Goal: Task Accomplishment & Management: Manage account settings

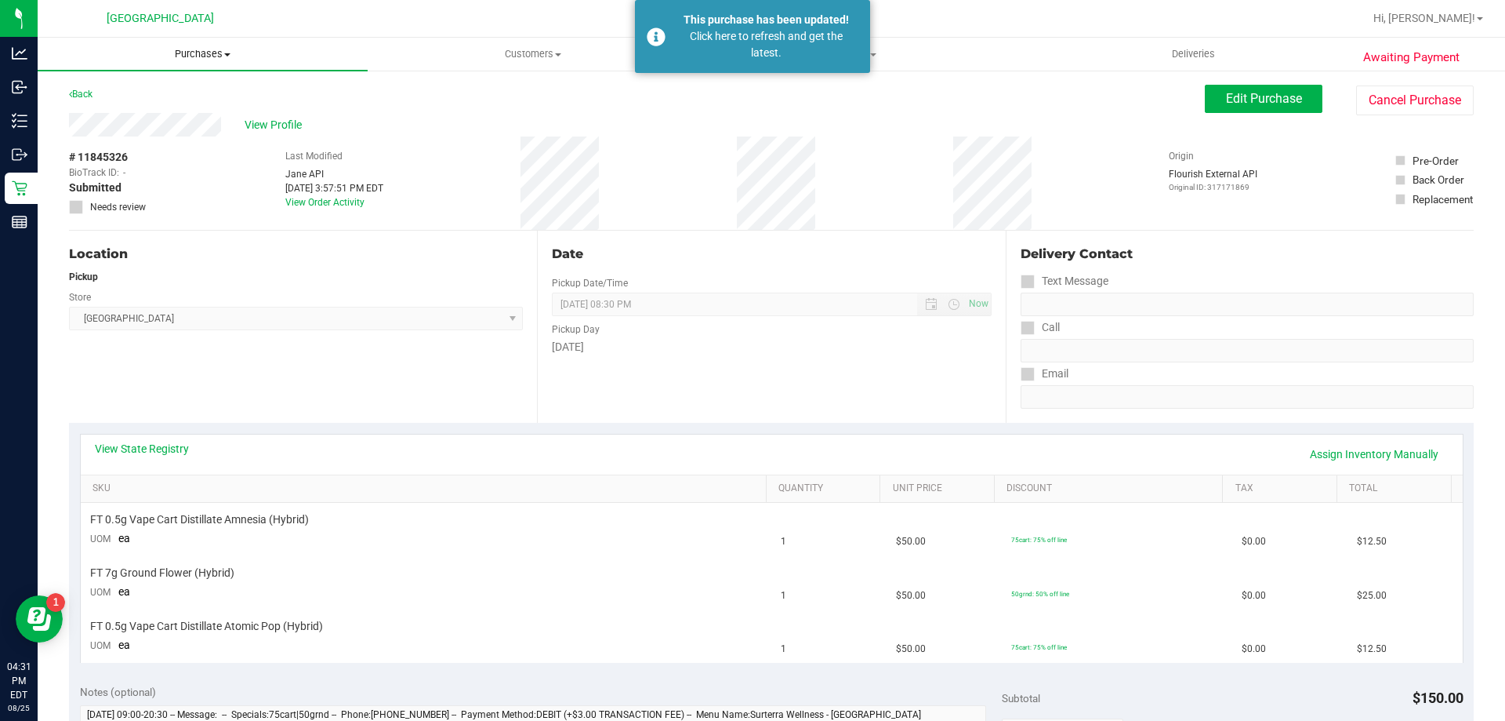
click at [203, 53] on span "Purchases" at bounding box center [203, 54] width 330 height 14
click at [109, 111] on span "Fulfillment" at bounding box center [86, 113] width 97 height 13
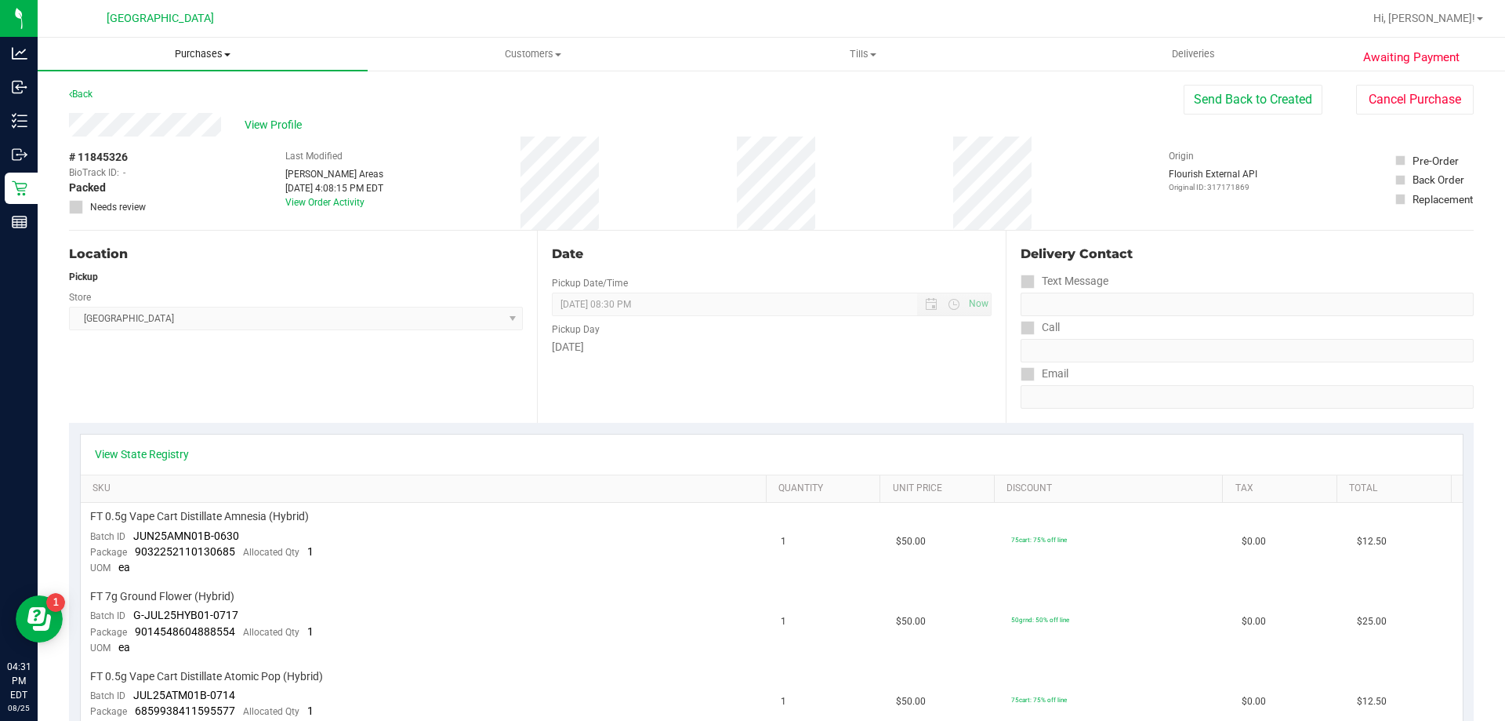
click at [210, 56] on span "Purchases" at bounding box center [203, 54] width 330 height 14
click at [118, 107] on span "Fulfillment" at bounding box center [86, 113] width 97 height 13
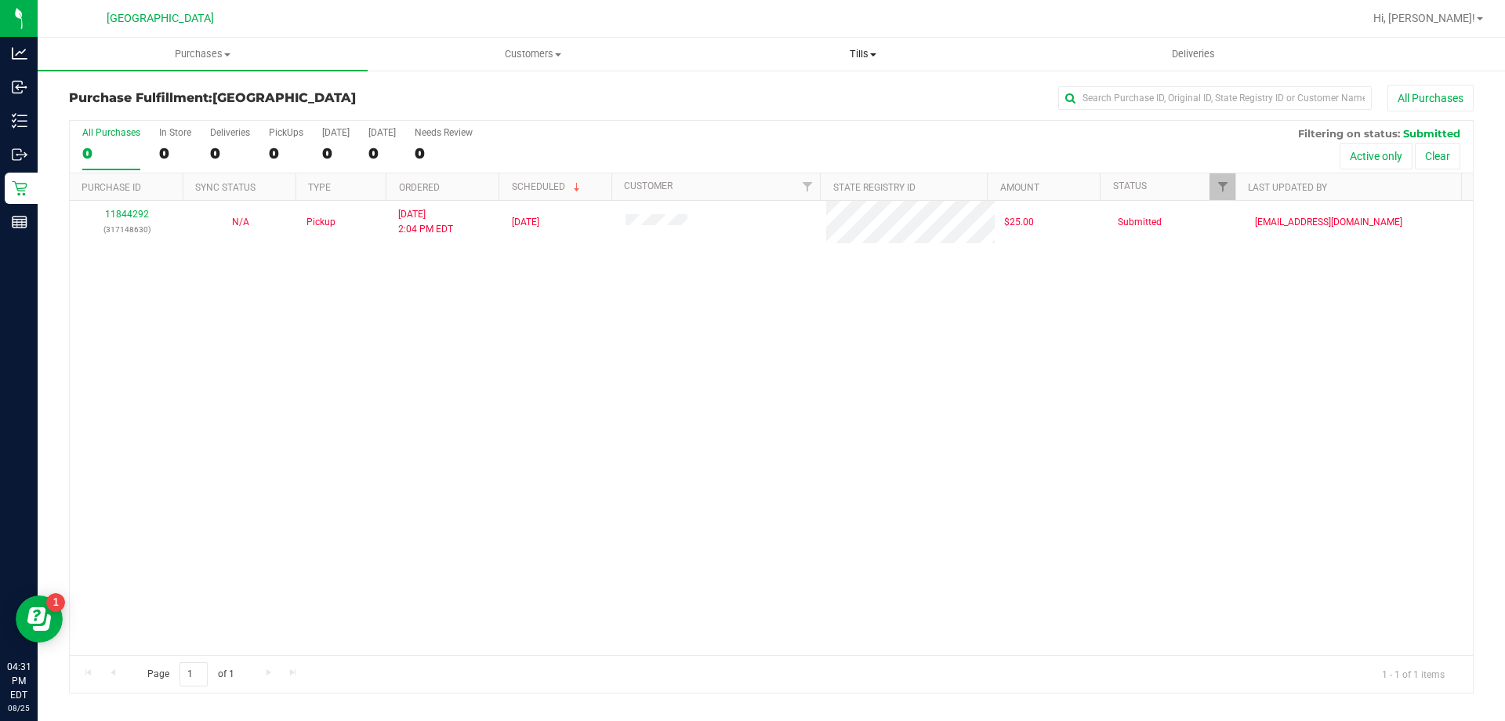
click at [878, 54] on span "Tills" at bounding box center [863, 54] width 329 height 14
click at [779, 93] on span "Manage tills" at bounding box center [751, 94] width 106 height 13
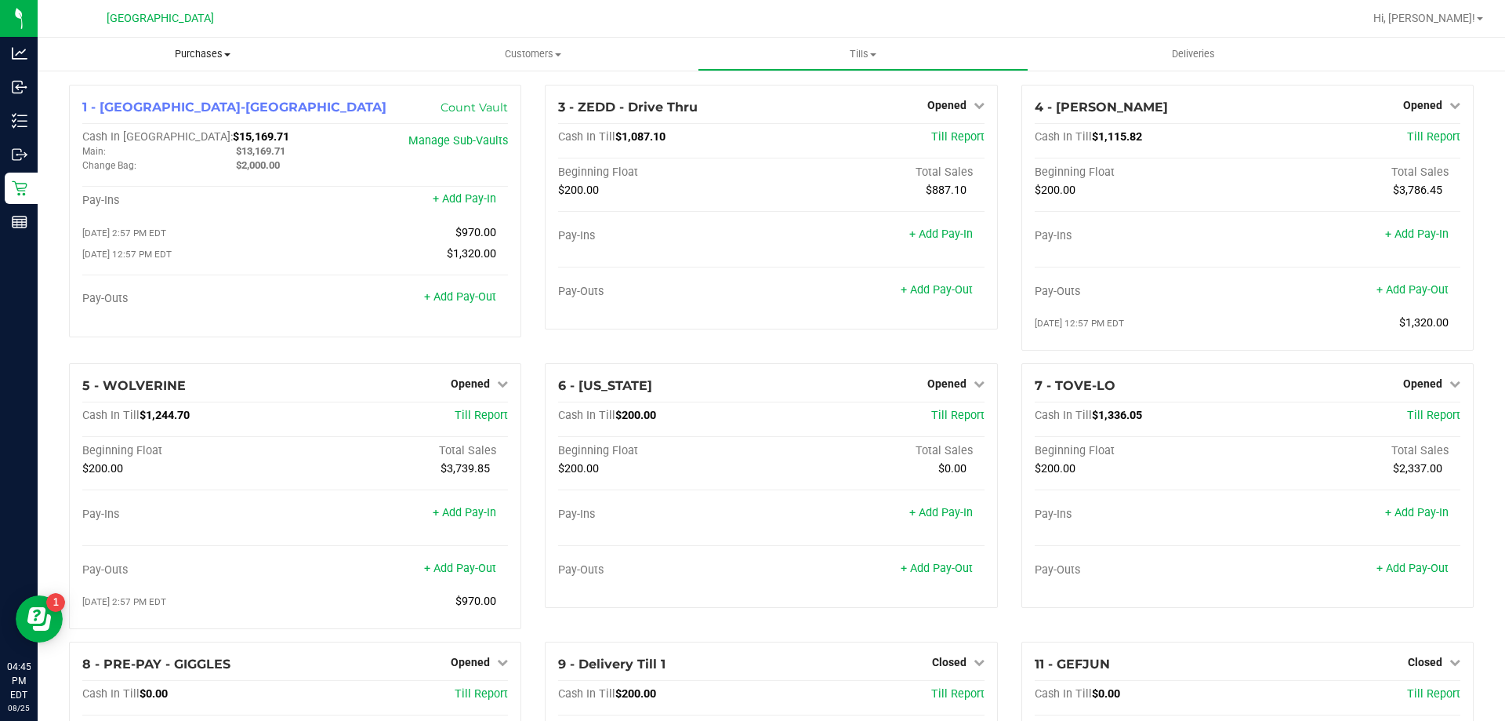
click at [206, 56] on span "Purchases" at bounding box center [203, 54] width 330 height 14
click at [147, 114] on li "Fulfillment" at bounding box center [203, 113] width 330 height 19
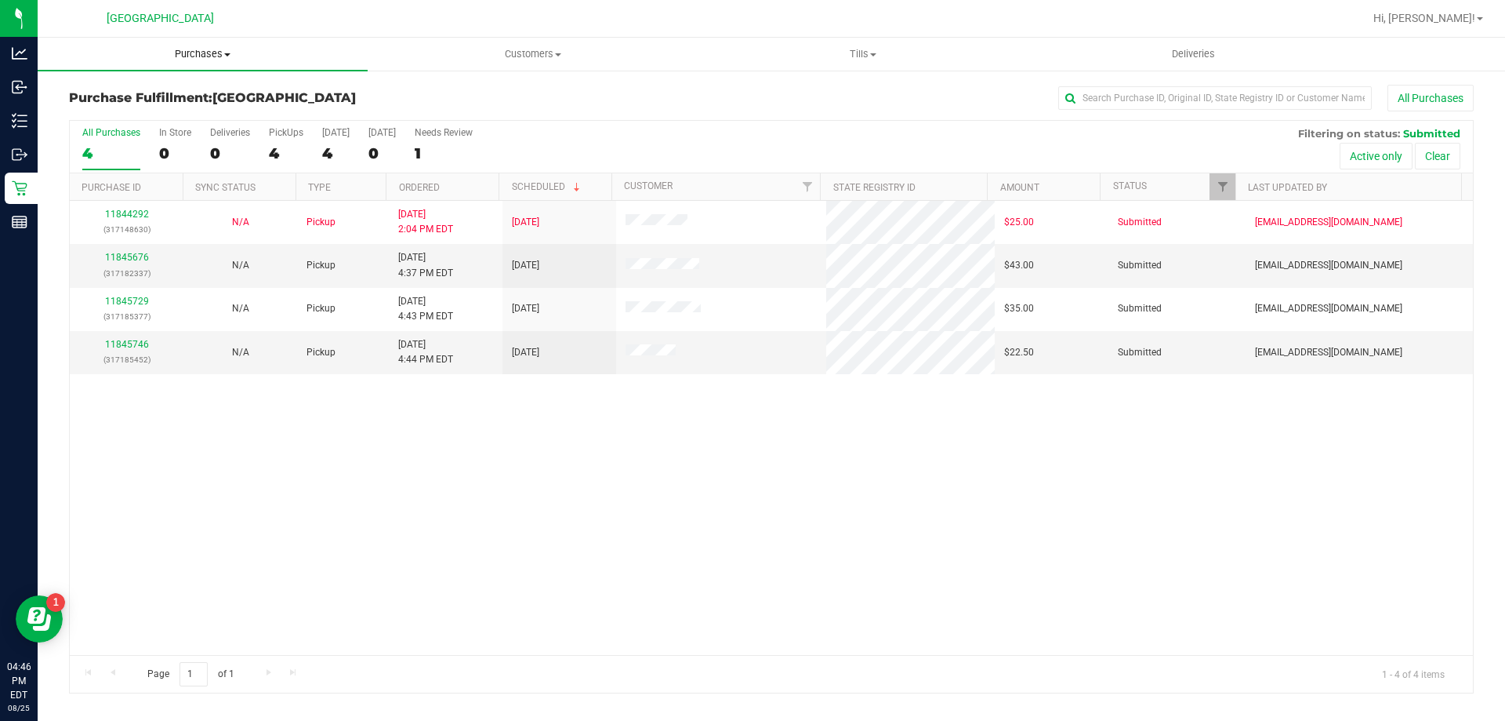
click at [213, 55] on span "Purchases" at bounding box center [203, 54] width 330 height 14
click at [111, 111] on span "Fulfillment" at bounding box center [86, 113] width 97 height 13
click at [137, 260] on link "11845676" at bounding box center [127, 257] width 44 height 11
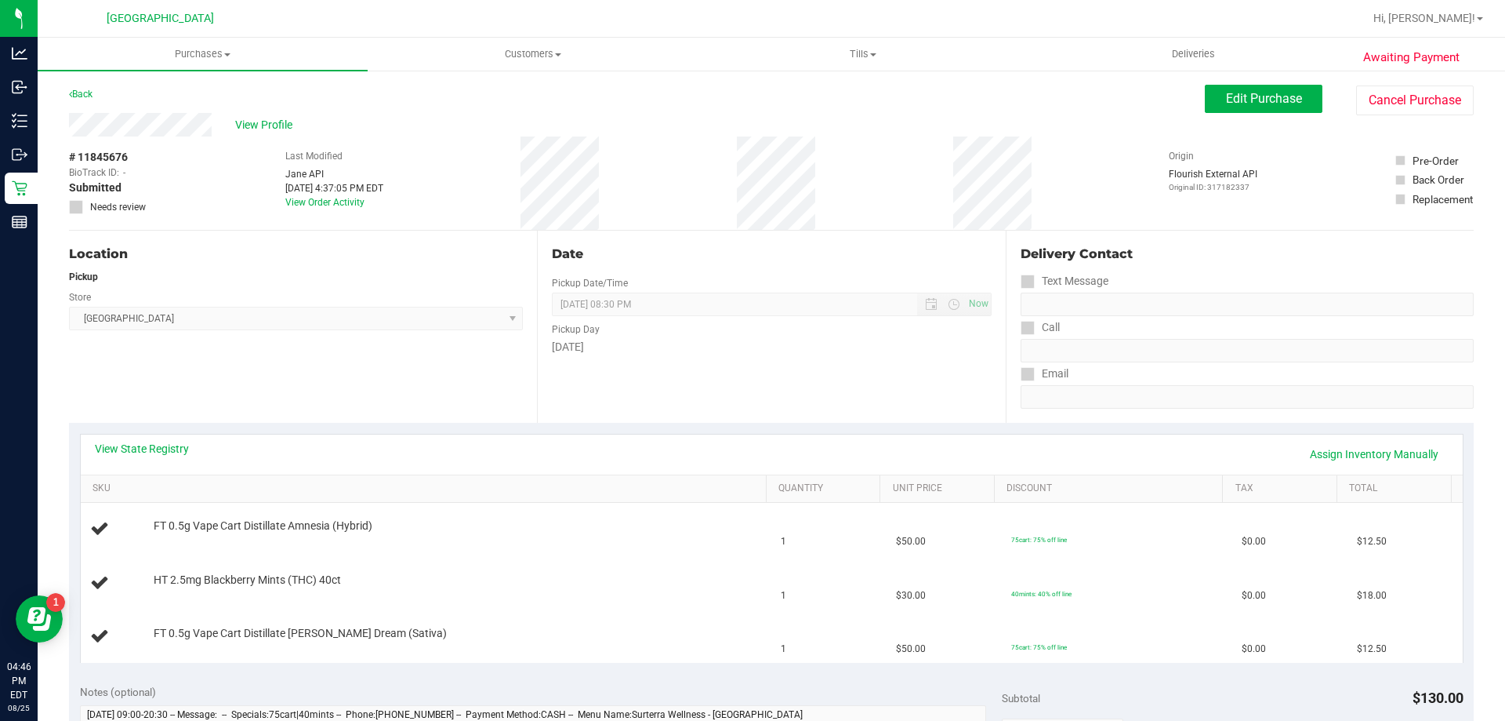
scroll to position [78, 0]
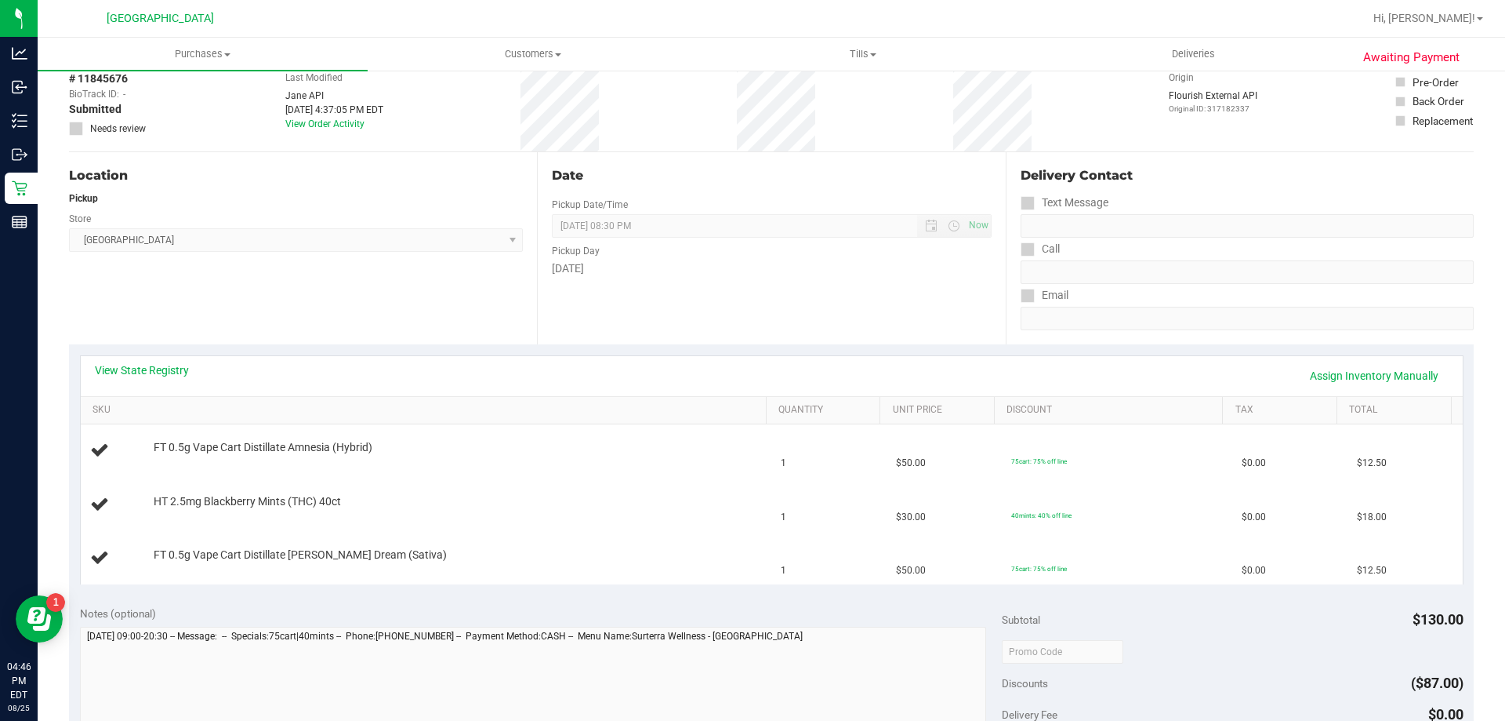
click at [152, 356] on div "View State Registry Assign Inventory Manually" at bounding box center [772, 376] width 1382 height 40
click at [147, 364] on link "View State Registry" at bounding box center [142, 370] width 94 height 16
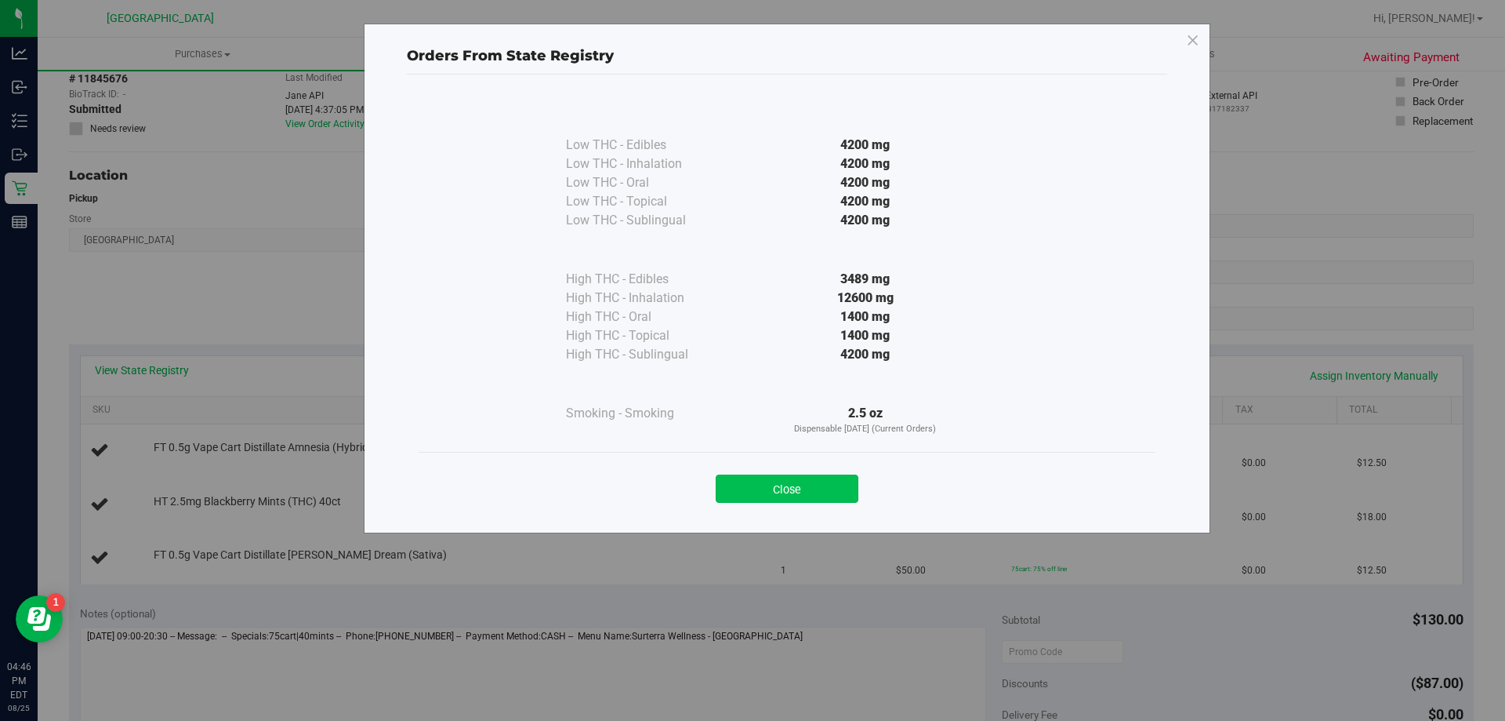
click at [842, 482] on button "Close" at bounding box center [787, 488] width 143 height 28
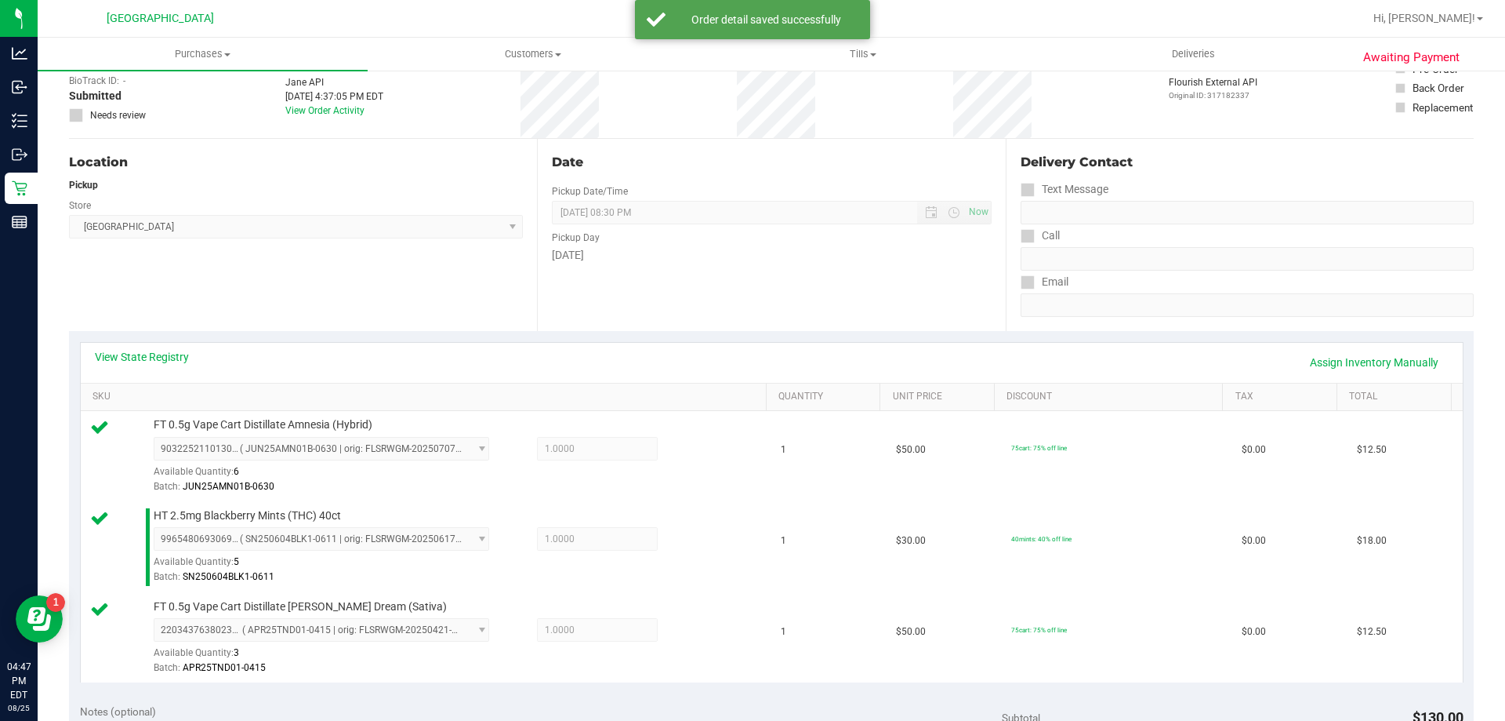
scroll to position [314, 0]
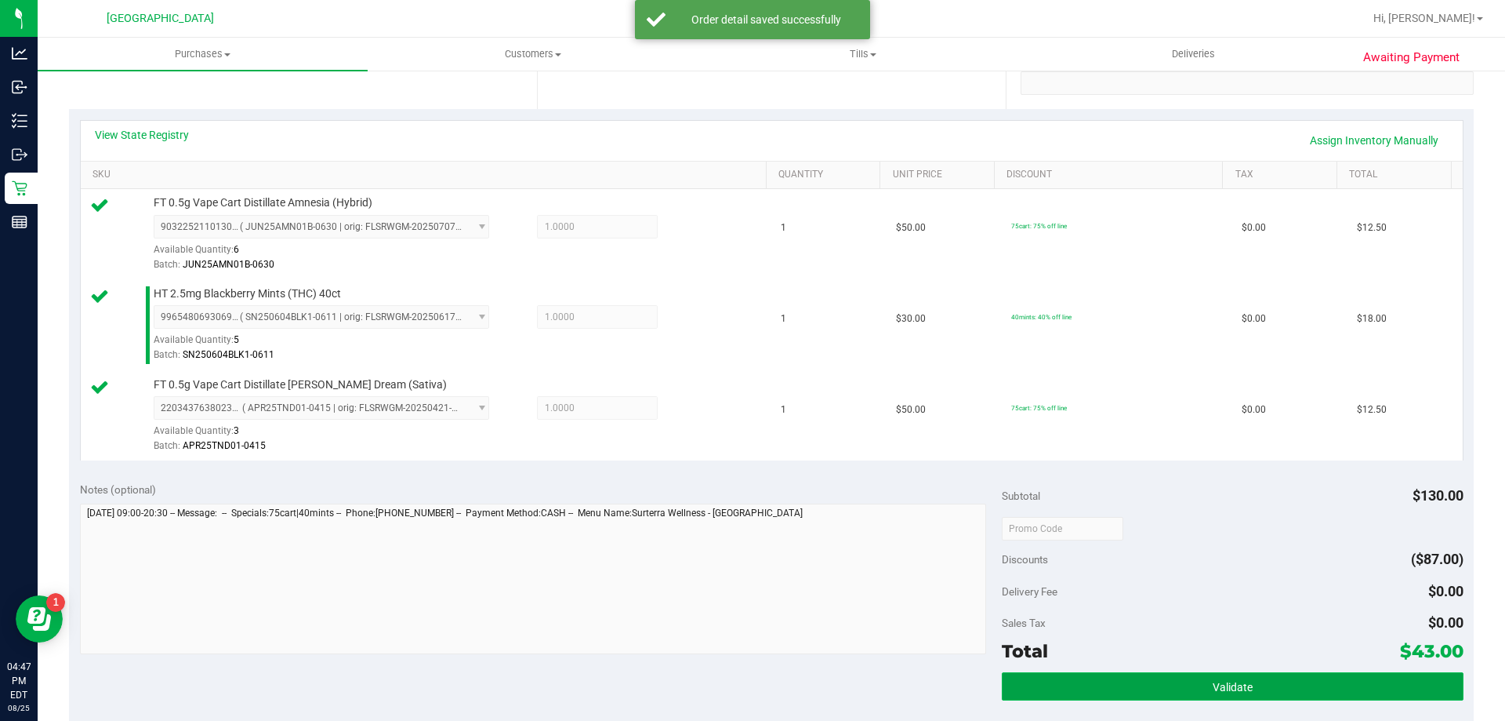
click at [1240, 686] on span "Validate" at bounding box center [1233, 687] width 40 height 13
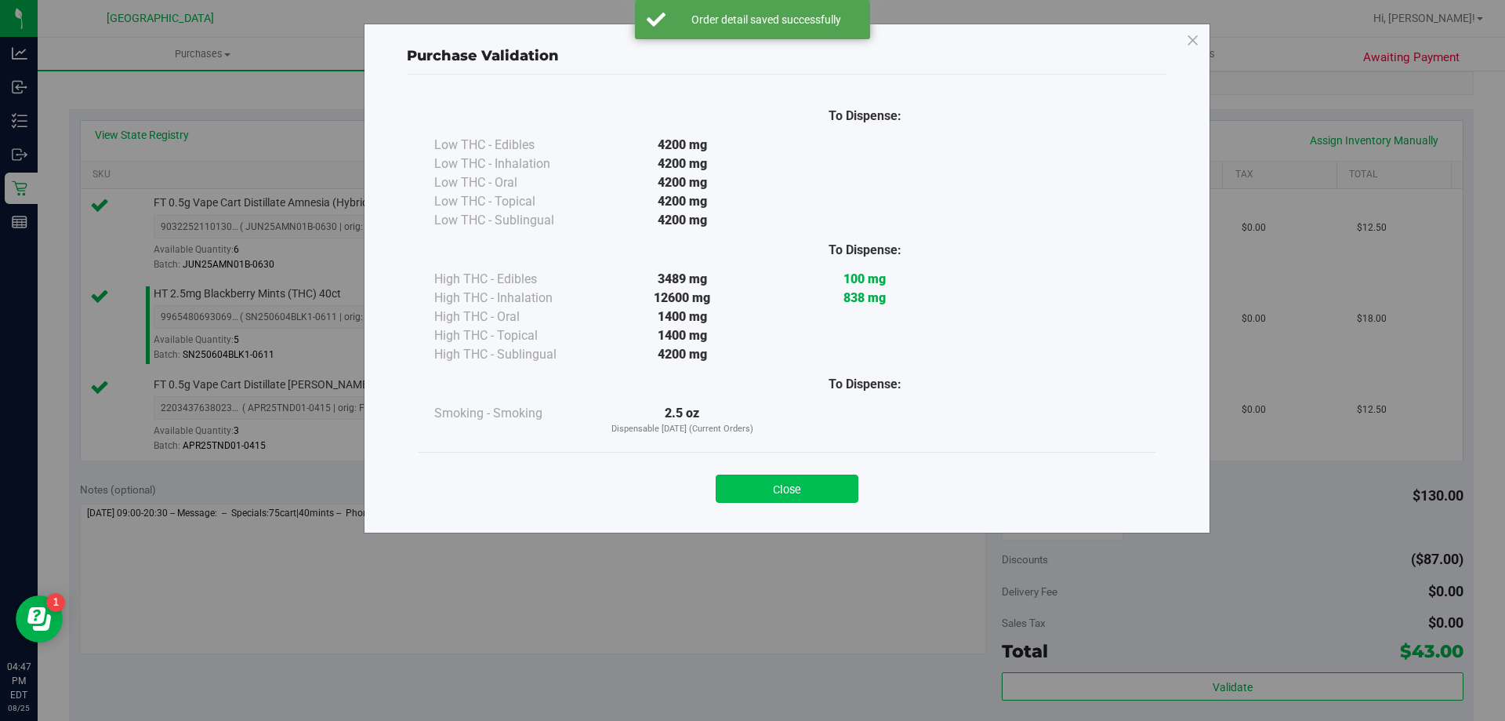
click at [843, 491] on button "Close" at bounding box center [787, 488] width 143 height 28
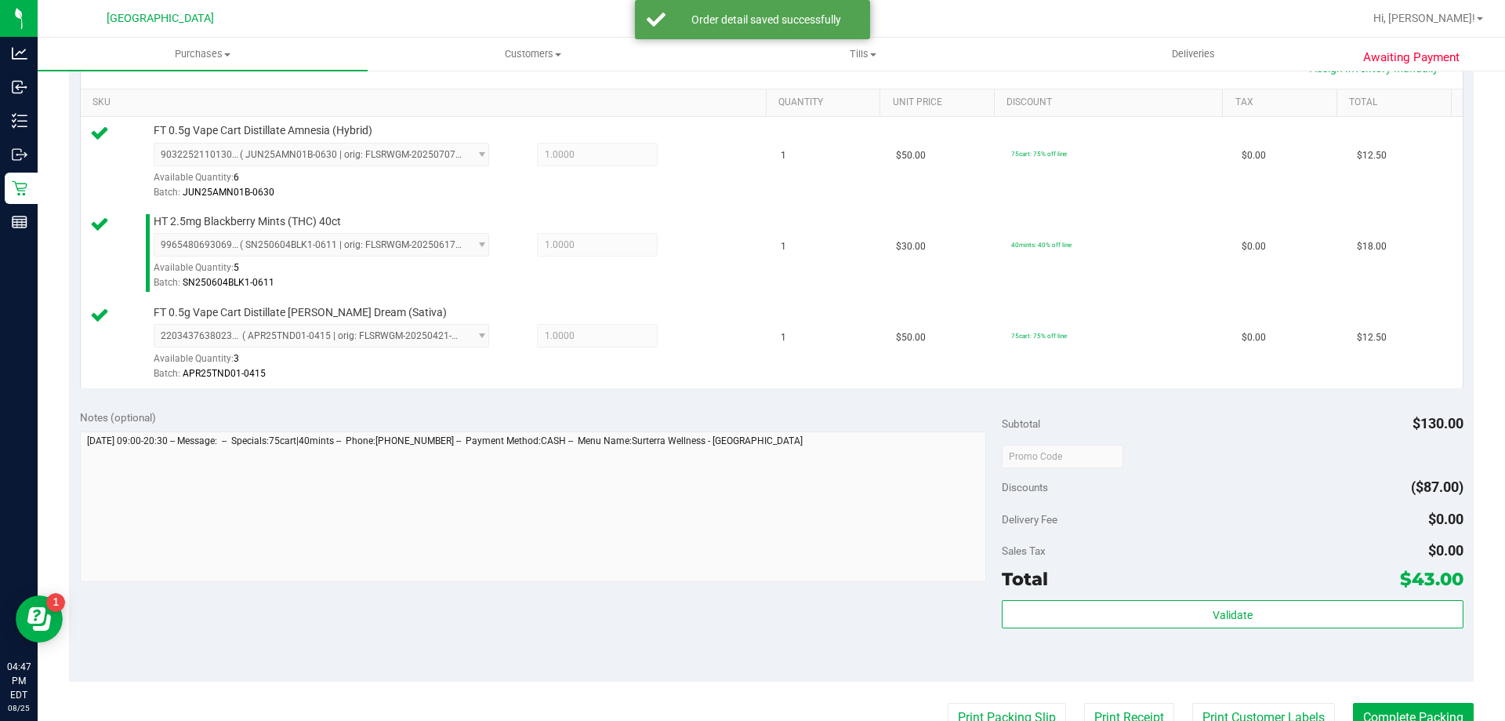
scroll to position [470, 0]
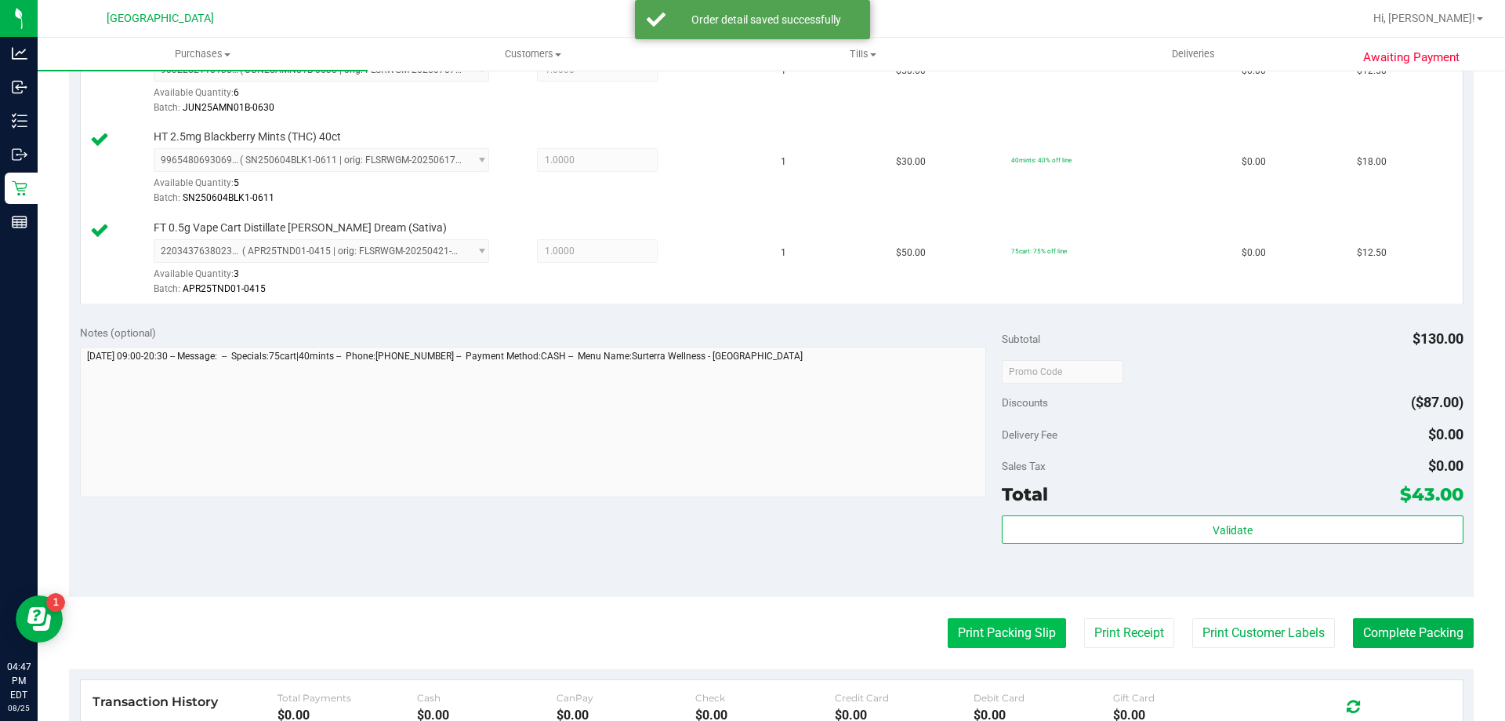
click at [968, 630] on button "Print Packing Slip" at bounding box center [1007, 633] width 118 height 30
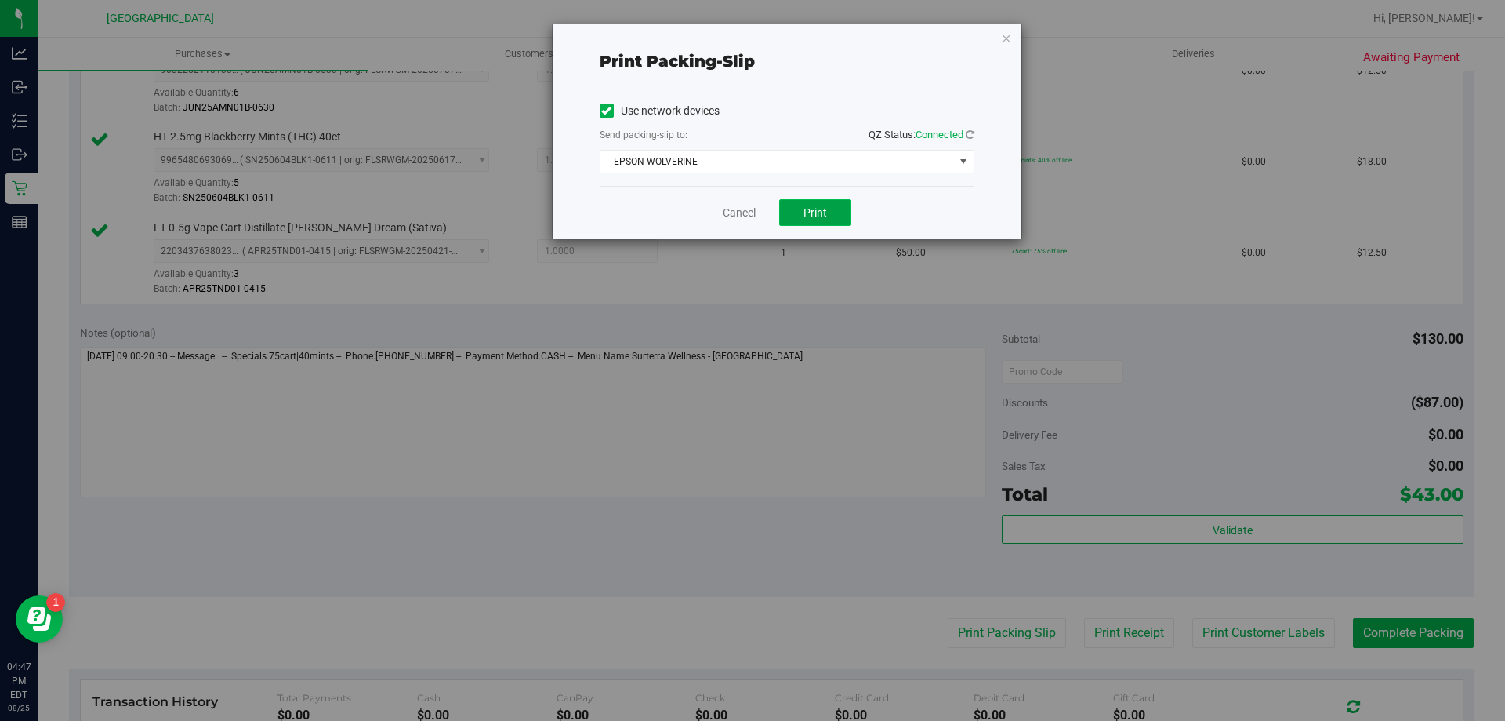
click at [795, 208] on button "Print" at bounding box center [815, 212] width 72 height 27
click at [1015, 37] on div "Print packing-slip Use network devices Send packing-slip to: QZ Status: Connect…" at bounding box center [787, 131] width 469 height 214
click at [1008, 37] on icon "button" at bounding box center [1006, 37] width 11 height 19
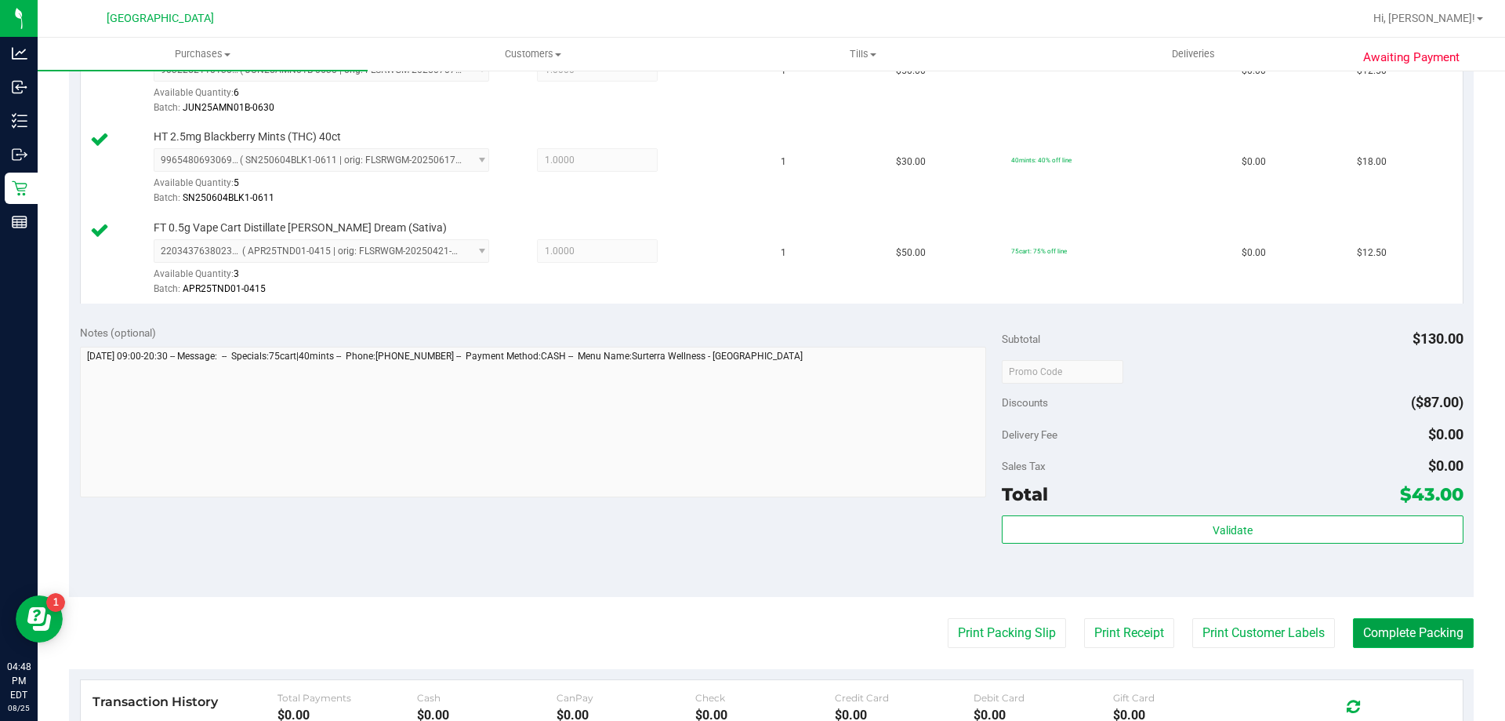
click at [1403, 632] on button "Complete Packing" at bounding box center [1413, 633] width 121 height 30
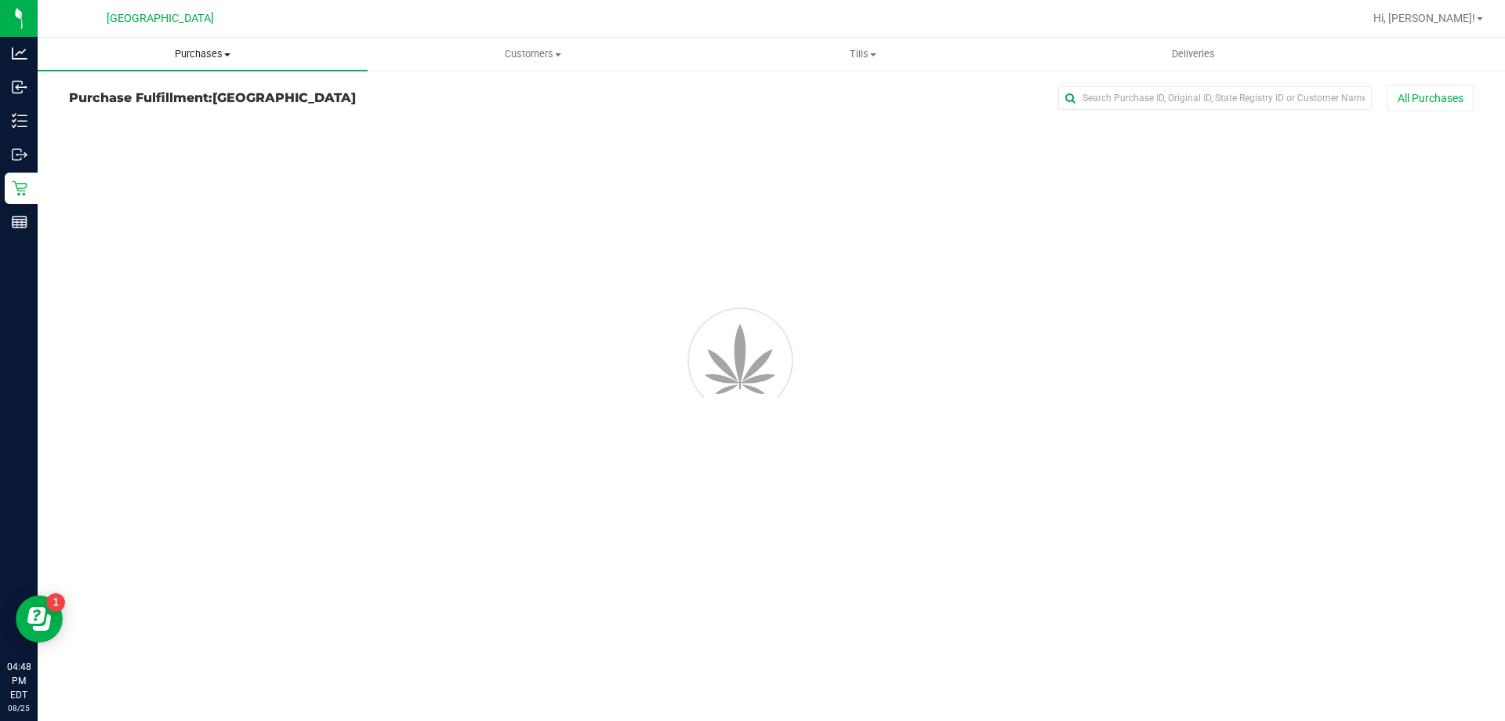
click at [200, 52] on span "Purchases" at bounding box center [203, 54] width 330 height 14
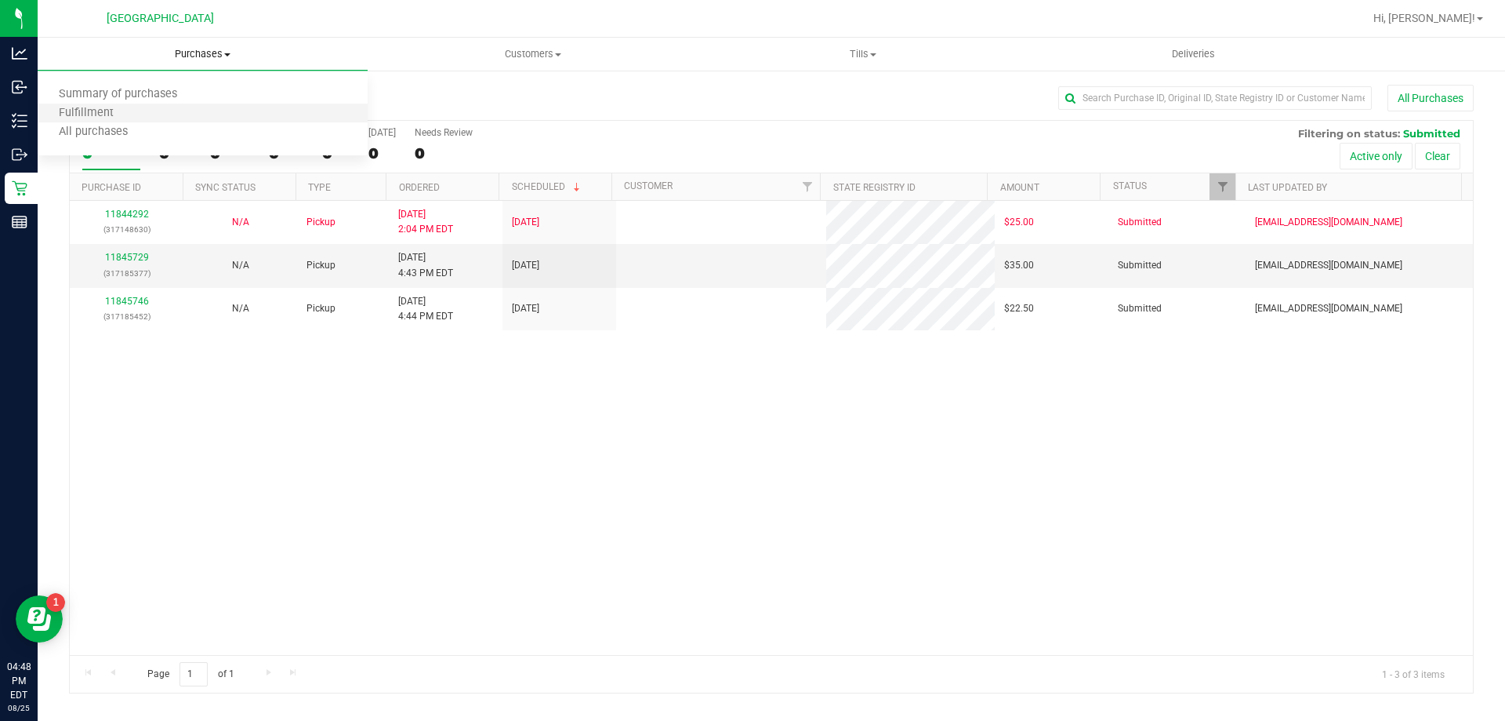
click at [143, 118] on li "Fulfillment" at bounding box center [203, 113] width 330 height 19
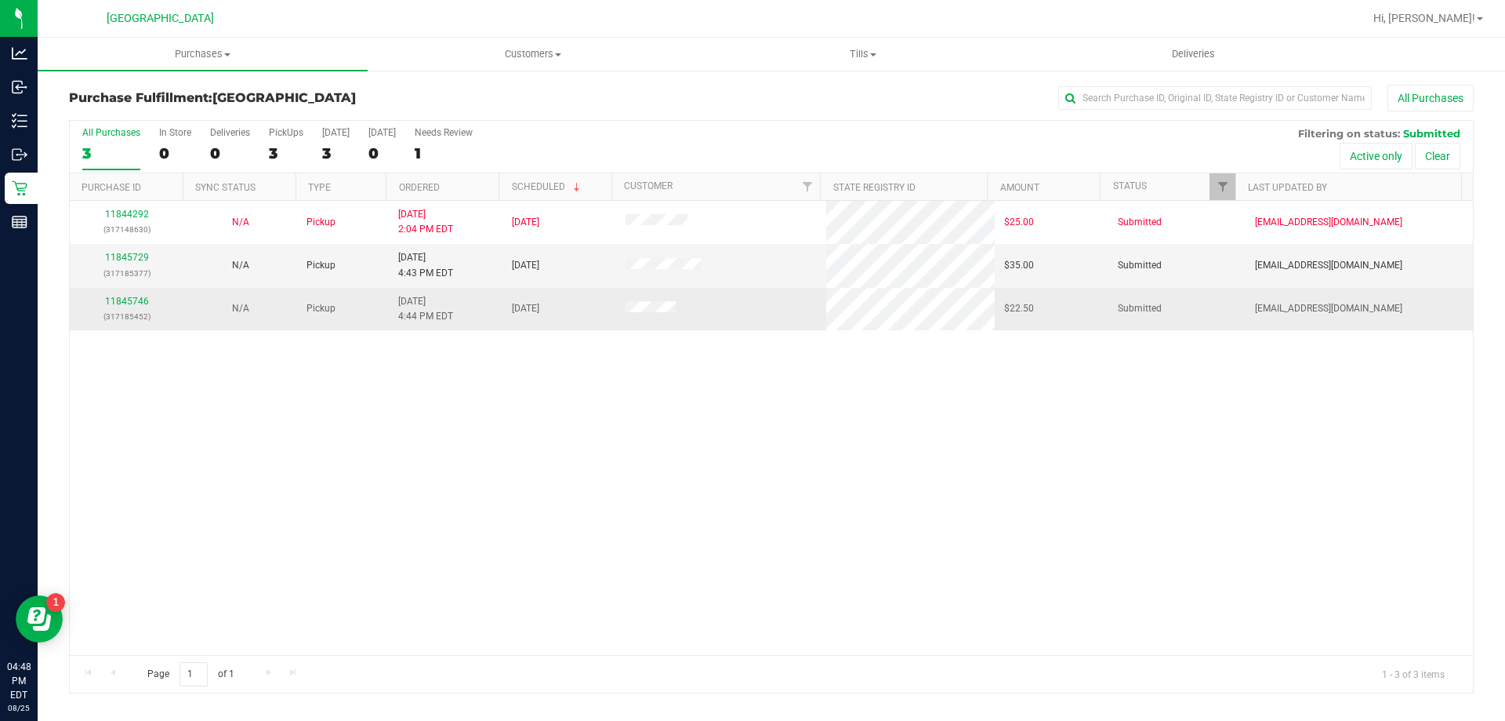
click at [136, 307] on div "11845746 (317185452)" at bounding box center [126, 309] width 95 height 30
click at [138, 300] on link "11845746" at bounding box center [127, 301] width 44 height 11
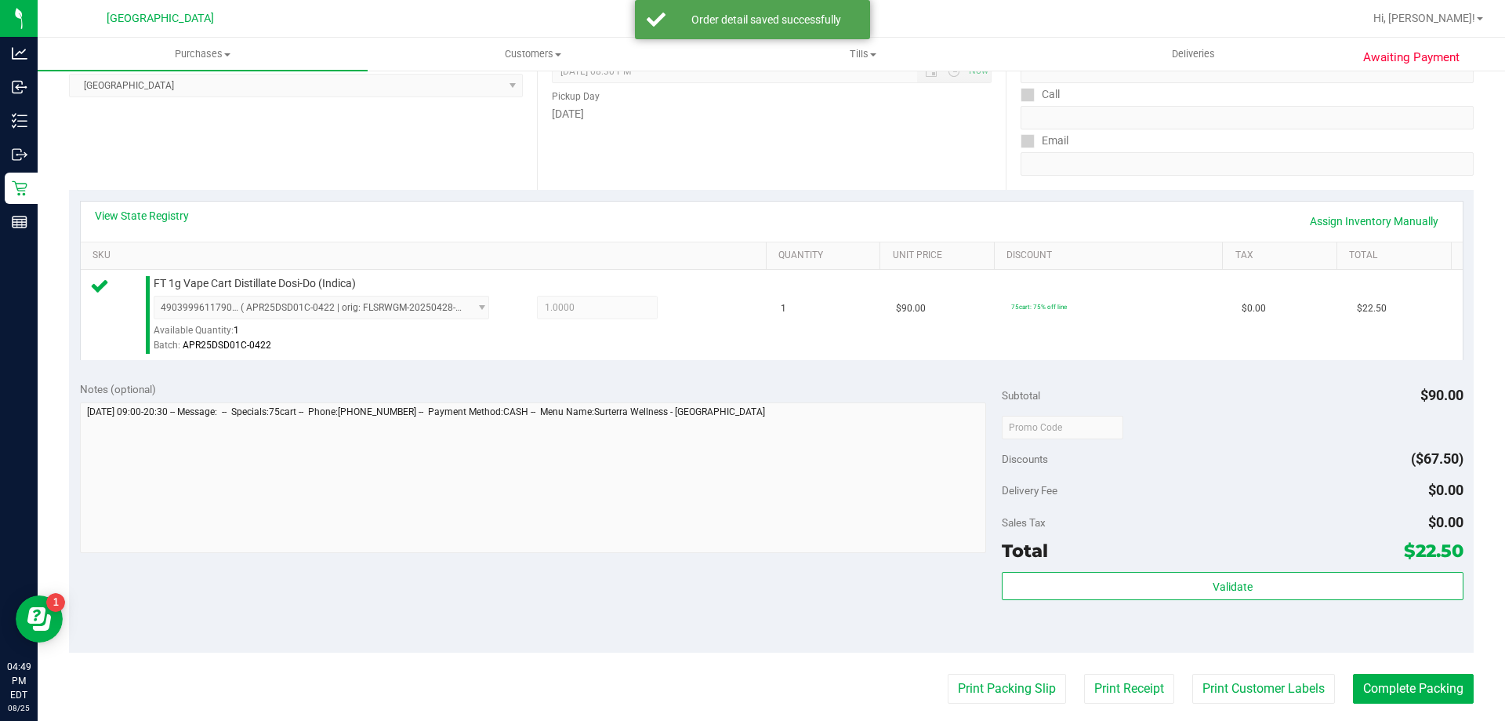
scroll to position [235, 0]
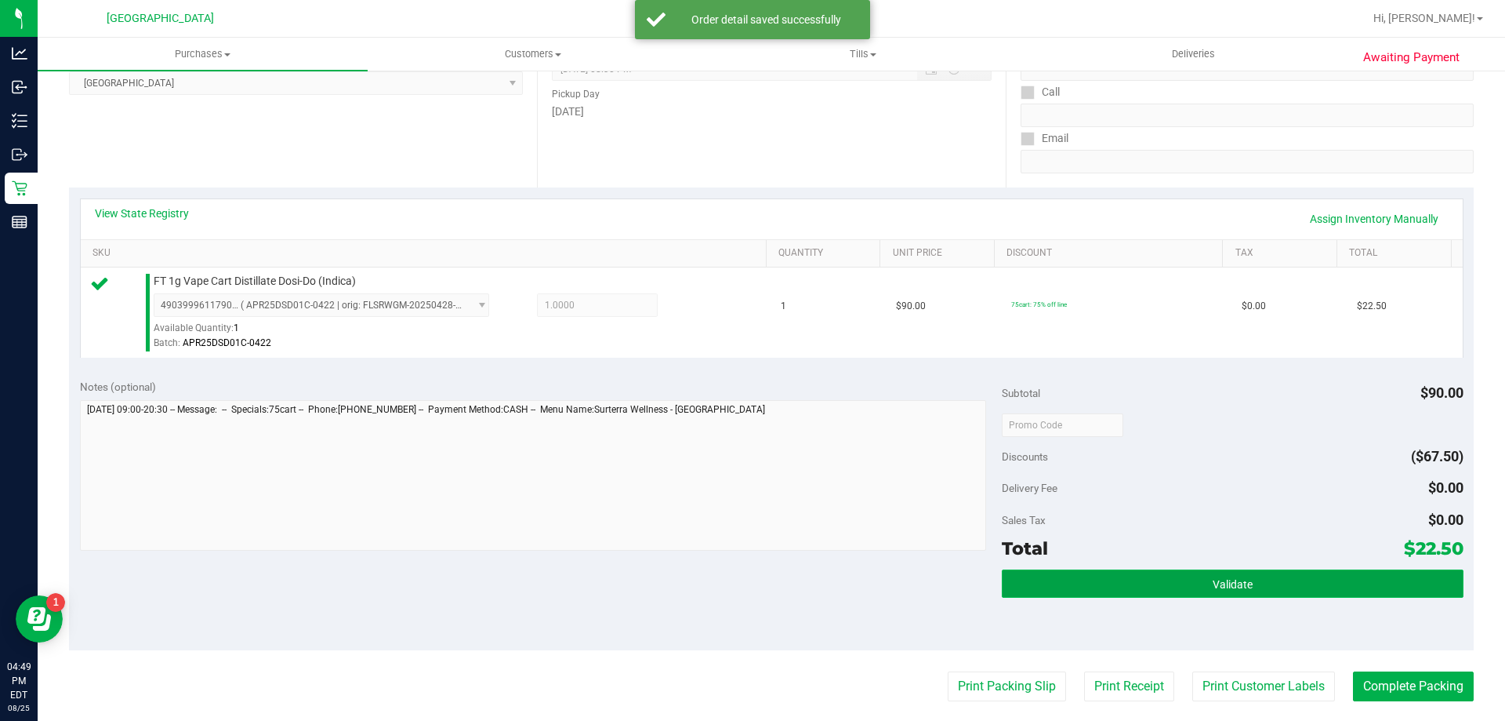
click at [1162, 580] on button "Validate" at bounding box center [1232, 583] width 461 height 28
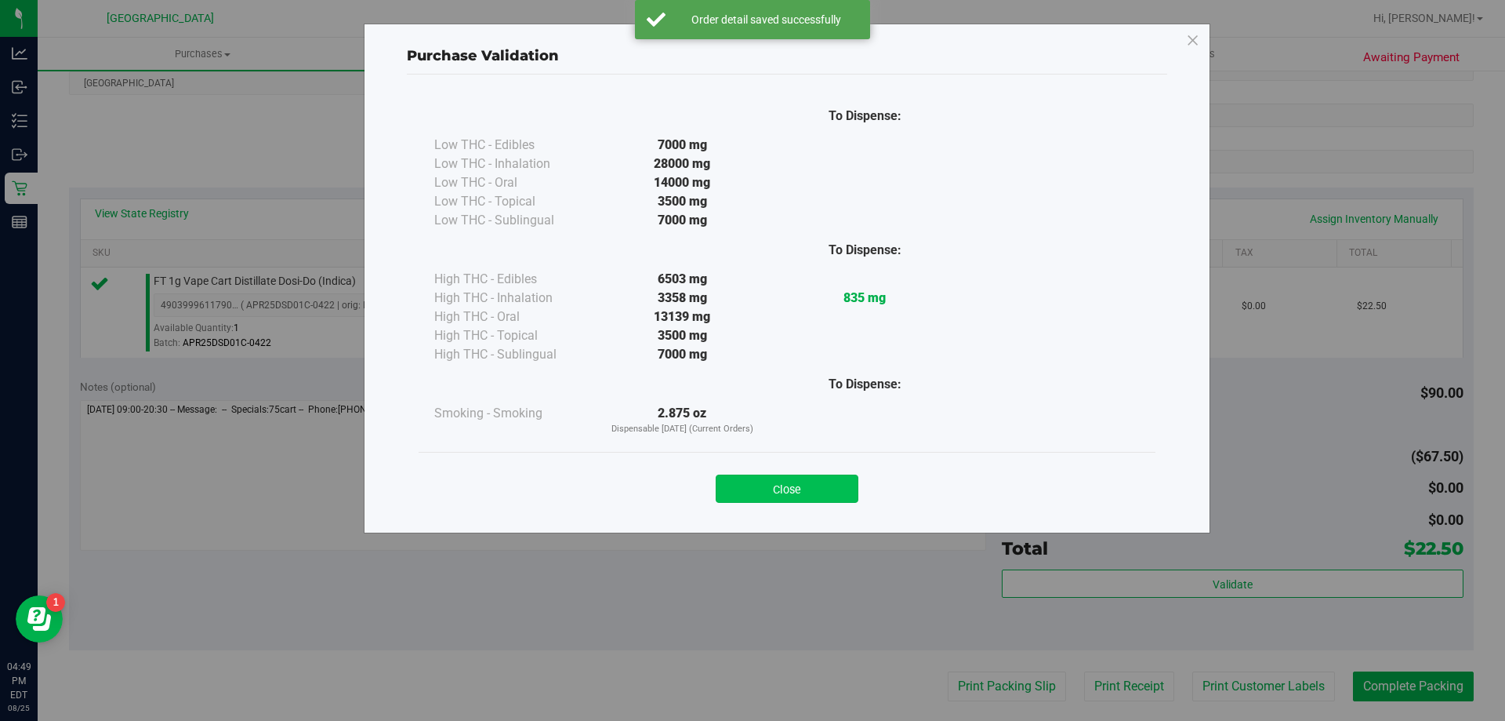
click at [822, 486] on button "Close" at bounding box center [787, 488] width 143 height 28
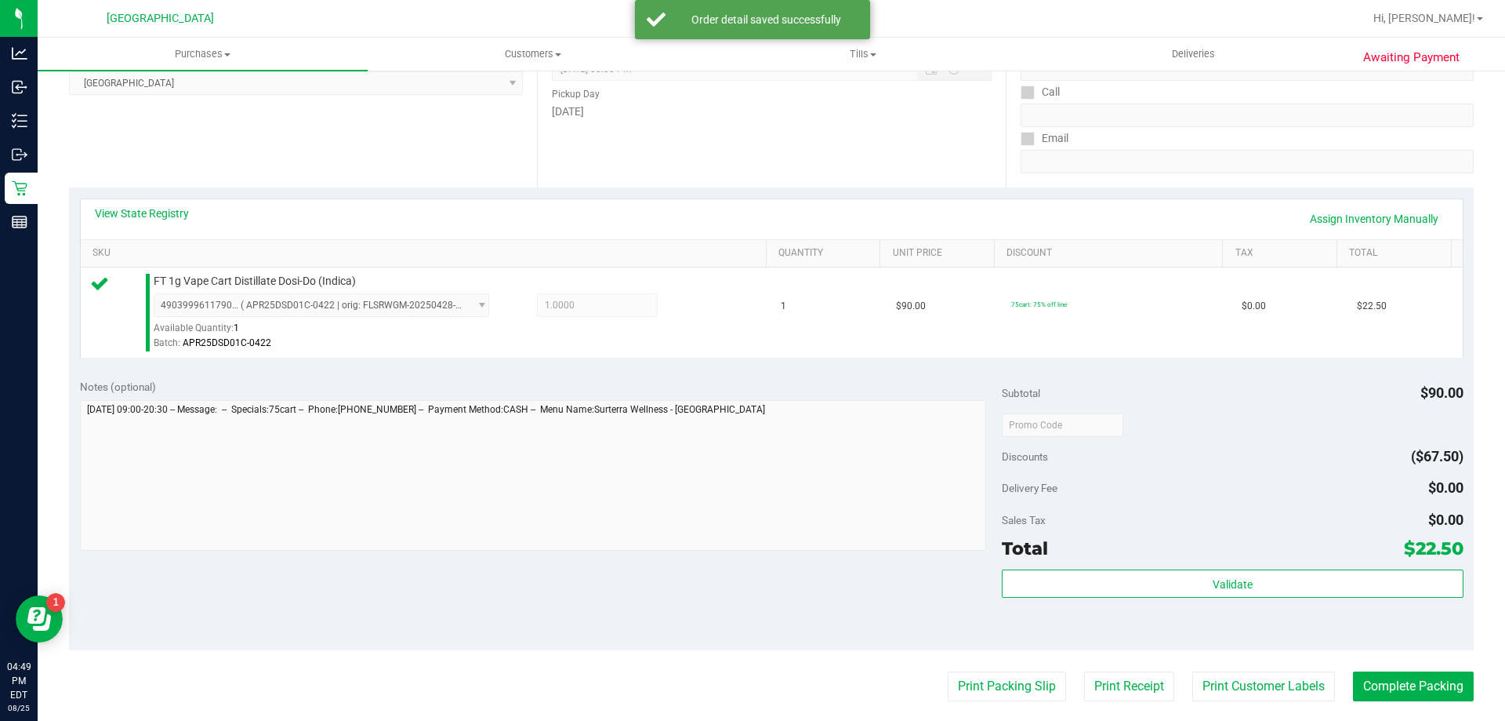
click at [990, 703] on purchase-details "Back Edit Purchase Cancel Purchase View Profile # 11845746 BioTrack ID: - Submi…" at bounding box center [771, 432] width 1405 height 1166
click at [990, 689] on button "Print Packing Slip" at bounding box center [1007, 686] width 118 height 30
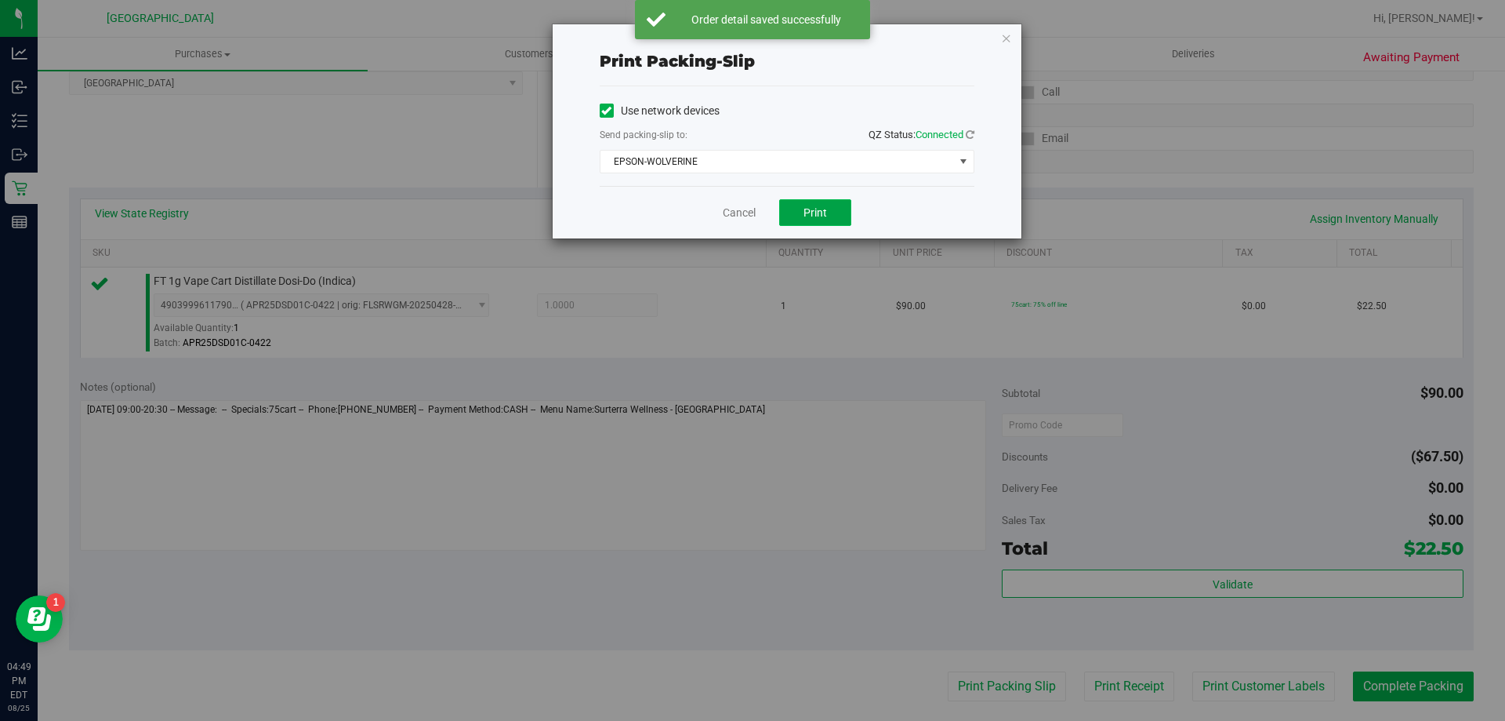
click at [834, 212] on button "Print" at bounding box center [815, 212] width 72 height 27
click at [1009, 38] on icon "button" at bounding box center [1006, 37] width 11 height 19
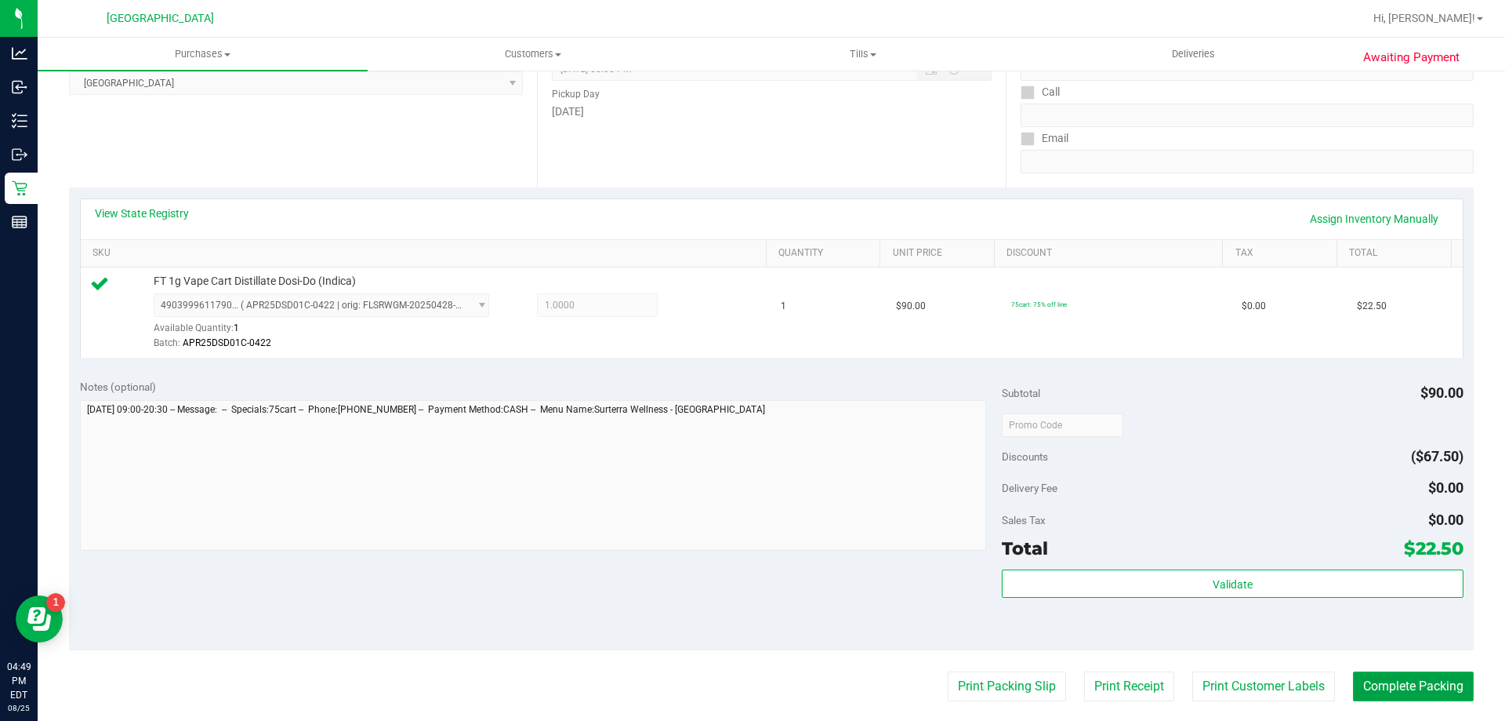
click at [1378, 687] on button "Complete Packing" at bounding box center [1413, 686] width 121 height 30
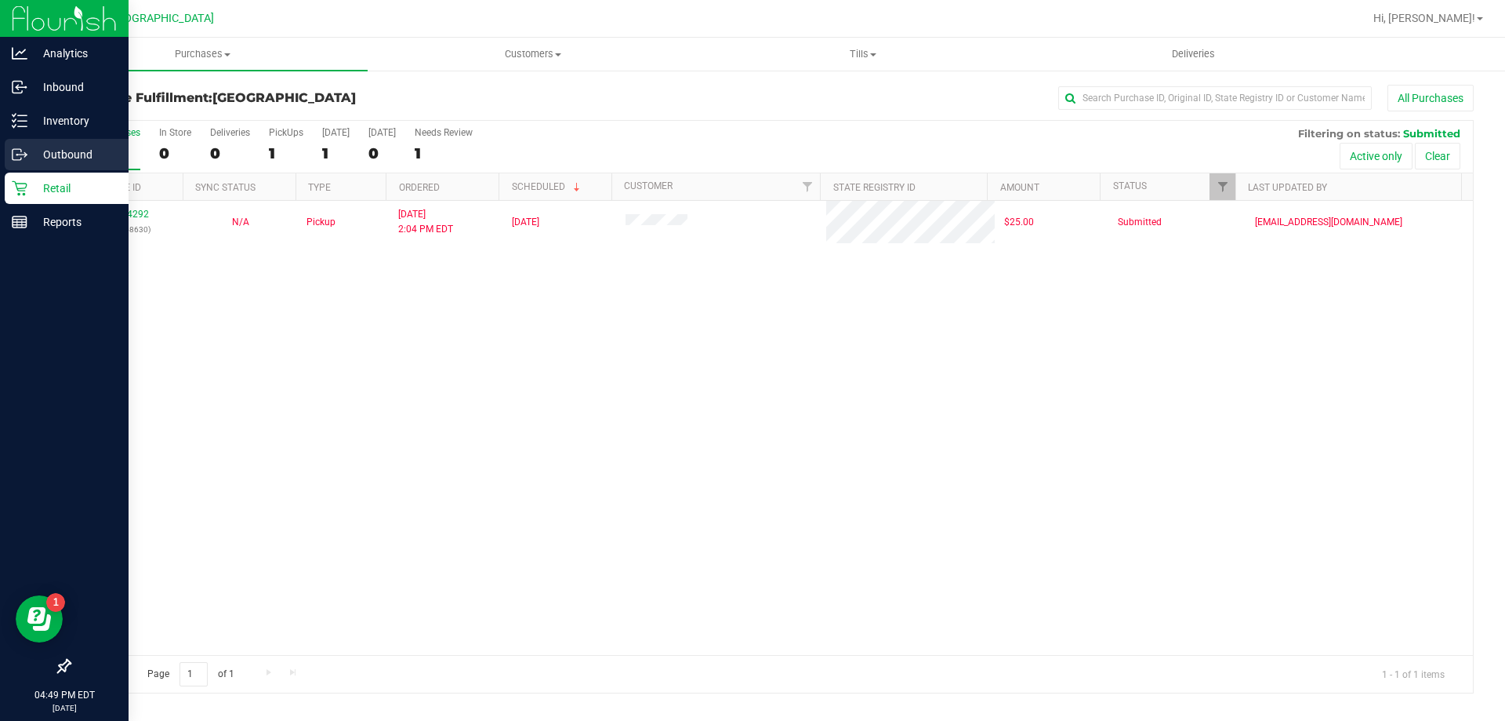
click at [66, 140] on div "Outbound" at bounding box center [67, 154] width 124 height 31
click at [60, 131] on div "Inventory" at bounding box center [67, 120] width 124 height 31
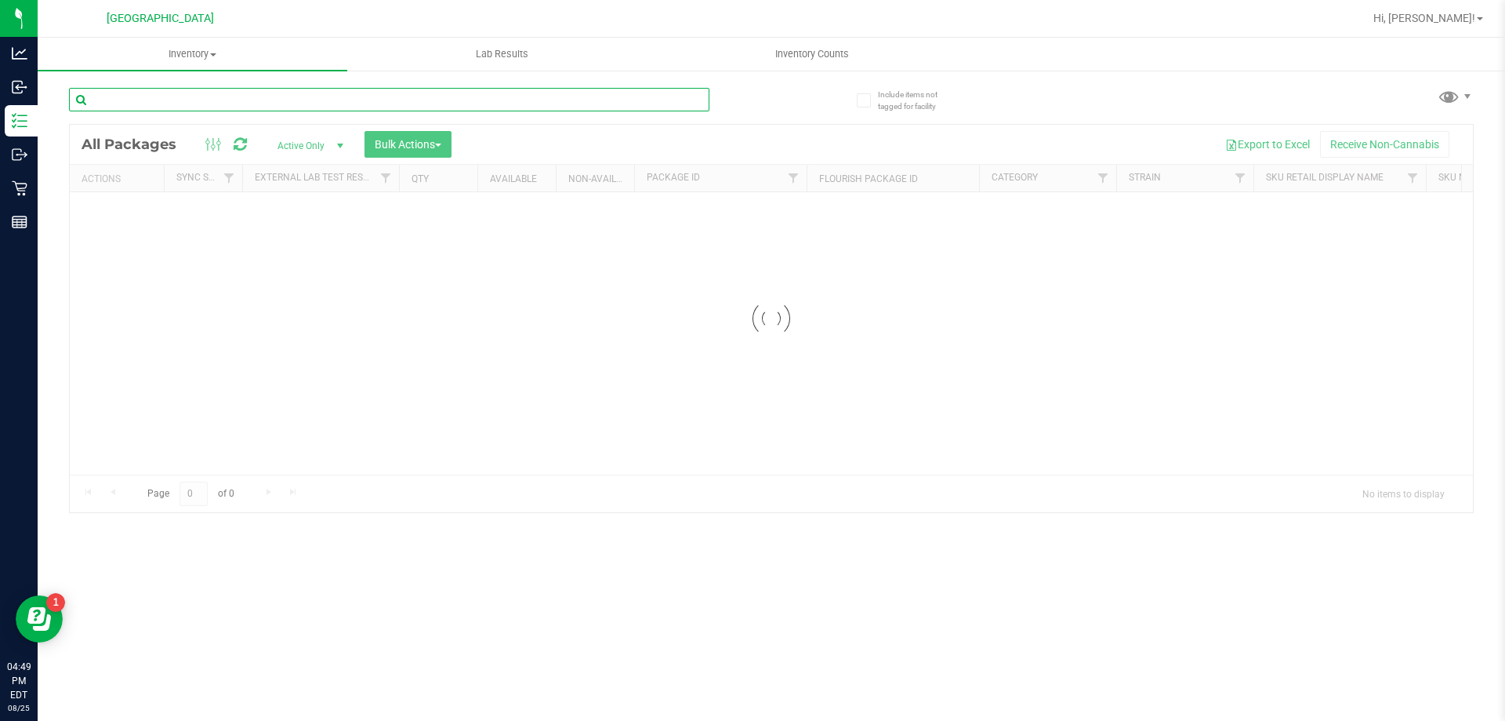
click at [229, 93] on input "text" at bounding box center [389, 100] width 641 height 24
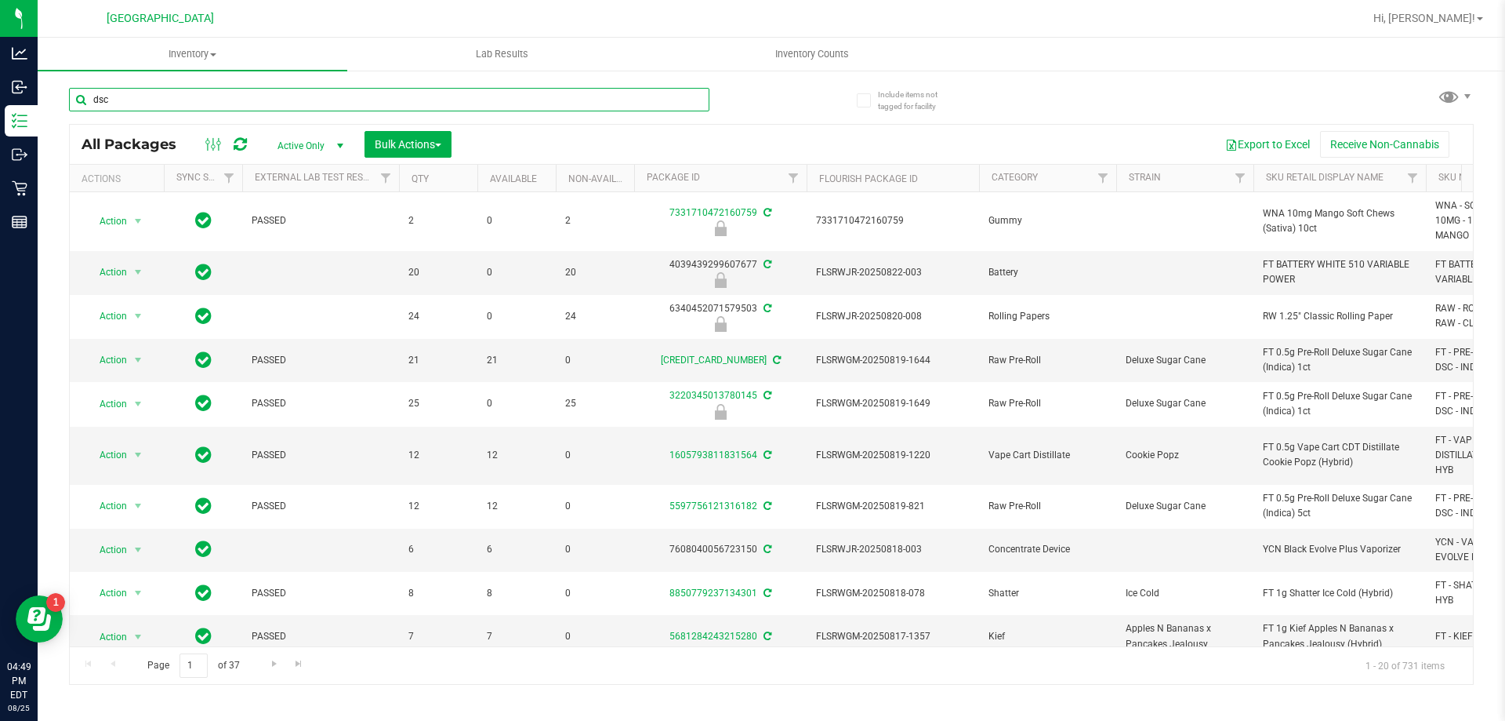
type input "dsc"
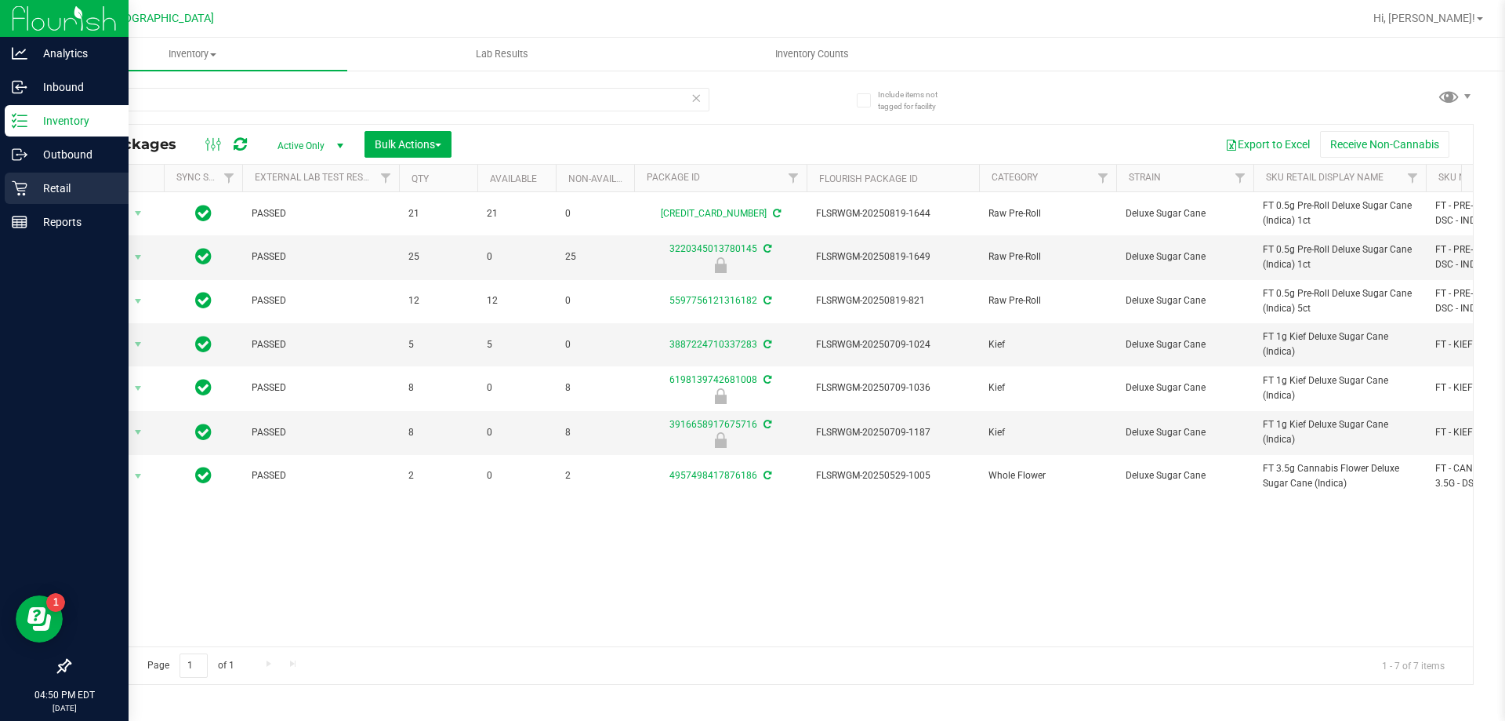
click at [49, 187] on p "Retail" at bounding box center [74, 188] width 94 height 19
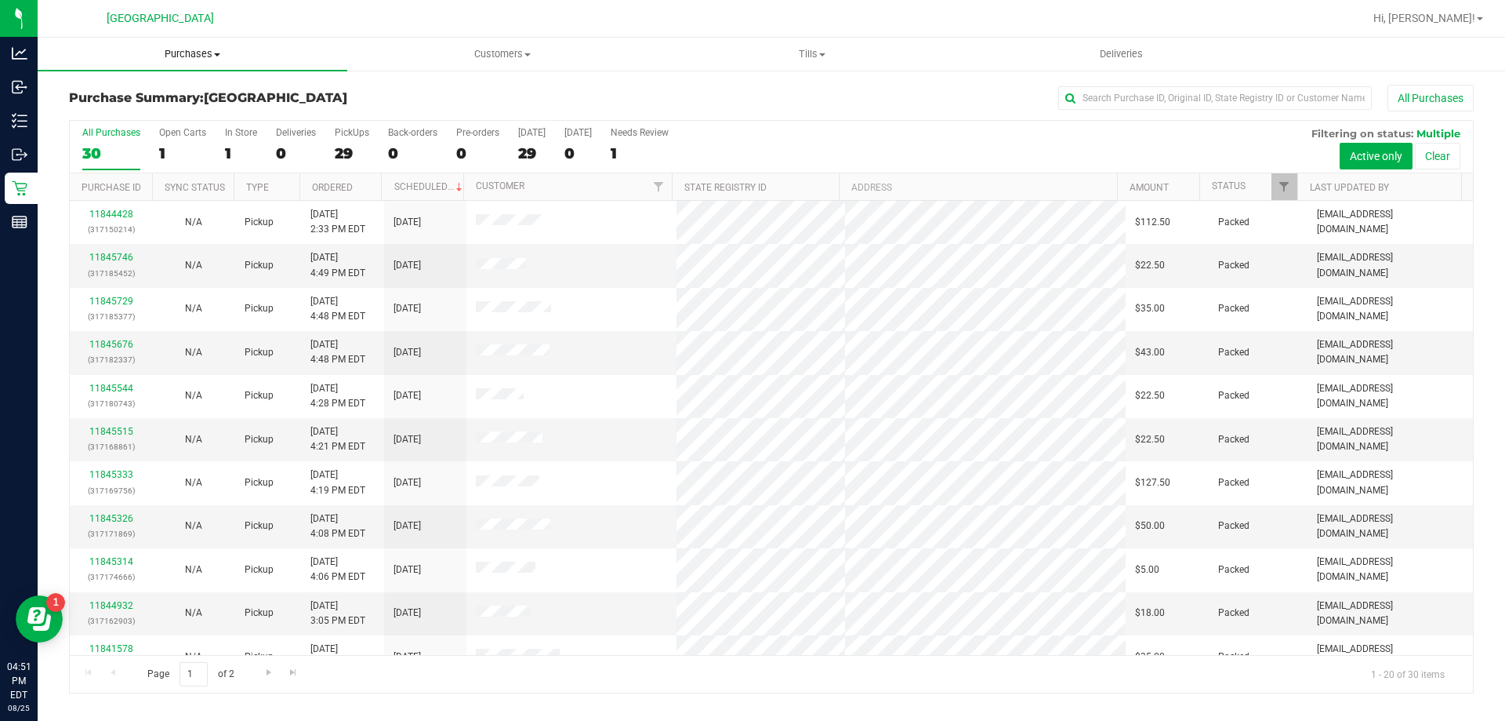
click at [199, 57] on span "Purchases" at bounding box center [193, 54] width 310 height 14
click at [111, 109] on span "Fulfillment" at bounding box center [86, 113] width 97 height 13
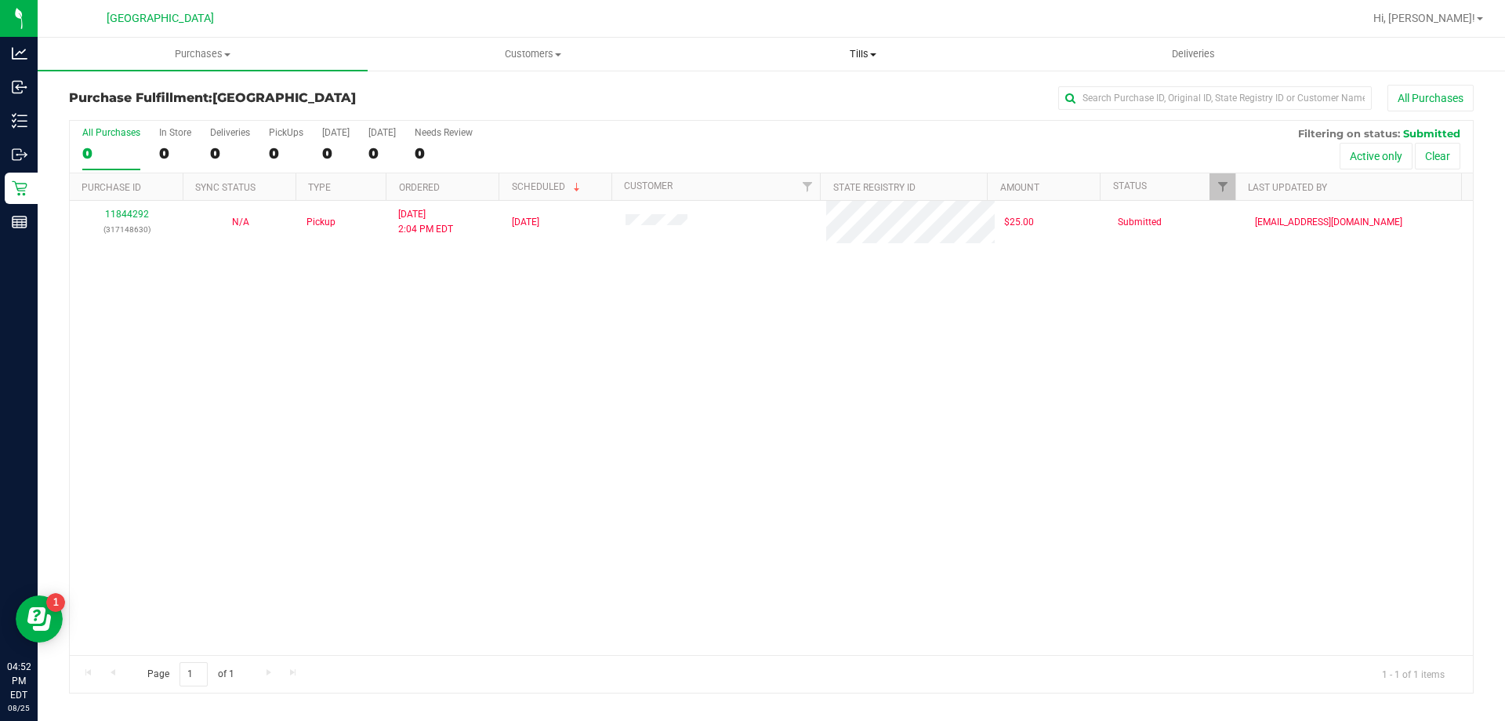
click at [842, 50] on span "Tills" at bounding box center [863, 54] width 329 height 14
click at [788, 90] on span "Manage tills" at bounding box center [751, 94] width 106 height 13
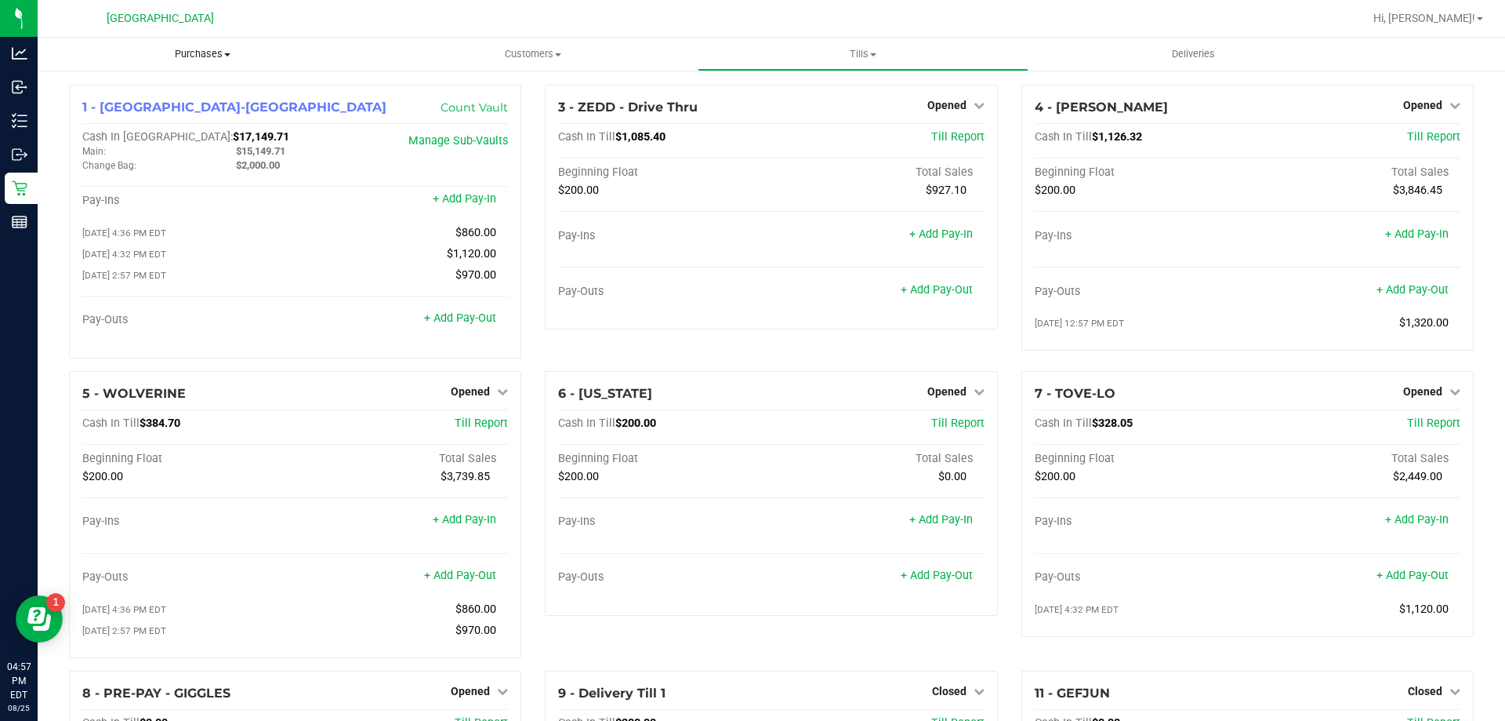
click at [198, 52] on span "Purchases" at bounding box center [203, 54] width 330 height 14
click at [137, 107] on li "Fulfillment" at bounding box center [203, 113] width 330 height 19
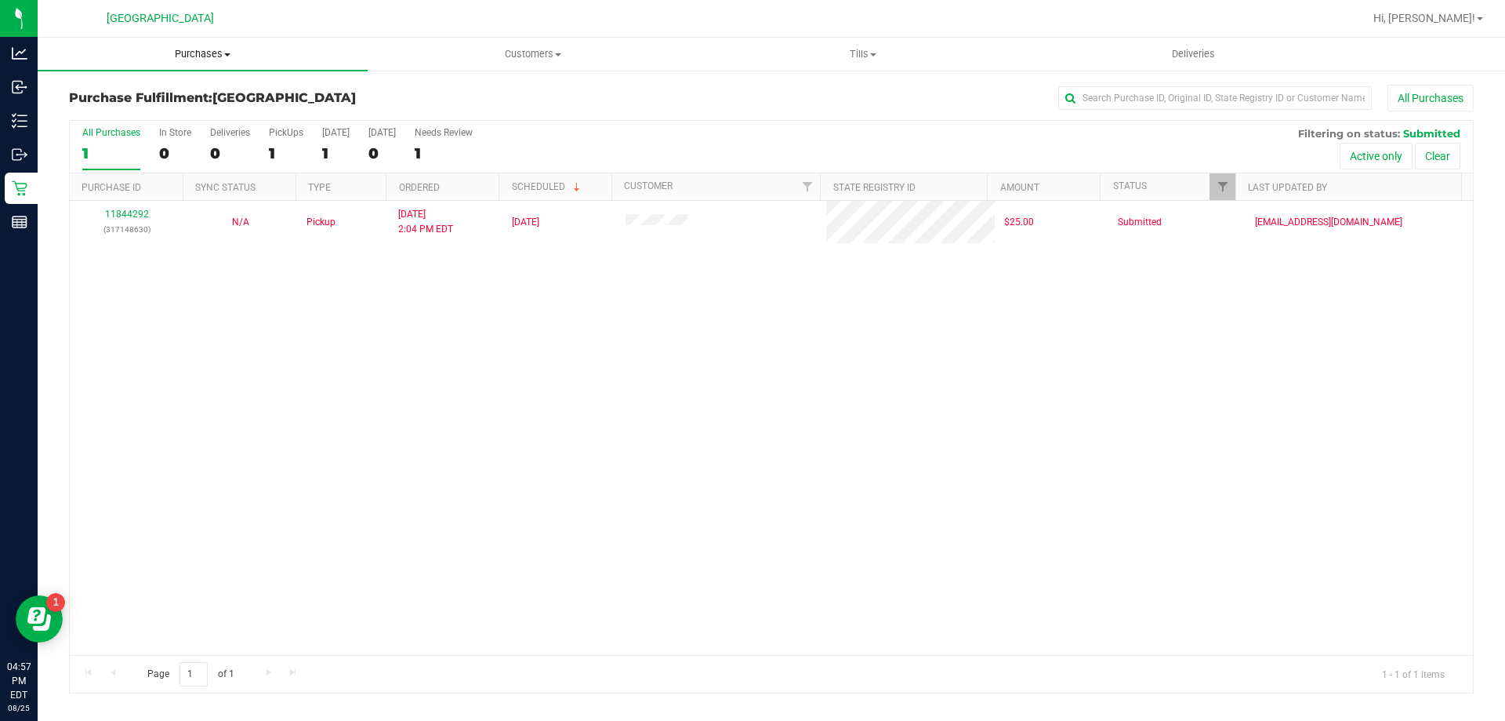
click at [198, 45] on uib-tab-heading "Purchases Summary of purchases Fulfillment All purchases" at bounding box center [203, 54] width 330 height 33
click at [162, 109] on li "Fulfillment" at bounding box center [203, 113] width 330 height 19
click at [184, 55] on span "Purchases" at bounding box center [203, 54] width 330 height 14
click at [142, 111] on li "Fulfillment" at bounding box center [203, 113] width 330 height 19
click at [198, 53] on span "Purchases" at bounding box center [203, 54] width 330 height 14
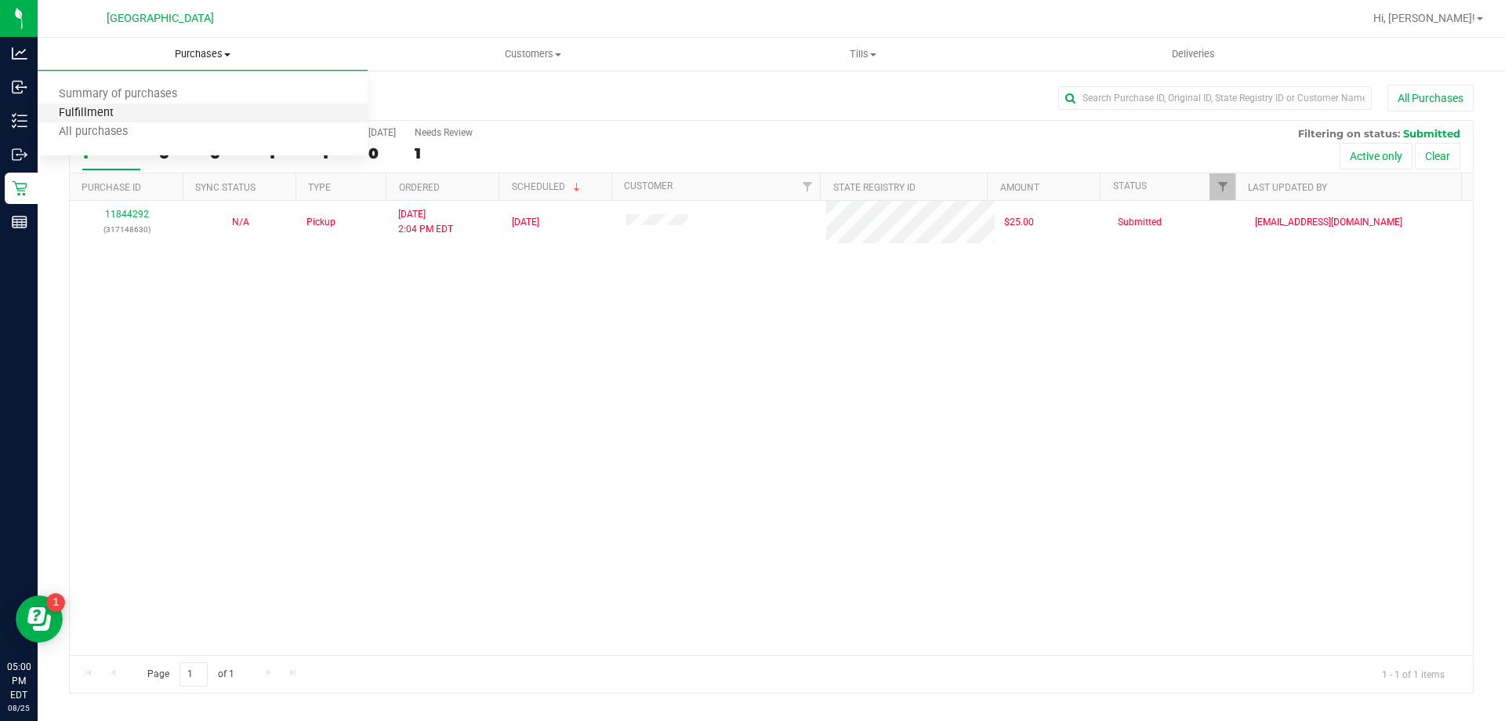
click at [131, 110] on span "Fulfillment" at bounding box center [86, 113] width 97 height 13
click at [834, 56] on span "Tills" at bounding box center [863, 54] width 329 height 14
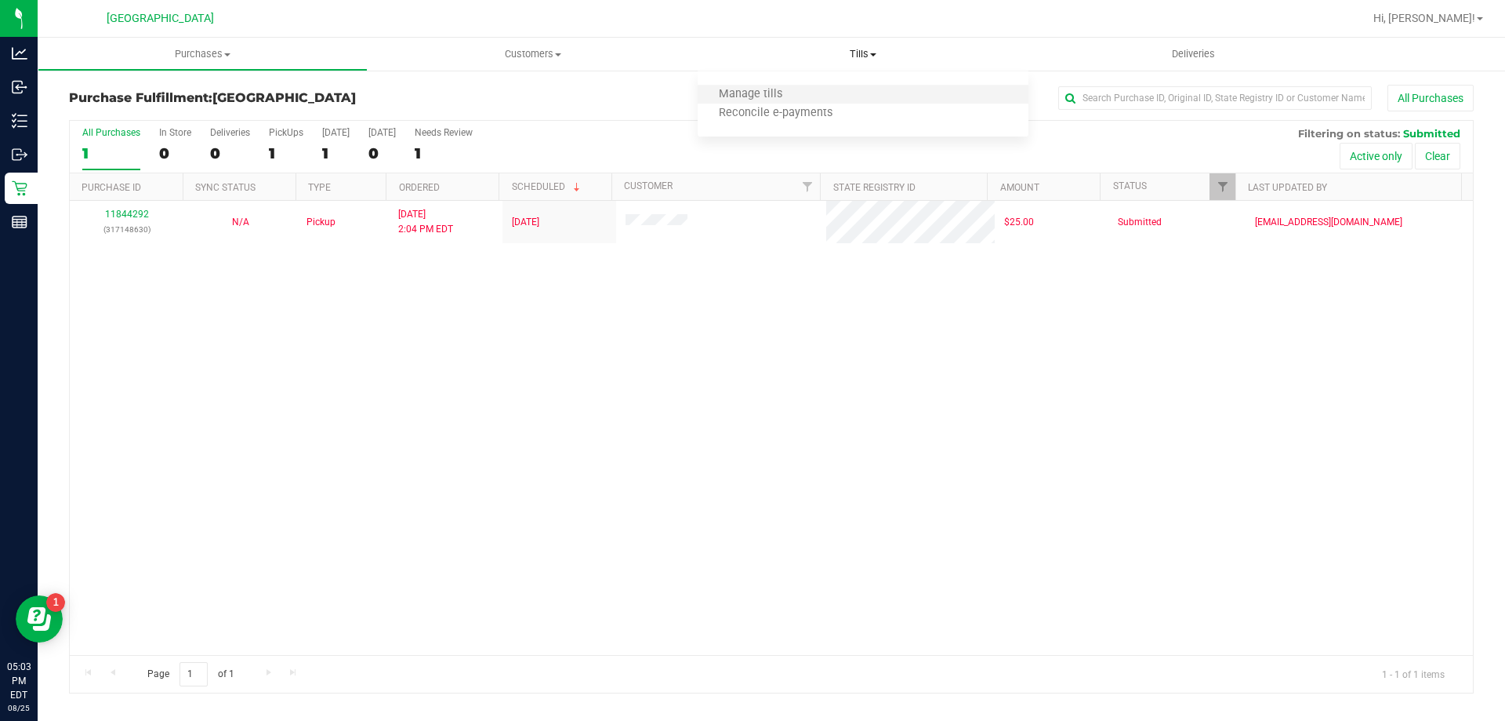
click at [804, 94] on li "Manage tills" at bounding box center [863, 94] width 330 height 19
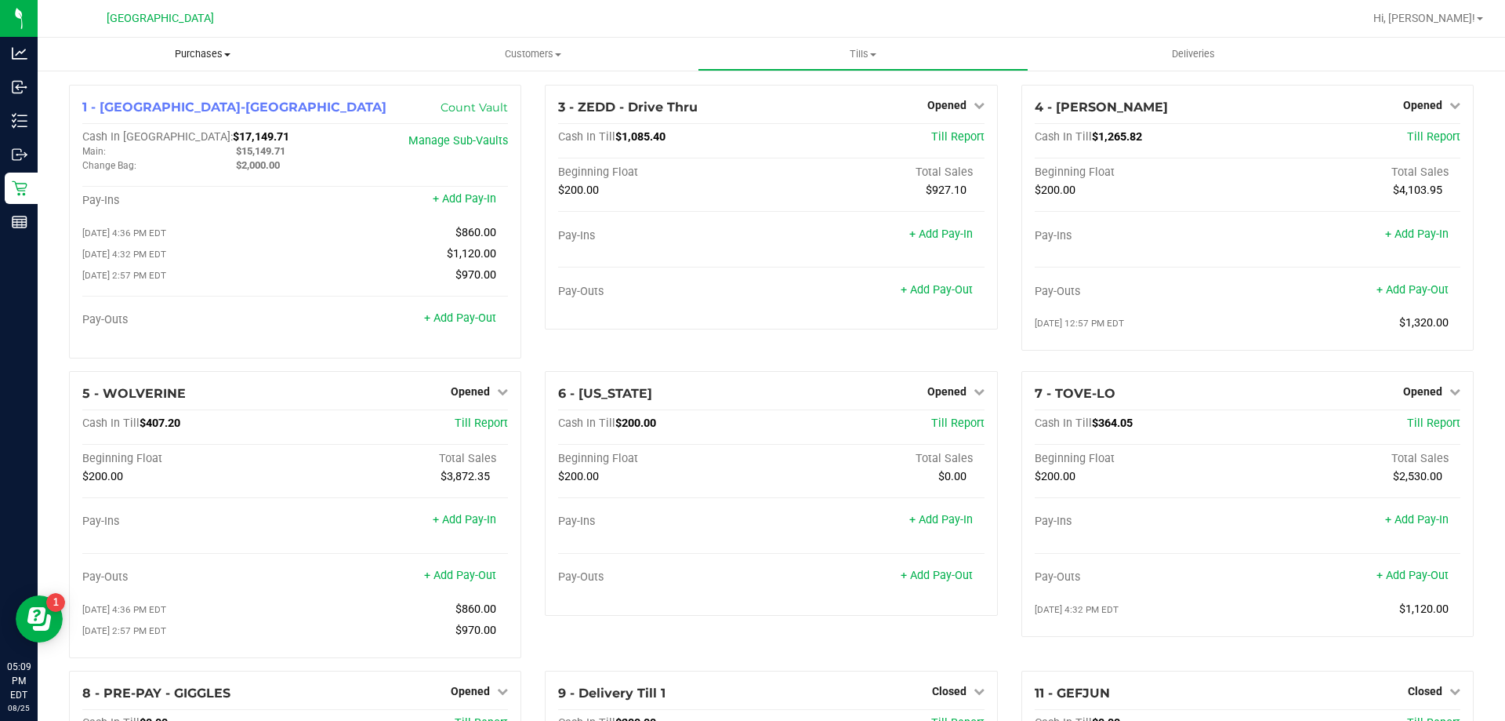
click at [202, 55] on span "Purchases" at bounding box center [203, 54] width 330 height 14
click at [107, 110] on span "Fulfillment" at bounding box center [86, 113] width 97 height 13
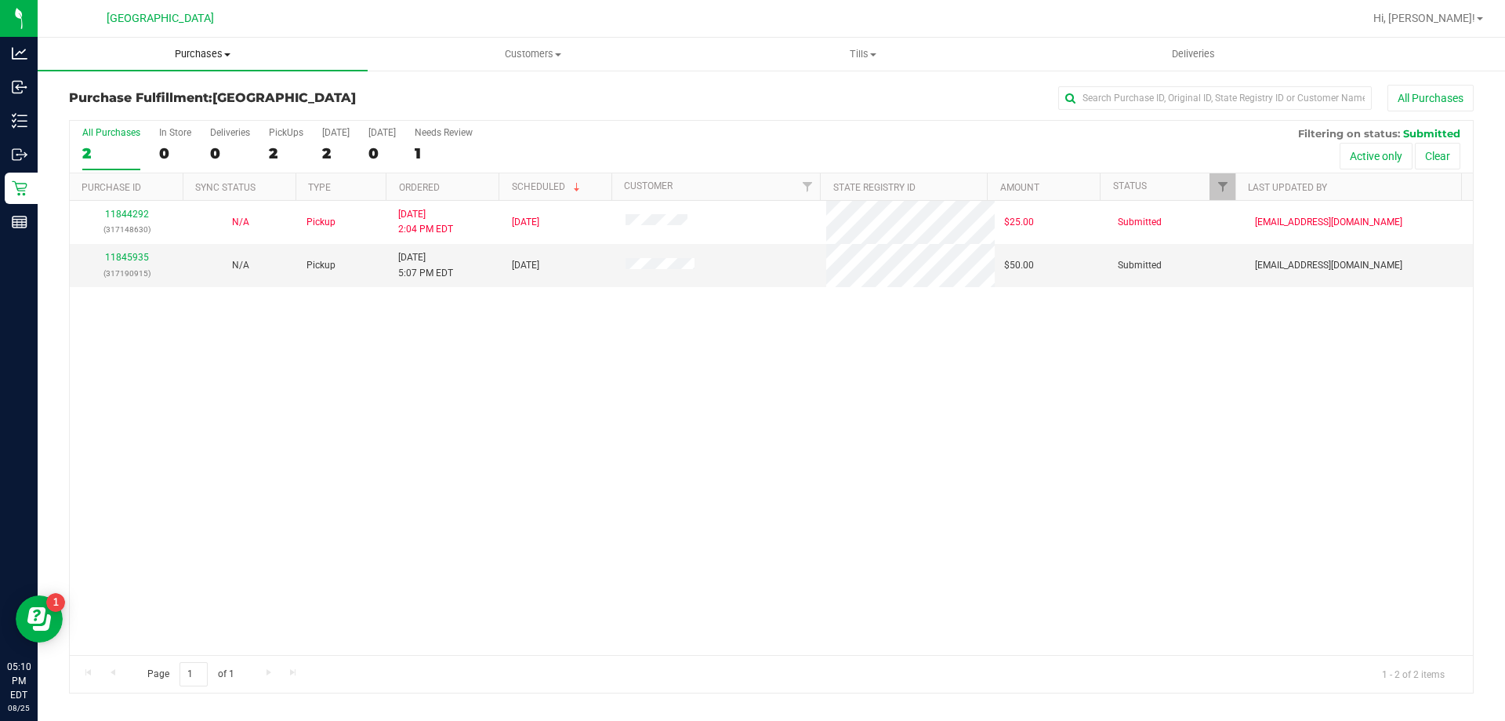
click at [184, 46] on uib-tab-heading "Purchases Summary of purchases Fulfillment All purchases" at bounding box center [203, 54] width 330 height 33
click at [124, 119] on span "Fulfillment" at bounding box center [86, 113] width 97 height 13
click at [867, 48] on span "Tills" at bounding box center [863, 54] width 329 height 14
click at [788, 98] on span "Manage tills" at bounding box center [751, 94] width 106 height 13
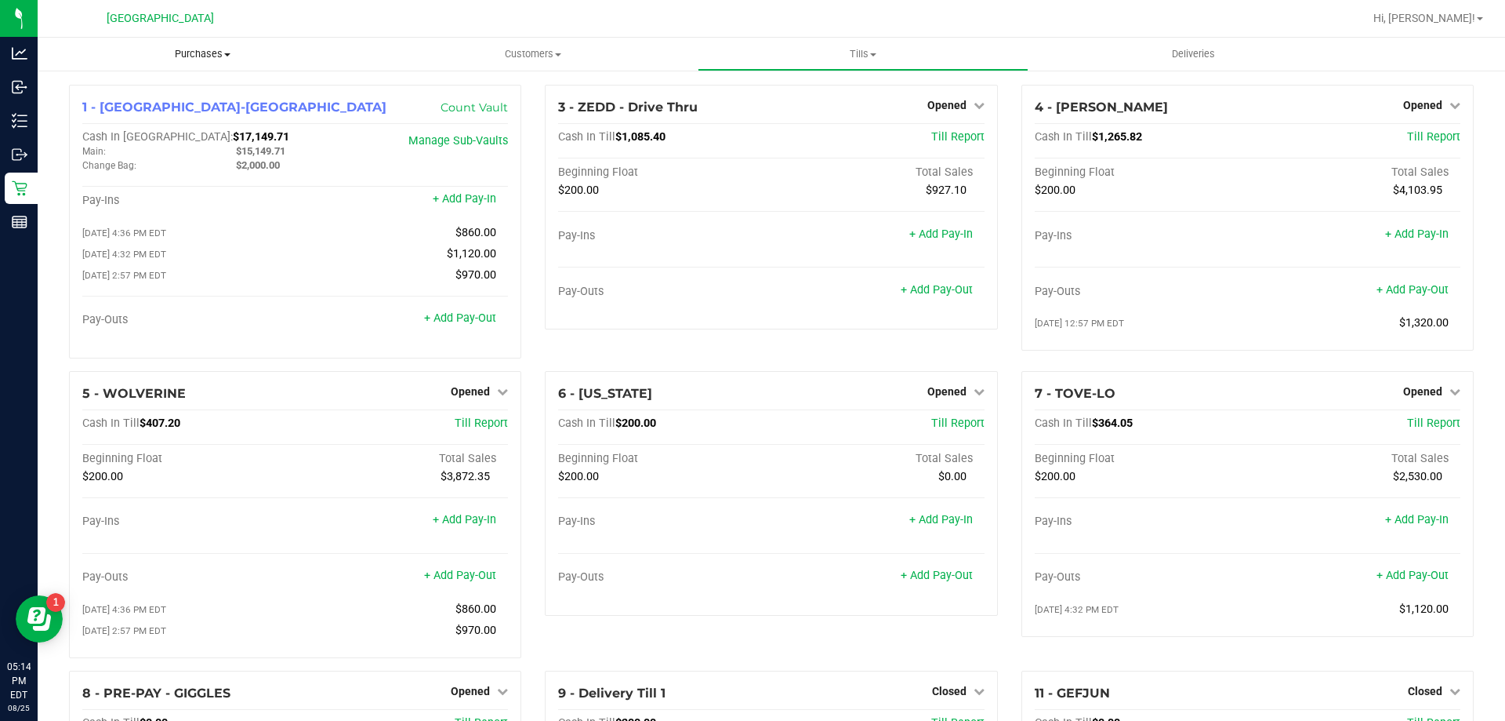
click at [200, 60] on span "Purchases" at bounding box center [203, 54] width 330 height 14
click at [134, 117] on li "Fulfillment" at bounding box center [203, 113] width 330 height 19
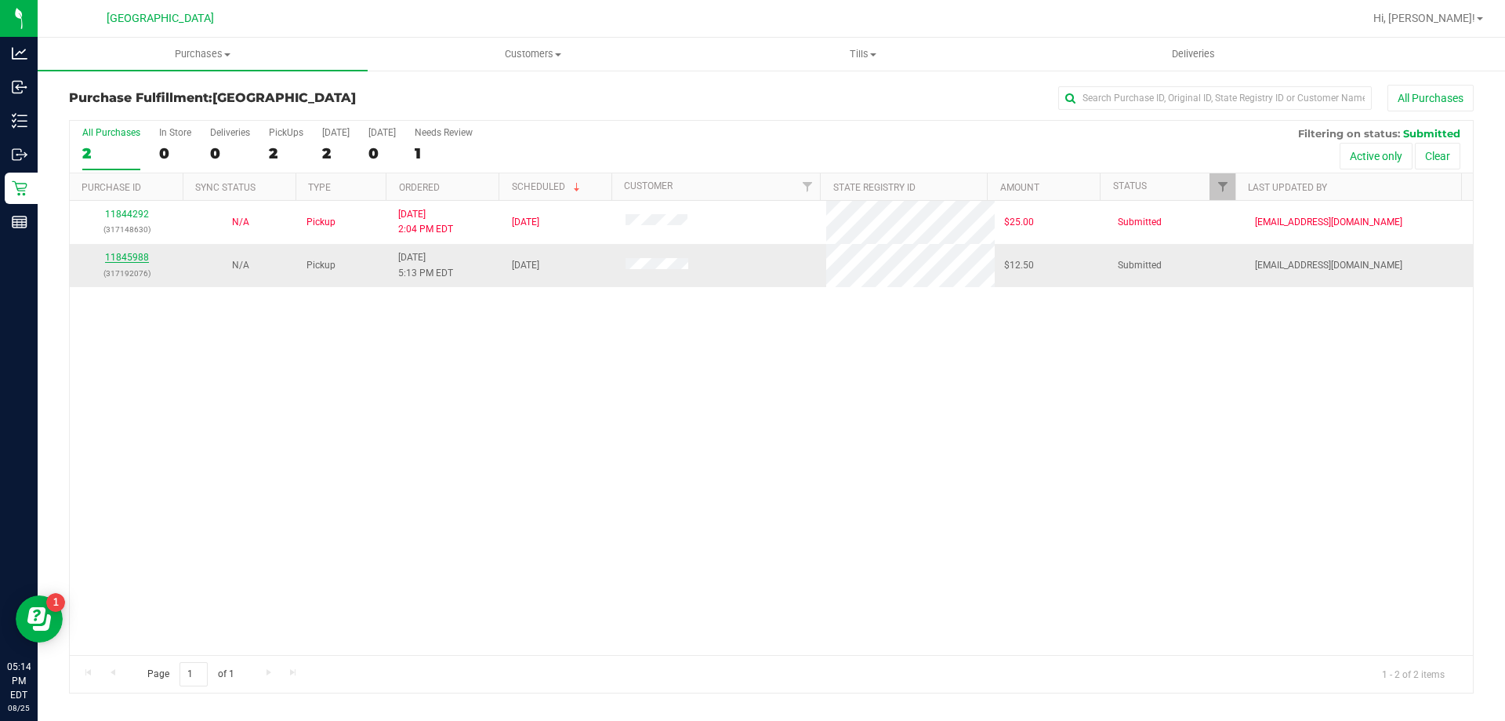
click at [140, 256] on link "11845988" at bounding box center [127, 257] width 44 height 11
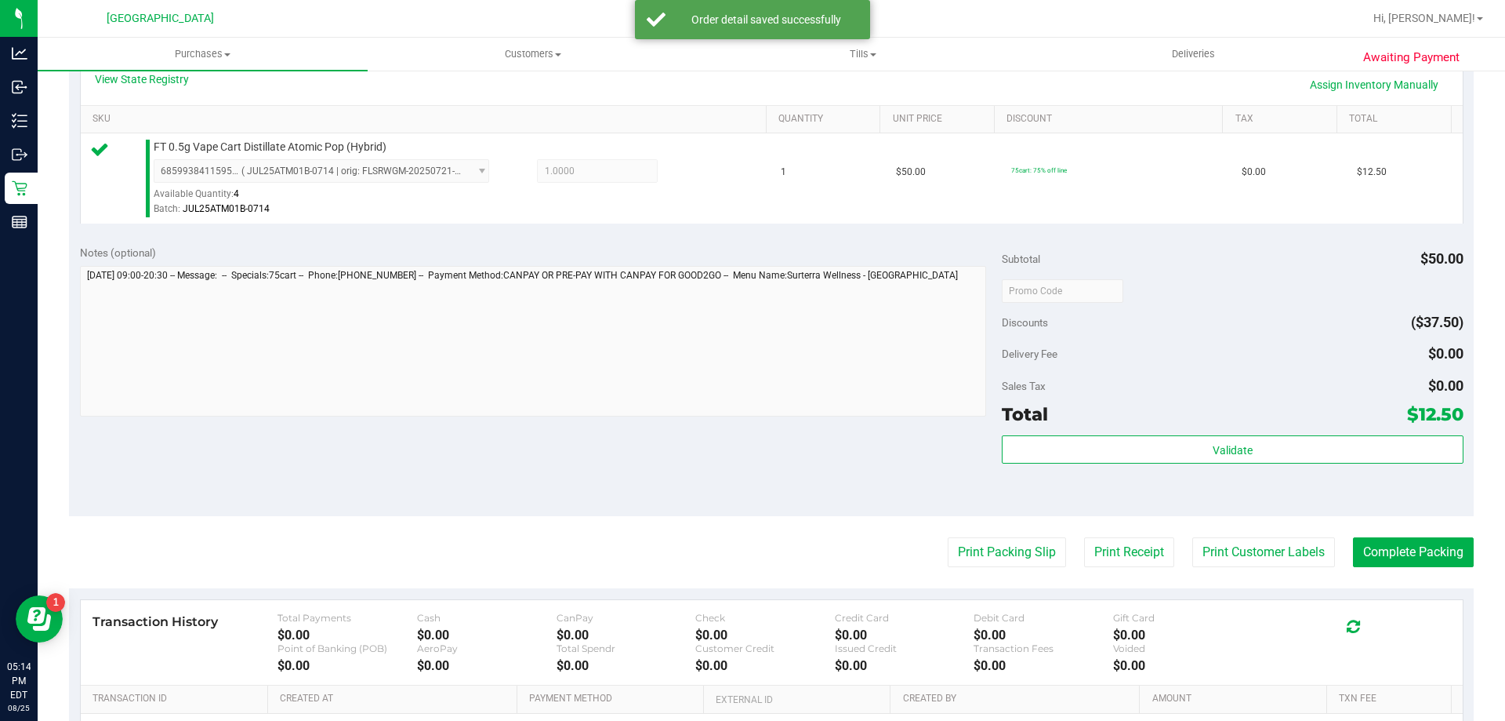
scroll to position [392, 0]
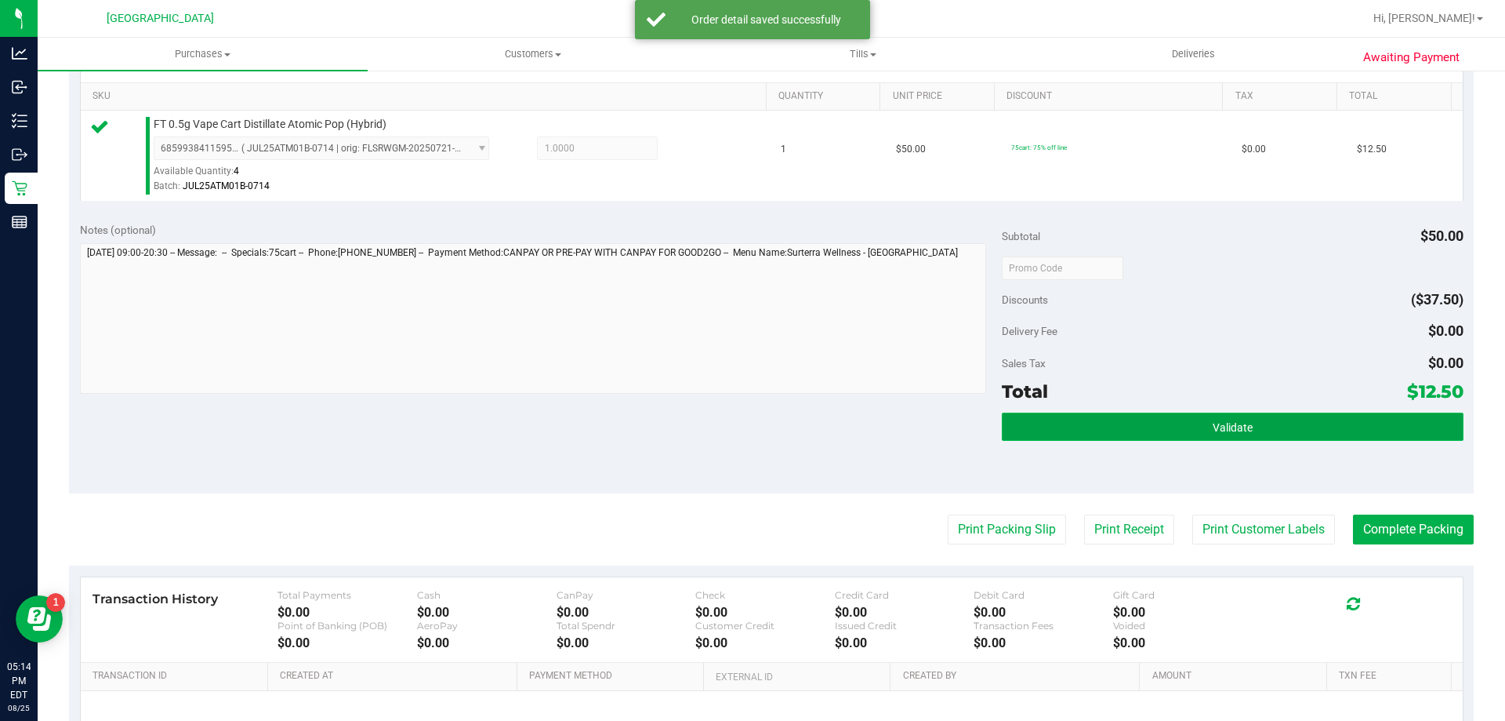
click at [1029, 427] on button "Validate" at bounding box center [1232, 426] width 461 height 28
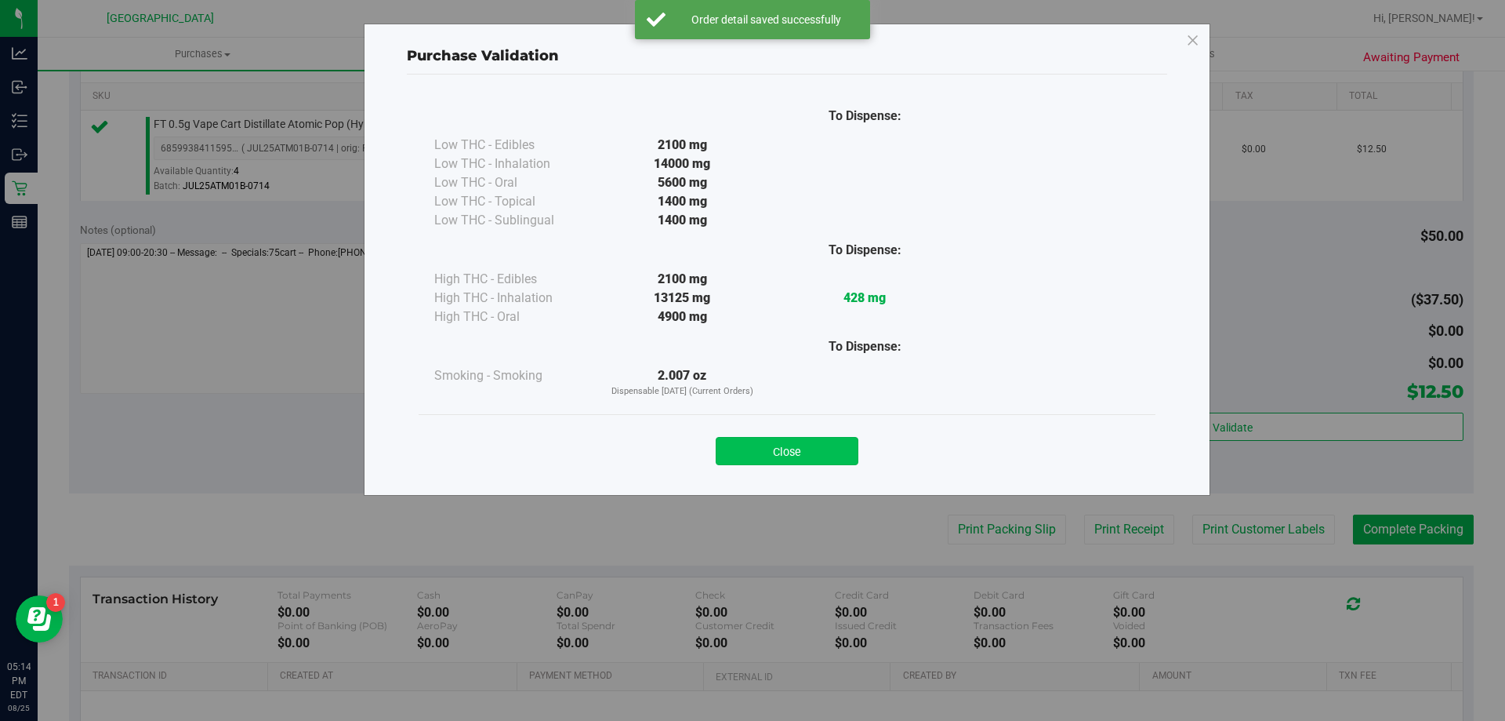
click at [753, 450] on button "Close" at bounding box center [787, 451] width 143 height 28
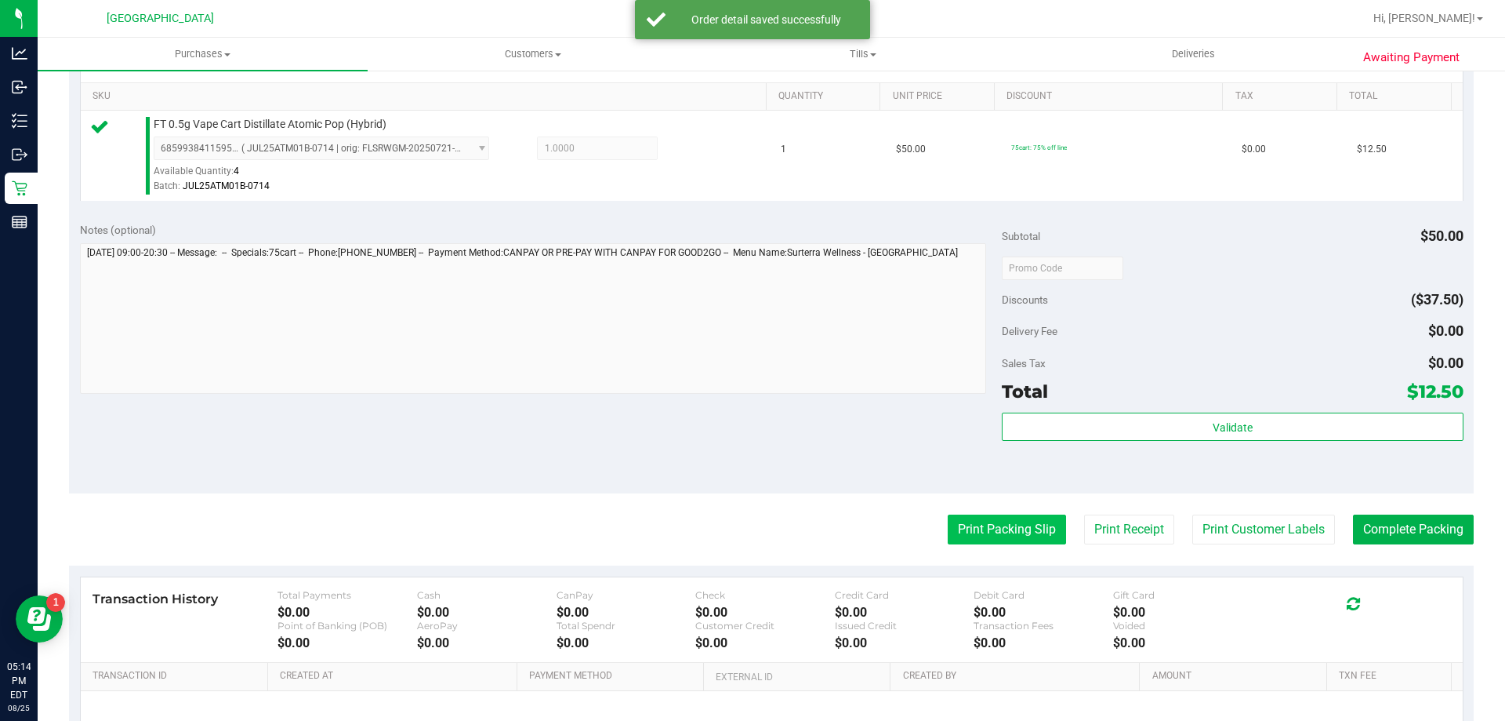
click at [971, 528] on button "Print Packing Slip" at bounding box center [1007, 529] width 118 height 30
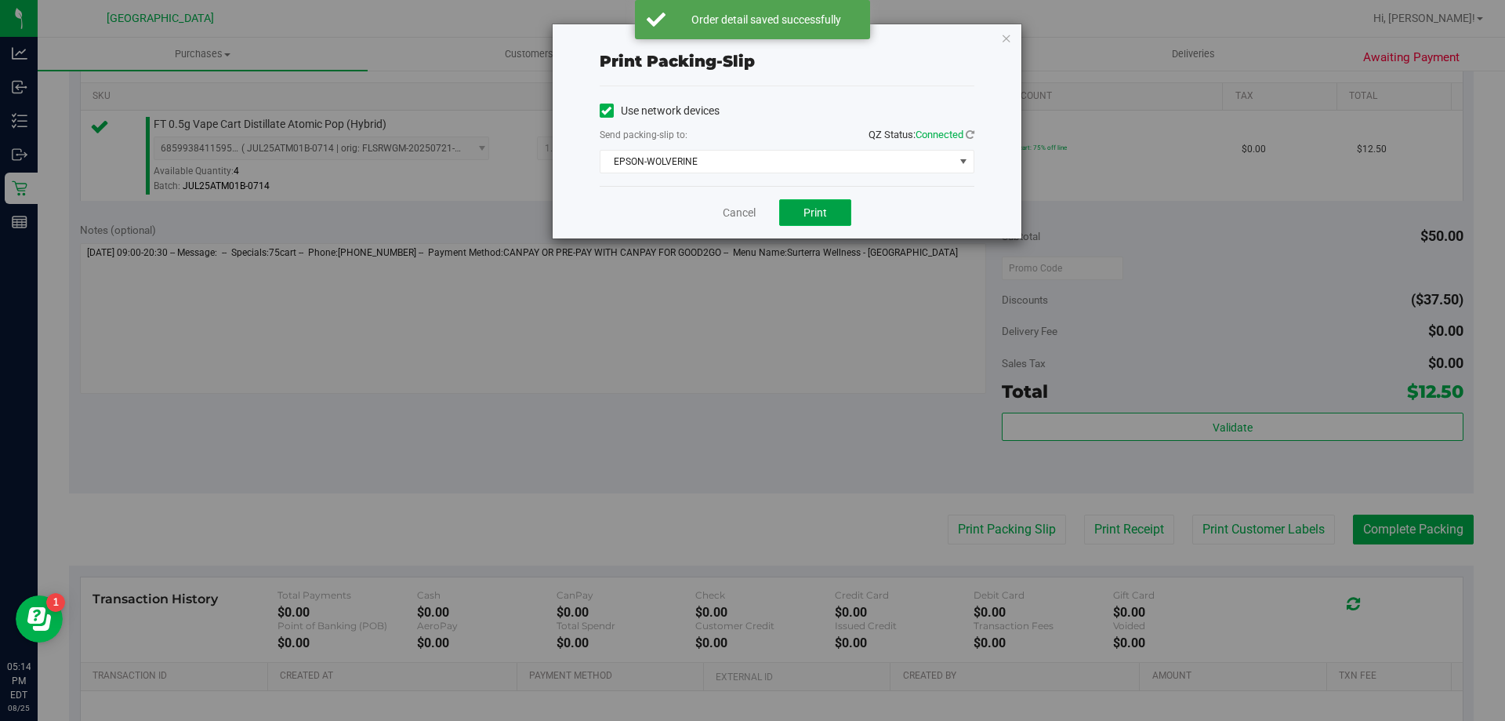
click at [841, 211] on button "Print" at bounding box center [815, 212] width 72 height 27
click at [1013, 40] on div "Print packing-slip Use network devices Send packing-slip to: QZ Status: Connect…" at bounding box center [787, 131] width 469 height 214
click at [1008, 39] on icon "button" at bounding box center [1006, 37] width 11 height 19
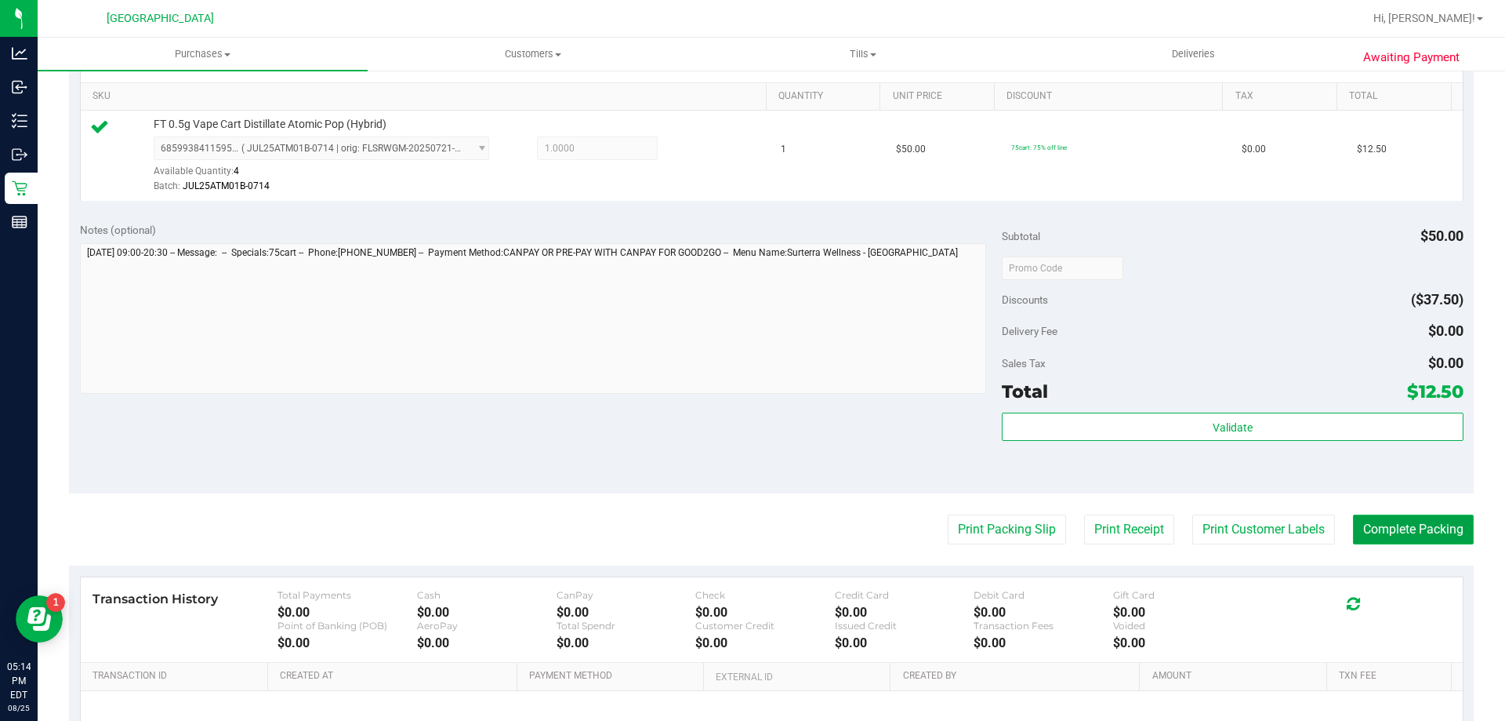
click at [1425, 536] on button "Complete Packing" at bounding box center [1413, 529] width 121 height 30
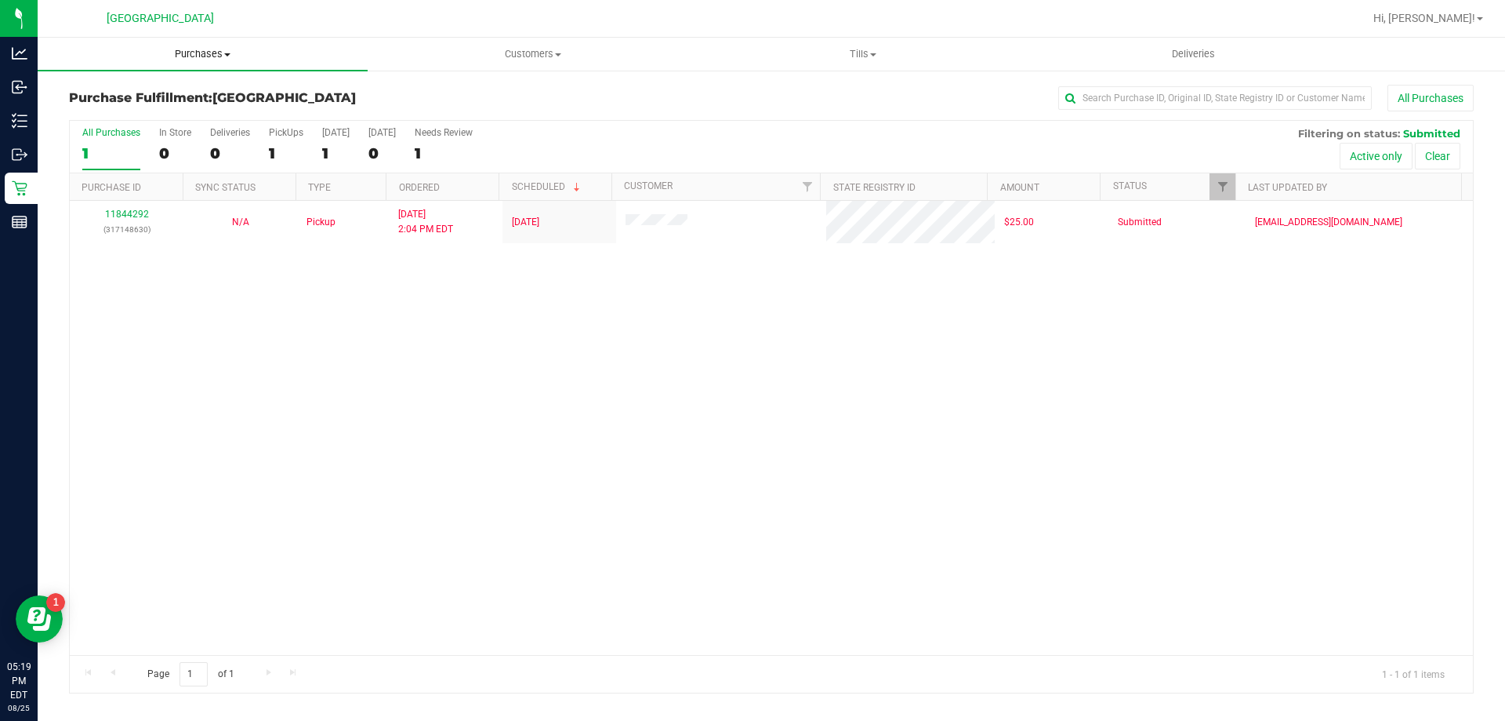
click at [187, 53] on span "Purchases" at bounding box center [203, 54] width 330 height 14
click at [114, 114] on span "Fulfillment" at bounding box center [86, 113] width 97 height 13
click at [135, 107] on li "Fulfillment" at bounding box center [203, 113] width 330 height 19
click at [867, 56] on span "Tills" at bounding box center [863, 54] width 329 height 14
click at [779, 96] on span "Manage tills" at bounding box center [751, 94] width 106 height 13
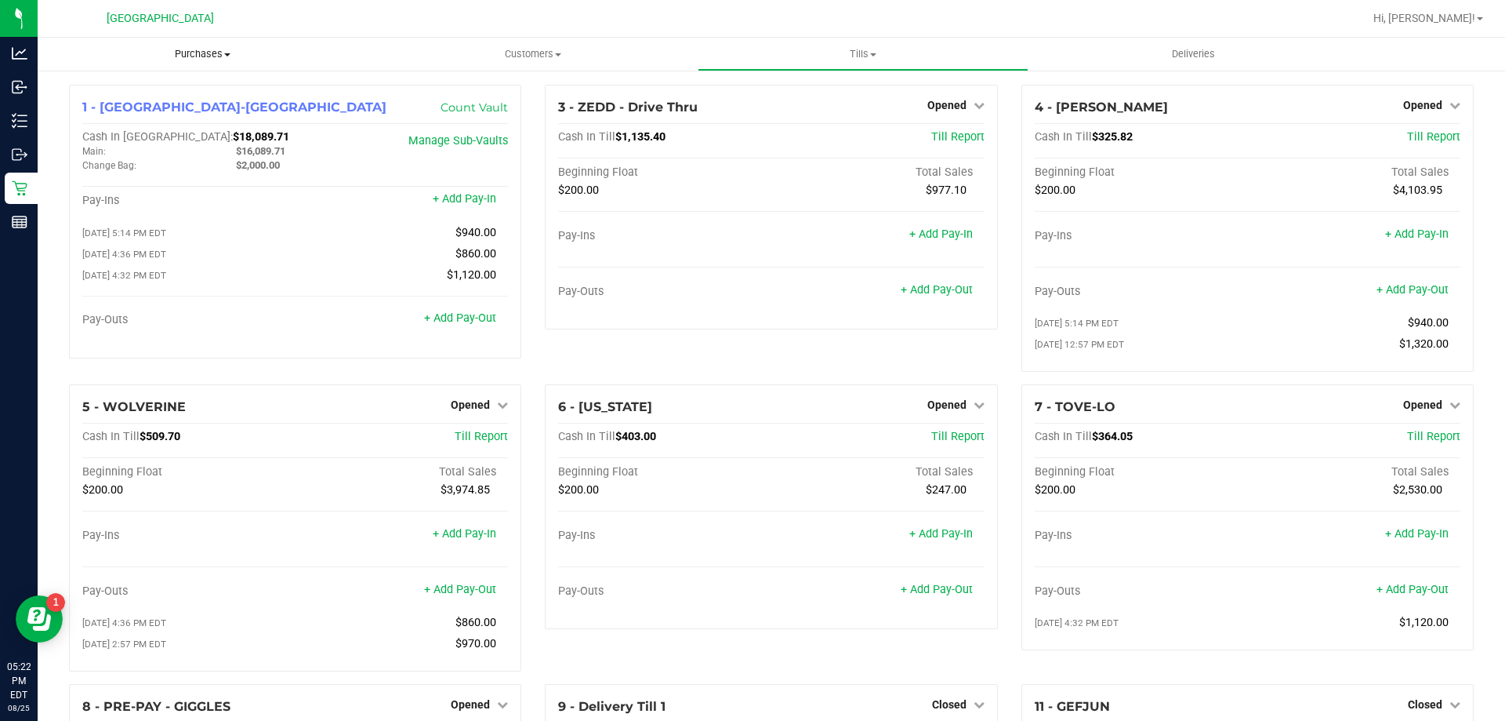
click at [218, 57] on span "Purchases" at bounding box center [203, 54] width 330 height 14
click at [167, 107] on li "Fulfillment" at bounding box center [203, 113] width 330 height 19
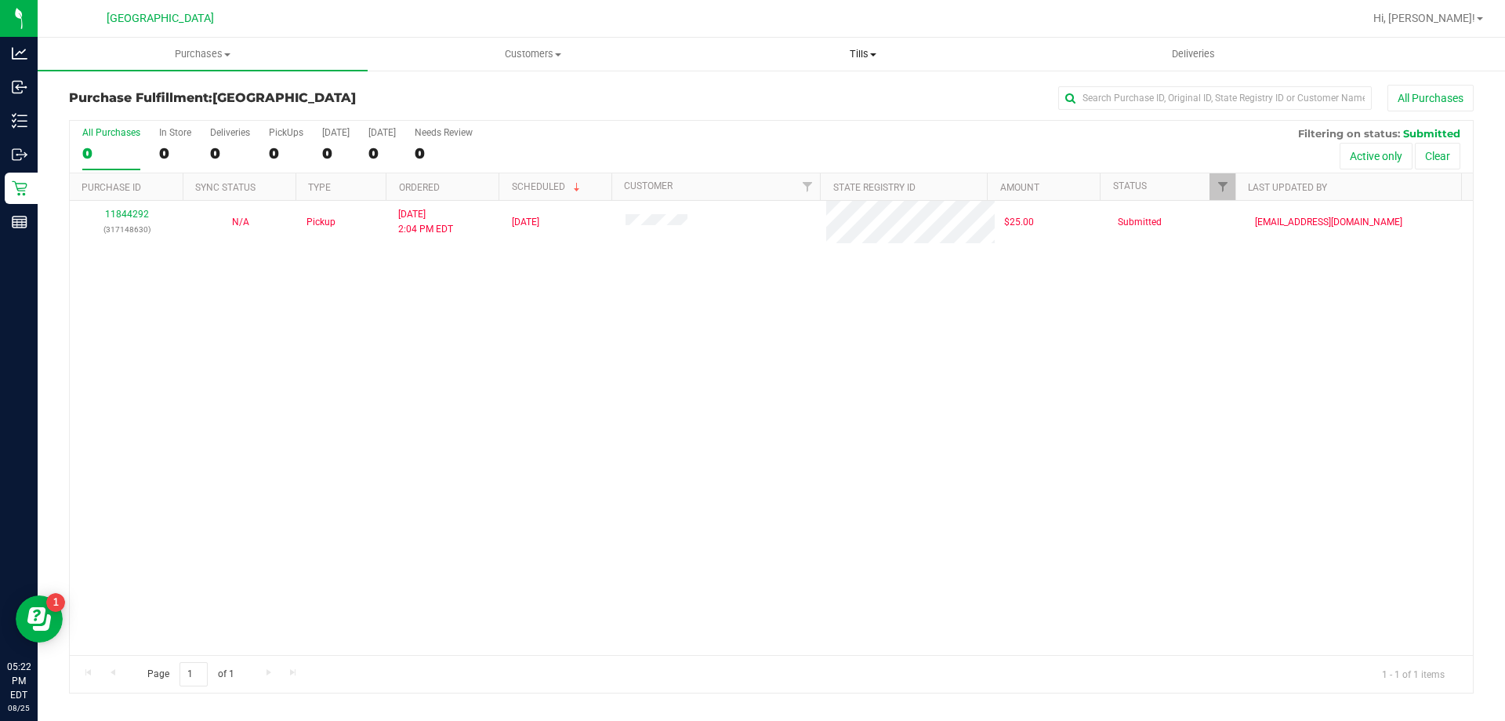
click at [863, 55] on span "Tills" at bounding box center [863, 54] width 329 height 14
click at [823, 89] on li "Manage tills" at bounding box center [863, 94] width 330 height 19
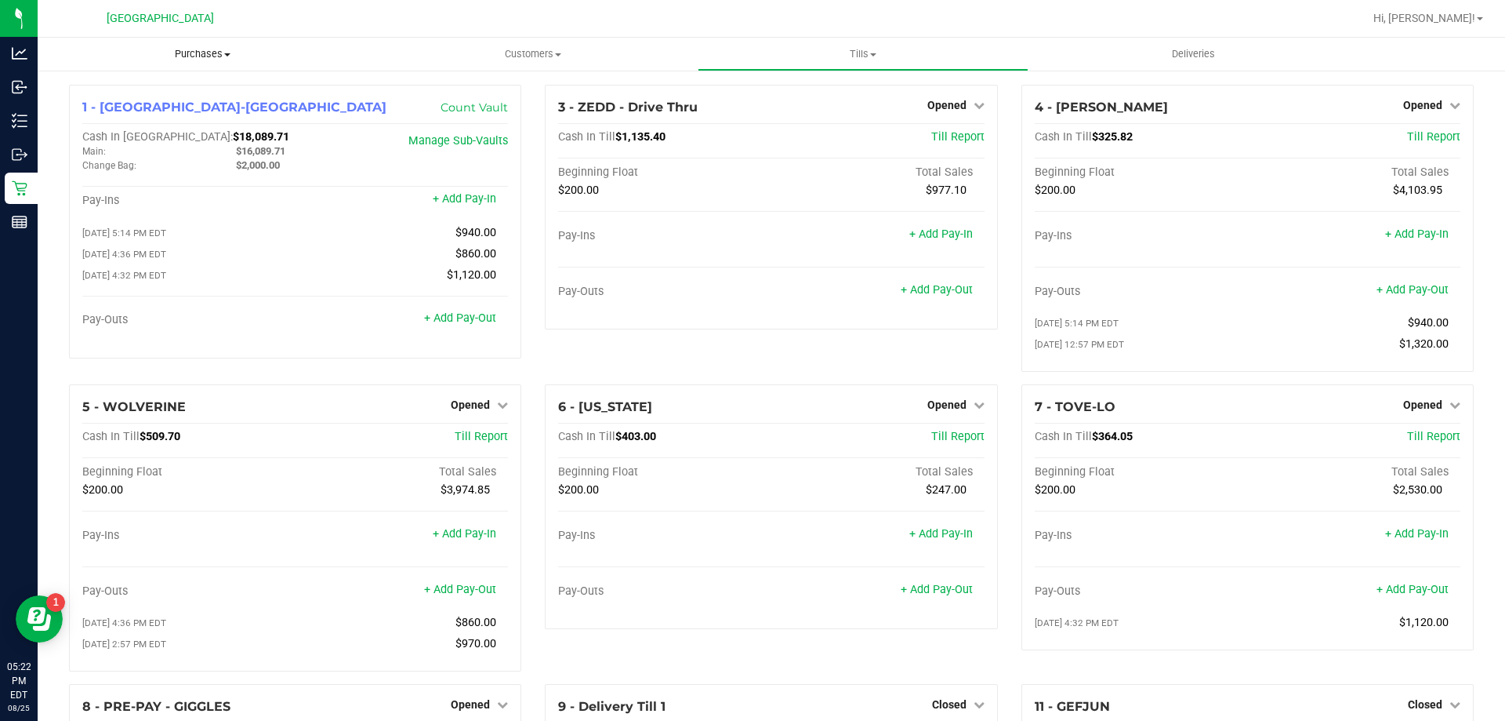
click at [198, 64] on uib-tab-heading "Purchases Summary of purchases Fulfillment All purchases" at bounding box center [203, 54] width 330 height 33
click at [93, 111] on span "Fulfillment" at bounding box center [86, 113] width 97 height 13
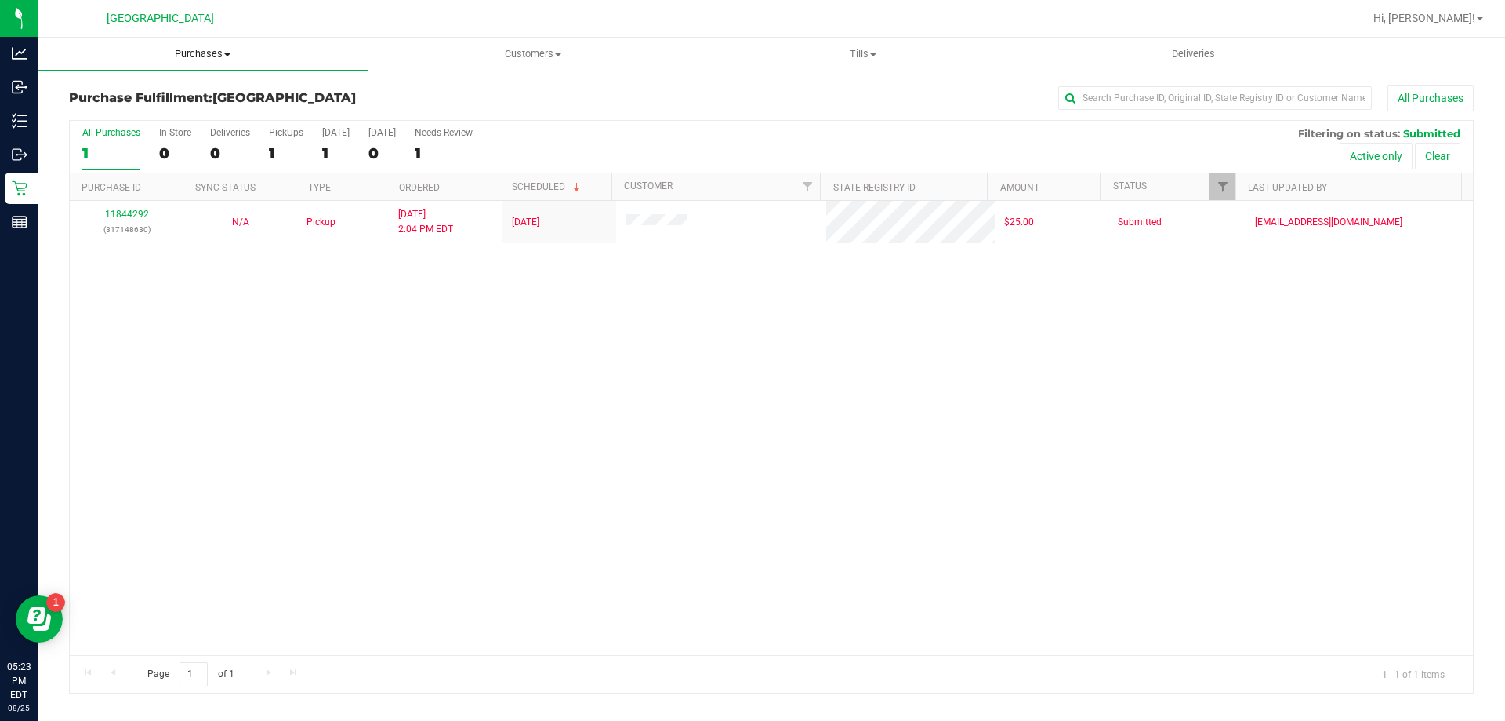
click at [200, 55] on span "Purchases" at bounding box center [203, 54] width 330 height 14
click at [148, 116] on li "Fulfillment" at bounding box center [203, 113] width 330 height 19
click at [861, 53] on span "Tills" at bounding box center [863, 54] width 329 height 14
click at [786, 93] on span "Manage tills" at bounding box center [751, 94] width 106 height 13
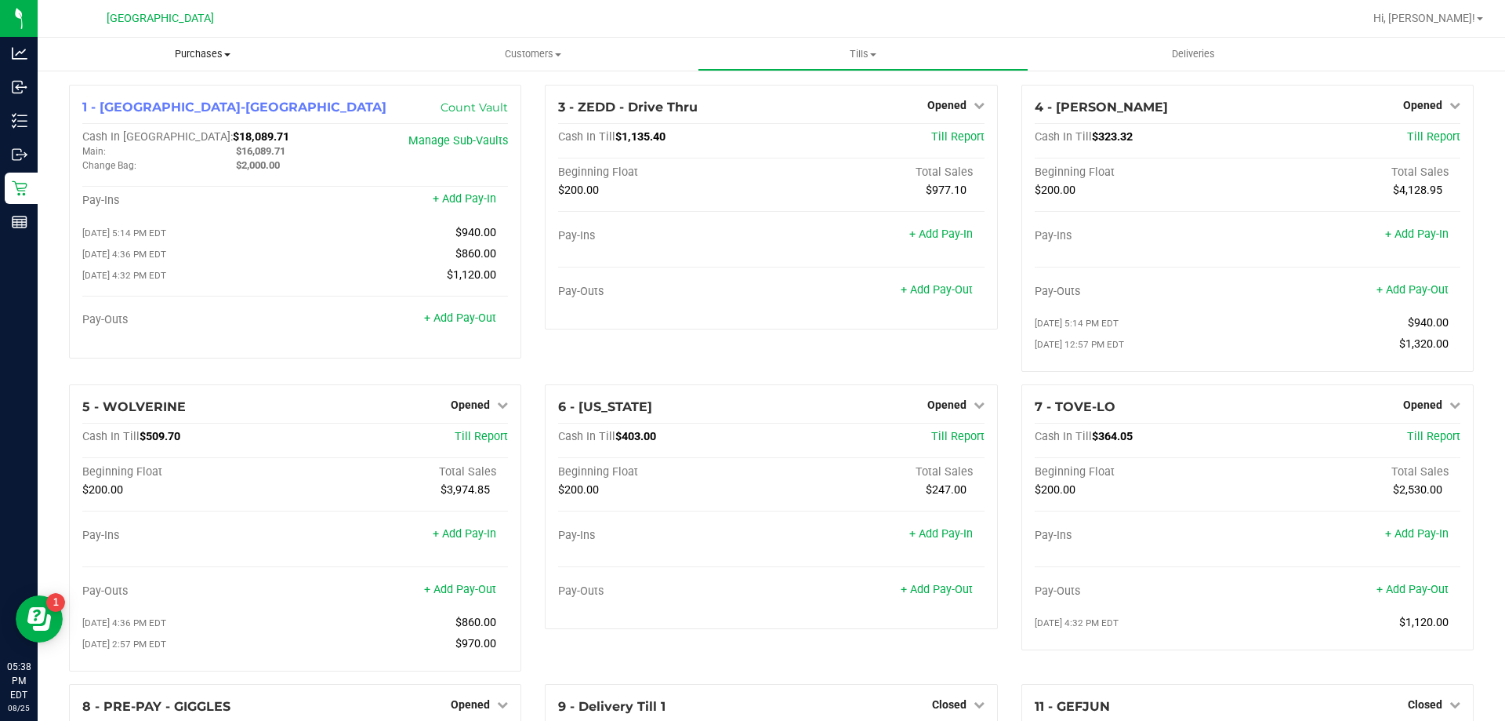
click at [199, 49] on span "Purchases" at bounding box center [203, 54] width 330 height 14
click at [131, 111] on span "Fulfillment" at bounding box center [86, 113] width 97 height 13
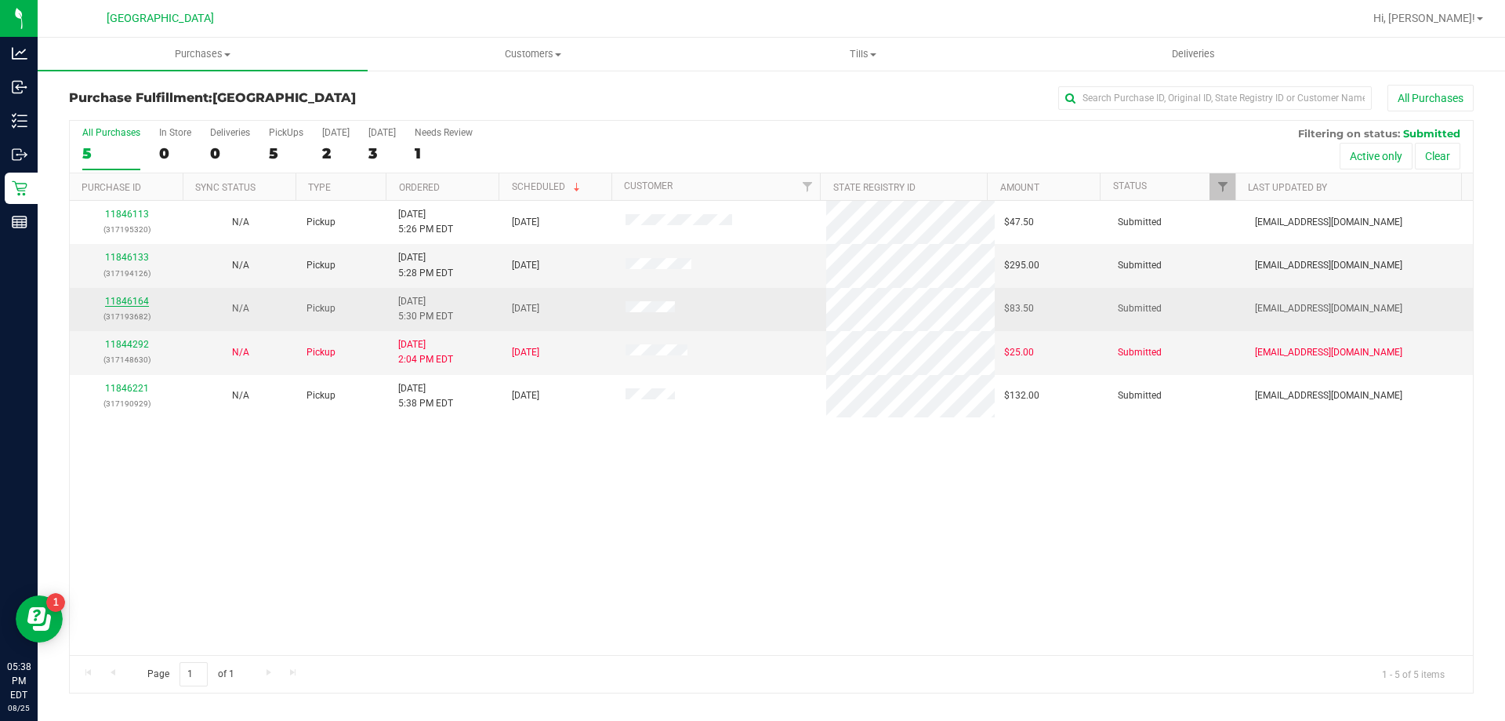
click at [137, 303] on link "11846164" at bounding box center [127, 301] width 44 height 11
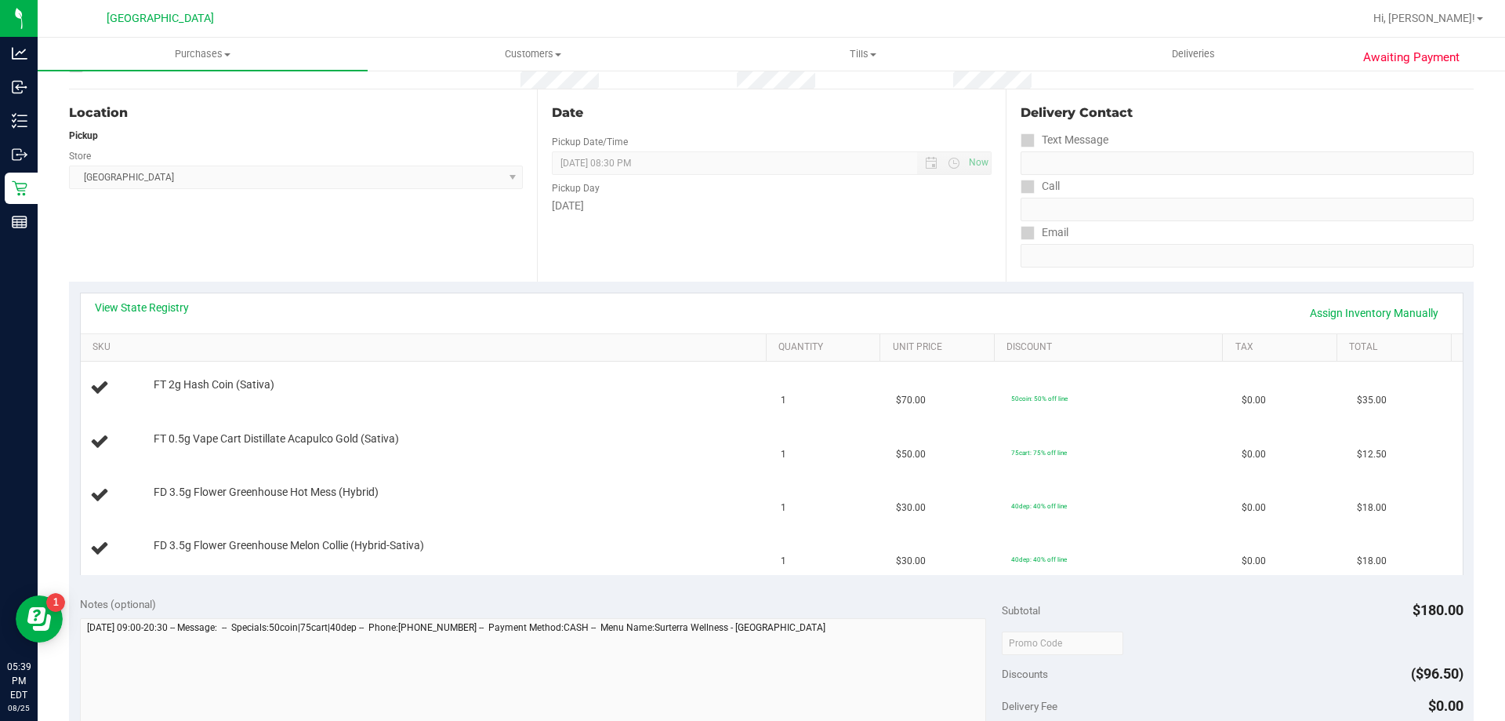
scroll to position [157, 0]
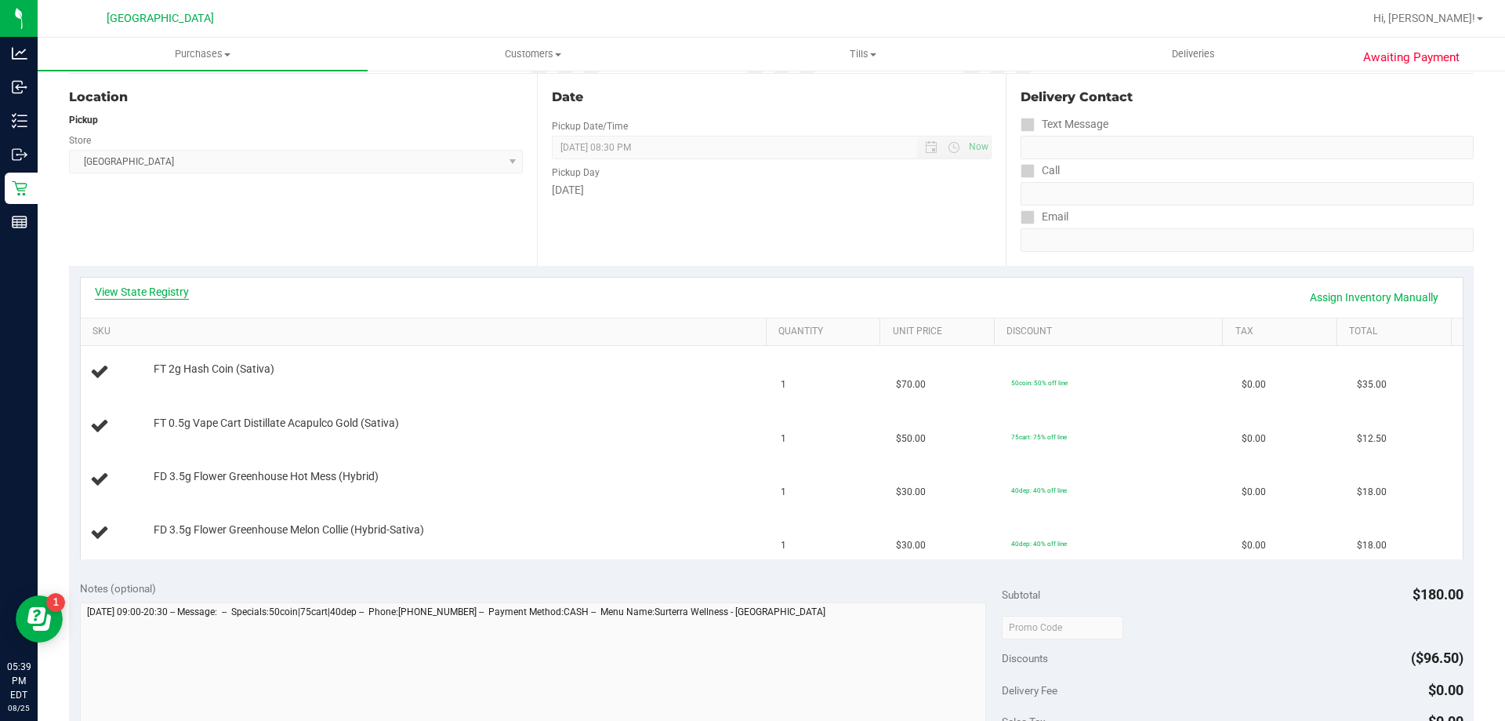
click at [165, 286] on link "View State Registry" at bounding box center [142, 292] width 94 height 16
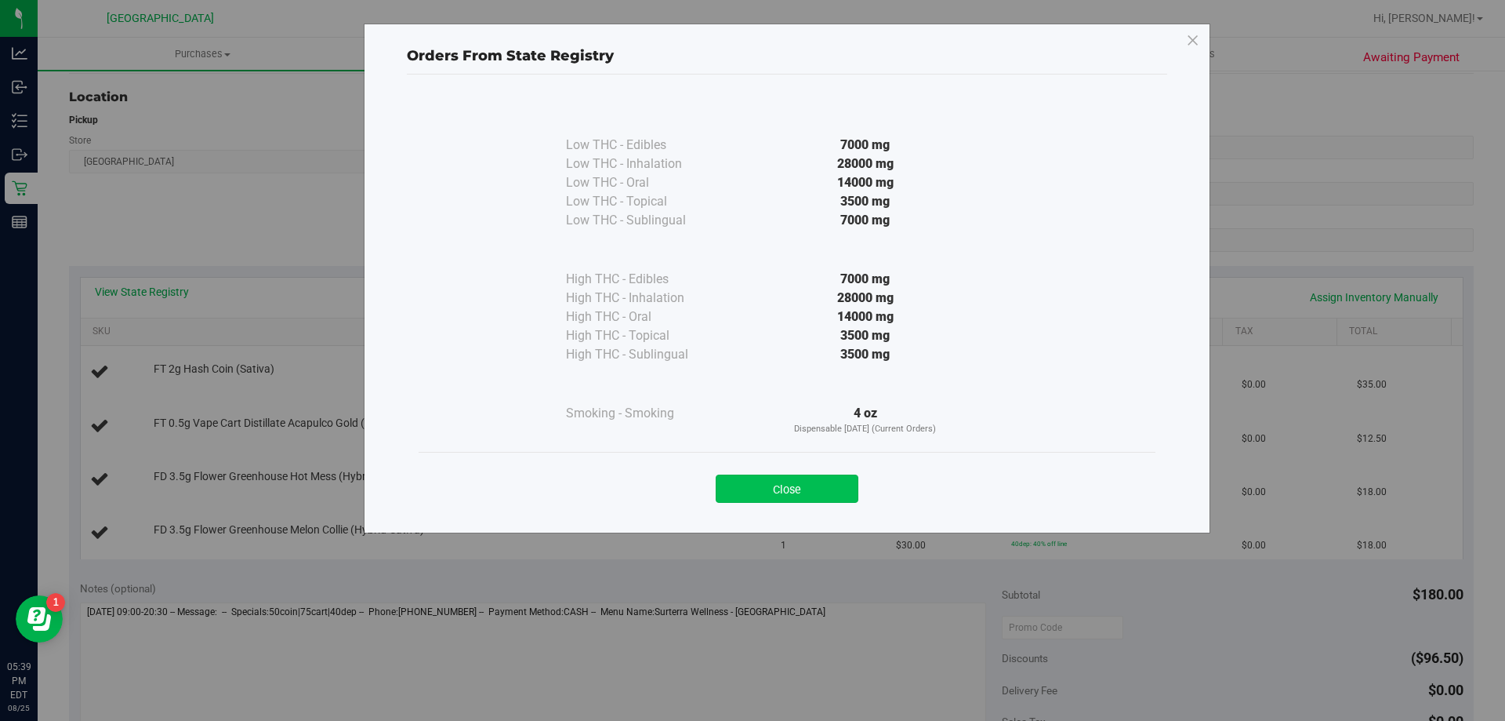
click at [785, 488] on button "Close" at bounding box center [787, 488] width 143 height 28
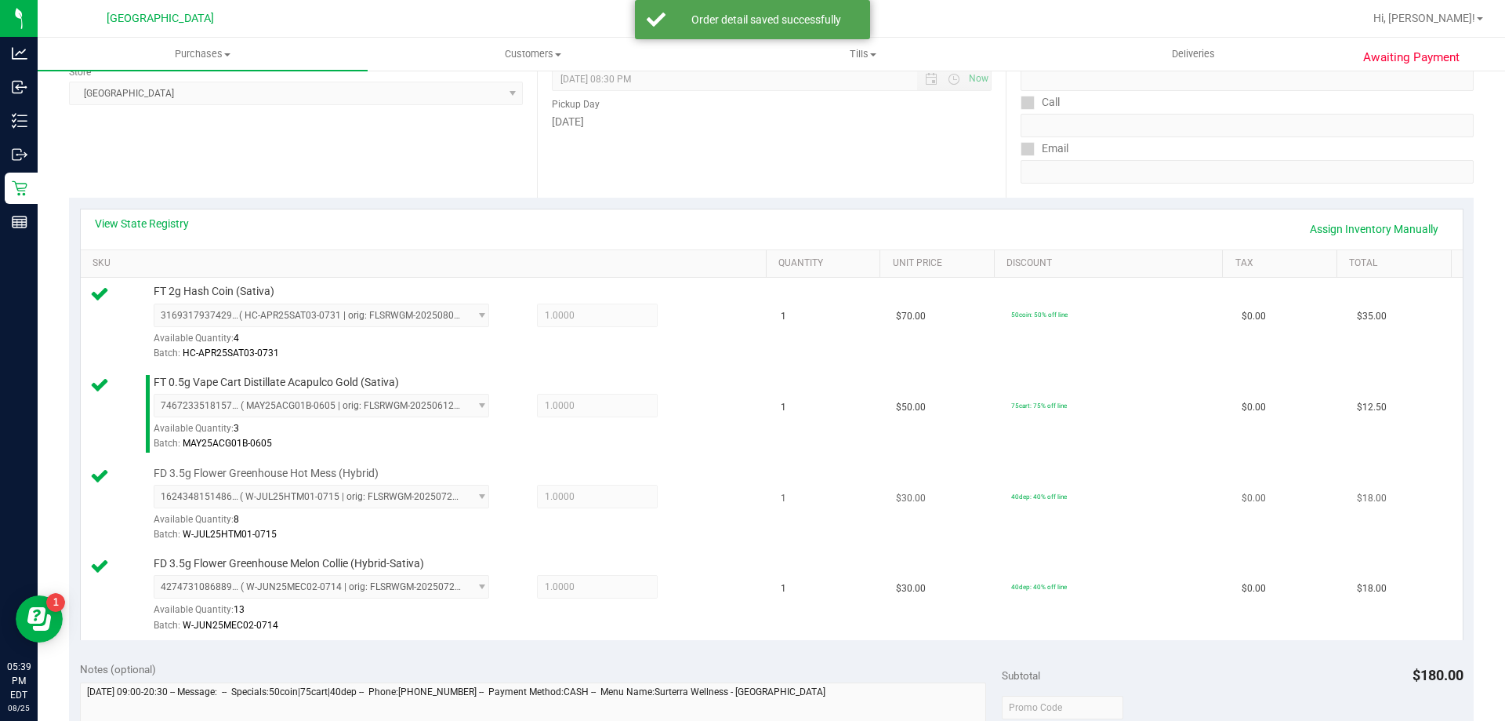
scroll to position [470, 0]
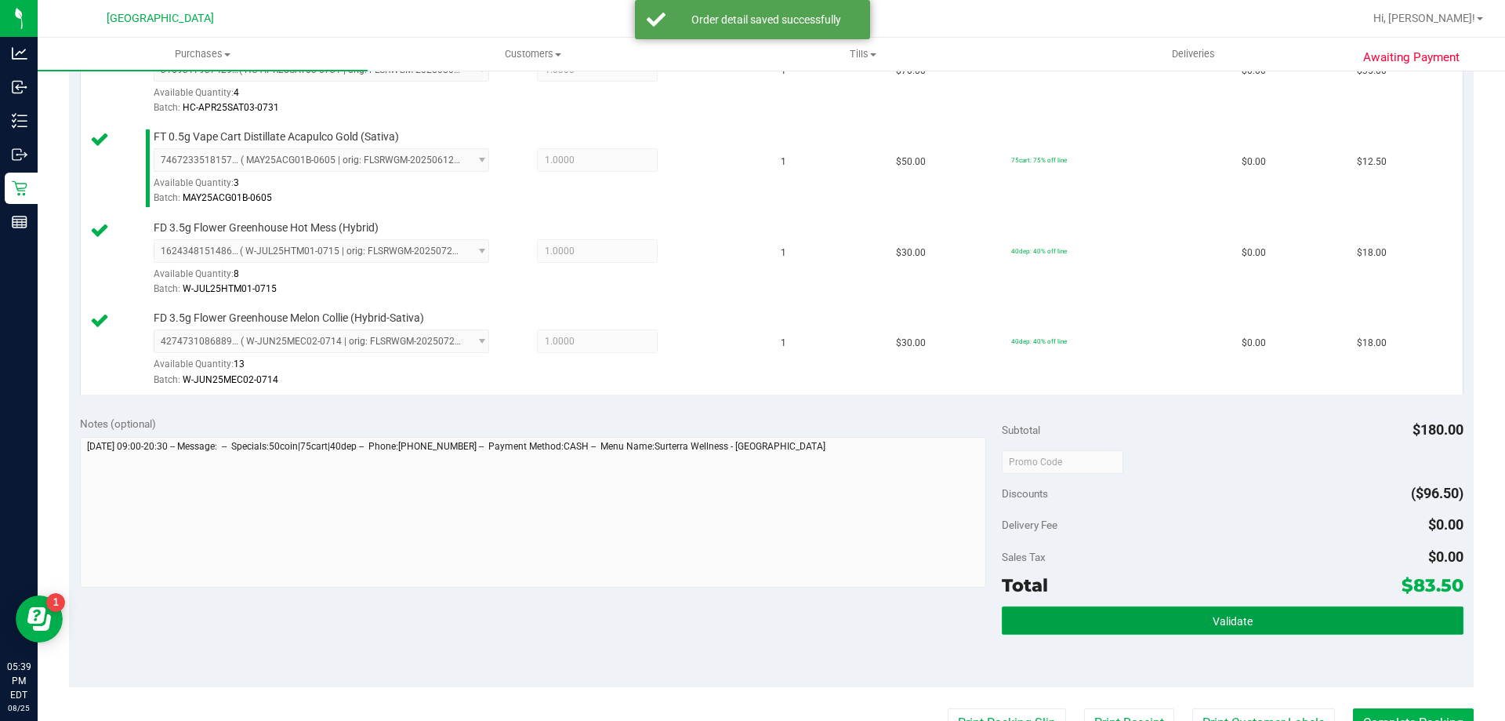
click at [1232, 629] on button "Validate" at bounding box center [1232, 620] width 461 height 28
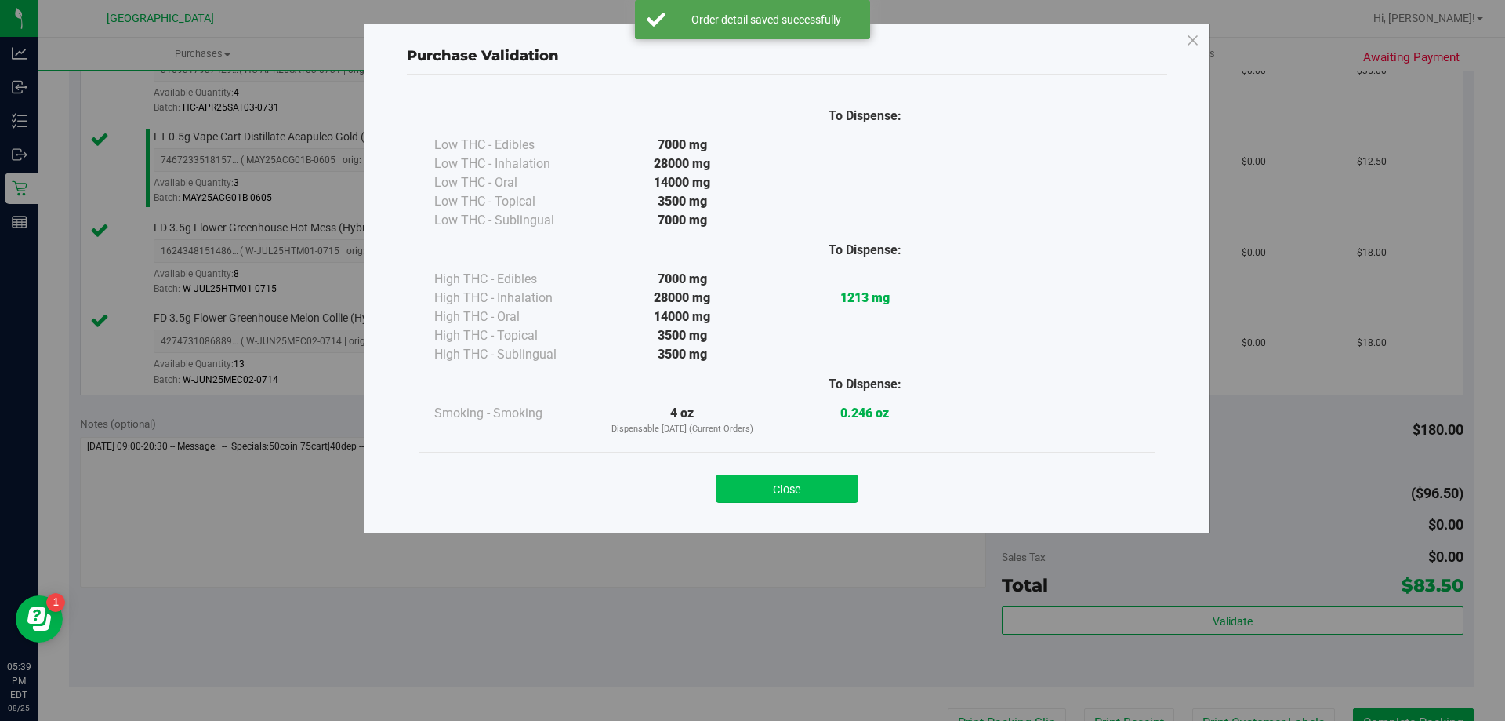
click at [736, 487] on button "Close" at bounding box center [787, 488] width 143 height 28
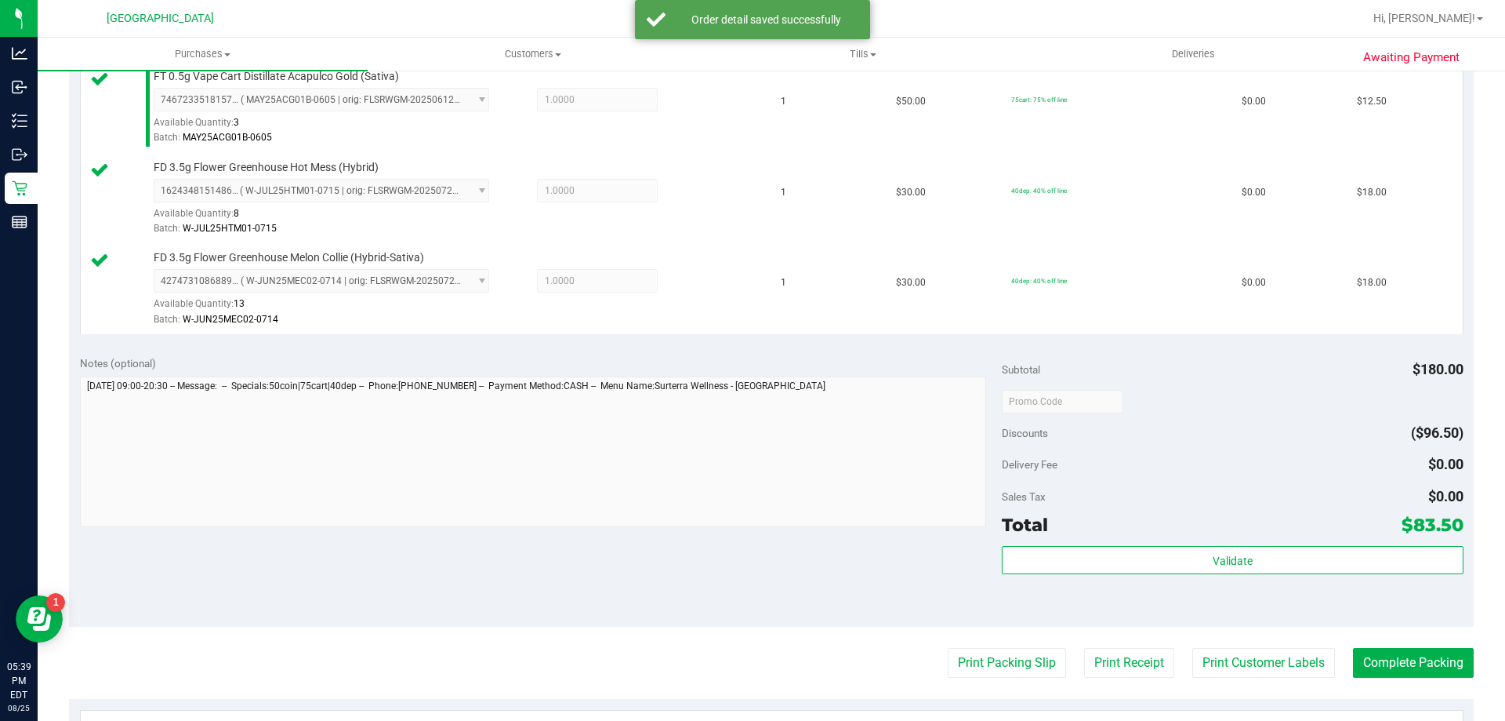
scroll to position [706, 0]
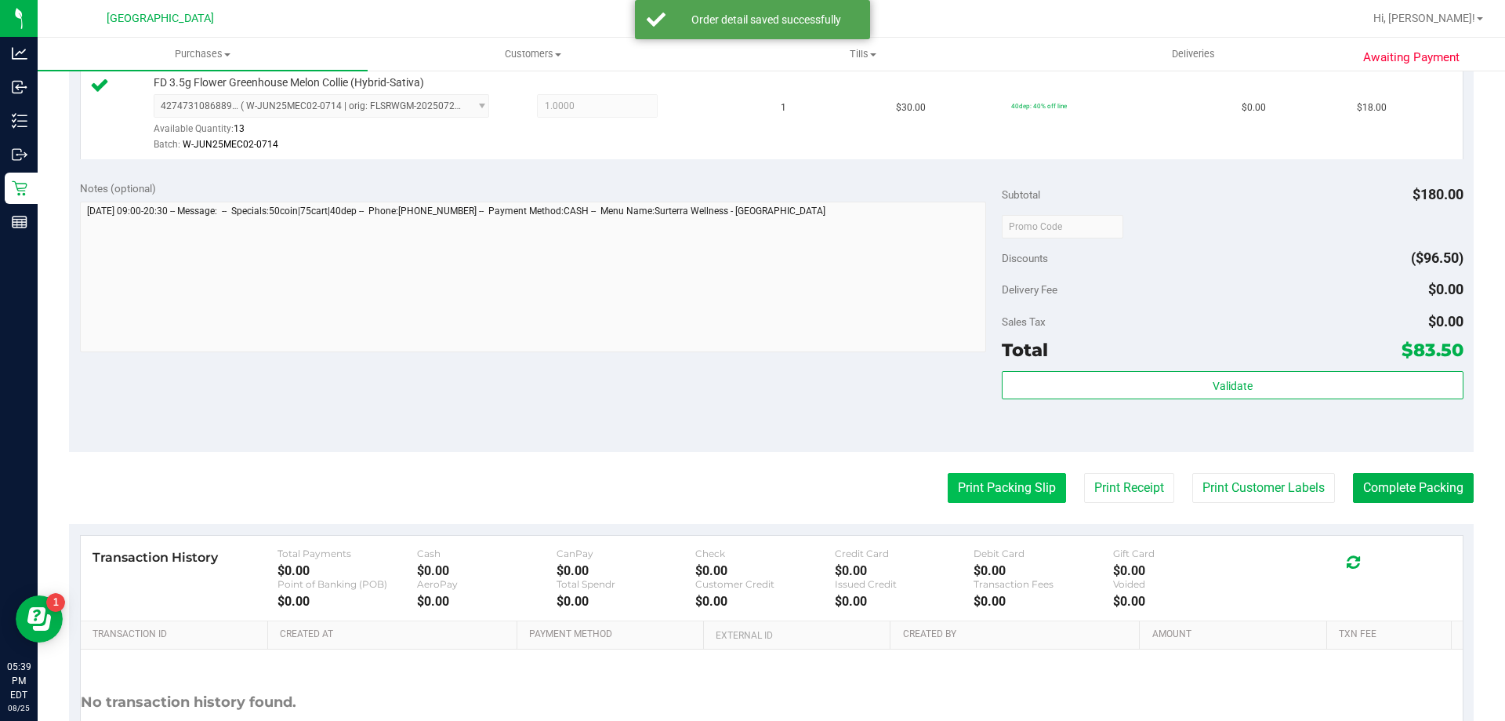
click at [988, 484] on button "Print Packing Slip" at bounding box center [1007, 488] width 118 height 30
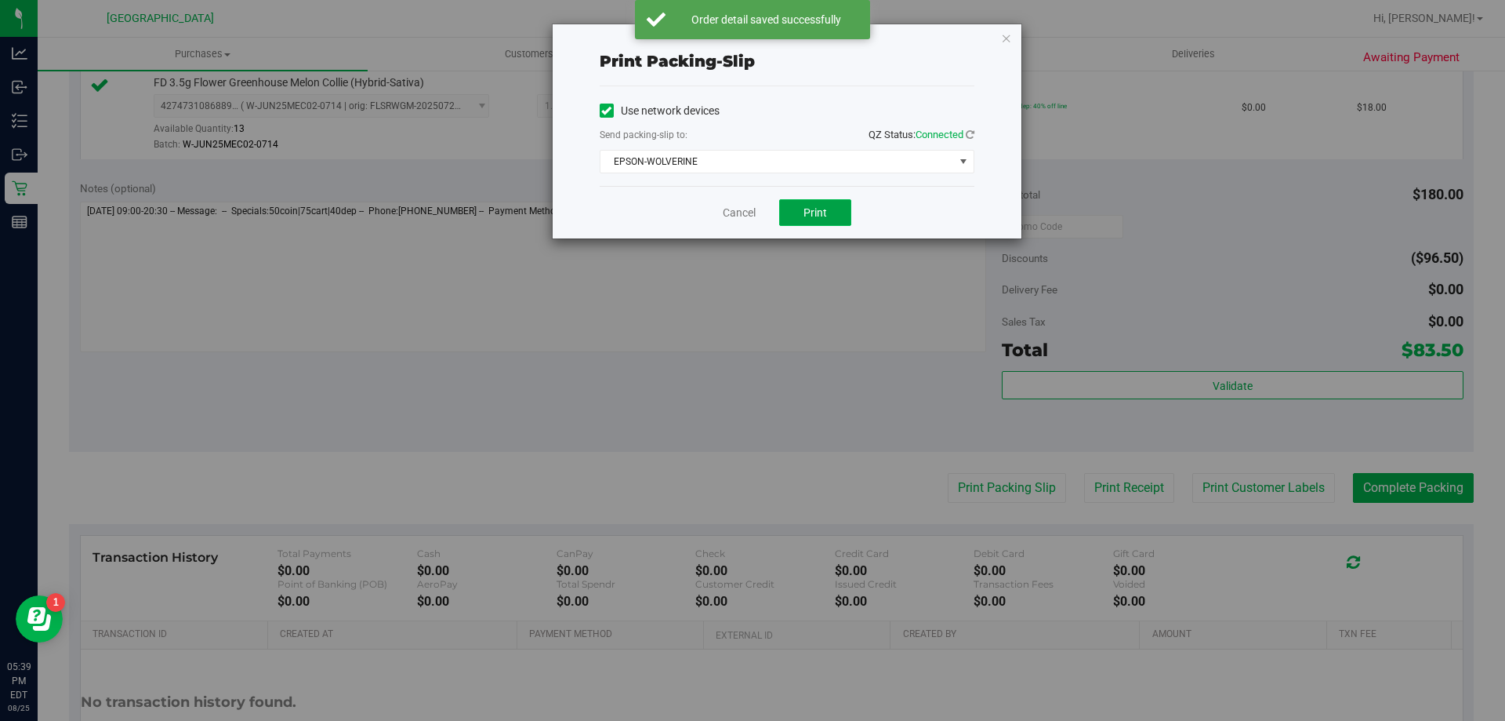
click at [830, 210] on button "Print" at bounding box center [815, 212] width 72 height 27
click at [1006, 34] on icon "button" at bounding box center [1006, 37] width 11 height 19
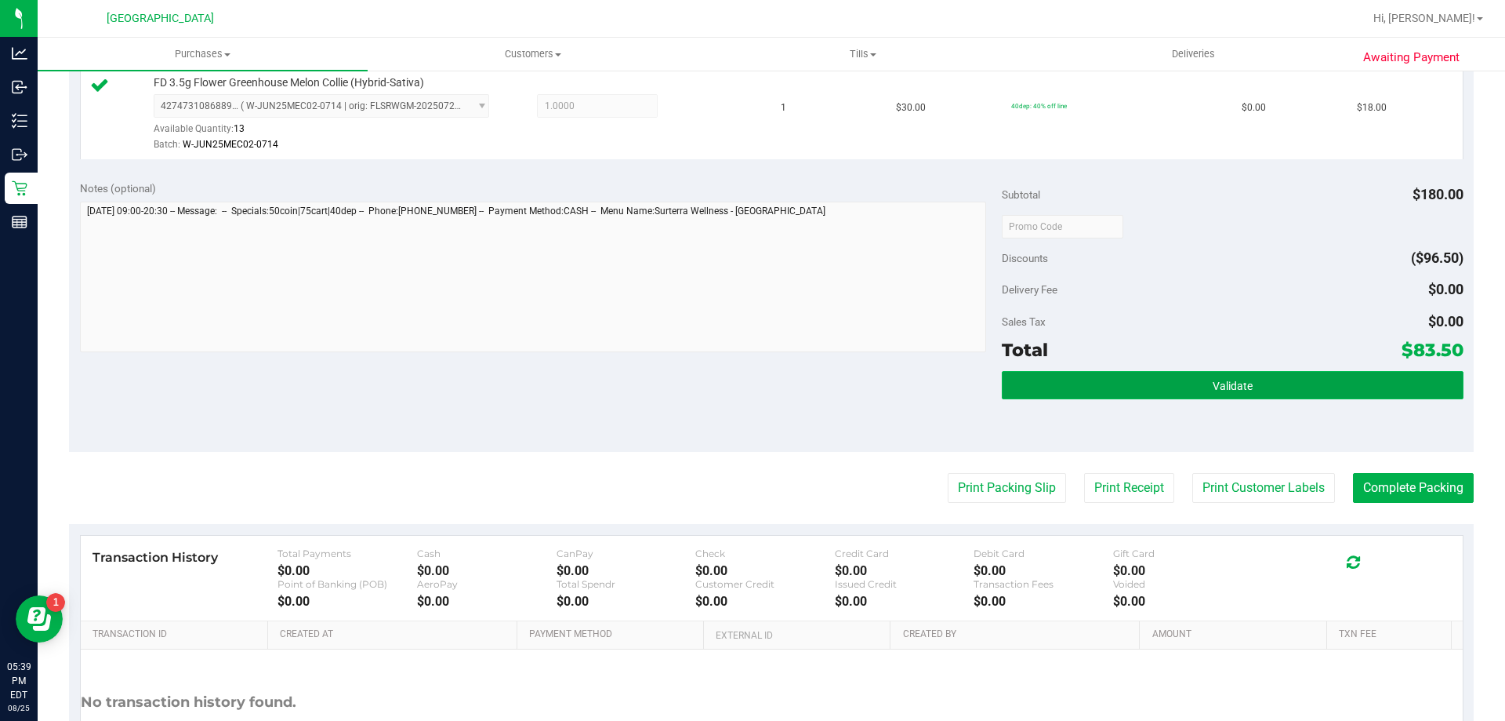
click at [1134, 378] on button "Validate" at bounding box center [1232, 385] width 461 height 28
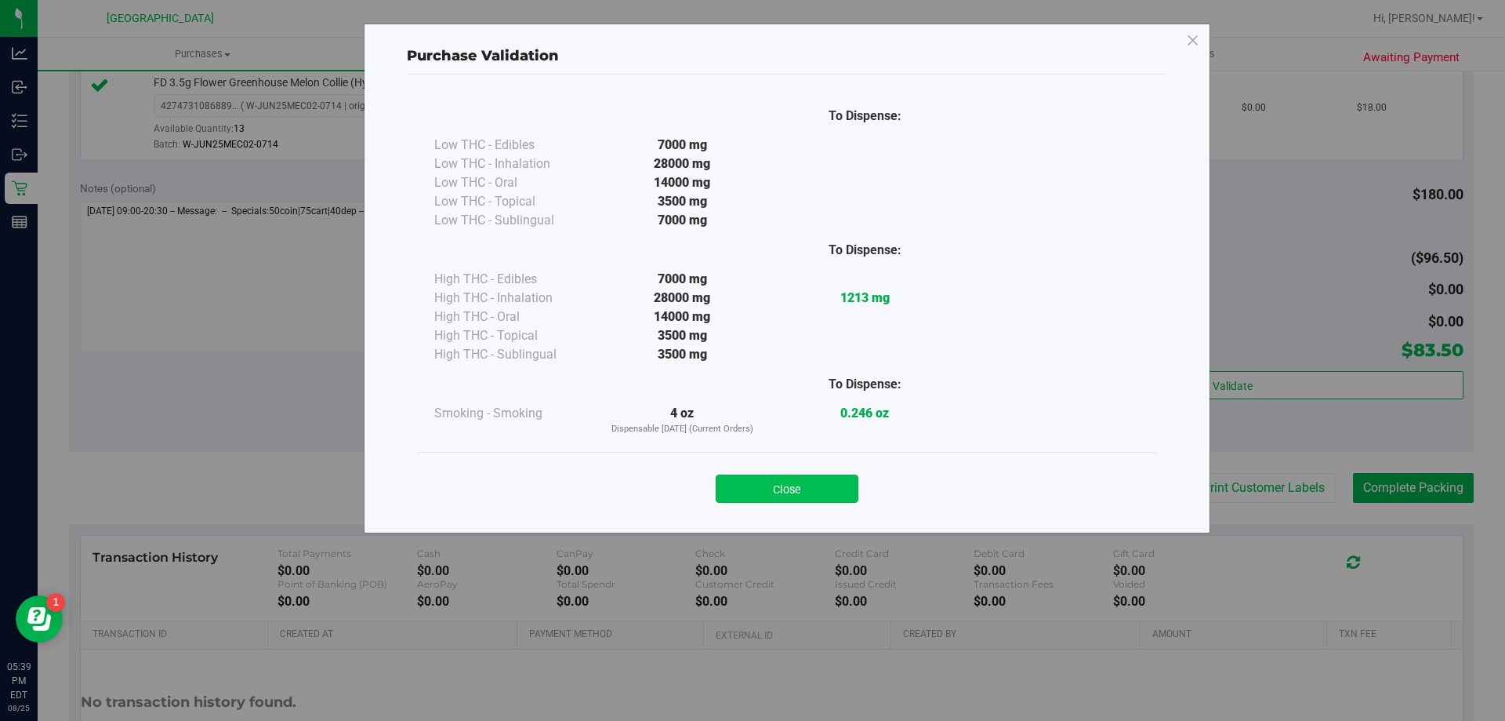
click at [827, 492] on button "Close" at bounding box center [787, 488] width 143 height 28
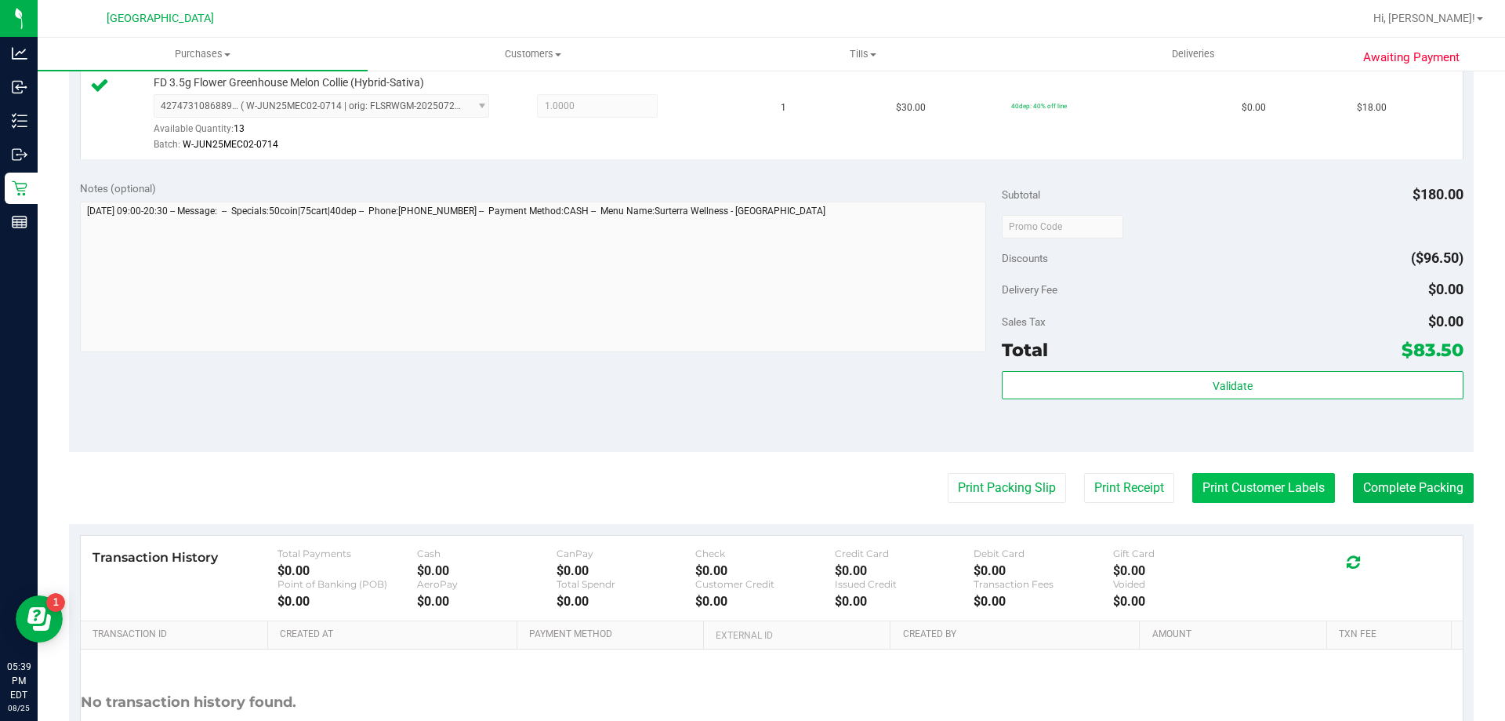
click at [1252, 487] on button "Print Customer Labels" at bounding box center [1264, 488] width 143 height 30
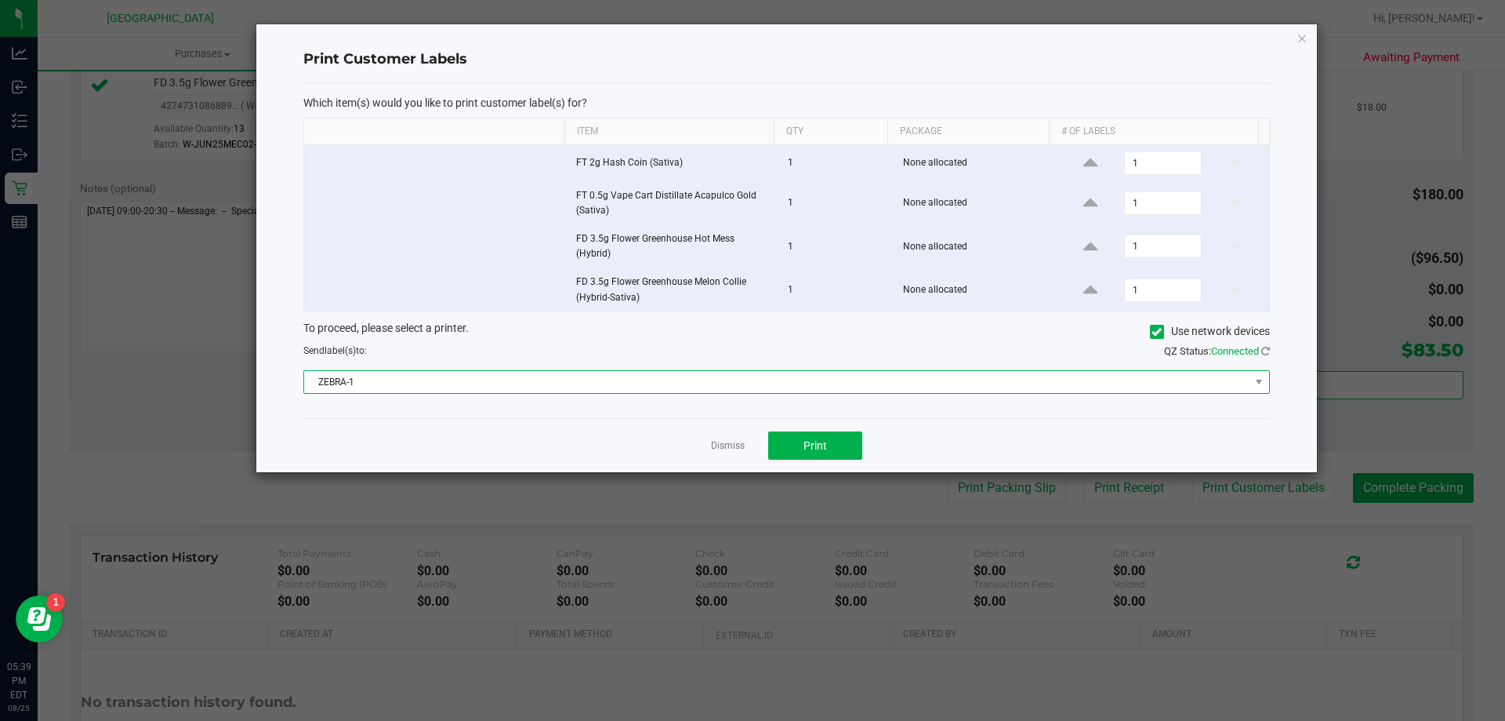
click at [532, 373] on span "ZEBRA-1" at bounding box center [777, 382] width 946 height 22
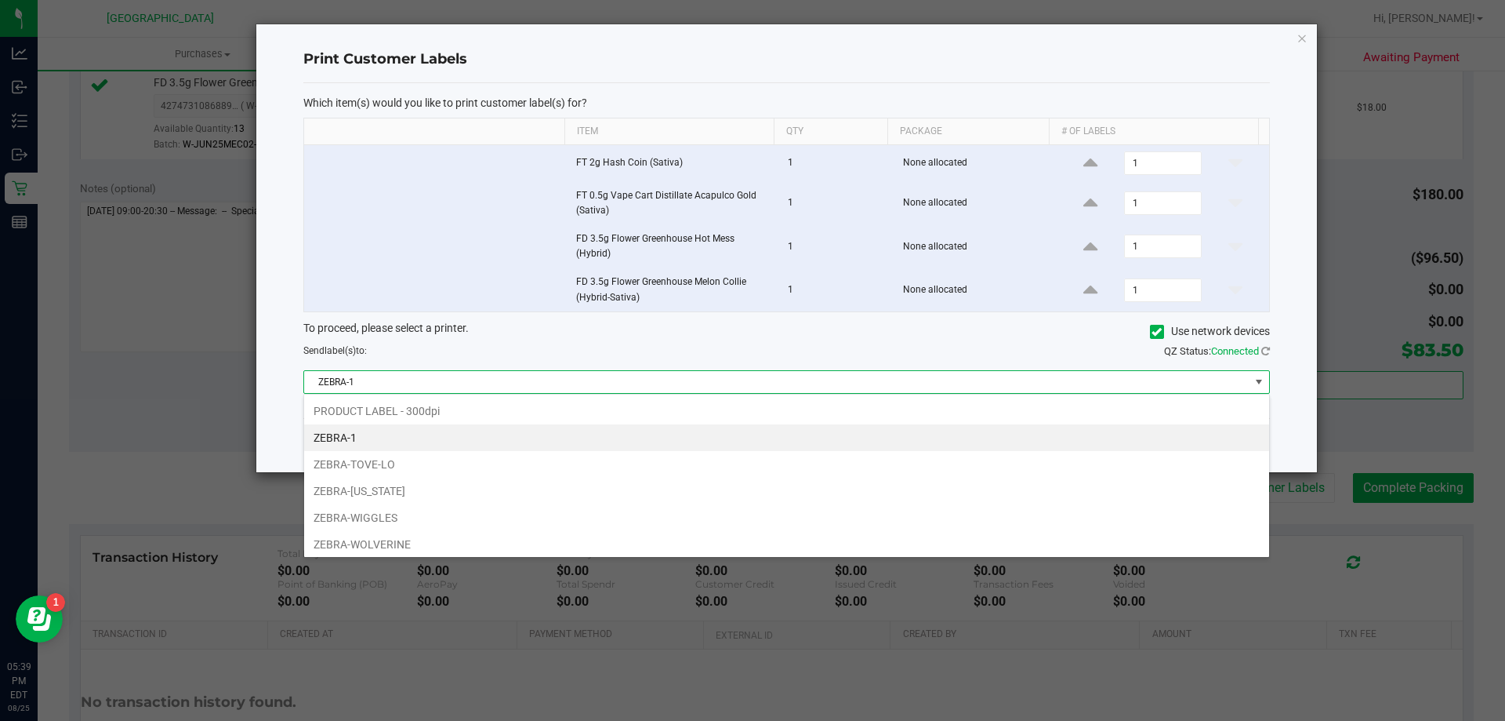
scroll to position [24, 966]
click at [532, 373] on span "ZEBRA-1" at bounding box center [777, 382] width 946 height 22
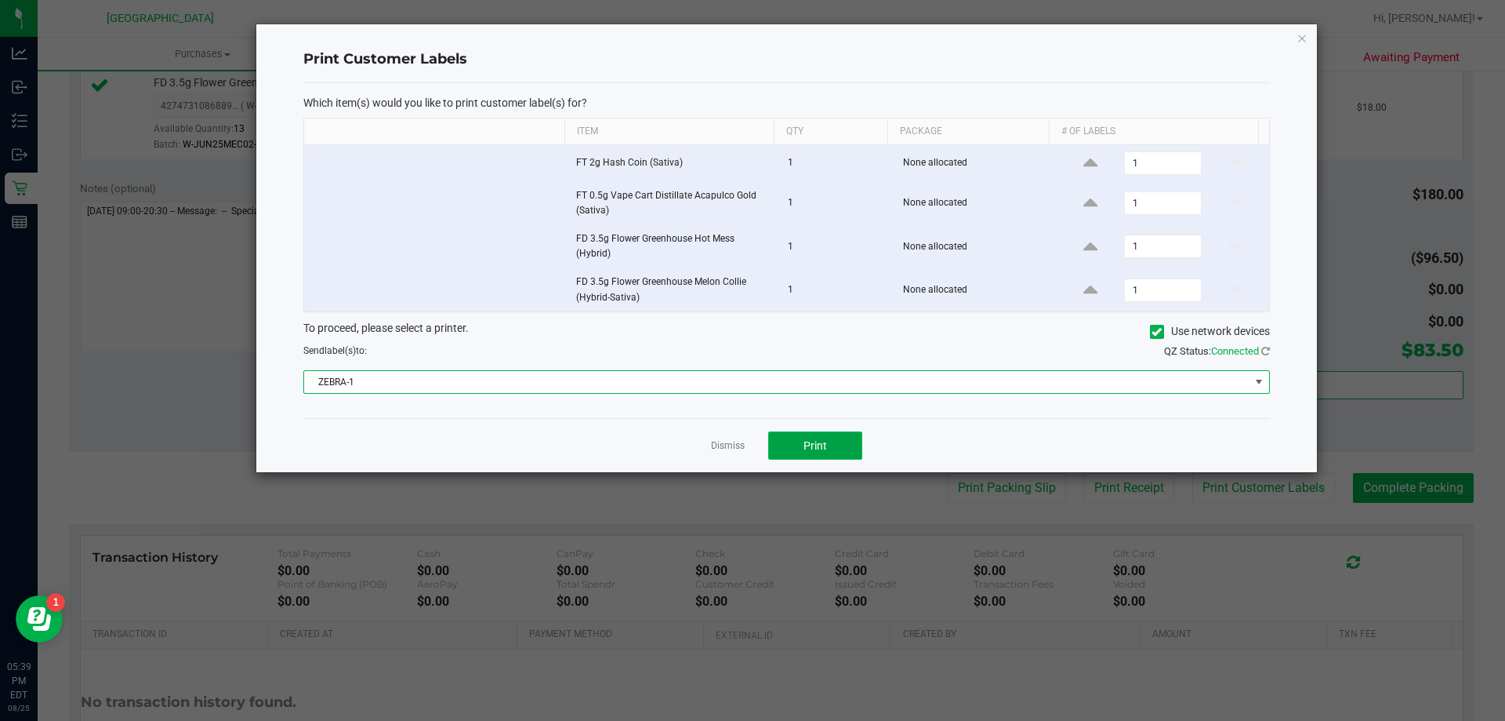
click at [830, 452] on button "Print" at bounding box center [815, 445] width 94 height 28
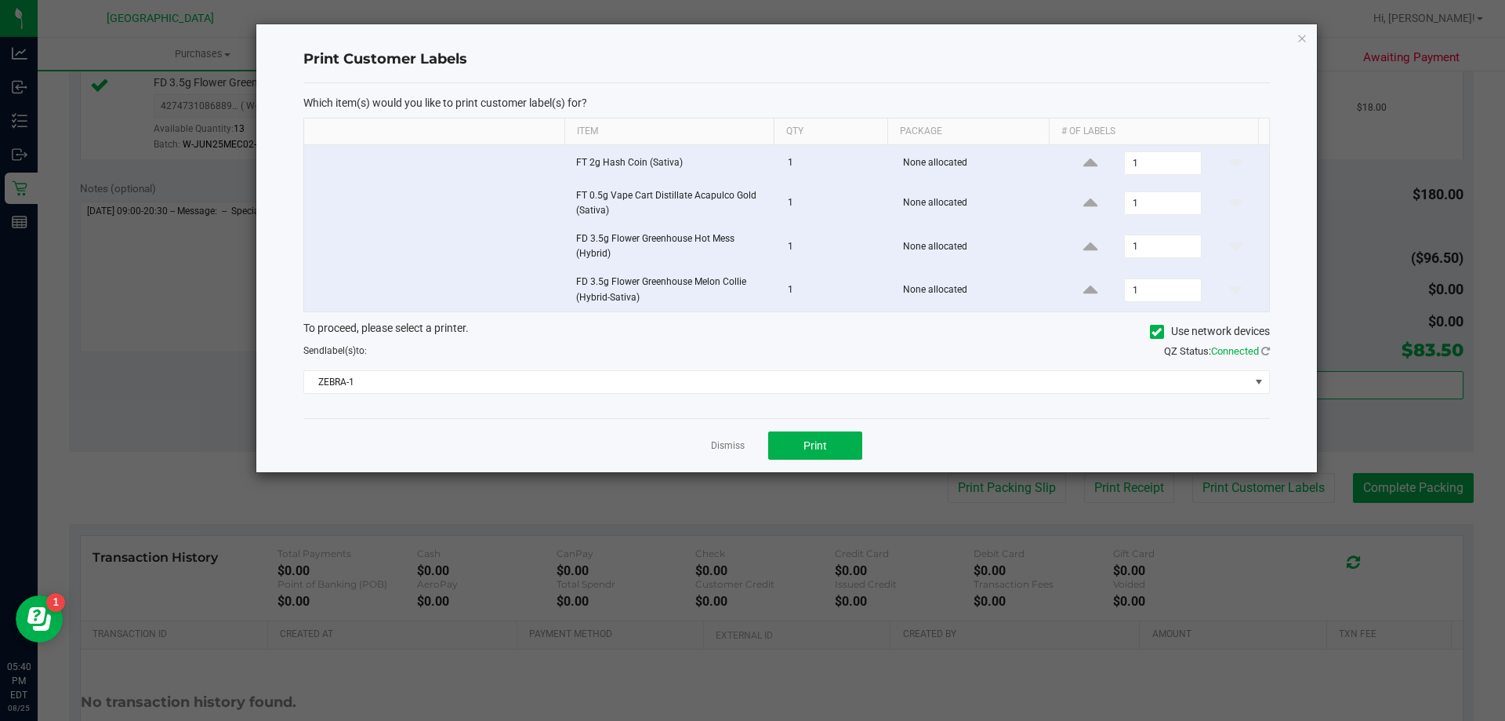
click at [1296, 38] on div "Print Customer Labels Which item(s) would you like to print customer label(s) f…" at bounding box center [786, 248] width 1061 height 448
click at [1296, 40] on div "Print Customer Labels Which item(s) would you like to print customer label(s) f…" at bounding box center [786, 248] width 1061 height 448
click at [1300, 38] on icon "button" at bounding box center [1302, 37] width 11 height 19
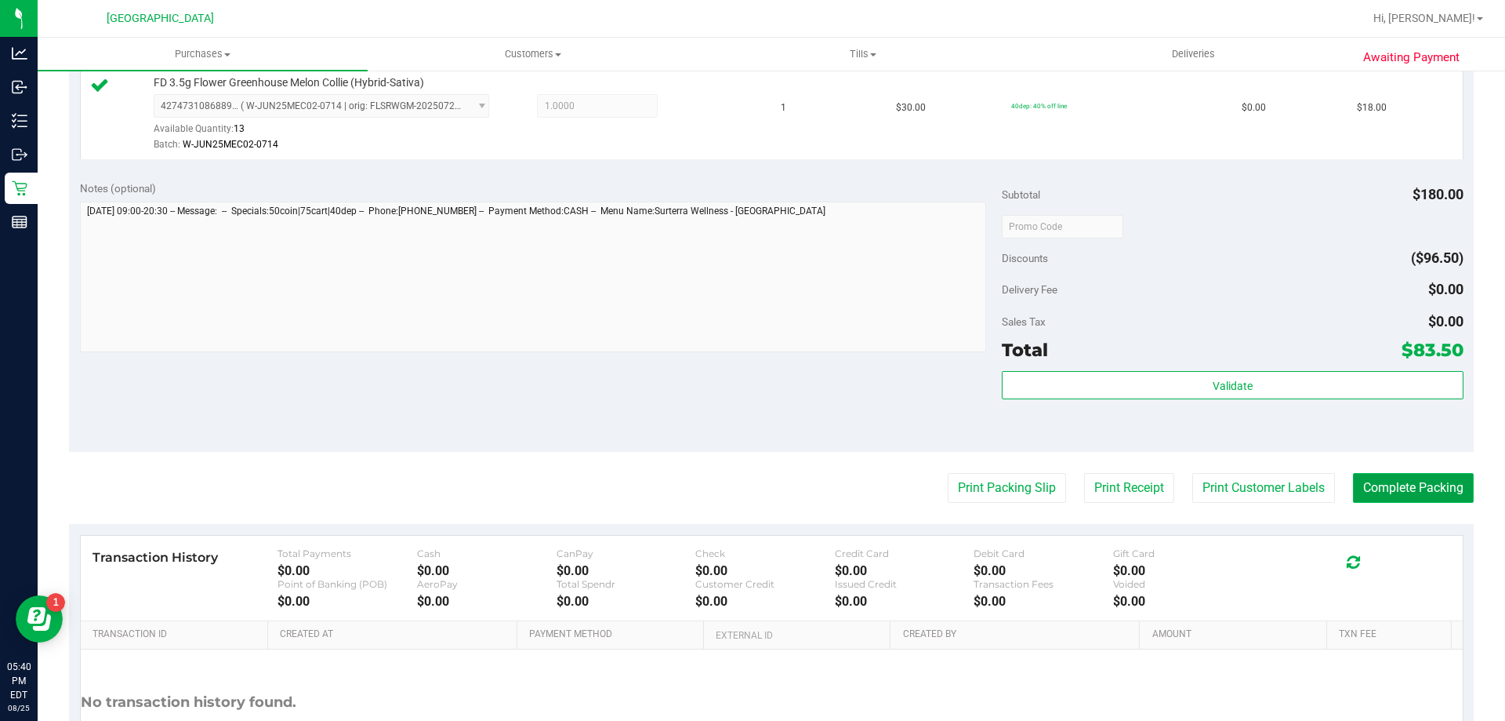
click at [1414, 483] on button "Complete Packing" at bounding box center [1413, 488] width 121 height 30
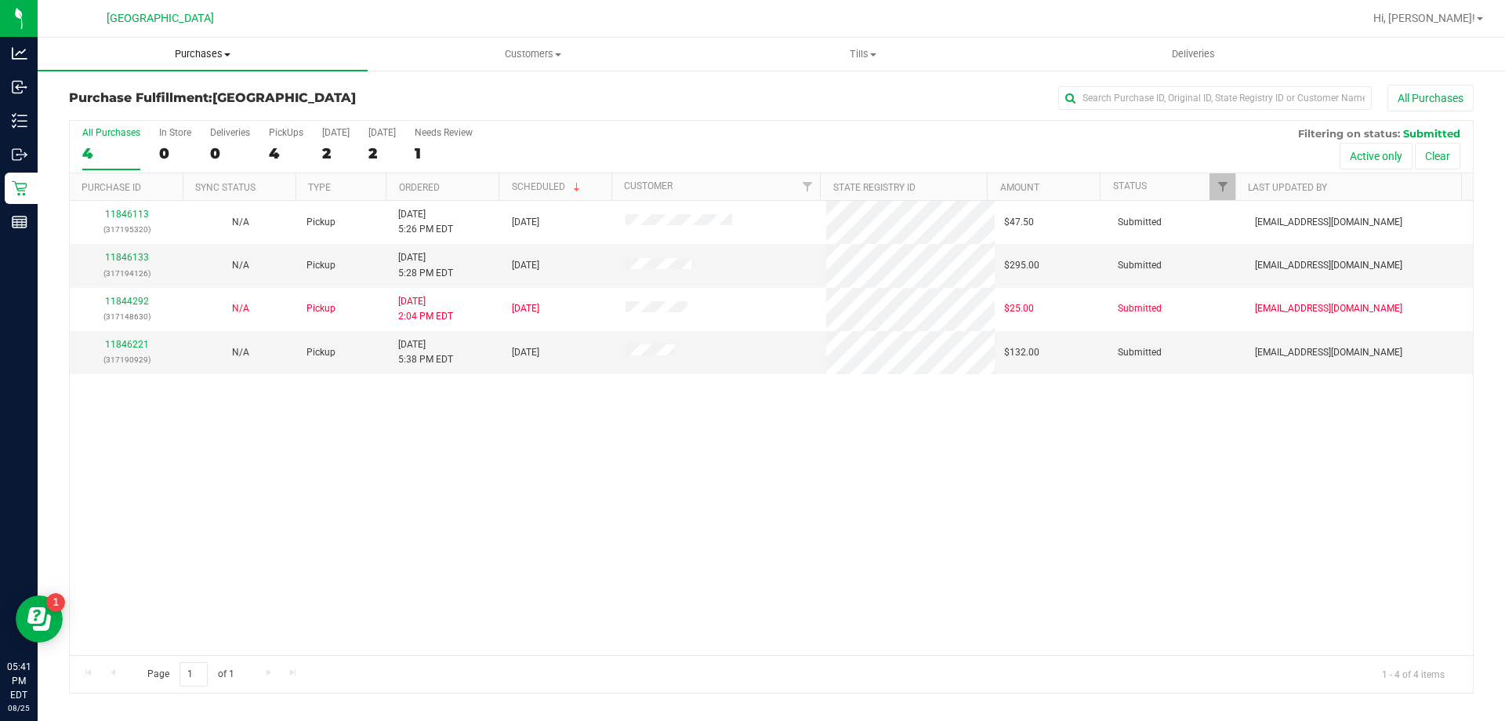
click at [205, 53] on span "Purchases" at bounding box center [203, 54] width 330 height 14
click at [116, 112] on span "Fulfillment" at bounding box center [86, 113] width 97 height 13
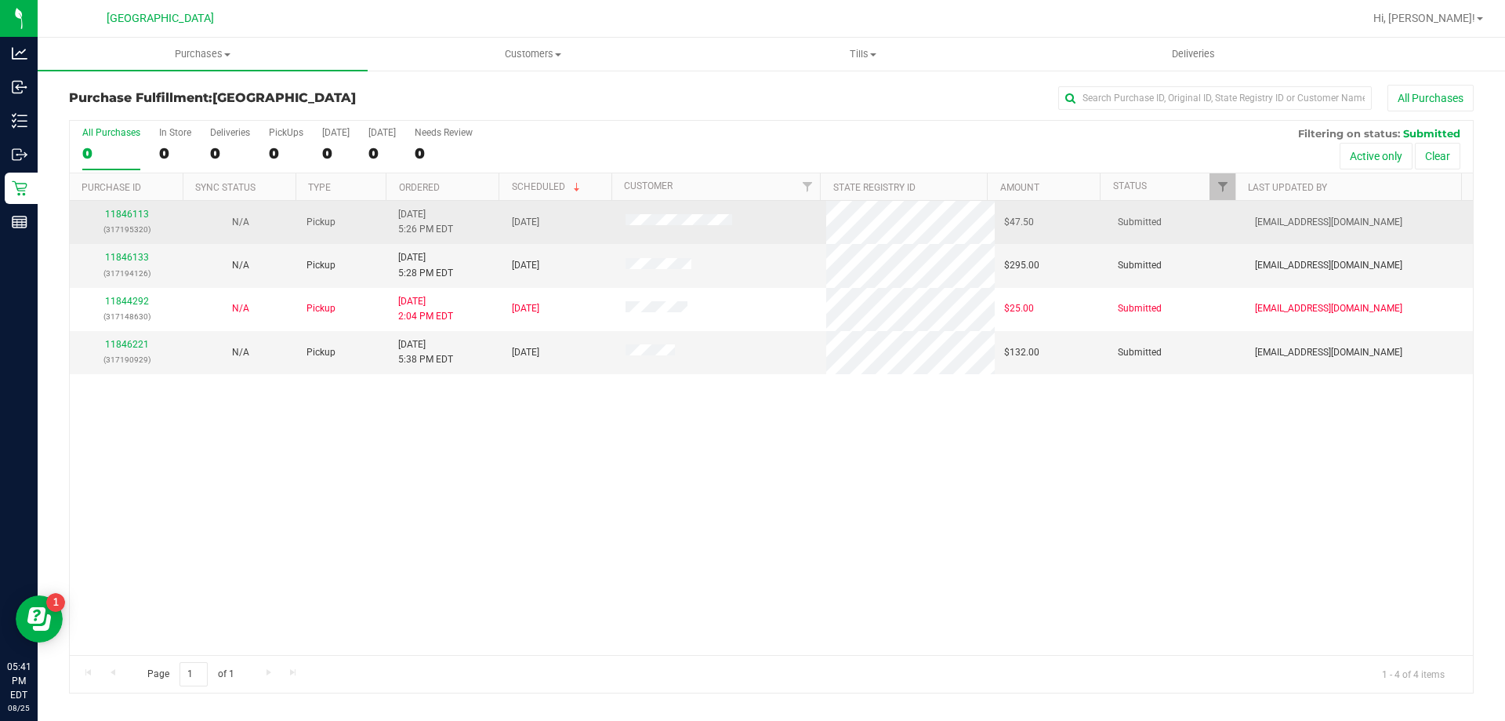
click at [144, 222] on p "(317195320)" at bounding box center [126, 229] width 95 height 15
click at [141, 212] on link "11846113" at bounding box center [127, 214] width 44 height 11
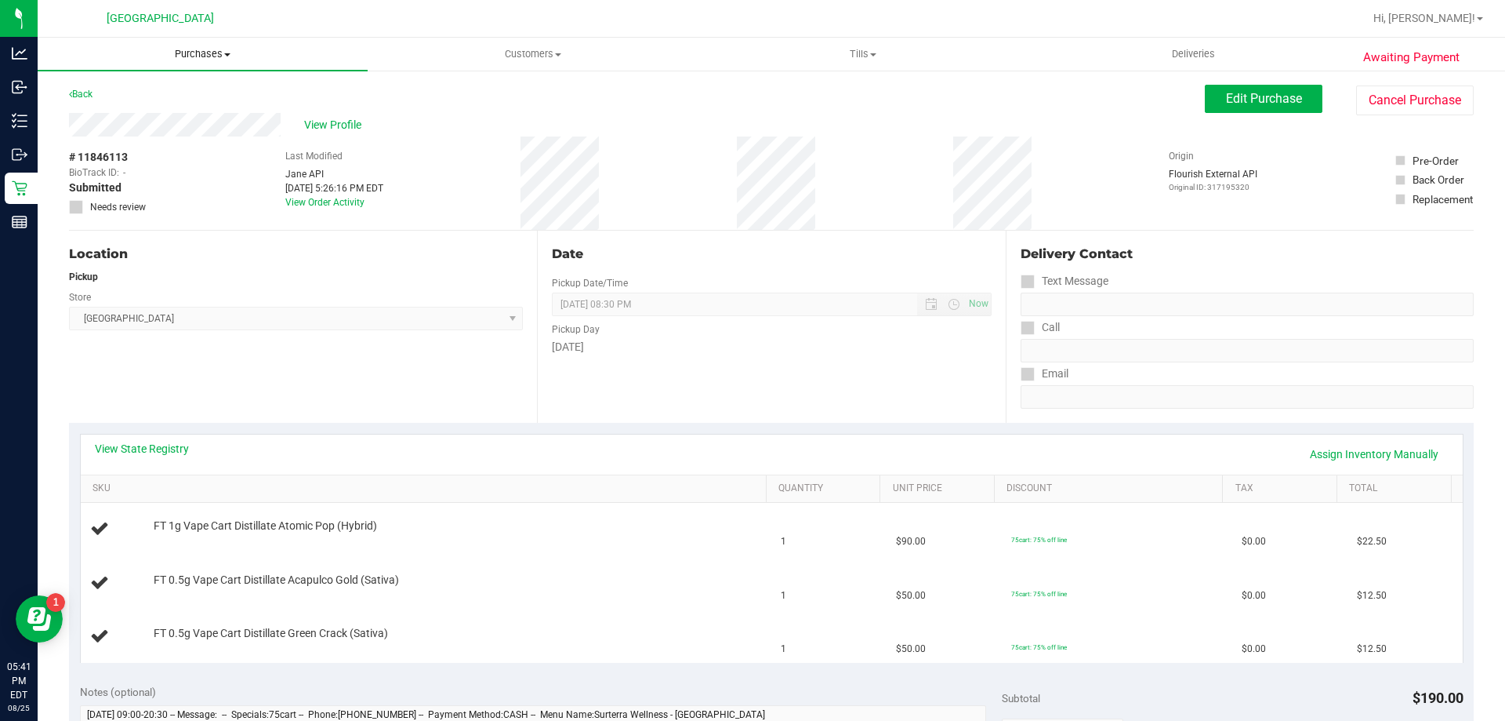
click at [204, 49] on span "Purchases" at bounding box center [203, 54] width 330 height 14
click at [138, 113] on li "Fulfillment" at bounding box center [203, 113] width 330 height 19
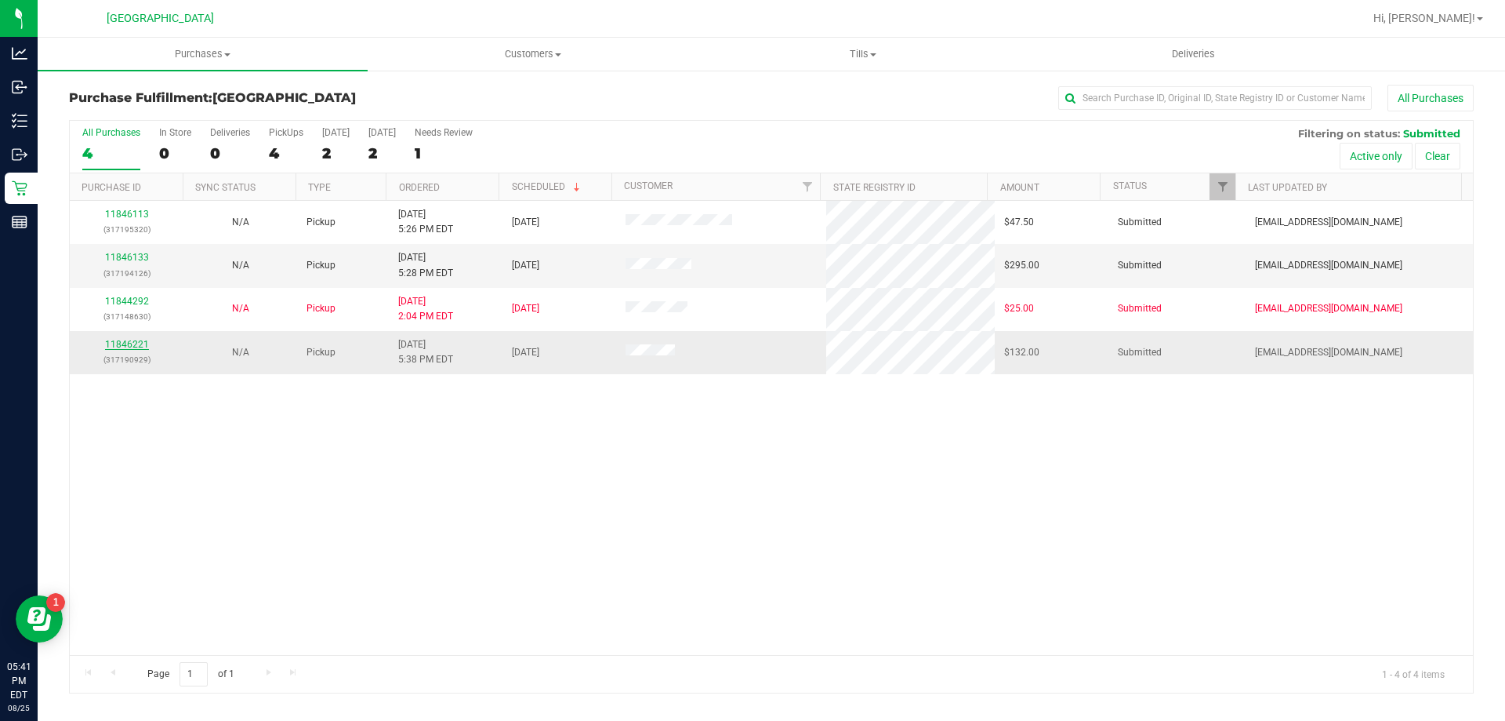
click at [129, 346] on link "11846221" at bounding box center [127, 344] width 44 height 11
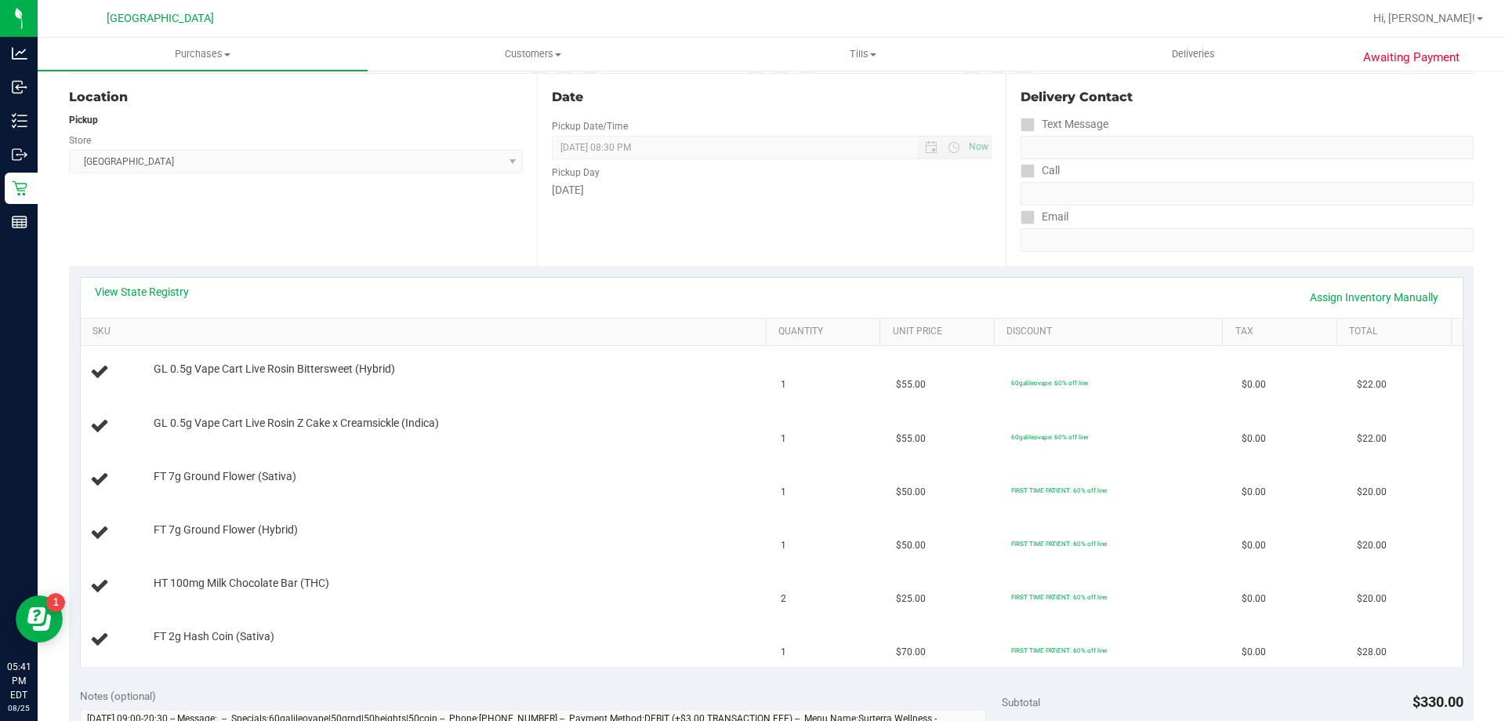
scroll to position [235, 0]
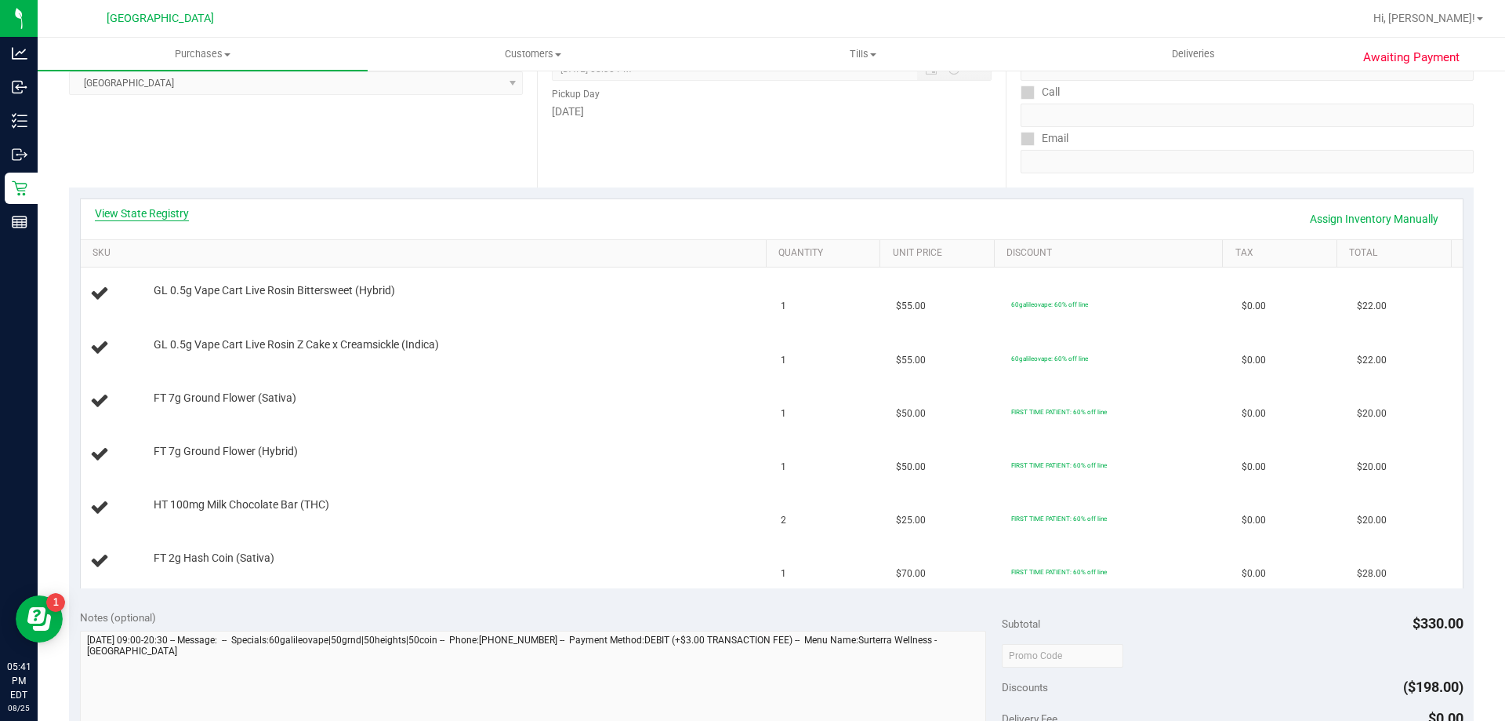
click at [150, 216] on link "View State Registry" at bounding box center [142, 213] width 94 height 16
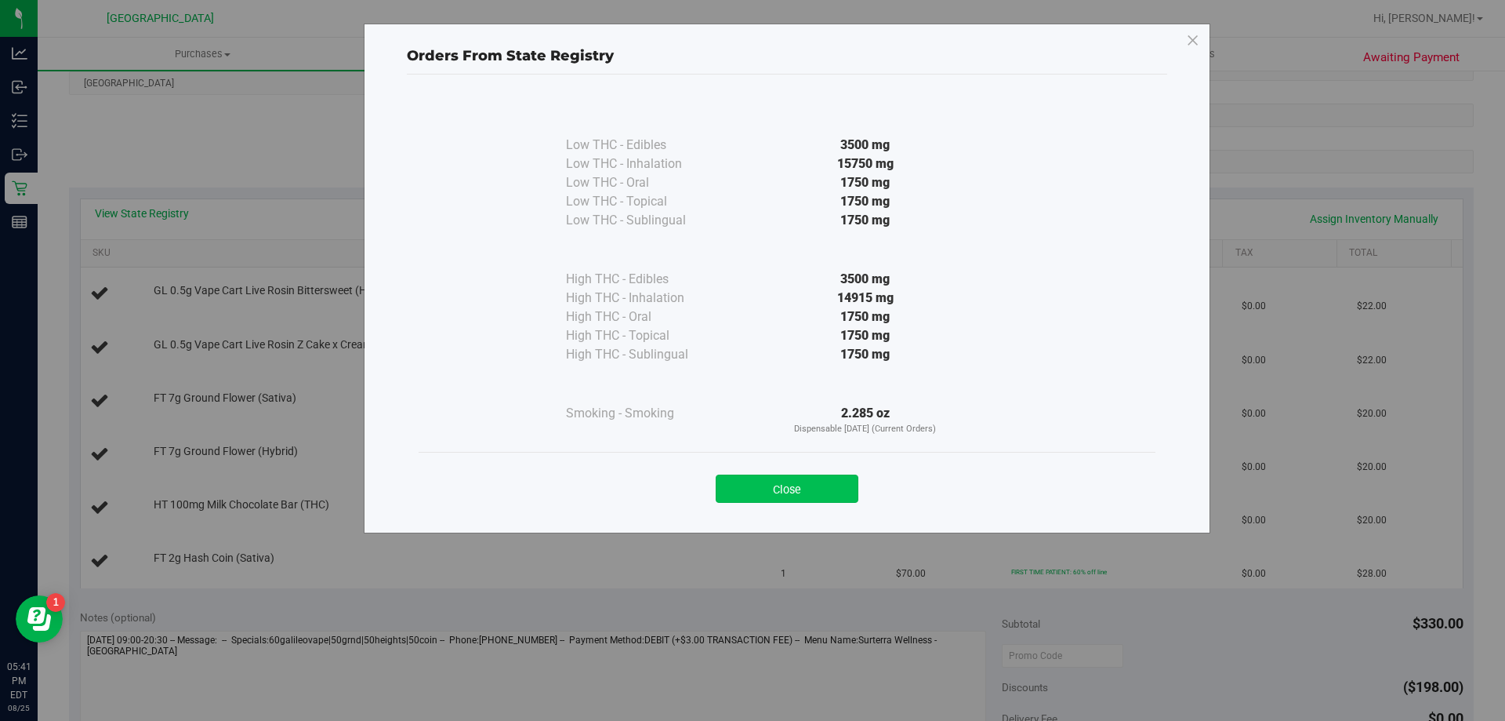
click at [797, 483] on button "Close" at bounding box center [787, 488] width 143 height 28
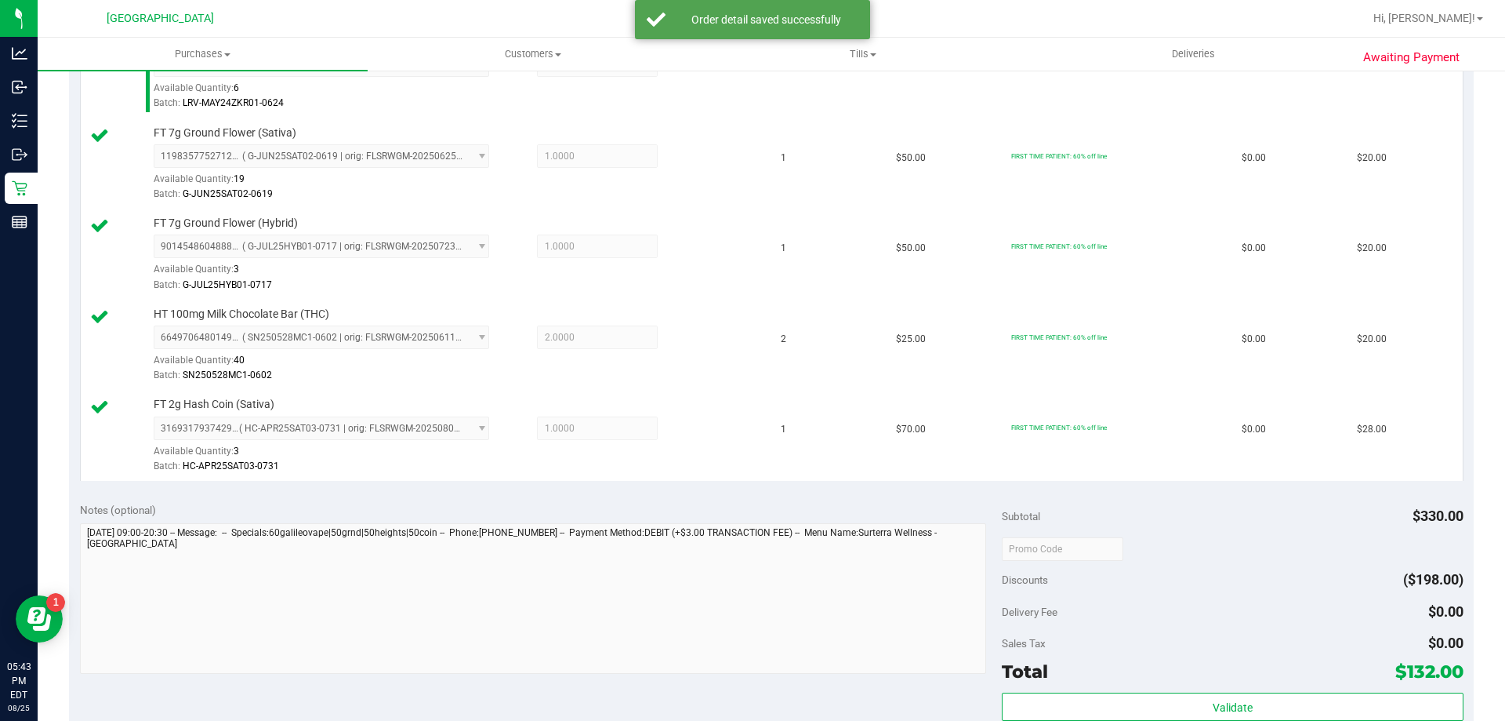
scroll to position [627, 0]
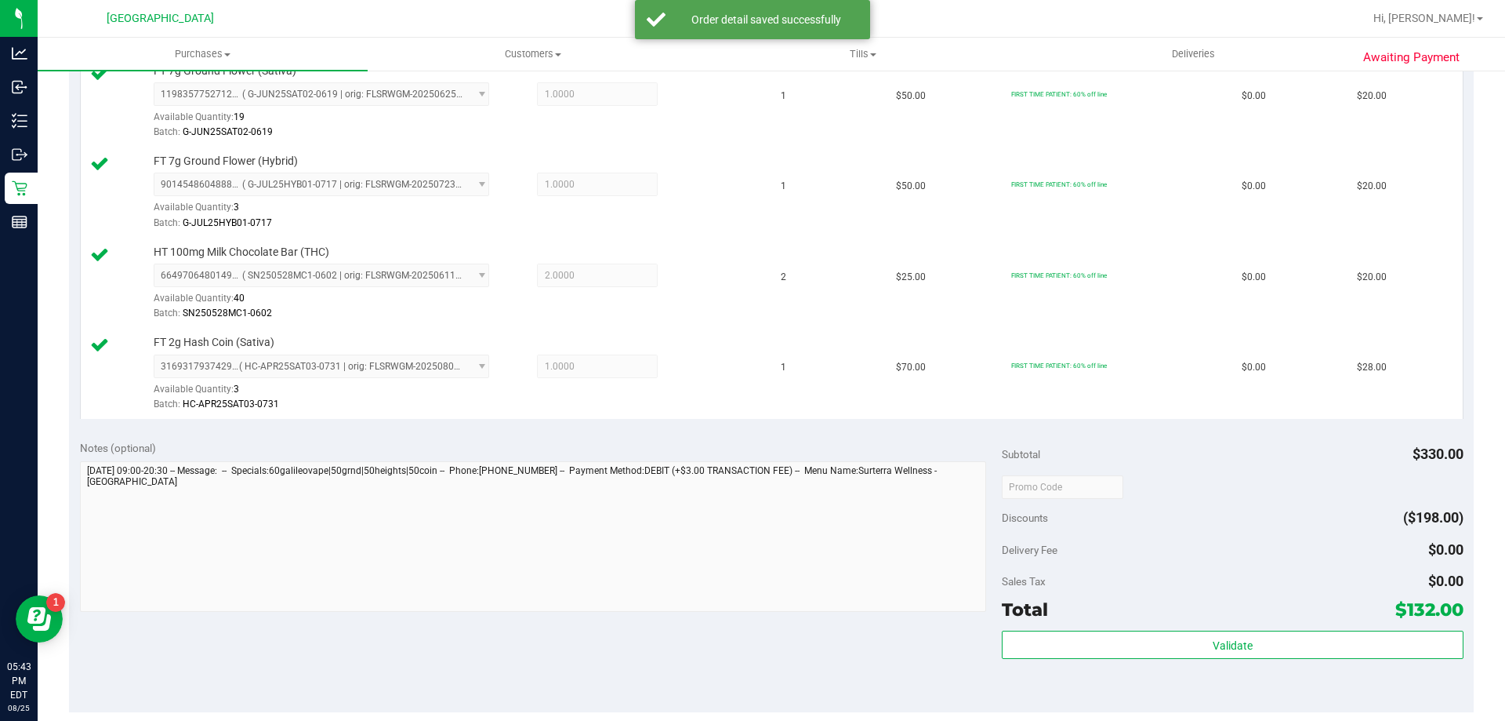
click at [1167, 659] on div "Validate" at bounding box center [1232, 645] width 461 height 30
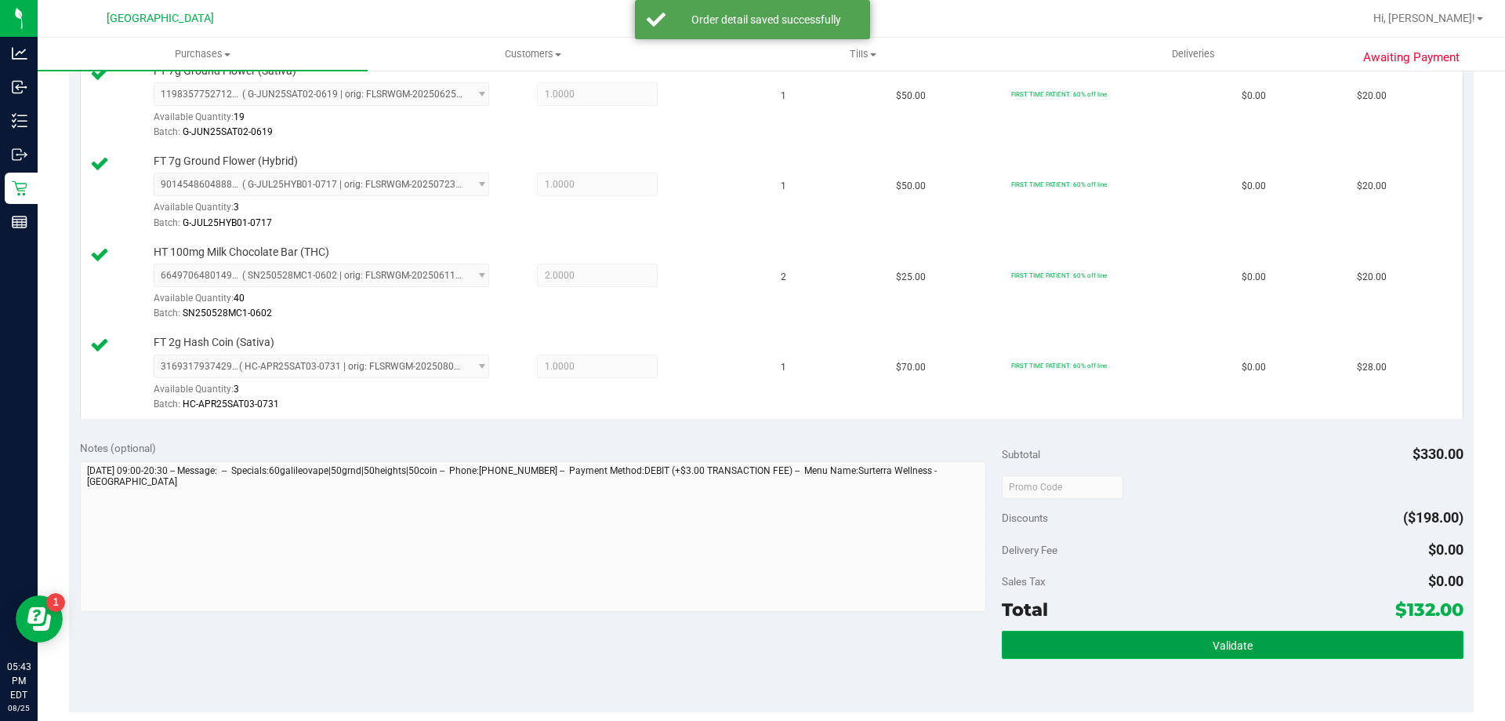
click at [1167, 648] on button "Validate" at bounding box center [1232, 644] width 461 height 28
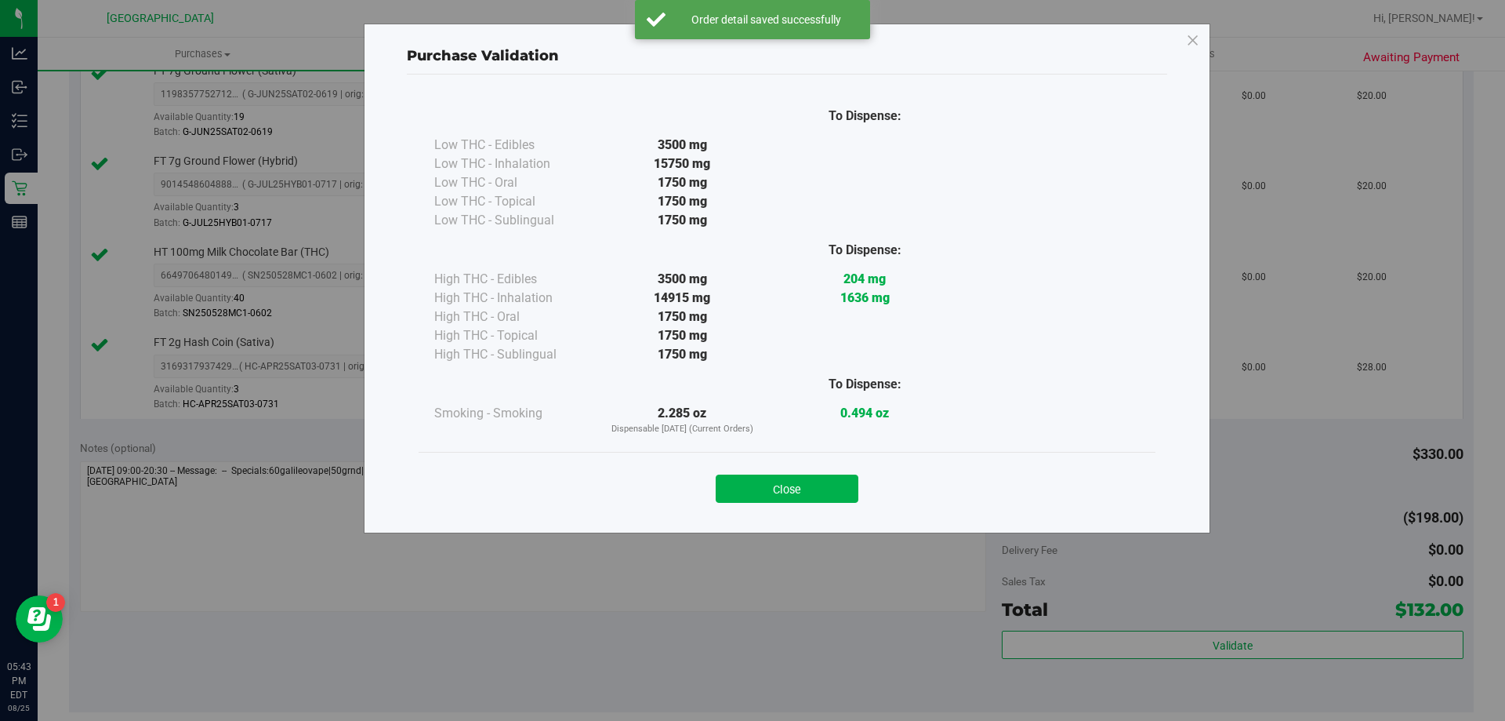
click at [853, 504] on div "Close" at bounding box center [787, 484] width 737 height 64
click at [850, 497] on button "Close" at bounding box center [787, 488] width 143 height 28
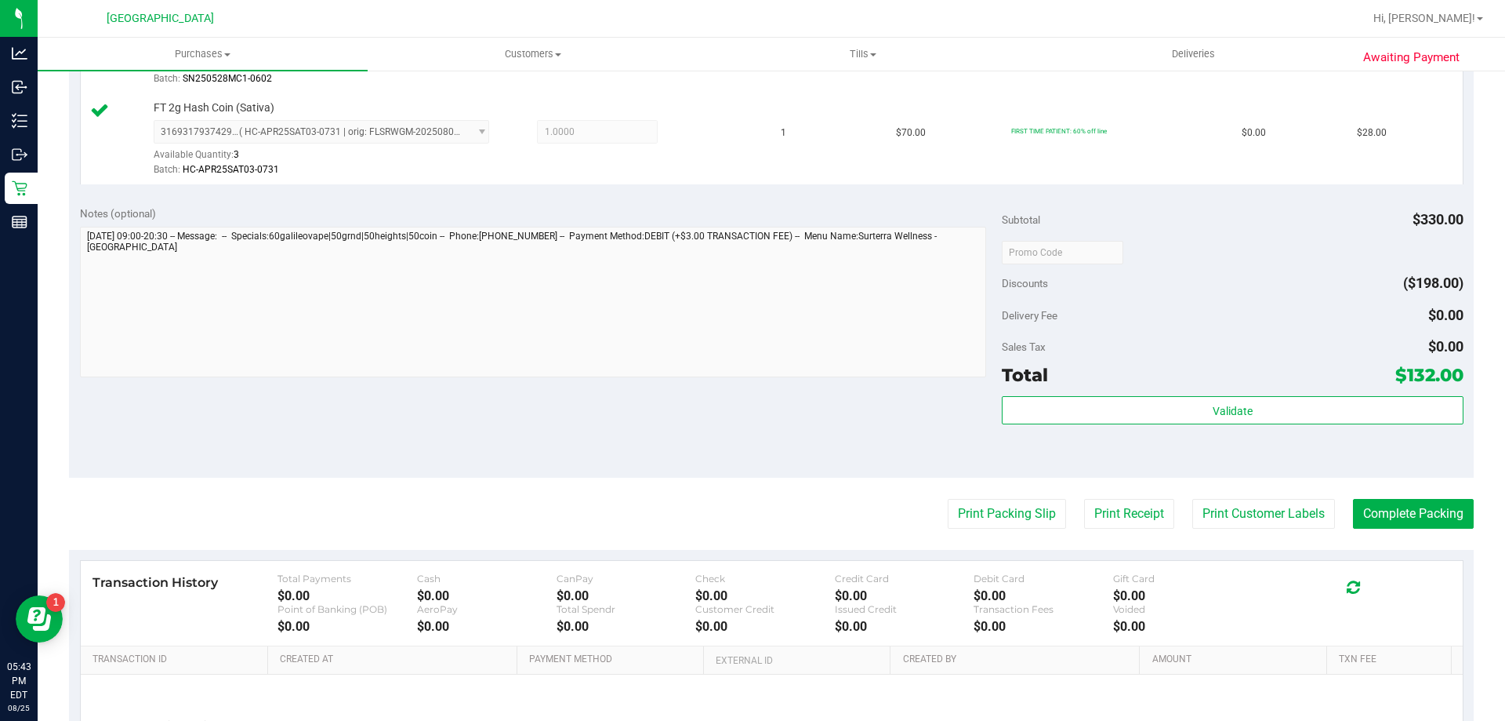
scroll to position [862, 0]
click at [1012, 514] on button "Print Packing Slip" at bounding box center [1007, 513] width 118 height 30
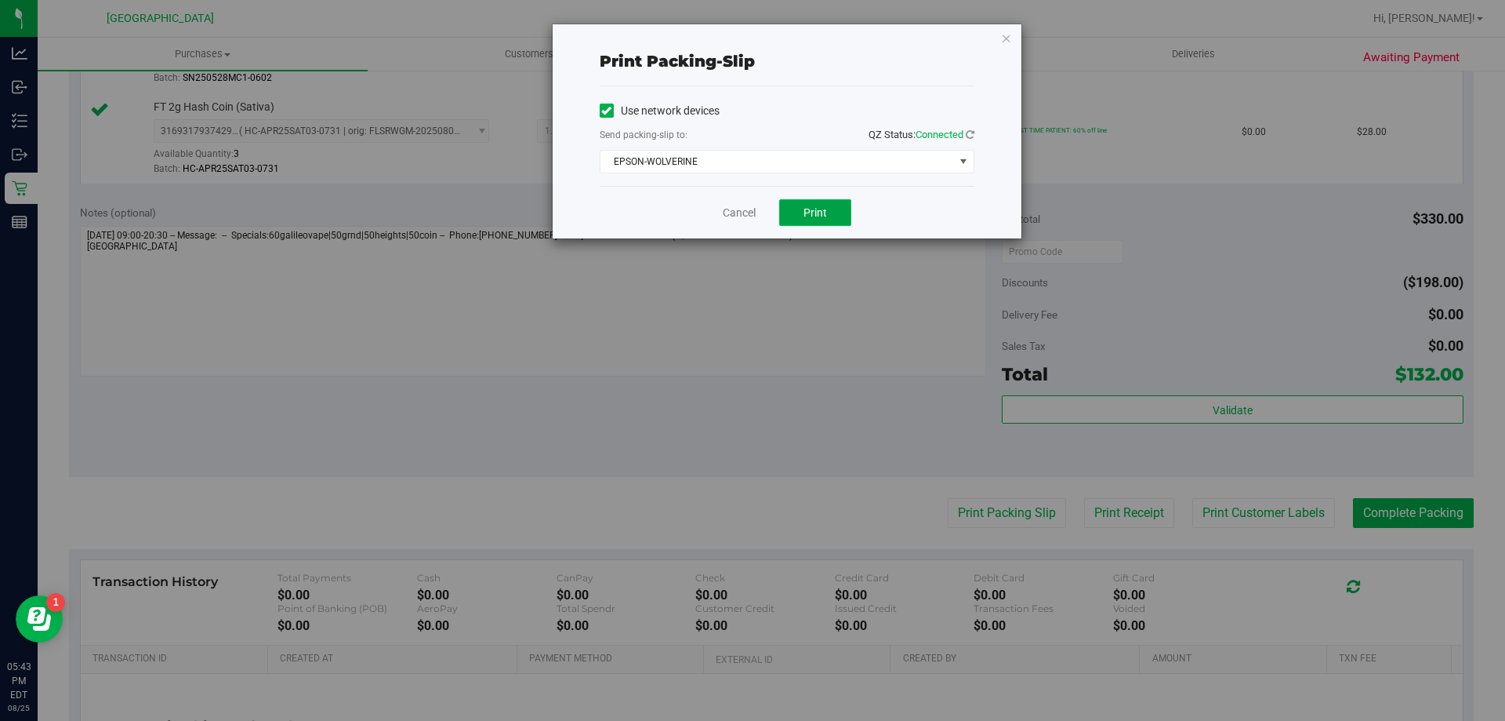
click at [833, 202] on button "Print" at bounding box center [815, 212] width 72 height 27
click at [1015, 38] on div "Print packing-slip Use network devices Send packing-slip to: QZ Status: Connect…" at bounding box center [787, 131] width 469 height 214
click at [1006, 37] on icon "button" at bounding box center [1006, 37] width 11 height 19
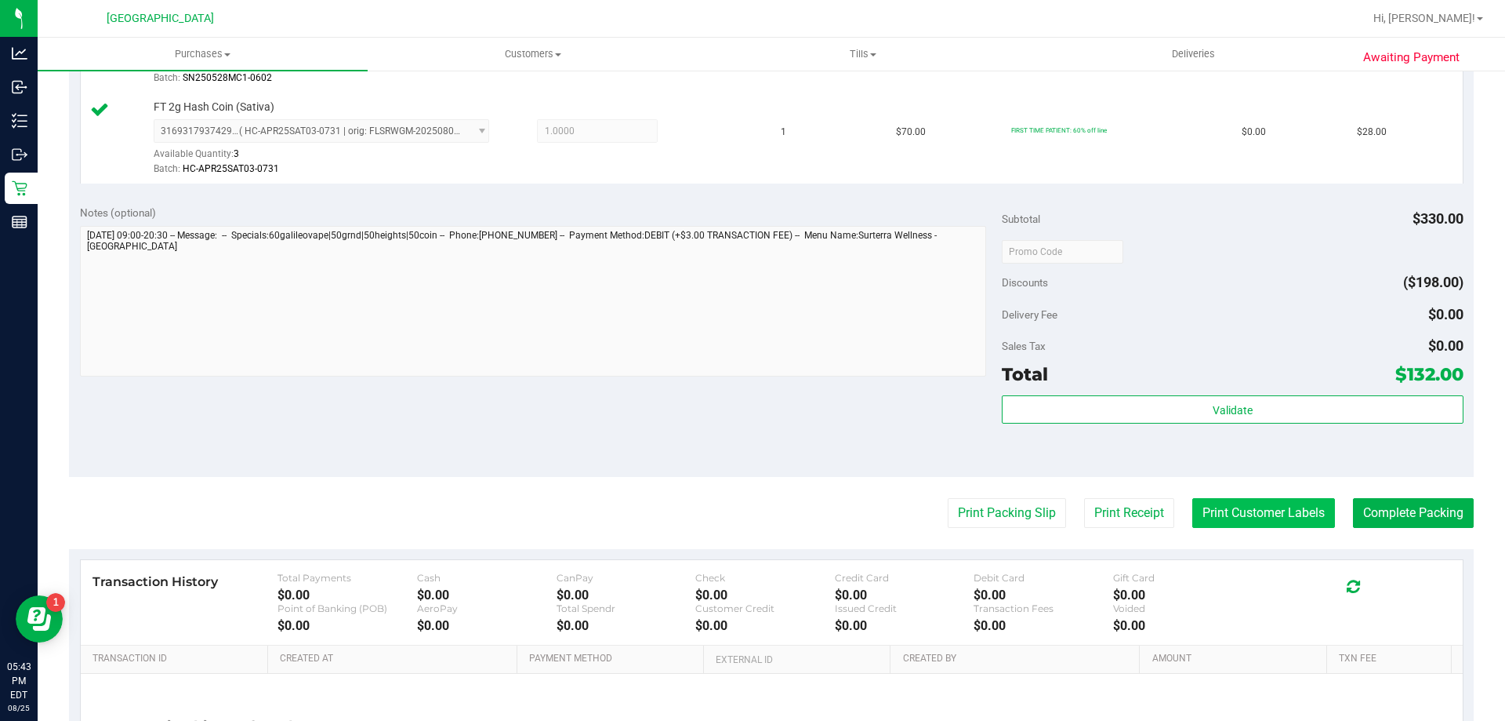
click at [1262, 515] on button "Print Customer Labels" at bounding box center [1264, 513] width 143 height 30
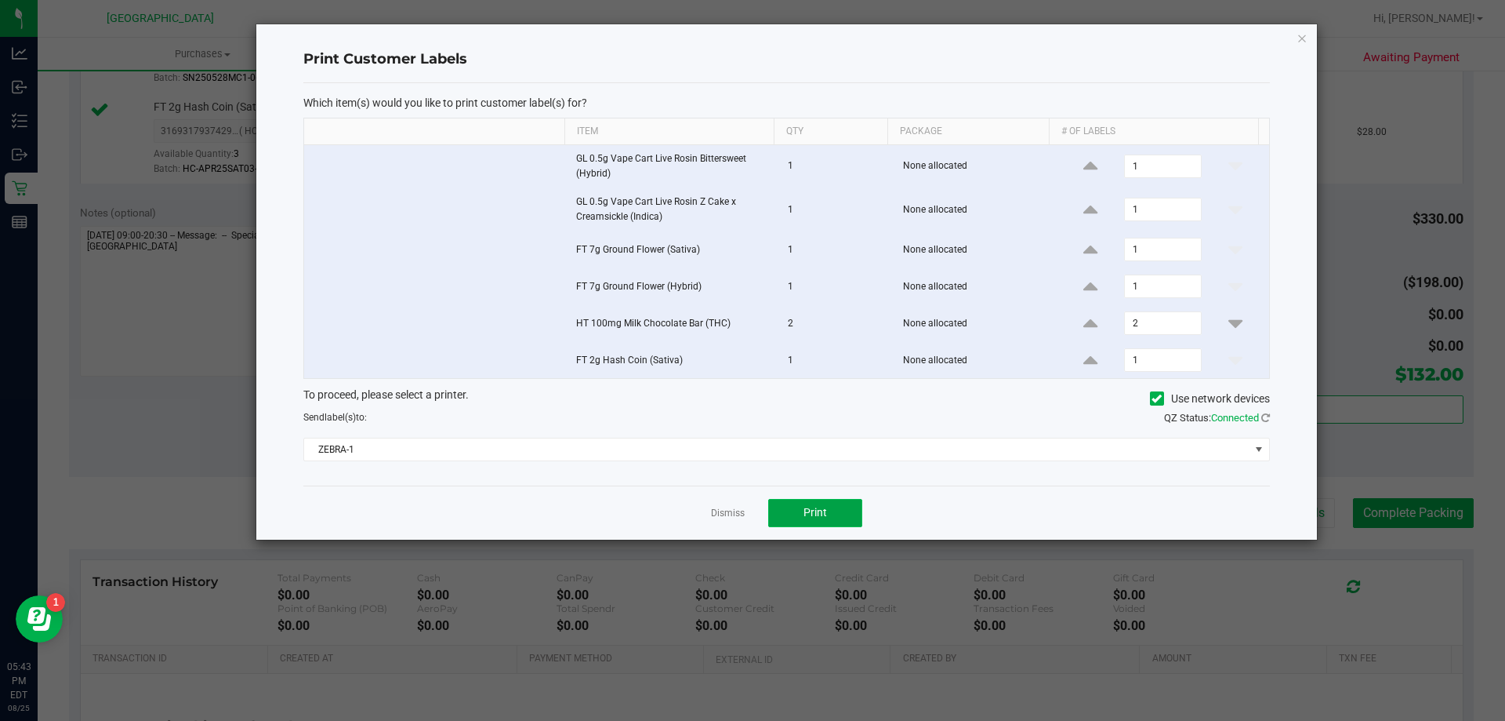
click at [806, 514] on span "Print" at bounding box center [816, 512] width 24 height 13
click at [1302, 38] on icon "button" at bounding box center [1302, 37] width 11 height 19
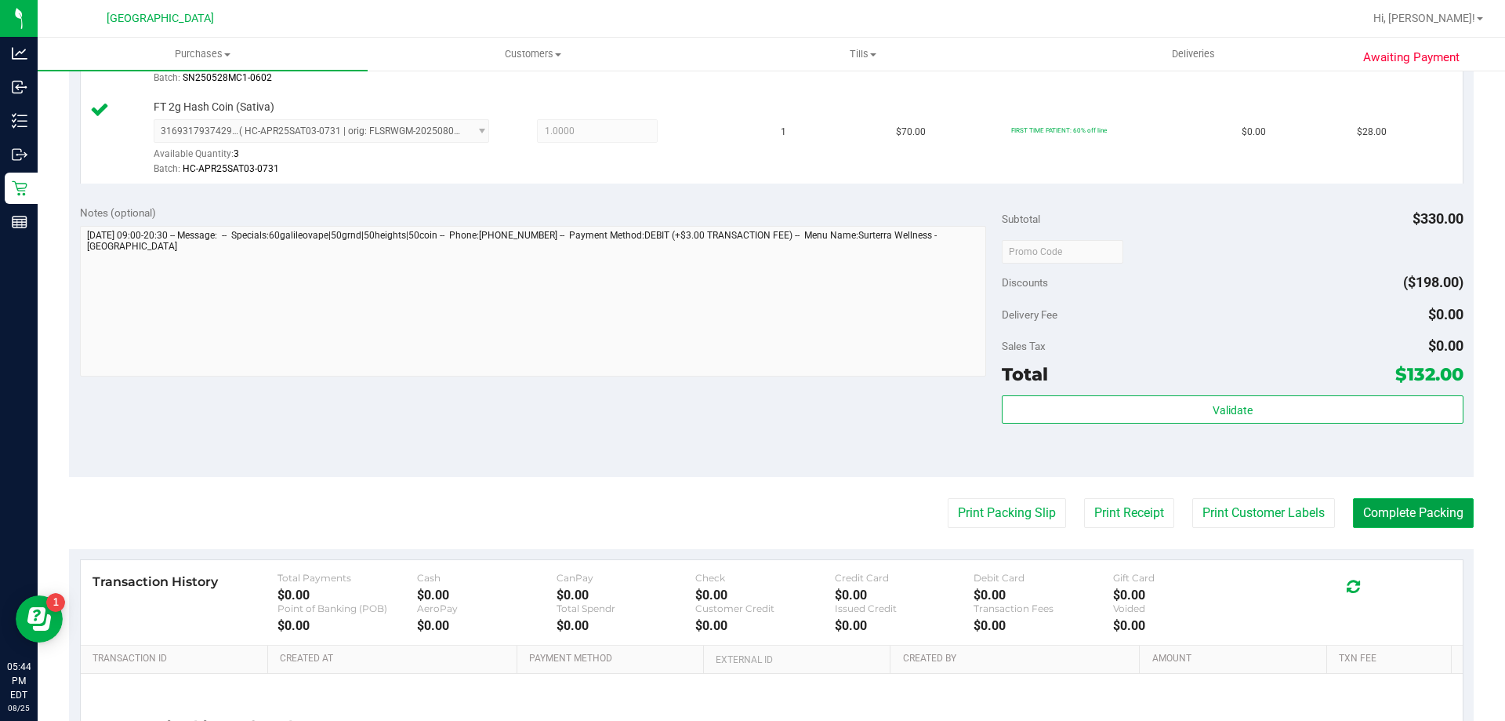
click at [1393, 510] on button "Complete Packing" at bounding box center [1413, 513] width 121 height 30
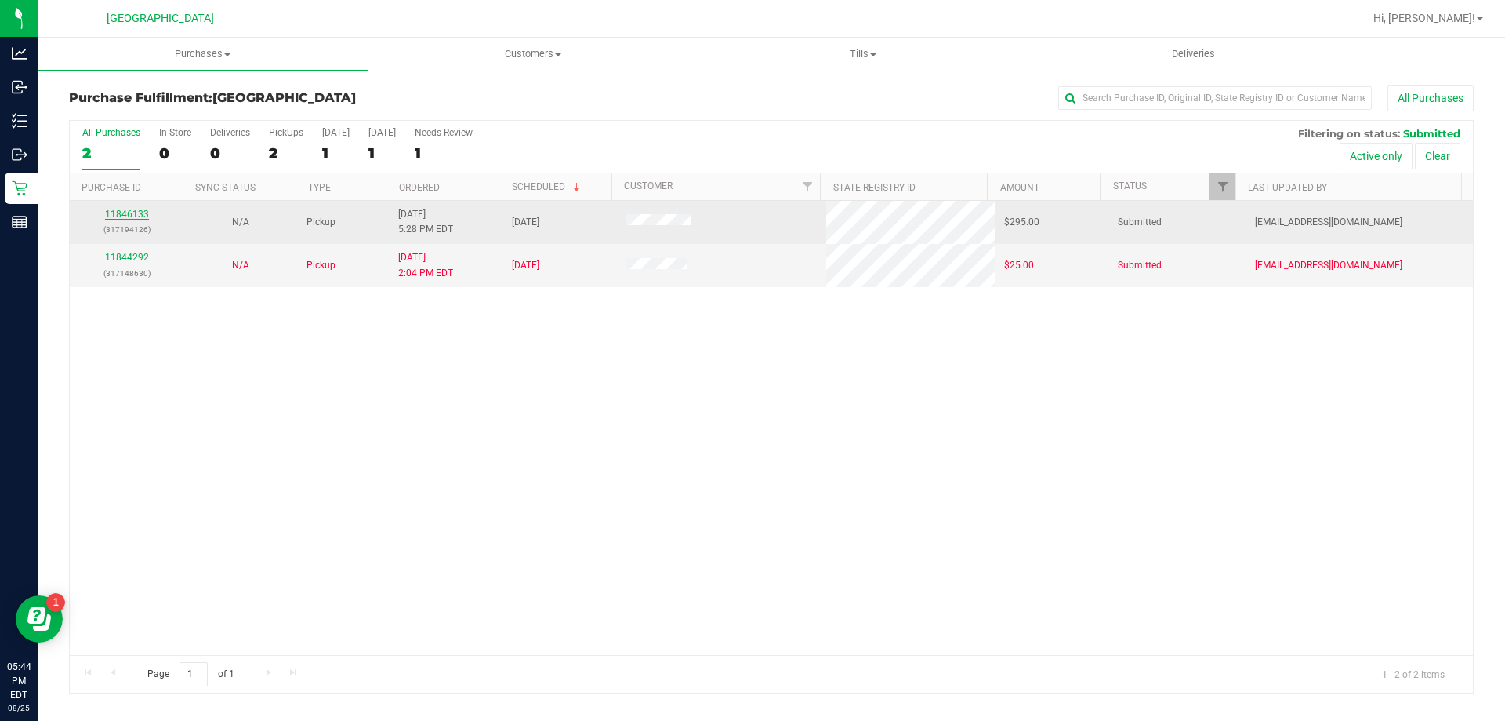
click at [134, 214] on link "11846133" at bounding box center [127, 214] width 44 height 11
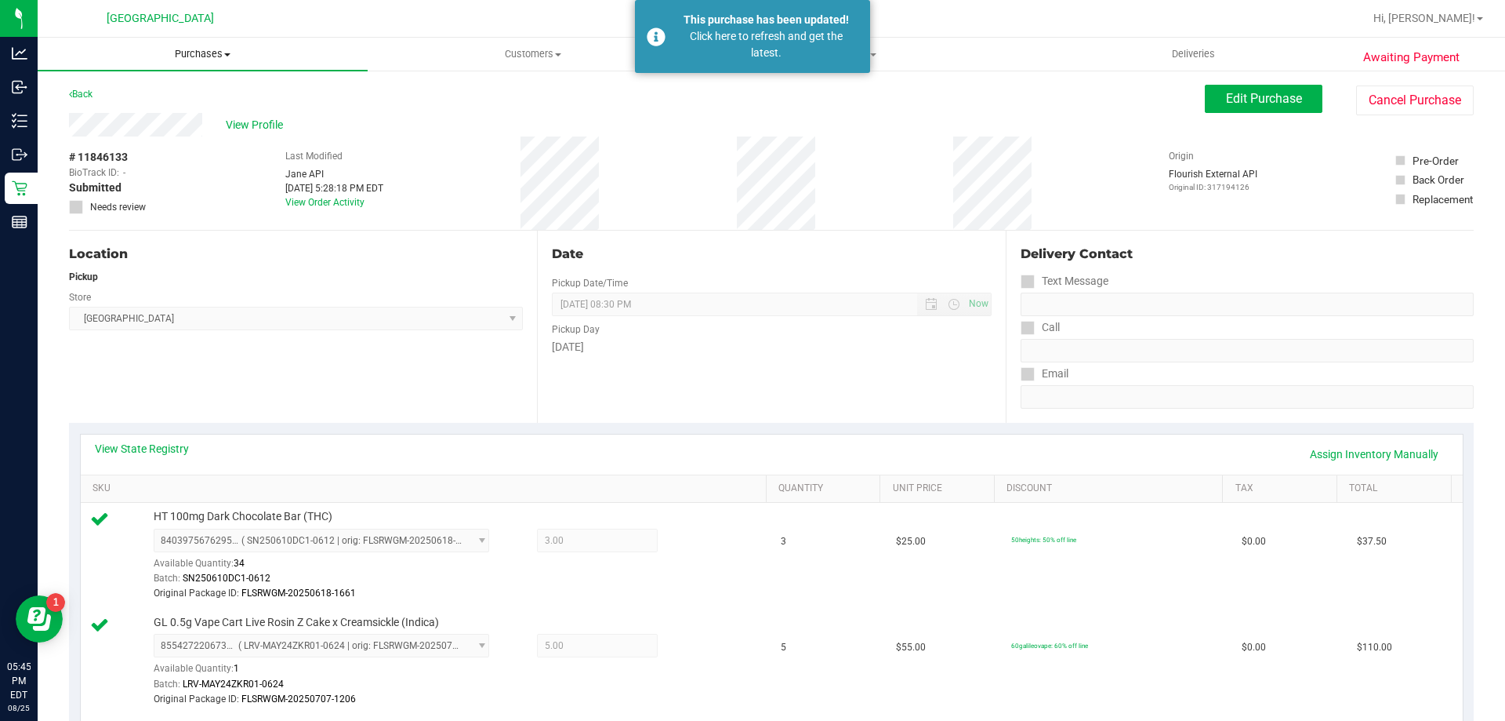
click at [193, 55] on span "Purchases" at bounding box center [203, 54] width 330 height 14
click at [127, 109] on span "Fulfillment" at bounding box center [86, 113] width 97 height 13
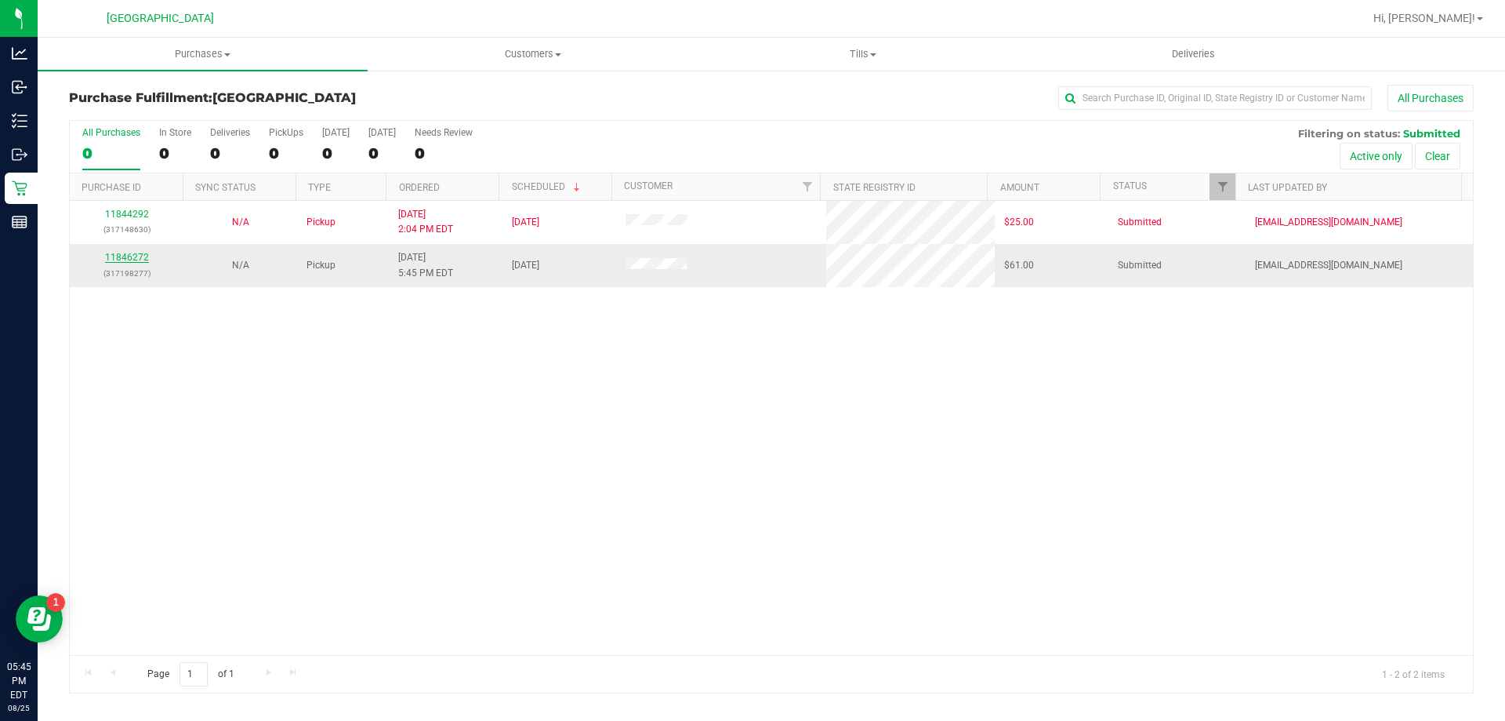
click at [105, 256] on link "11846272" at bounding box center [127, 257] width 44 height 11
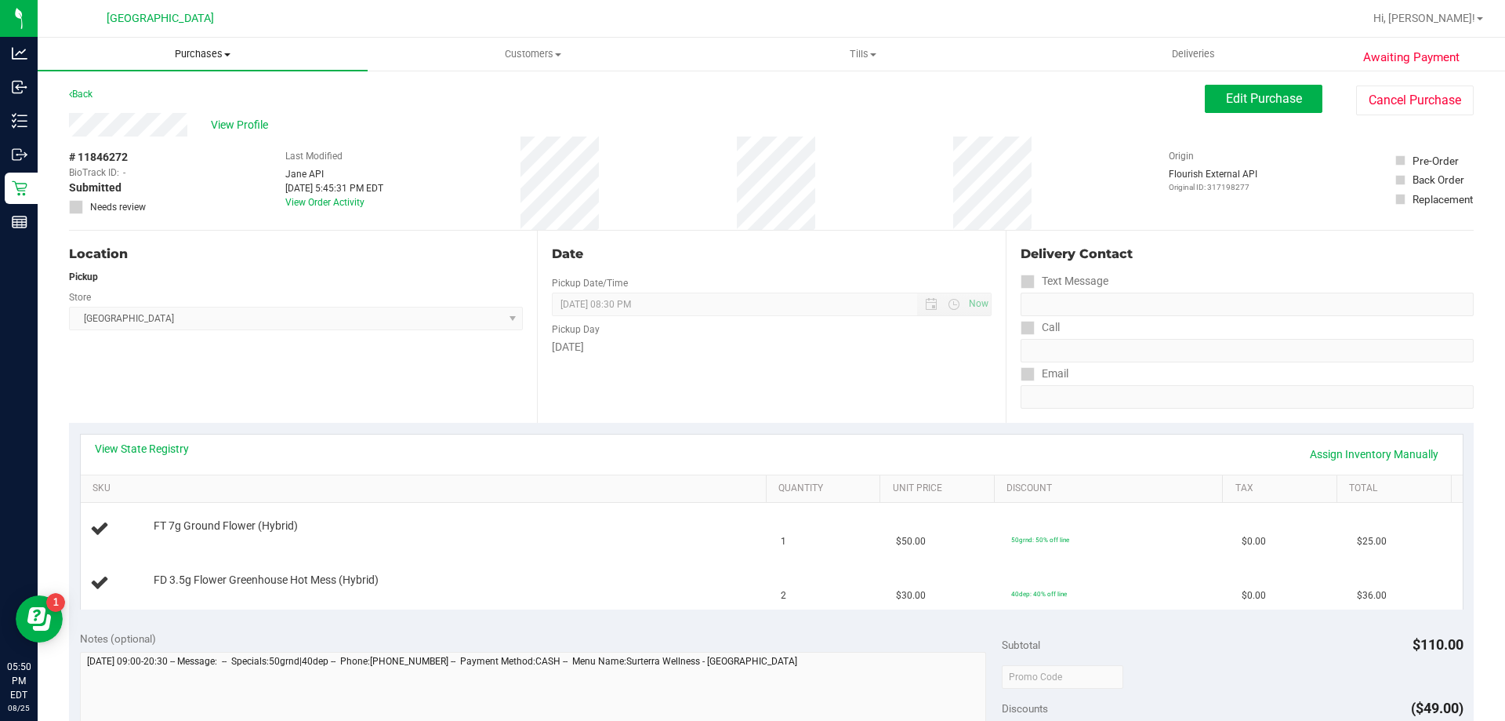
click at [192, 62] on uib-tab-heading "Purchases Summary of purchases Fulfillment All purchases" at bounding box center [203, 54] width 330 height 33
click at [136, 110] on li "Fulfillment" at bounding box center [203, 113] width 330 height 19
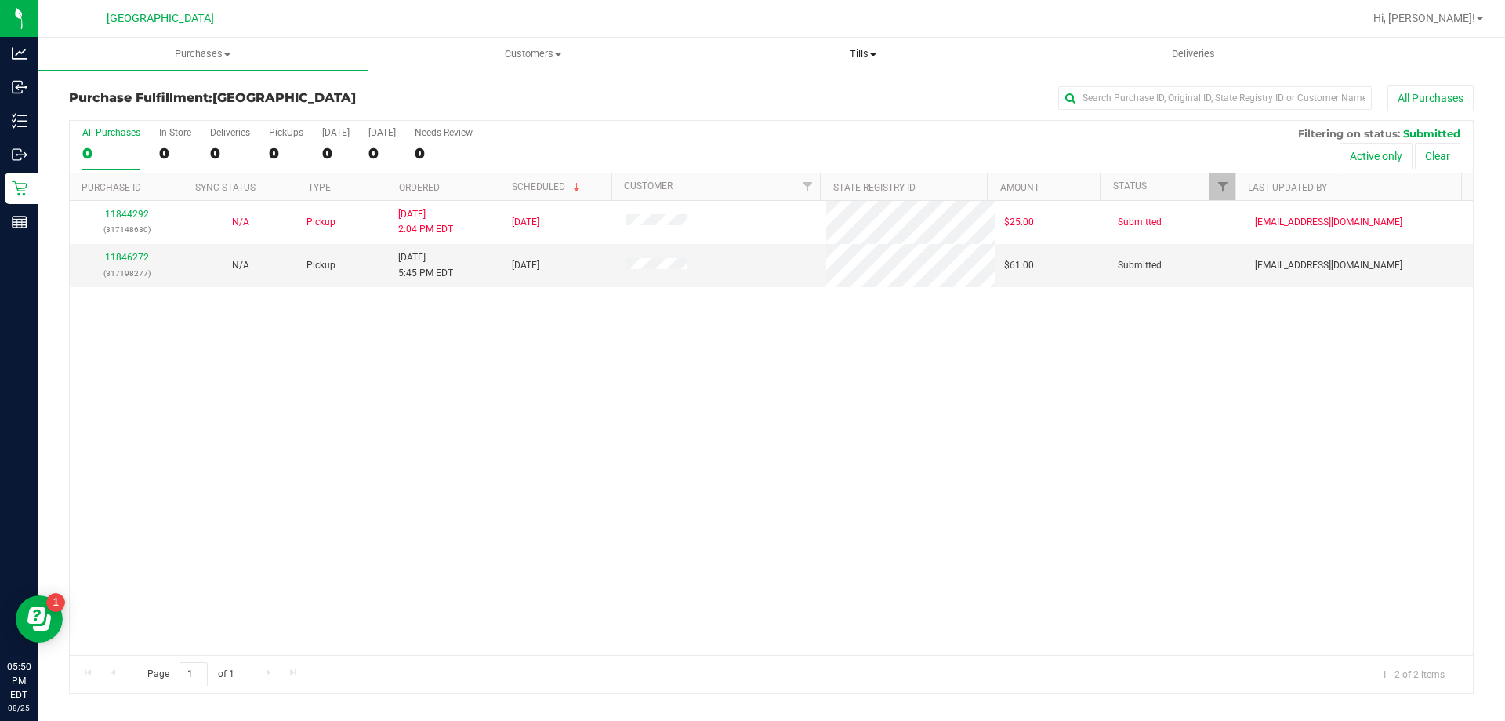
click at [868, 46] on uib-tab-heading "Tills Manage tills Reconcile e-payments" at bounding box center [863, 53] width 329 height 31
click at [784, 94] on span "Manage tills" at bounding box center [751, 94] width 106 height 13
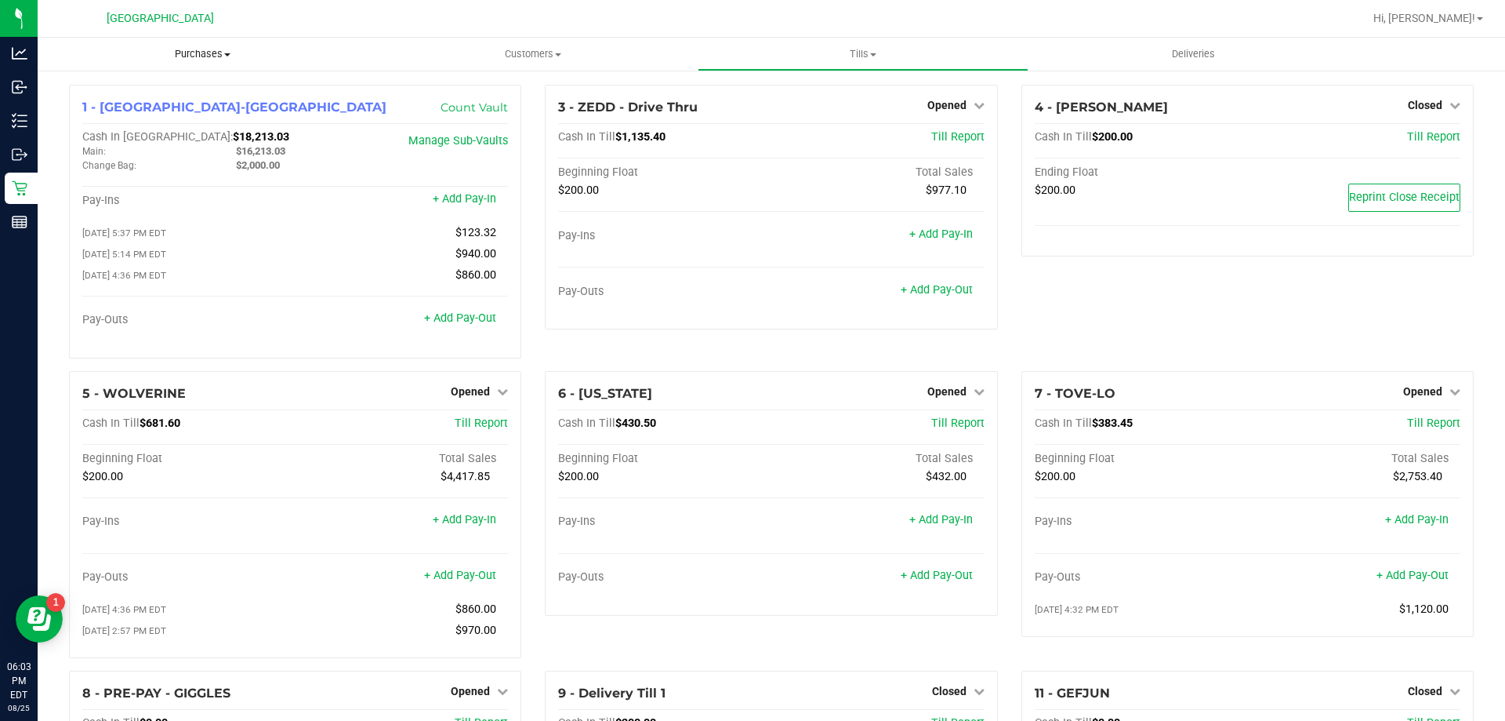
click at [207, 55] on span "Purchases" at bounding box center [203, 54] width 330 height 14
click at [144, 109] on li "Fulfillment" at bounding box center [203, 113] width 330 height 19
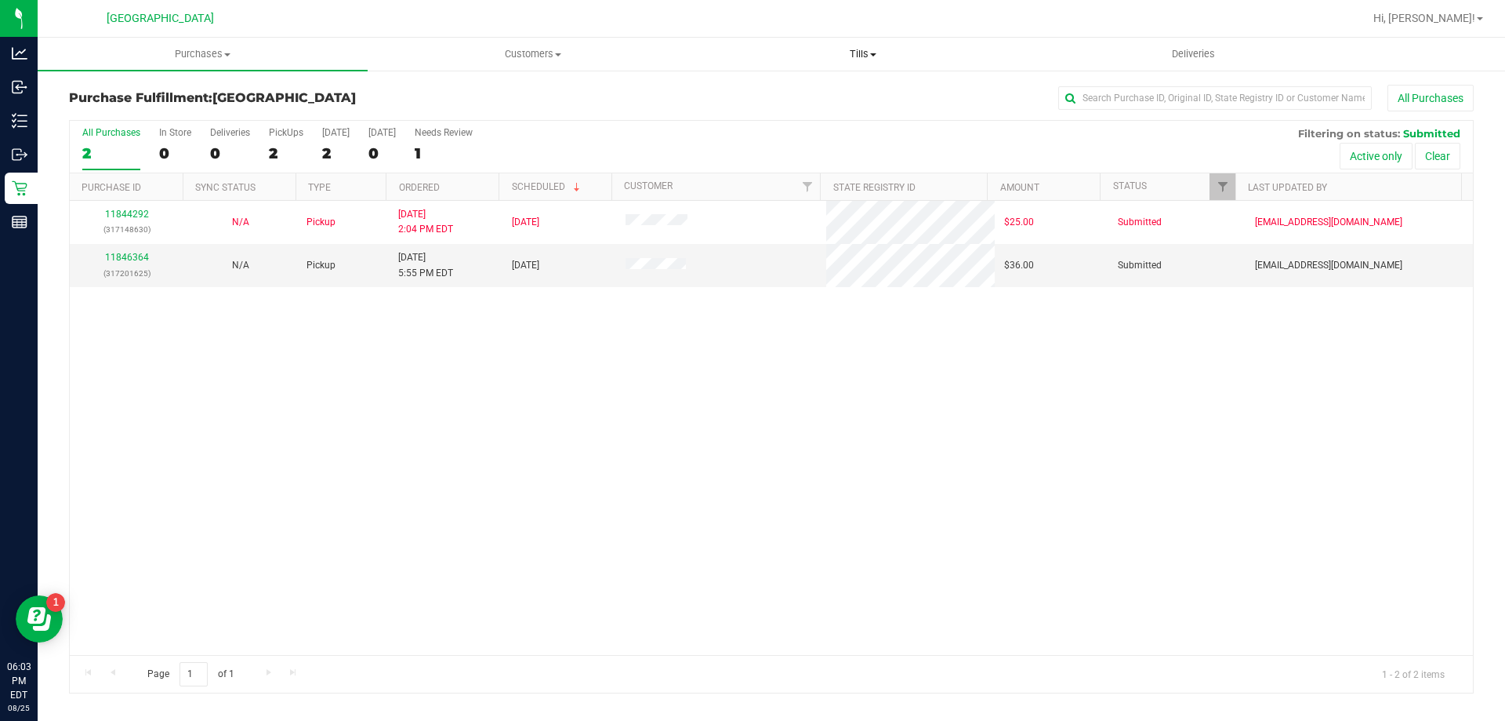
click at [876, 43] on uib-tab-heading "Tills Manage tills Reconcile e-payments" at bounding box center [863, 53] width 329 height 31
click at [788, 94] on span "Manage tills" at bounding box center [751, 94] width 106 height 13
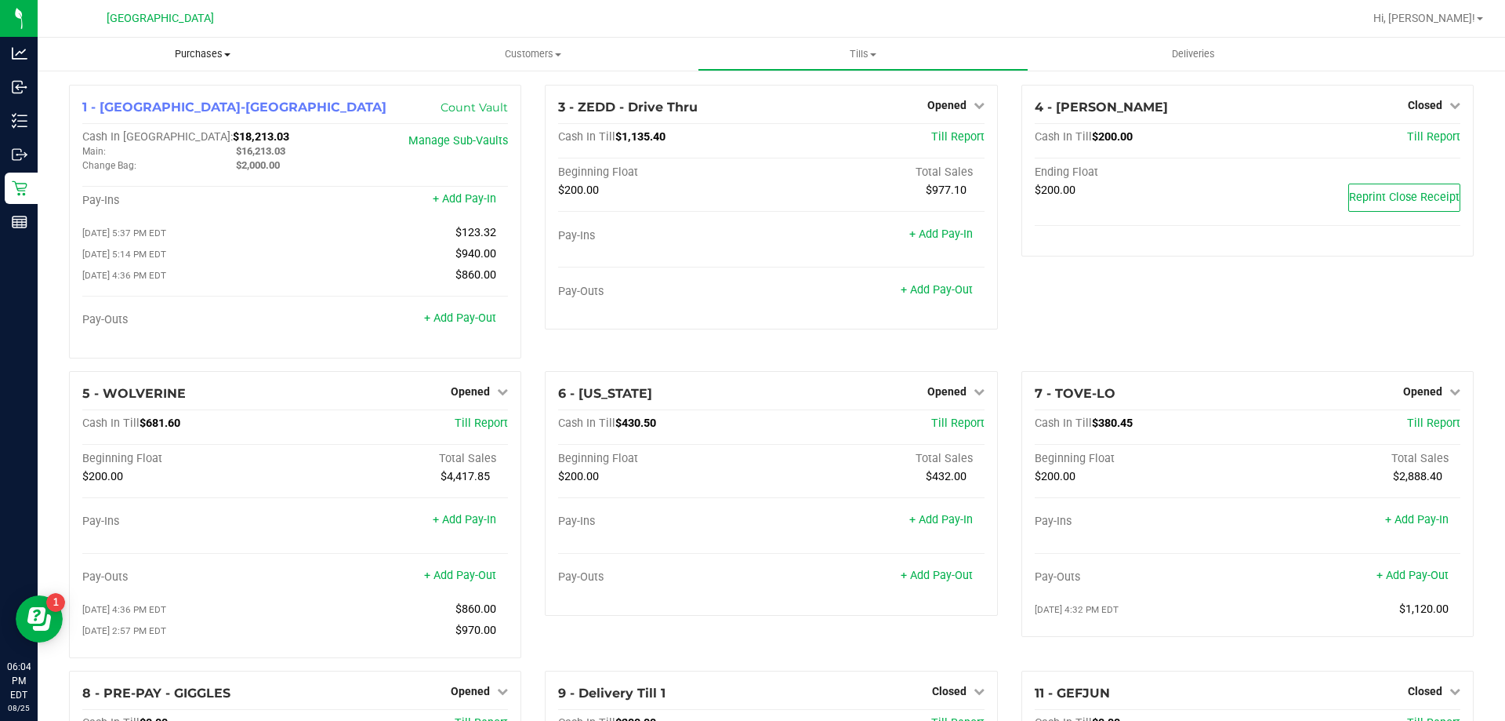
click at [197, 47] on span "Purchases" at bounding box center [203, 54] width 330 height 14
click at [172, 114] on li "Fulfillment" at bounding box center [203, 113] width 330 height 19
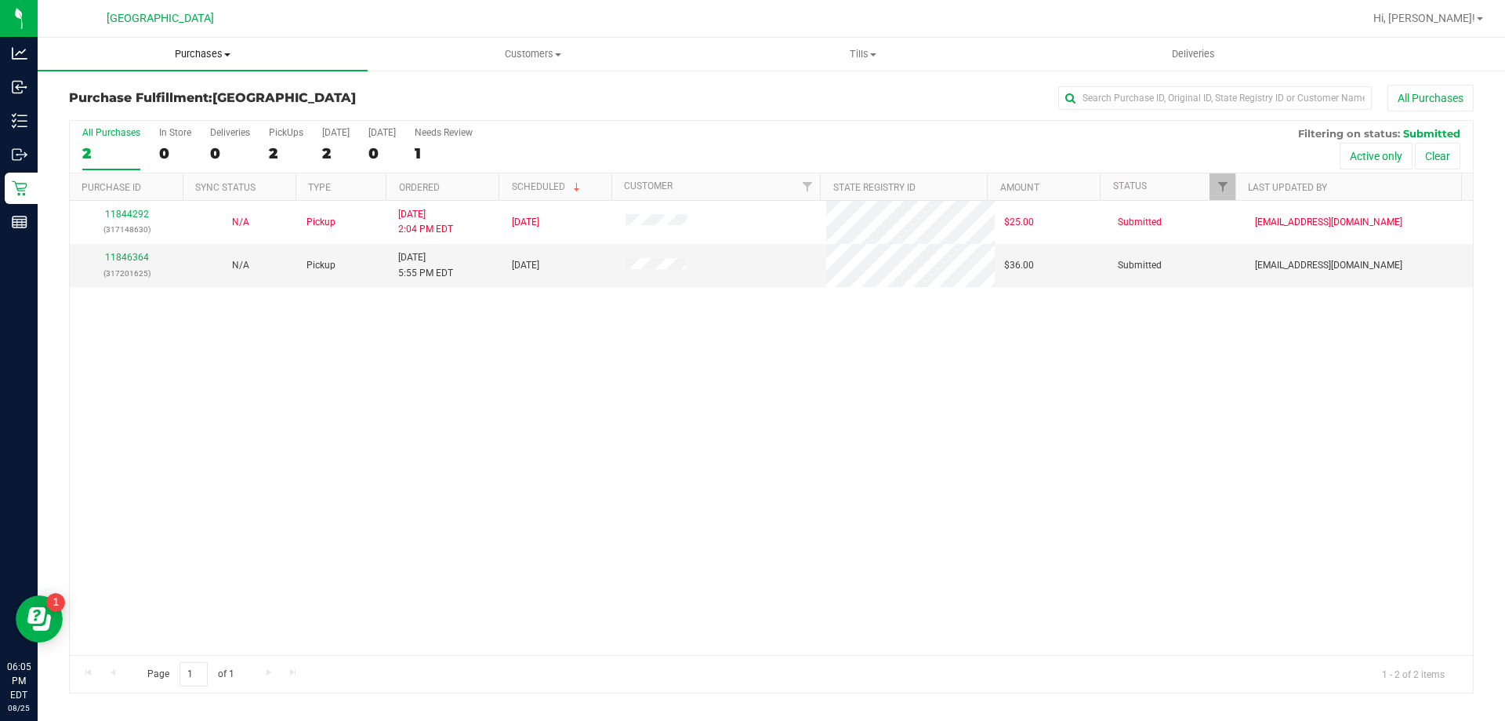
click at [201, 49] on span "Purchases" at bounding box center [203, 54] width 330 height 14
click at [147, 112] on li "Fulfillment" at bounding box center [203, 113] width 330 height 19
click at [179, 53] on span "Purchases" at bounding box center [203, 54] width 330 height 14
click at [99, 118] on span "Fulfillment" at bounding box center [86, 113] width 97 height 13
click at [227, 55] on span at bounding box center [227, 54] width 6 height 3
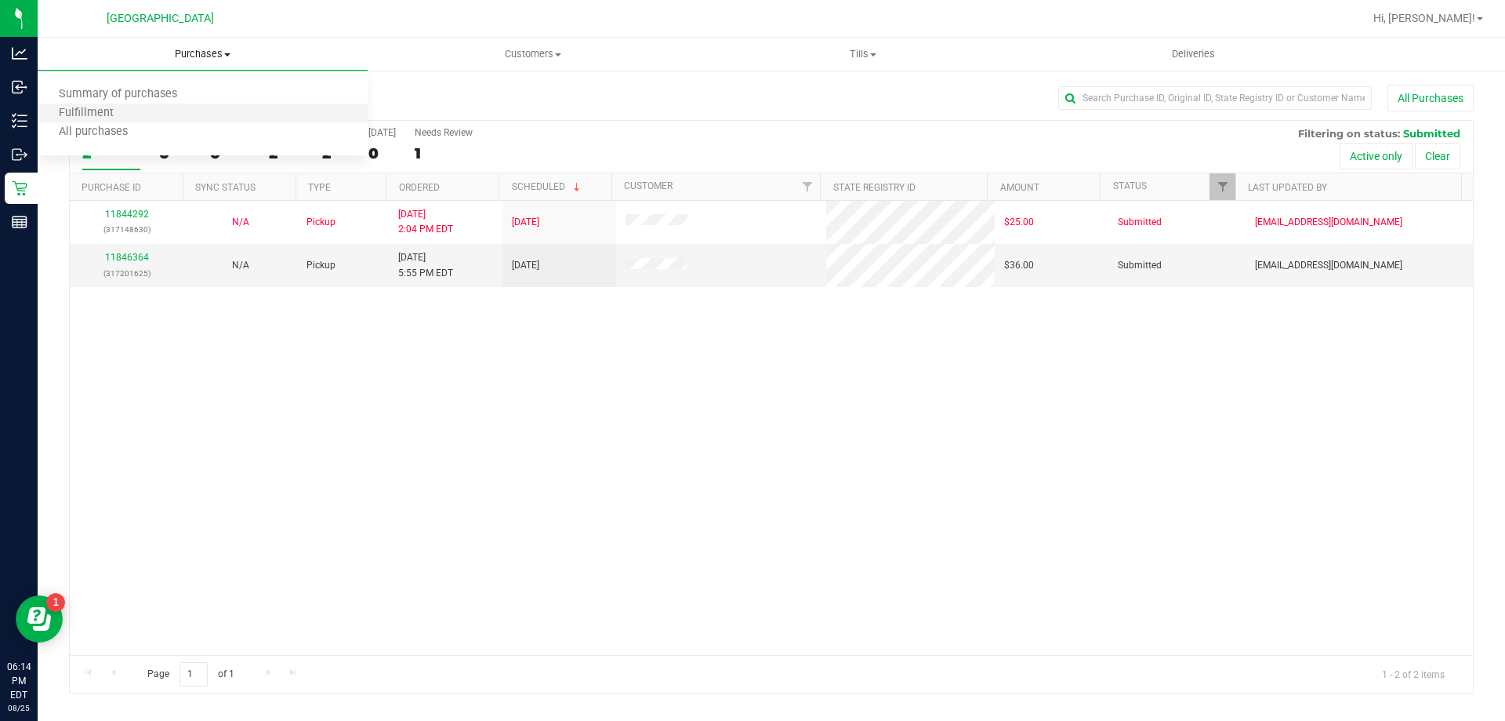
click at [196, 111] on li "Fulfillment" at bounding box center [203, 113] width 330 height 19
click at [230, 58] on span "Purchases" at bounding box center [203, 54] width 330 height 14
click at [133, 107] on li "Fulfillment" at bounding box center [203, 113] width 330 height 19
click at [877, 52] on span "Tills" at bounding box center [863, 54] width 329 height 14
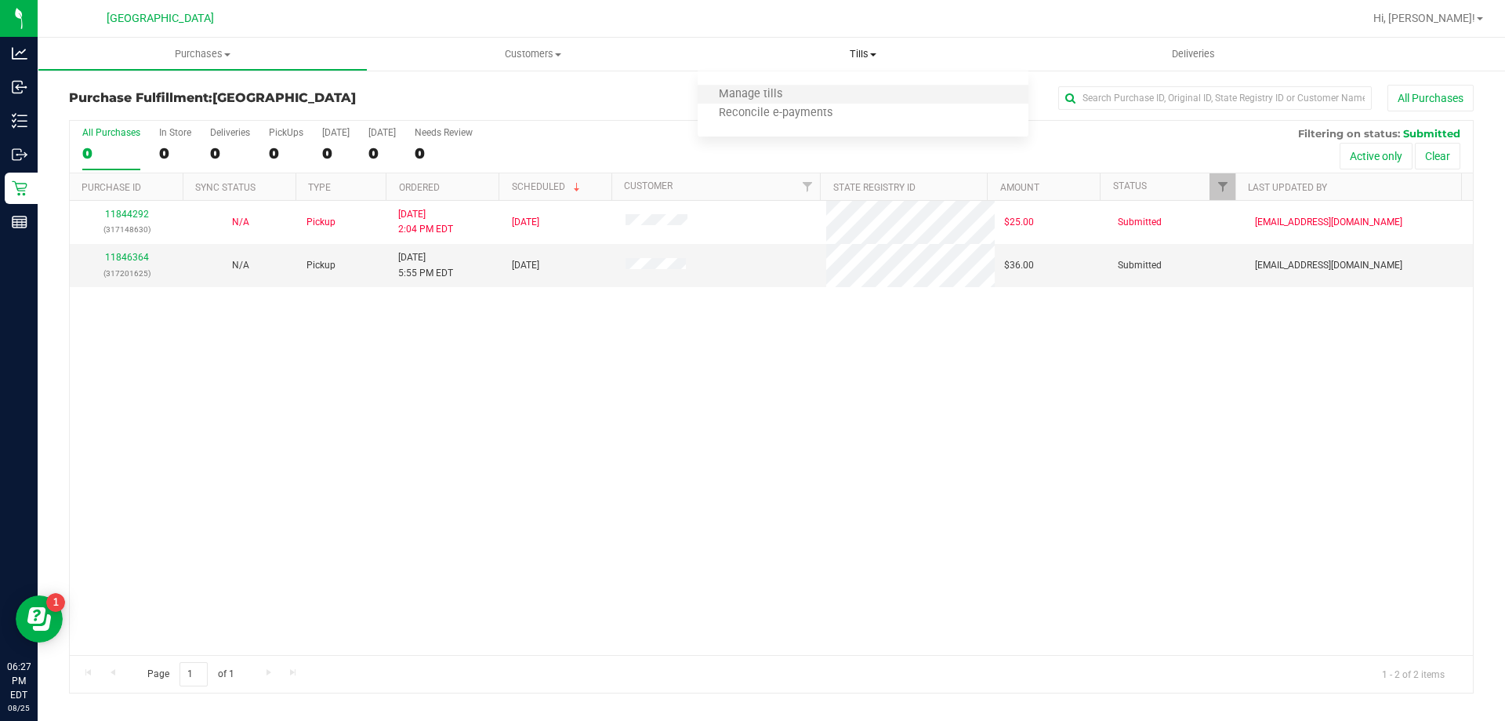
click at [812, 92] on li "Manage tills" at bounding box center [863, 94] width 330 height 19
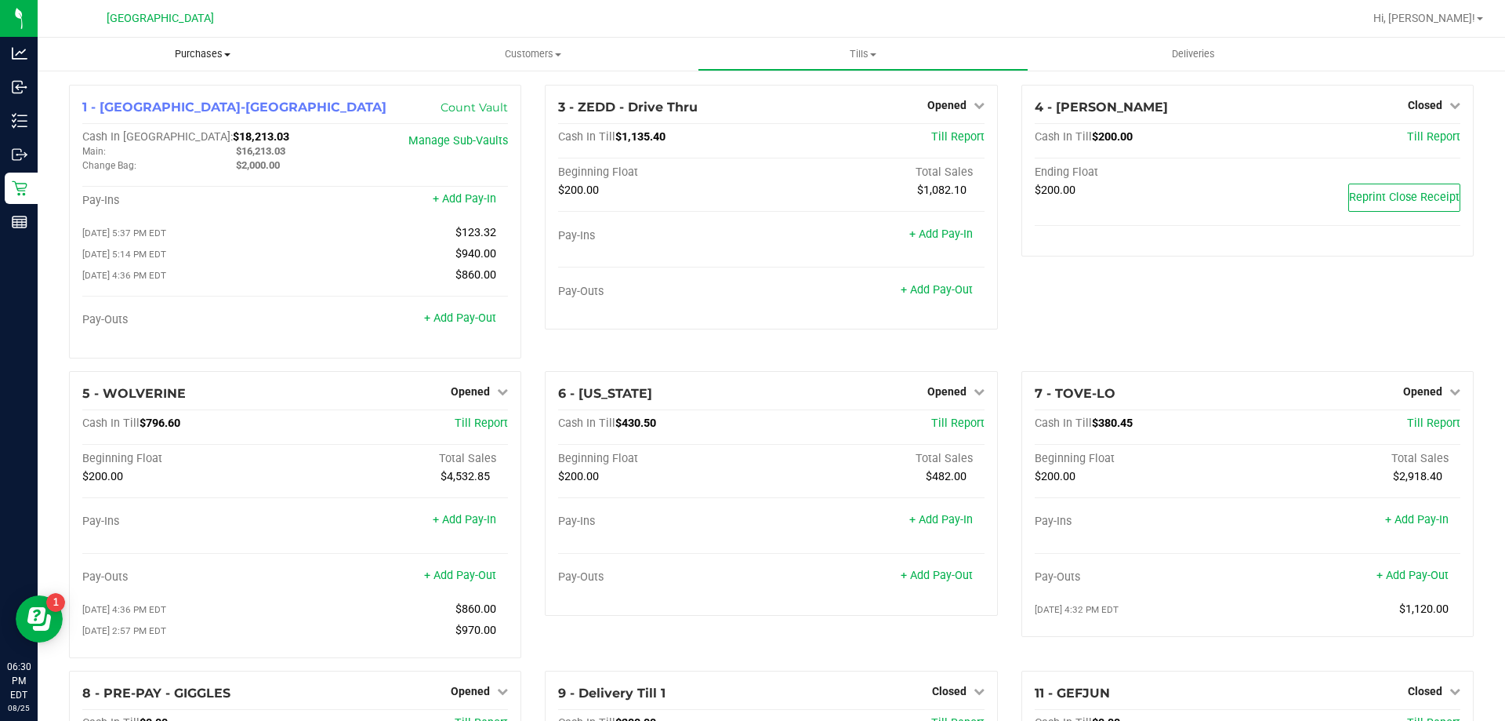
click at [216, 53] on span "Purchases" at bounding box center [203, 54] width 330 height 14
click at [119, 118] on span "Fulfillment" at bounding box center [86, 113] width 97 height 13
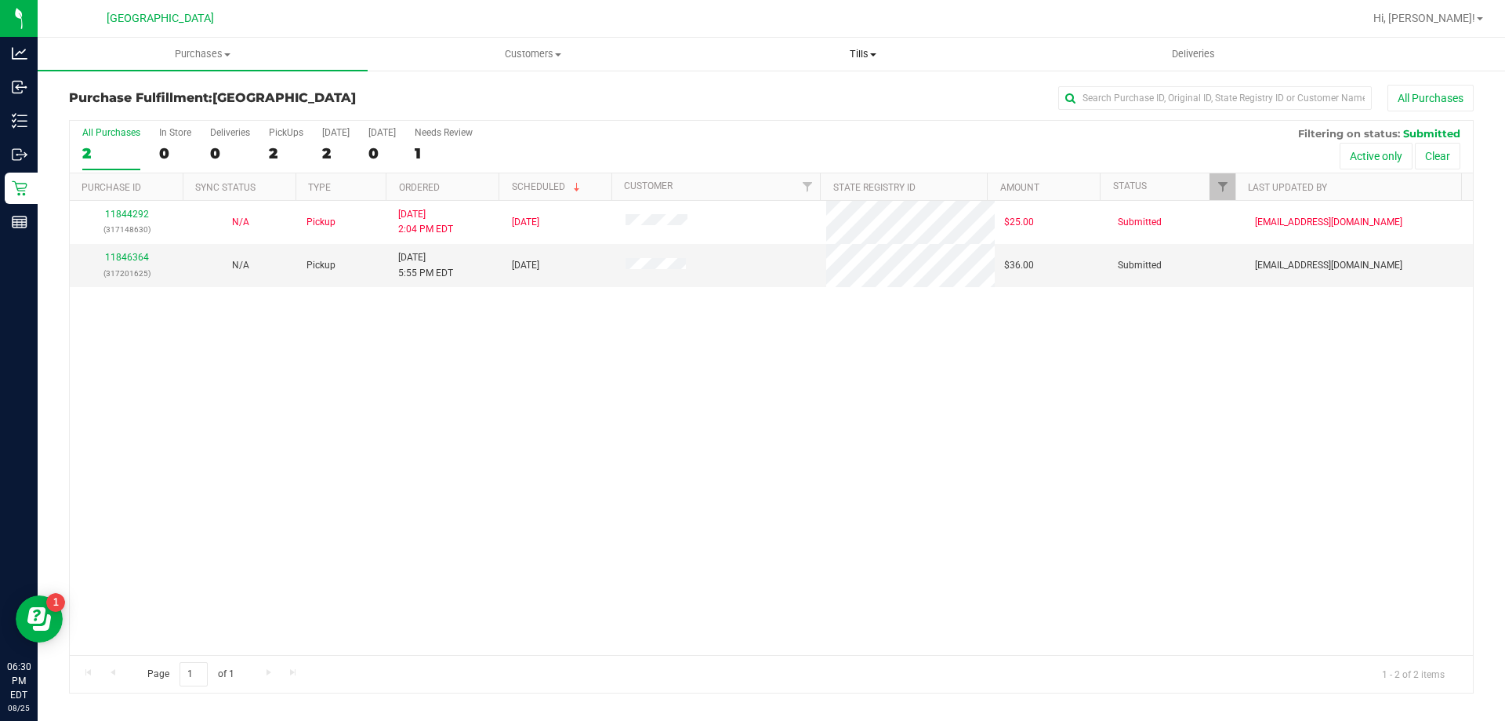
click at [852, 57] on span "Tills" at bounding box center [863, 54] width 329 height 14
click at [824, 97] on li "Manage tills" at bounding box center [863, 94] width 330 height 19
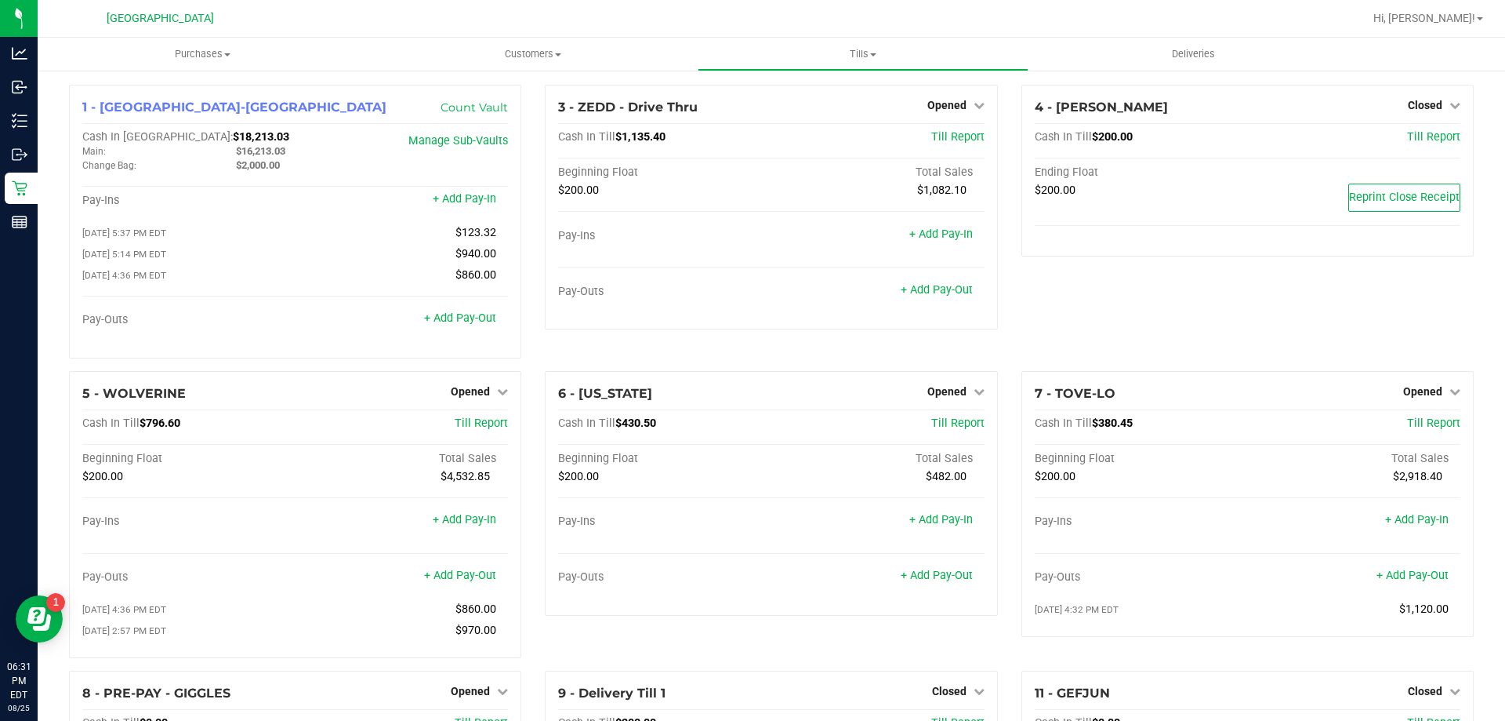
click at [206, 72] on div "1 - Palm Coast-Vault Count Vault Cash In Vault: $18,213.03 Main: $16,213.03 Cha…" at bounding box center [772, 506] width 1468 height 874
click at [205, 58] on span "Purchases" at bounding box center [203, 54] width 330 height 14
click at [120, 114] on span "Fulfillment" at bounding box center [86, 113] width 97 height 13
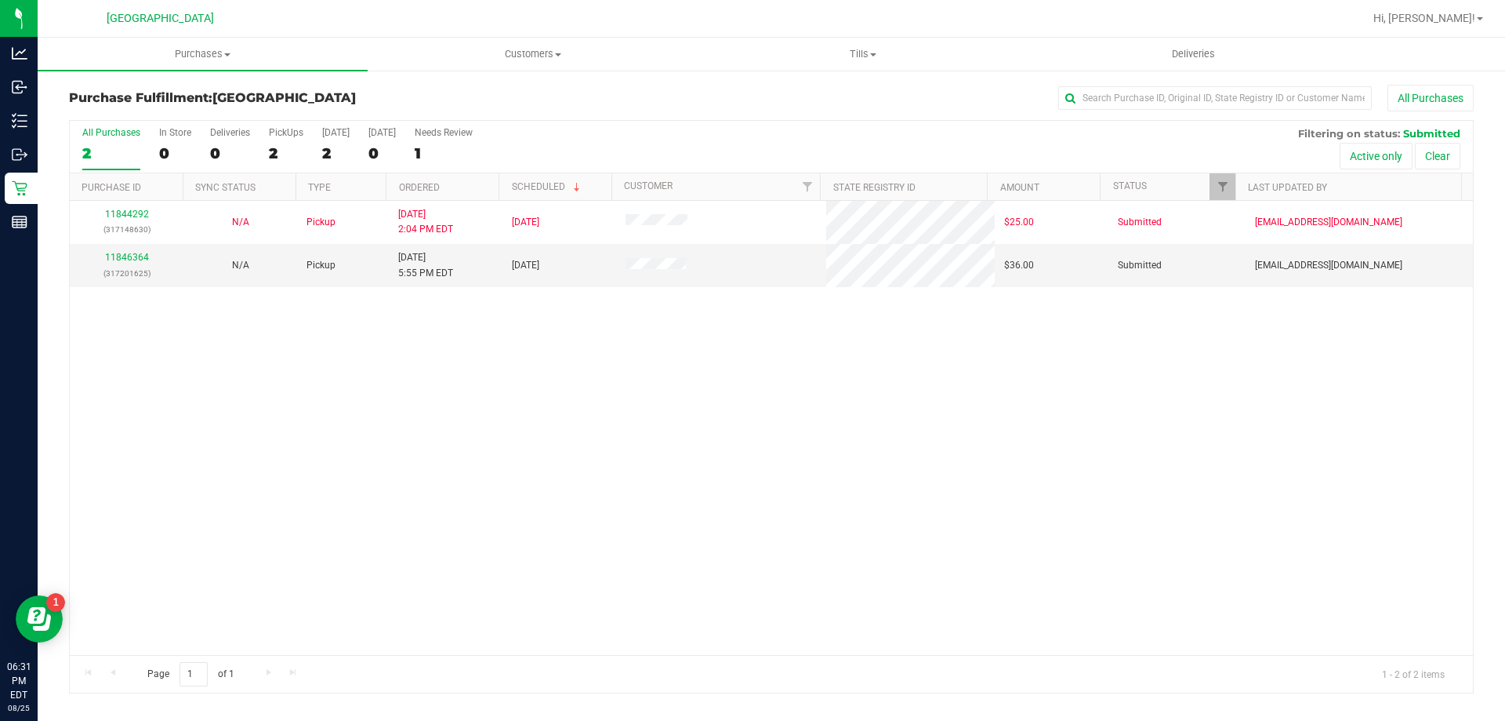
click at [980, 321] on div "11844292 (317148630) N/A Pickup [DATE] 2:04 PM EDT 8/25/2025 $25.00 Submitted […" at bounding box center [772, 428] width 1404 height 454
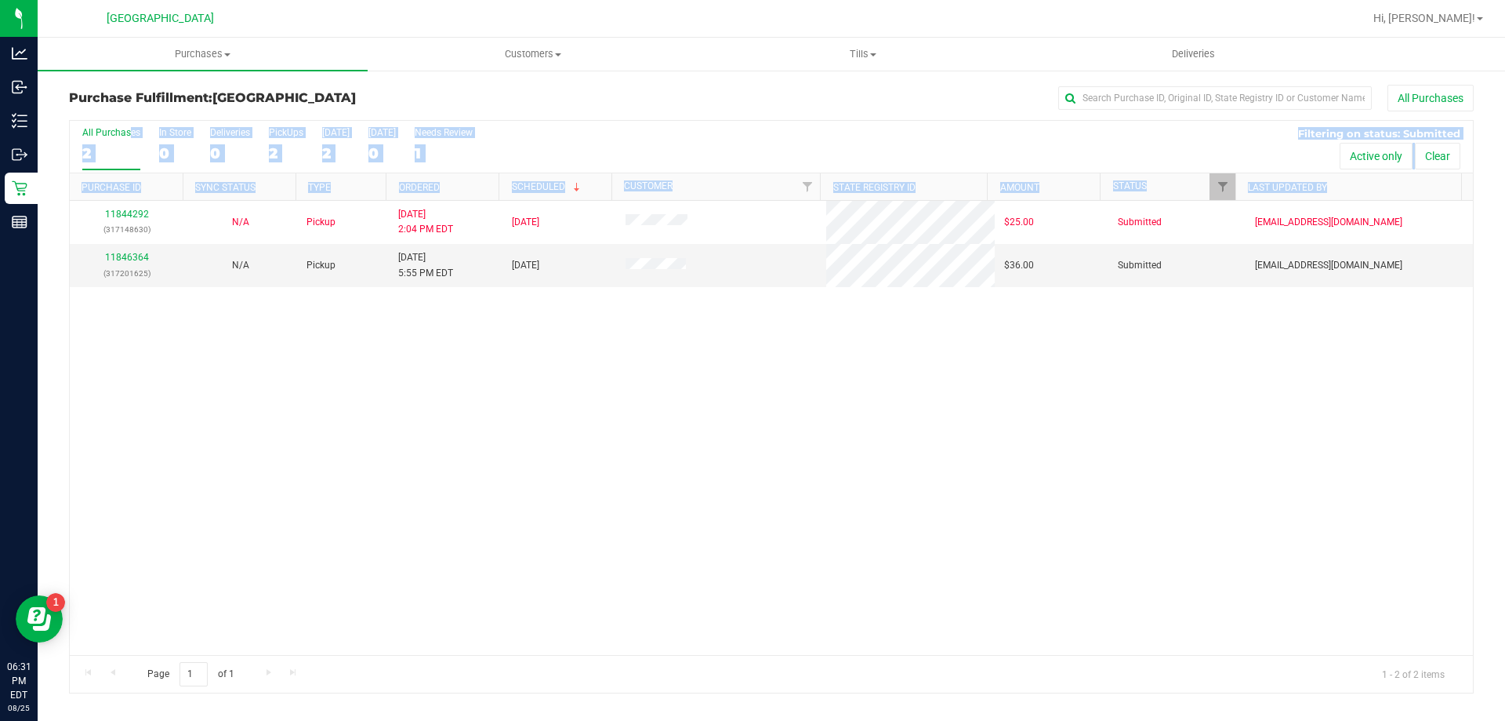
drag, startPoint x: 1005, startPoint y: 350, endPoint x: 835, endPoint y: 153, distance: 260.7
click at [841, 137] on div "All Purchases 2 In Store 0 Deliveries 0 PickUps 2 [DATE] 2 [DATE] 0 Needs Revie…" at bounding box center [771, 406] width 1405 height 573
click at [891, 398] on div "11844292 (317148630) N/A Pickup [DATE] 2:04 PM EDT 8/25/2025 $25.00 Submitted […" at bounding box center [772, 428] width 1404 height 454
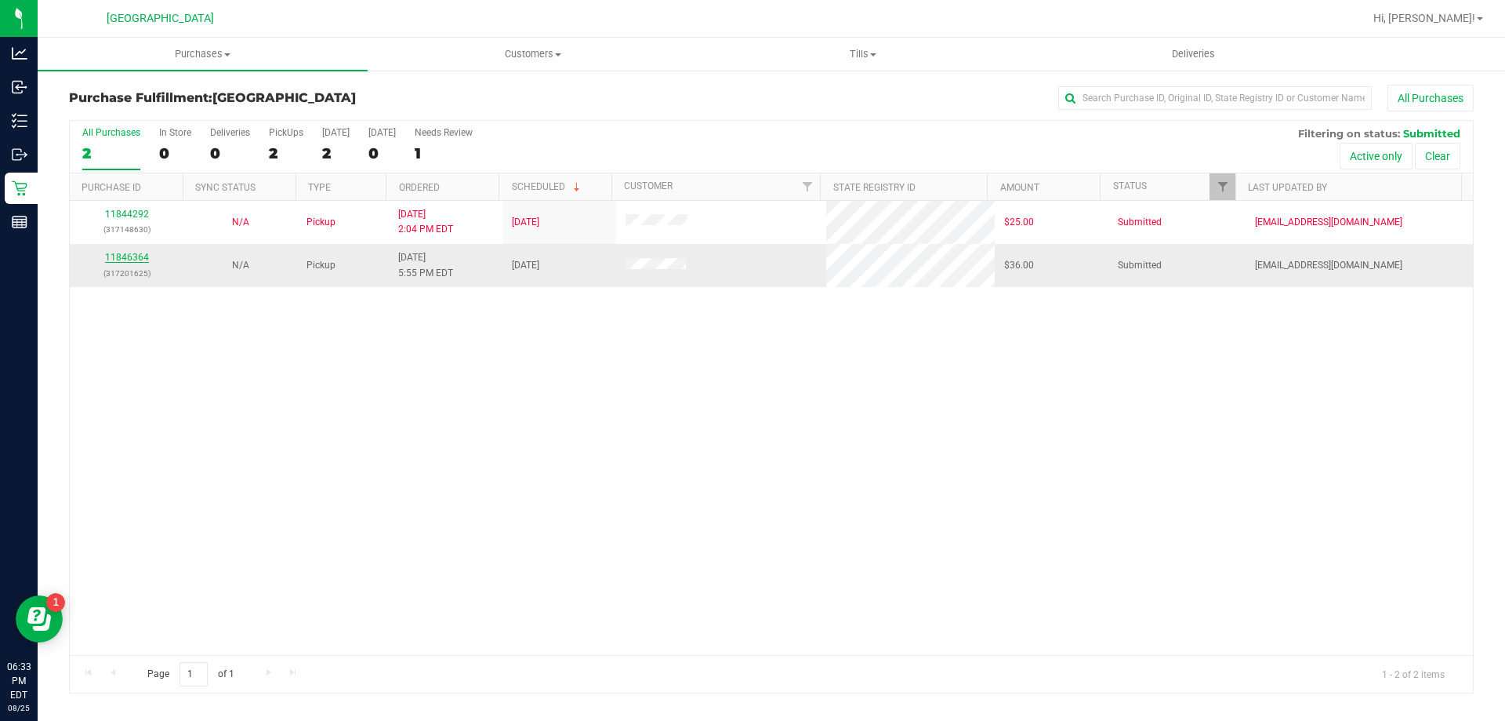
click at [129, 252] on link "11846364" at bounding box center [127, 257] width 44 height 11
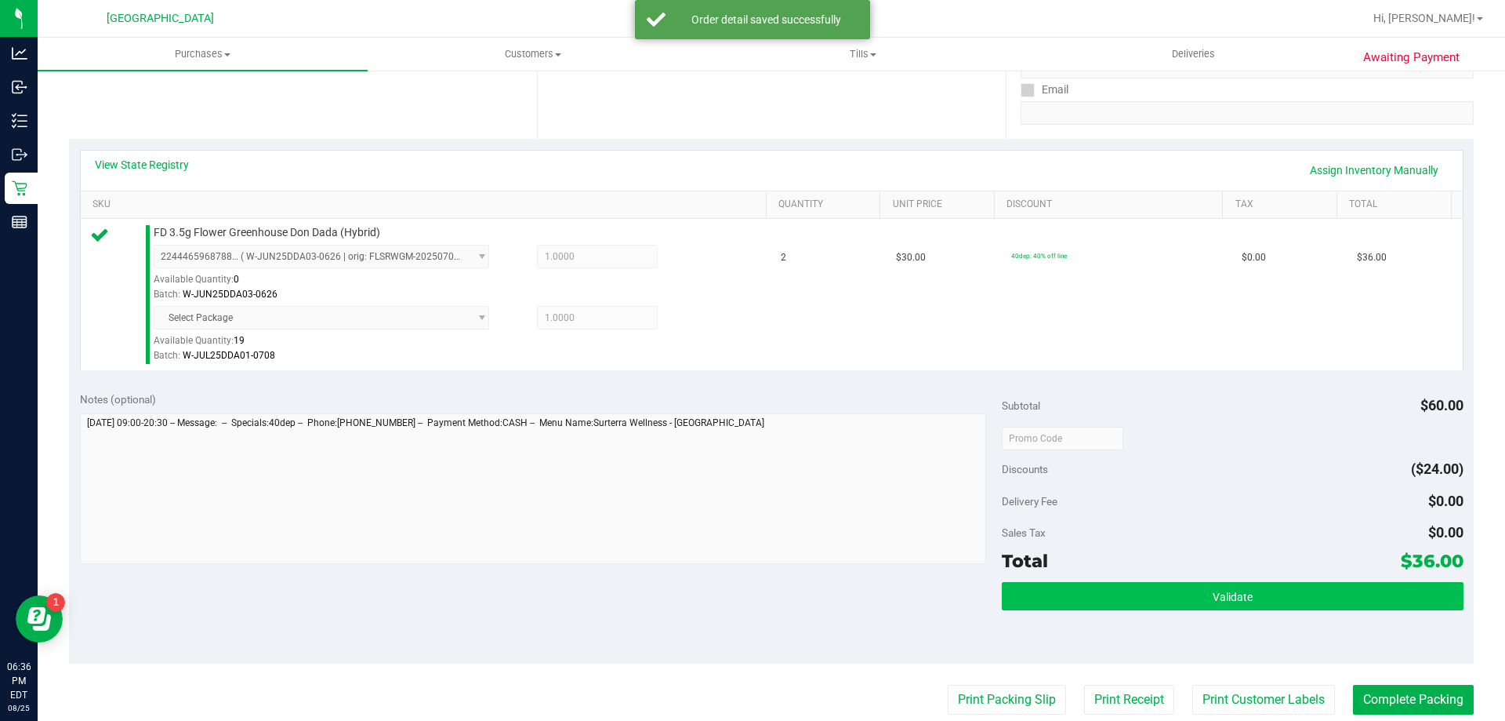
scroll to position [314, 0]
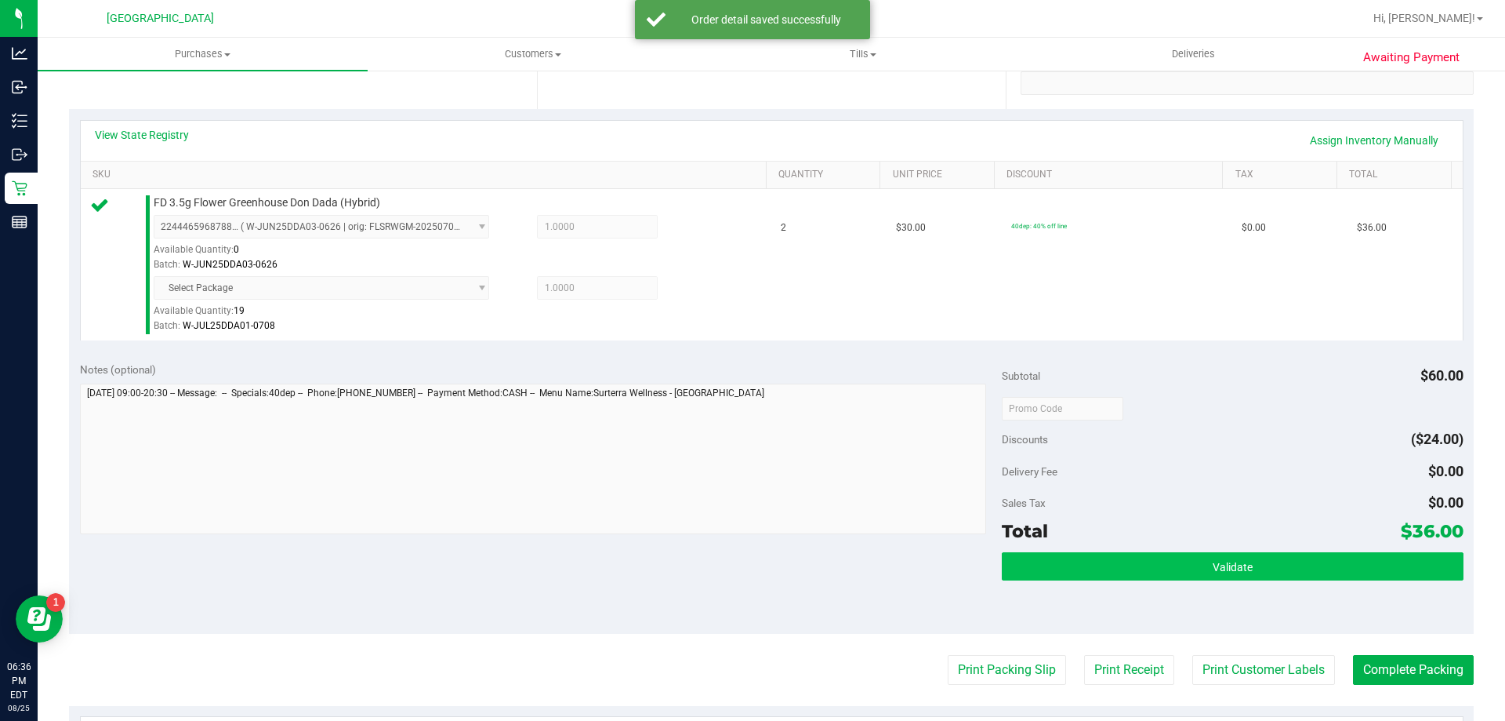
click at [1093, 552] on div "Subtotal $60.00 Discounts ($24.00) Delivery Fee $0.00 Sales Tax $0.00 Total $36…" at bounding box center [1232, 491] width 461 height 261
click at [1095, 565] on button "Validate" at bounding box center [1232, 566] width 461 height 28
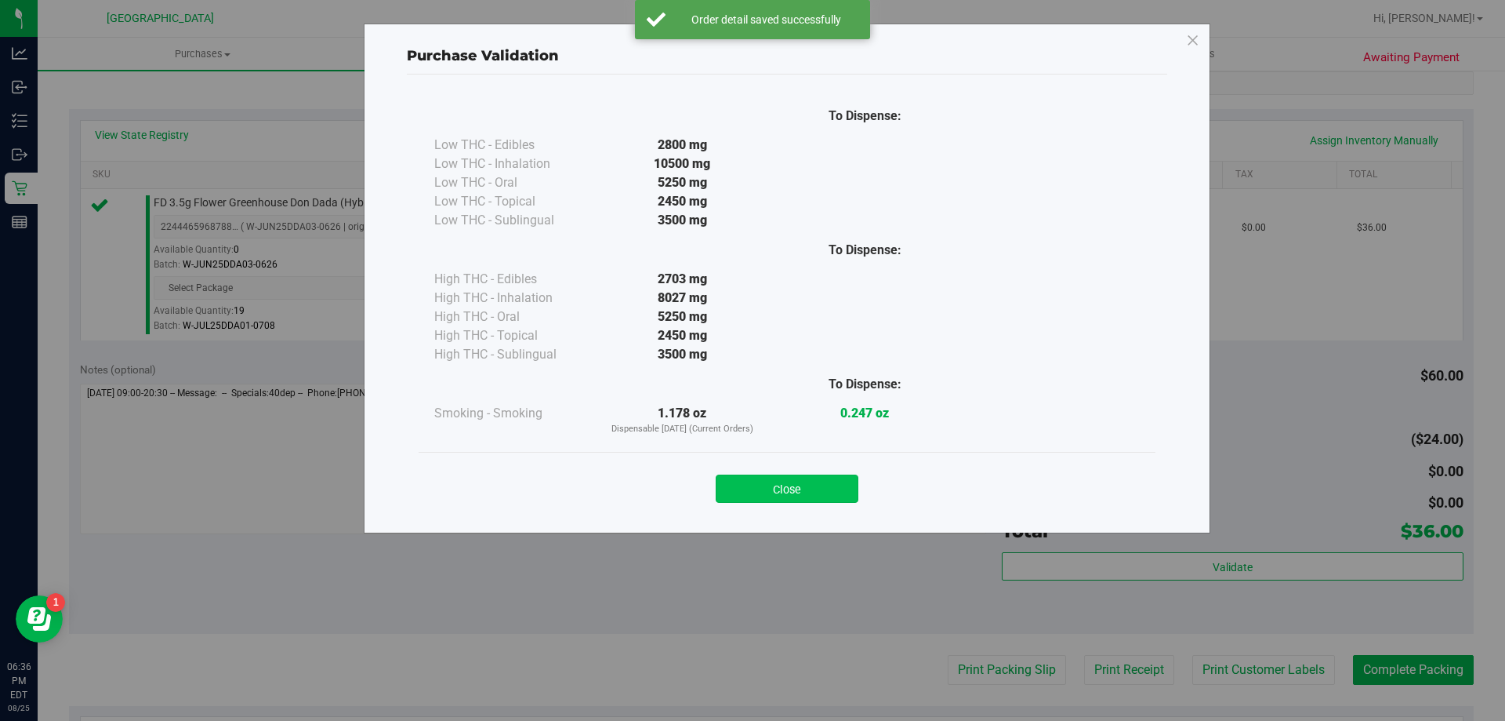
click at [821, 490] on button "Close" at bounding box center [787, 488] width 143 height 28
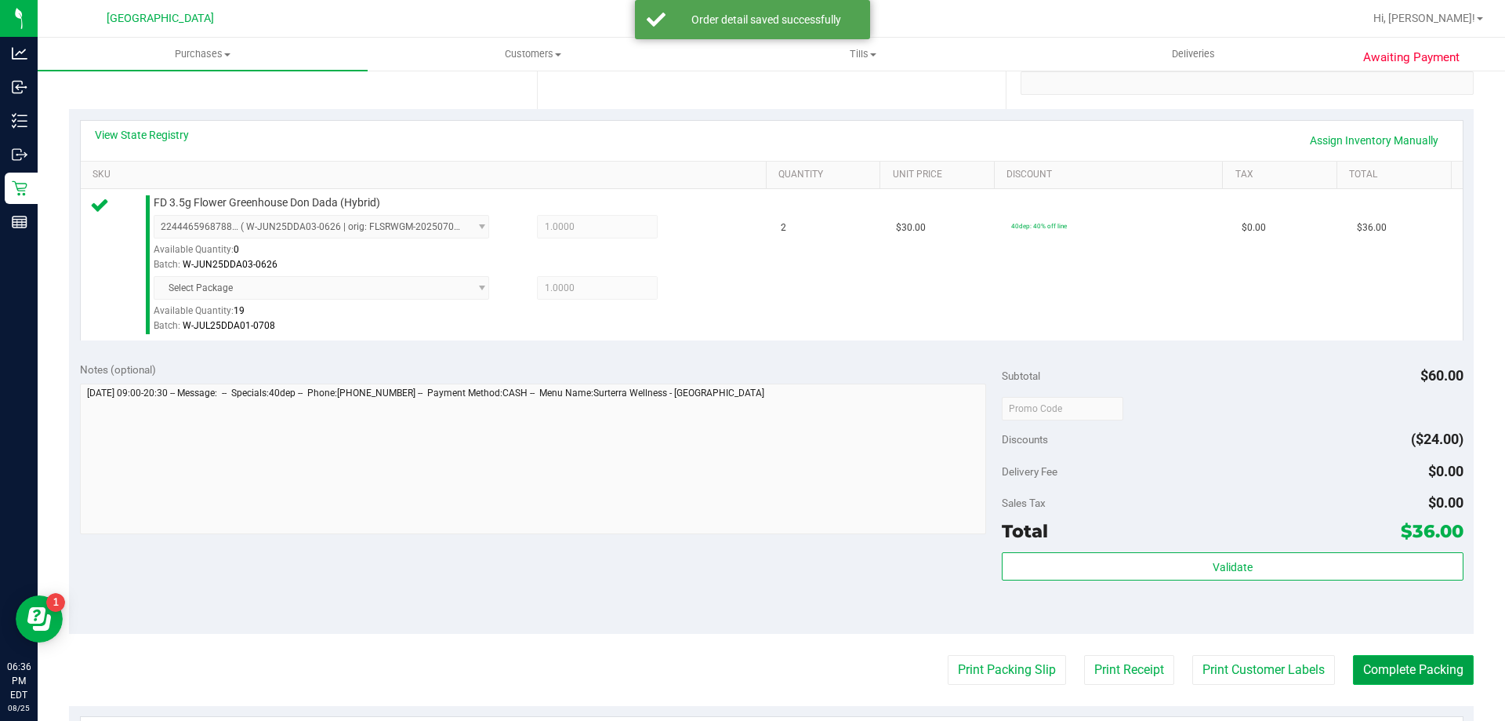
click at [1400, 666] on button "Complete Packing" at bounding box center [1413, 670] width 121 height 30
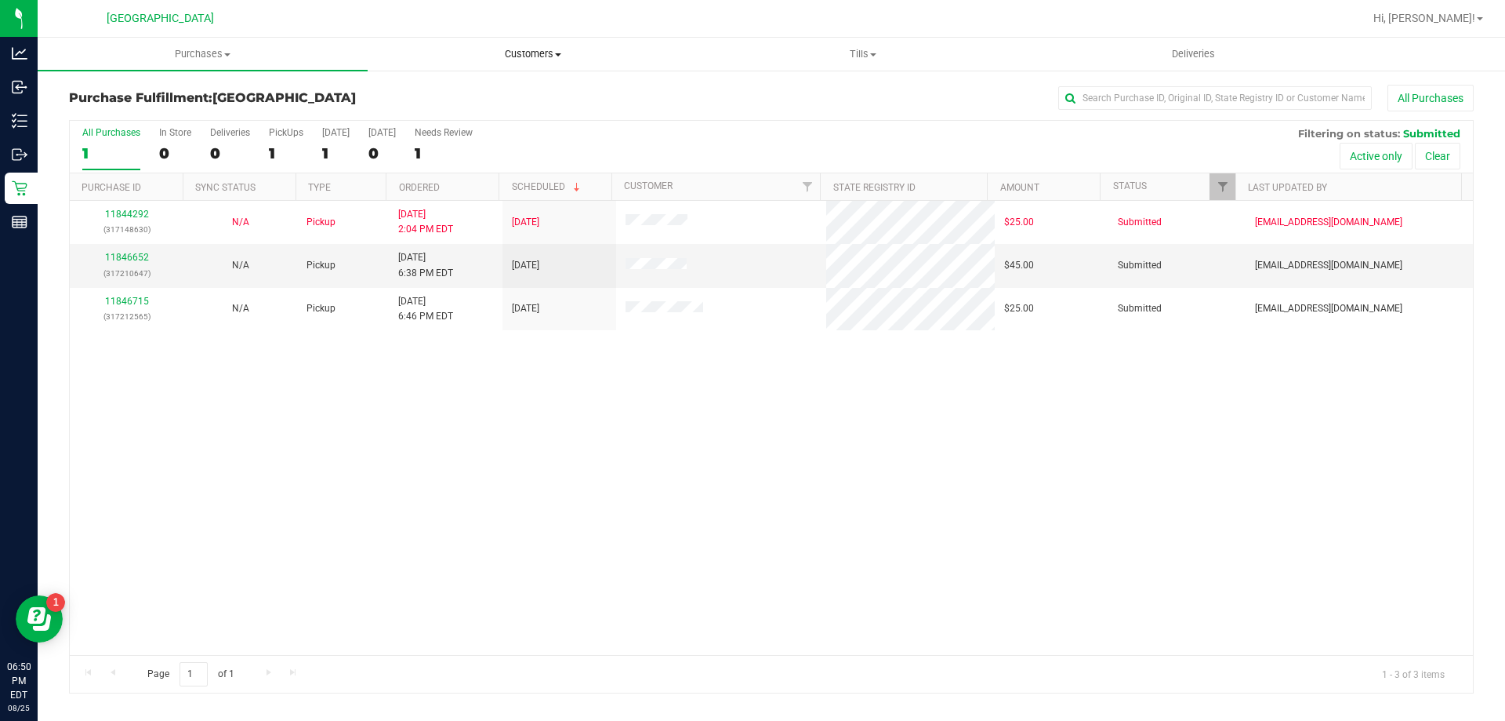
click at [543, 45] on uib-tab-heading "Customers All customers Add a new customer All physicians" at bounding box center [533, 53] width 329 height 31
click at [499, 95] on li "All customers" at bounding box center [533, 94] width 330 height 19
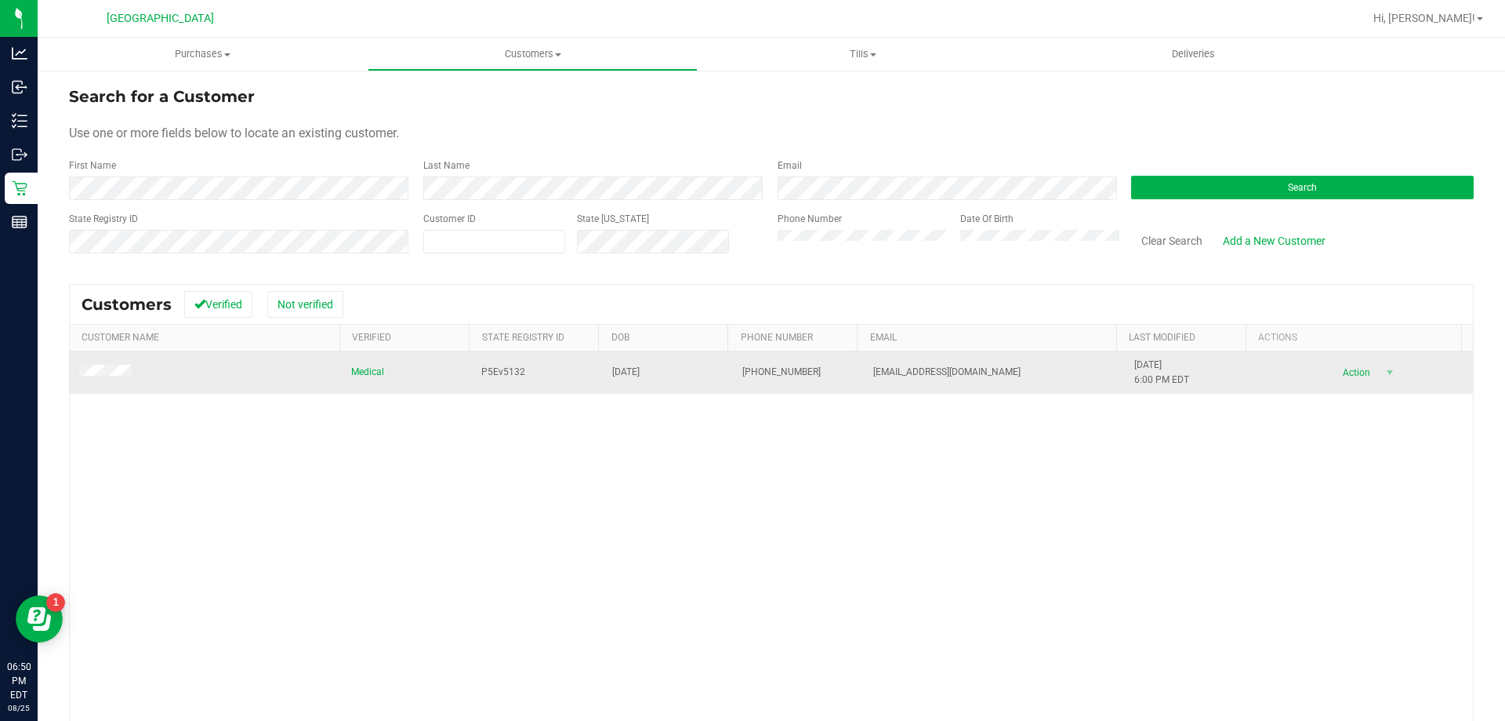
click at [103, 365] on span at bounding box center [107, 373] width 57 height 16
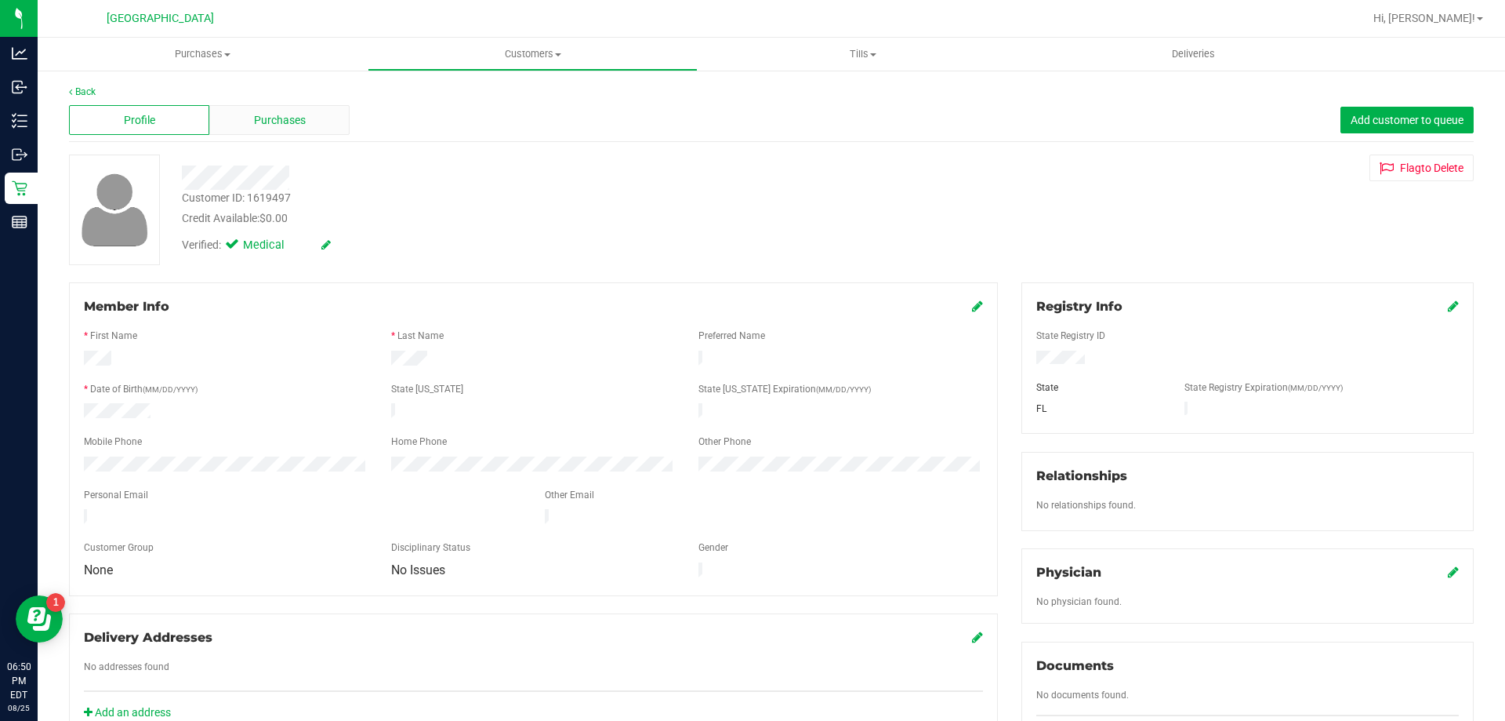
click at [301, 123] on span "Purchases" at bounding box center [280, 120] width 52 height 16
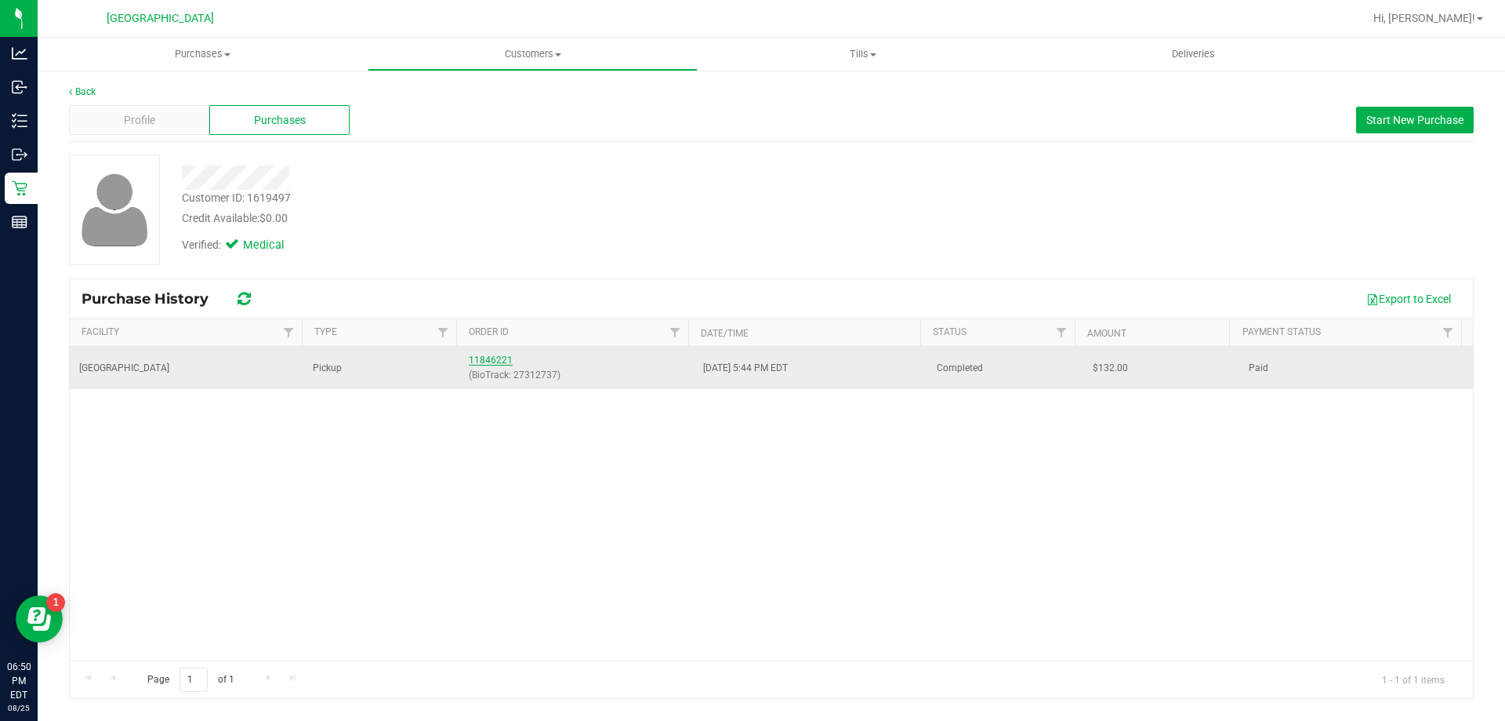
click at [482, 356] on link "11846221" at bounding box center [491, 359] width 44 height 11
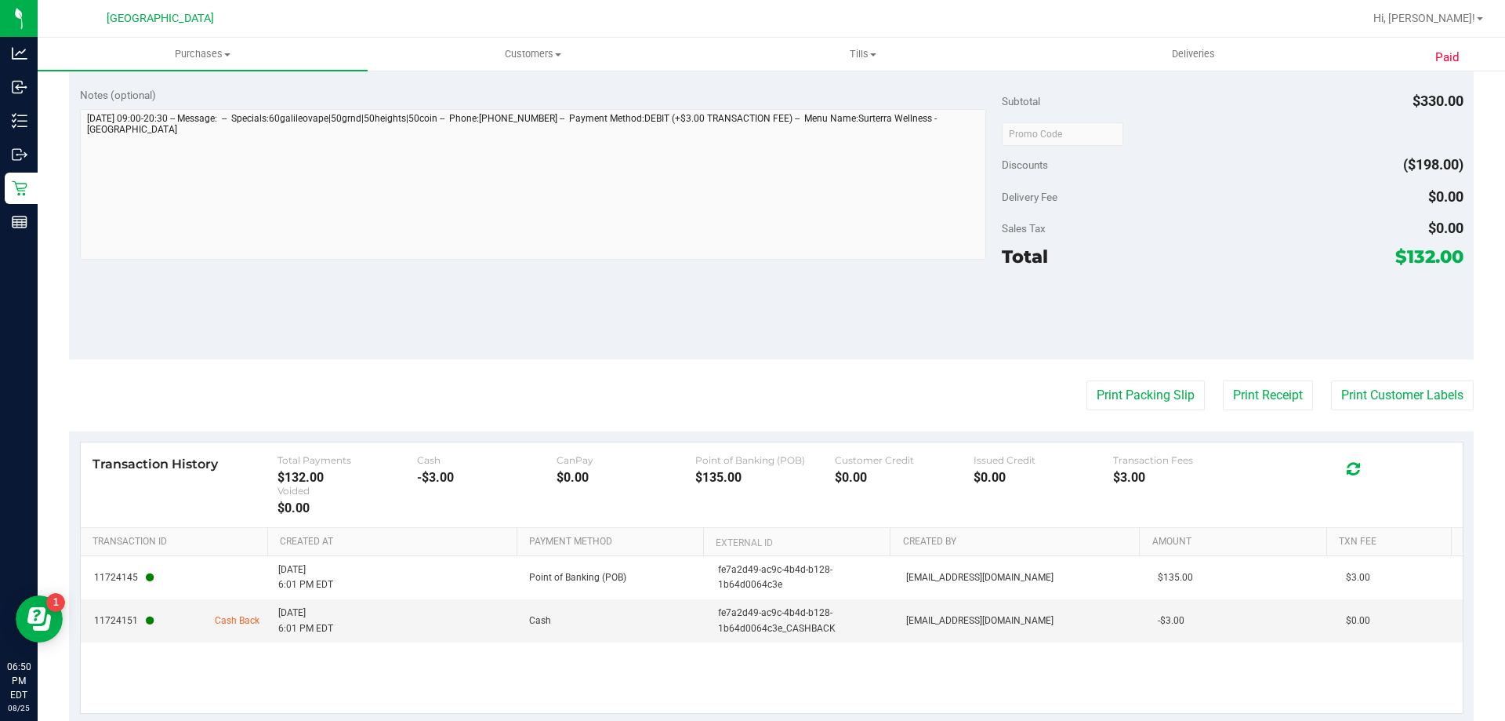
scroll to position [941, 0]
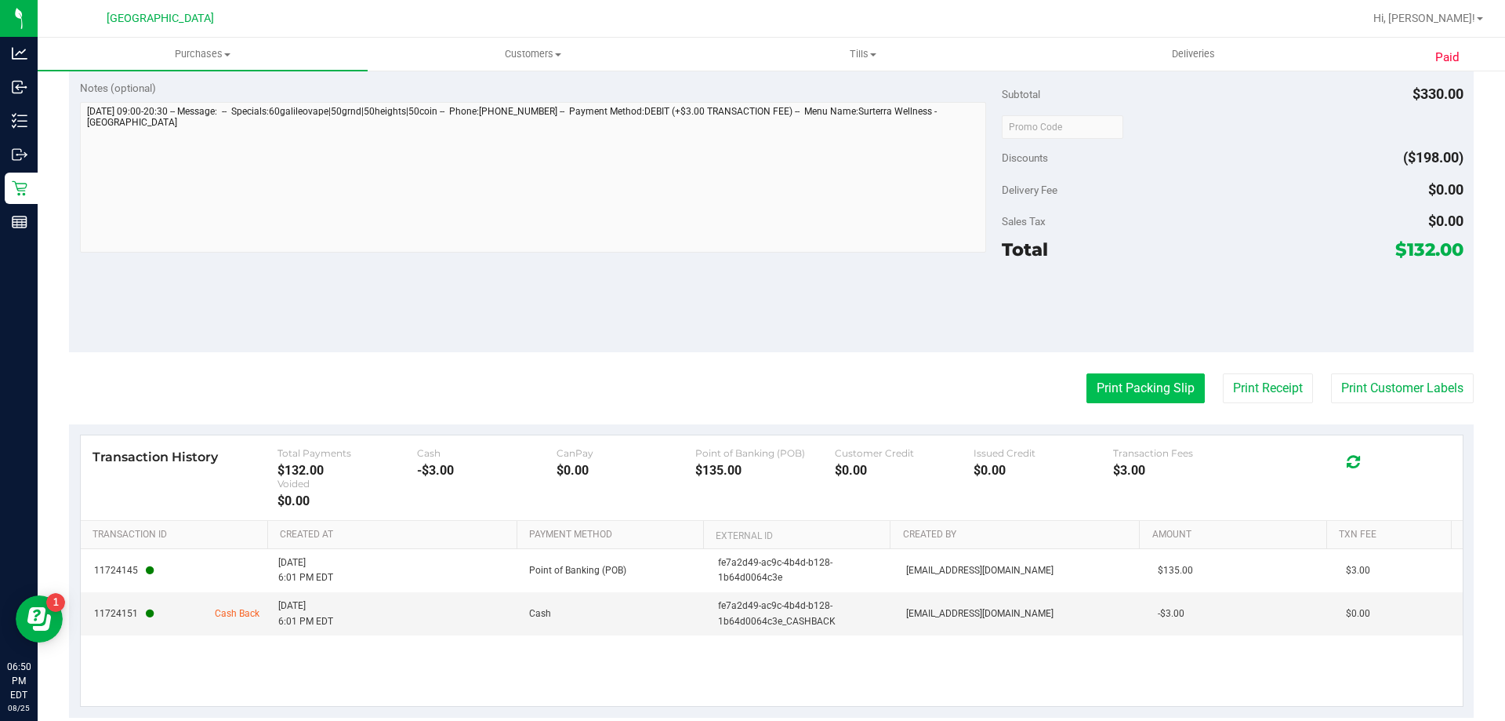
click at [1139, 392] on button "Print Packing Slip" at bounding box center [1146, 388] width 118 height 30
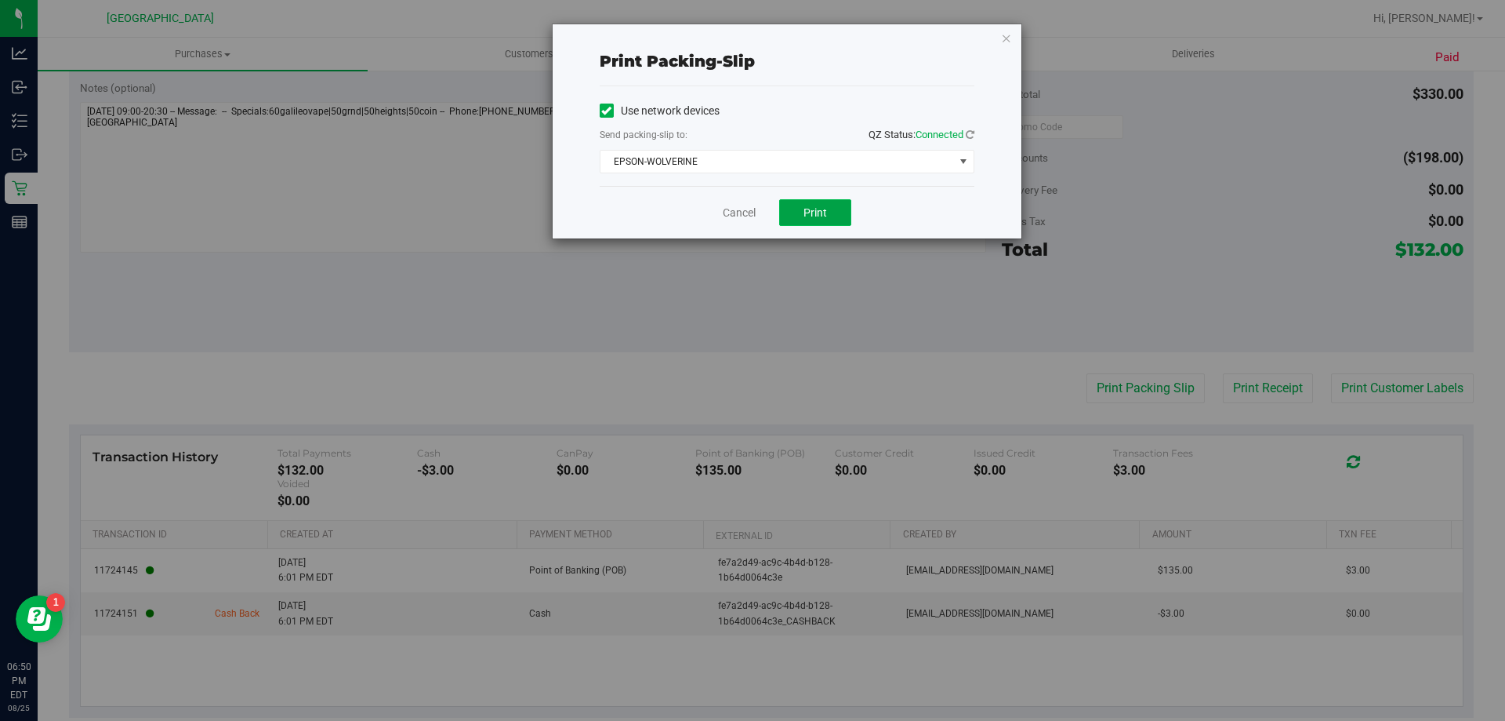
click at [819, 212] on span "Print" at bounding box center [816, 212] width 24 height 13
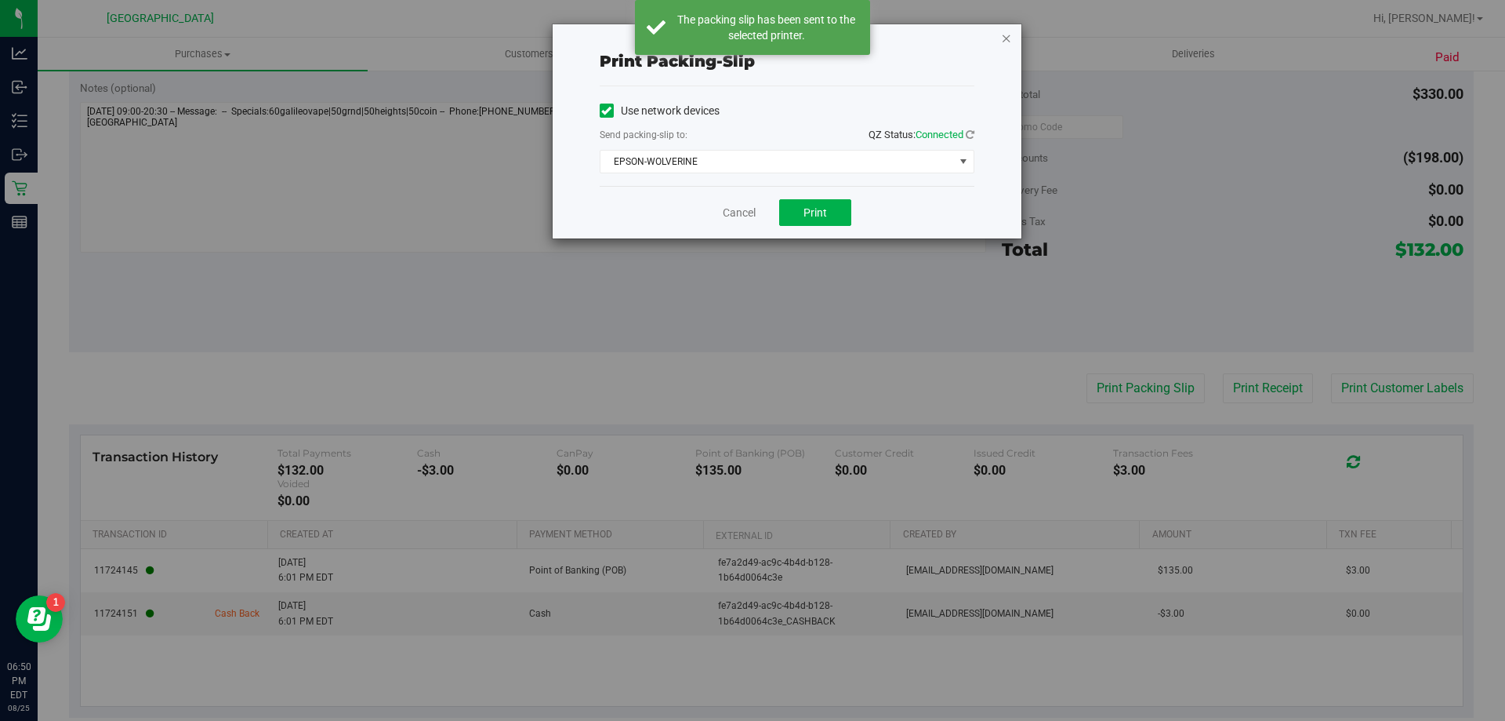
click at [1008, 34] on icon "button" at bounding box center [1006, 37] width 11 height 19
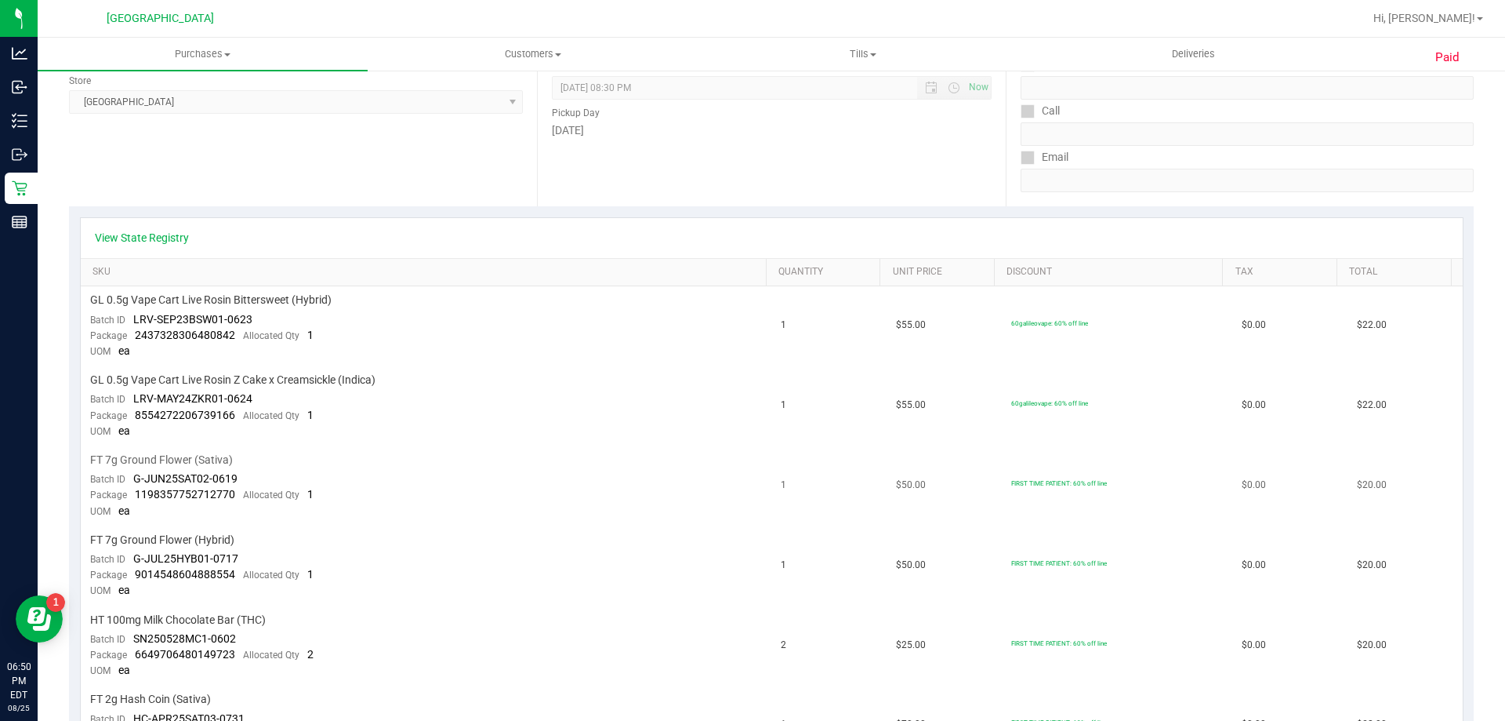
scroll to position [314, 0]
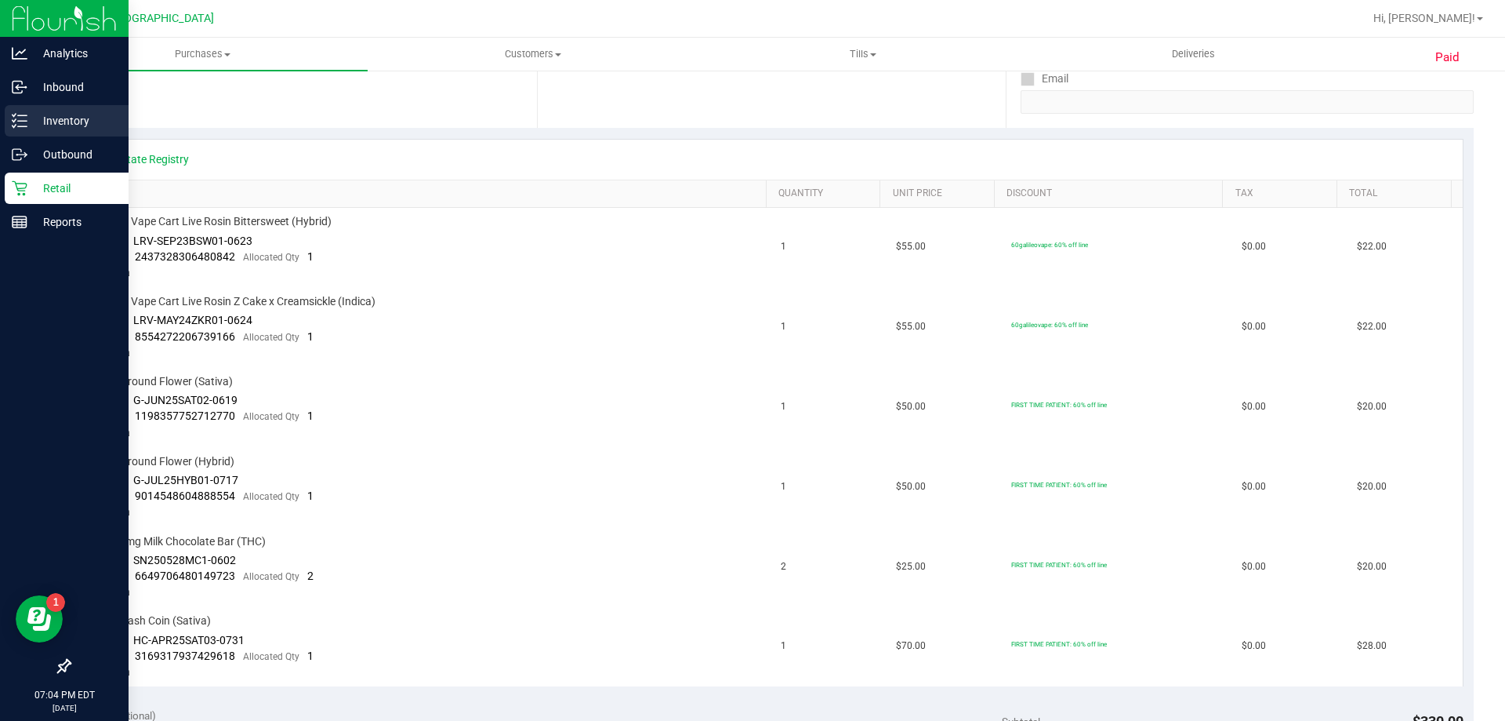
click at [78, 119] on p "Inventory" at bounding box center [74, 120] width 94 height 19
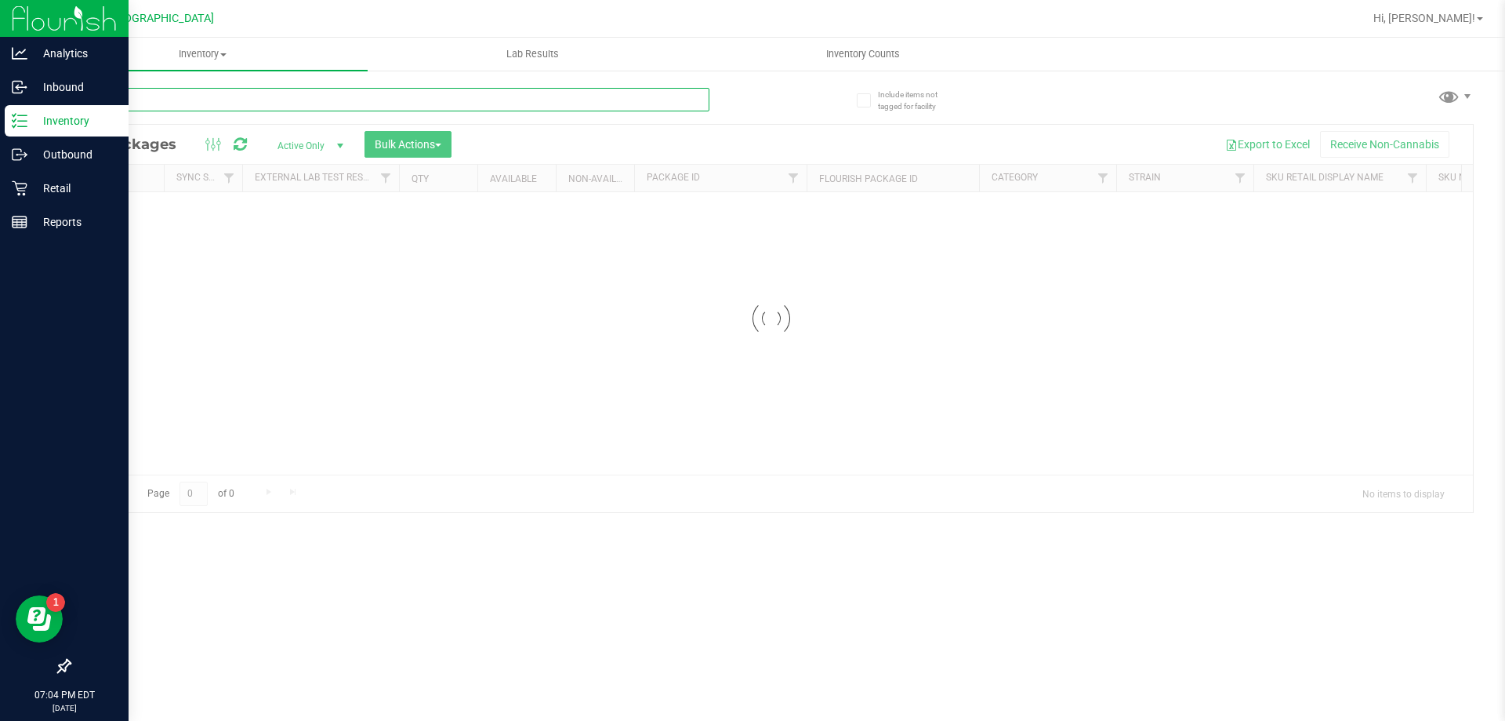
click at [239, 101] on div "Inventory All packages All inventory Waste log Create inventory Lab Results Inv…" at bounding box center [772, 379] width 1468 height 683
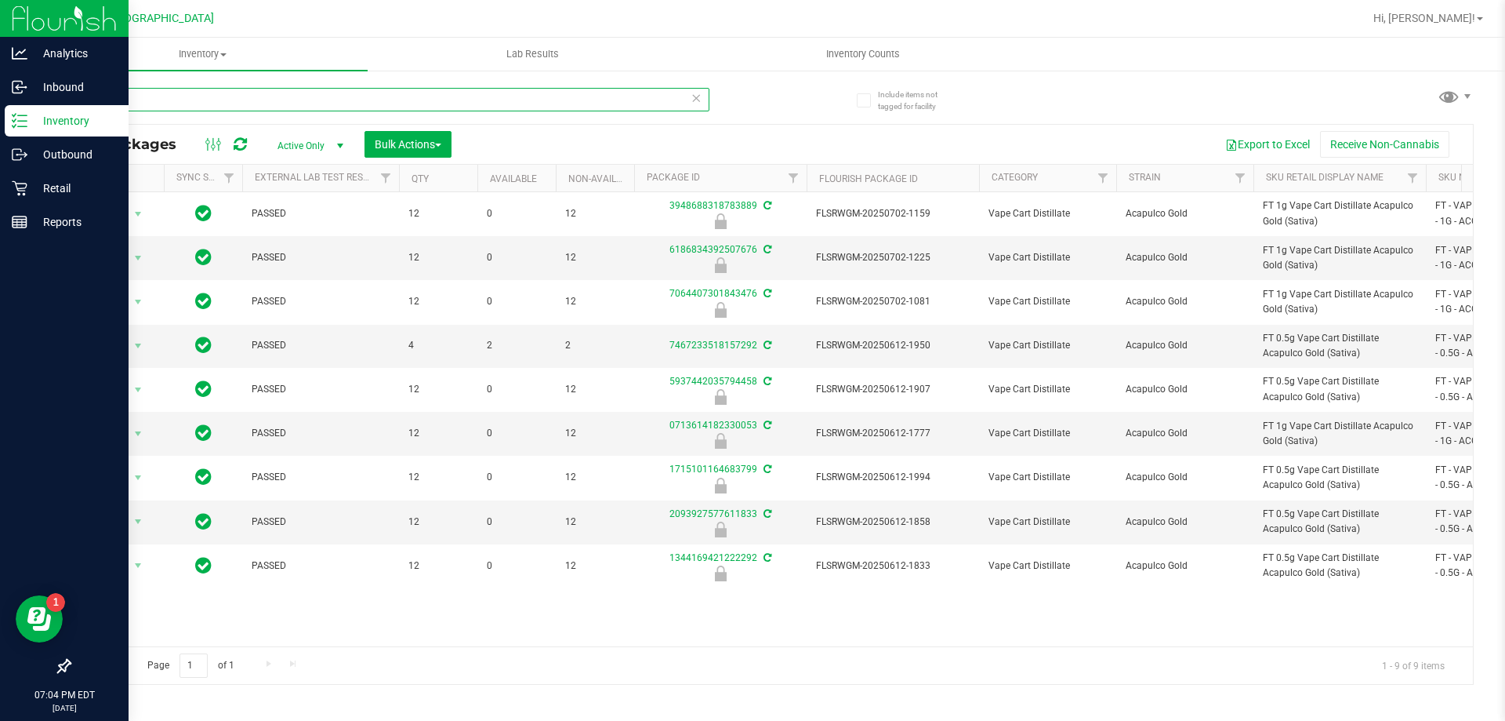
click at [427, 93] on input "acg" at bounding box center [389, 100] width 641 height 24
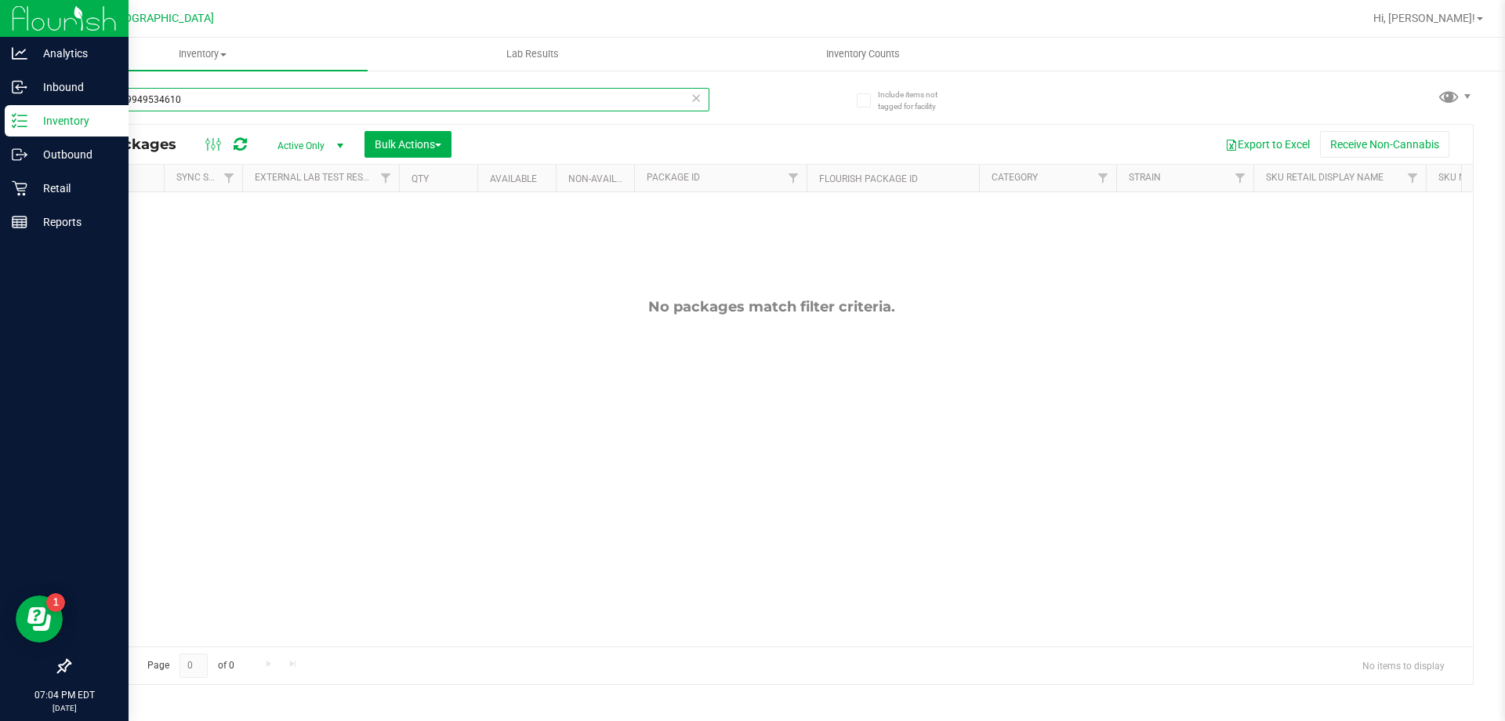
click at [385, 93] on input "7942339949534610" at bounding box center [389, 100] width 641 height 24
click at [385, 94] on input "7942339949534610" at bounding box center [389, 100] width 641 height 24
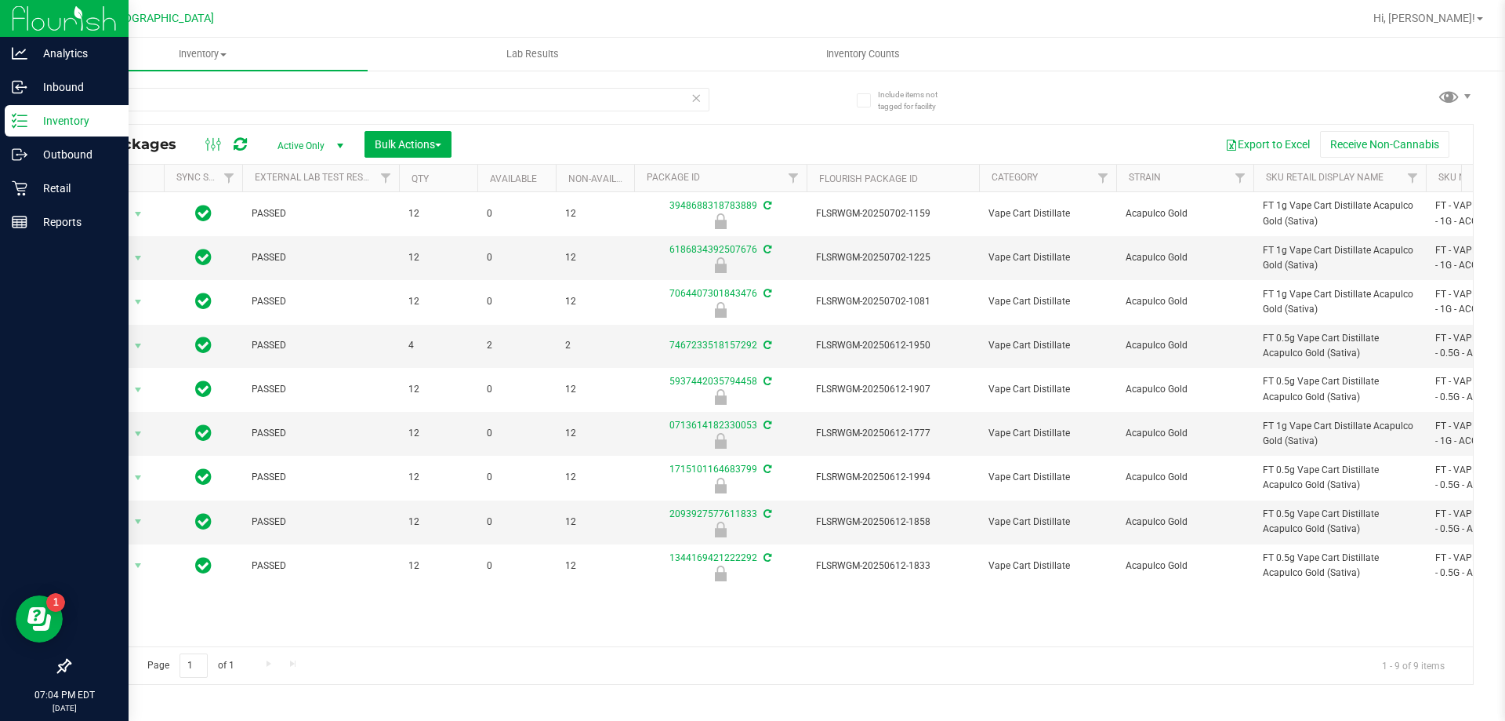
click at [372, 82] on div "acg" at bounding box center [420, 99] width 703 height 50
click at [346, 98] on input "acg" at bounding box center [389, 100] width 641 height 24
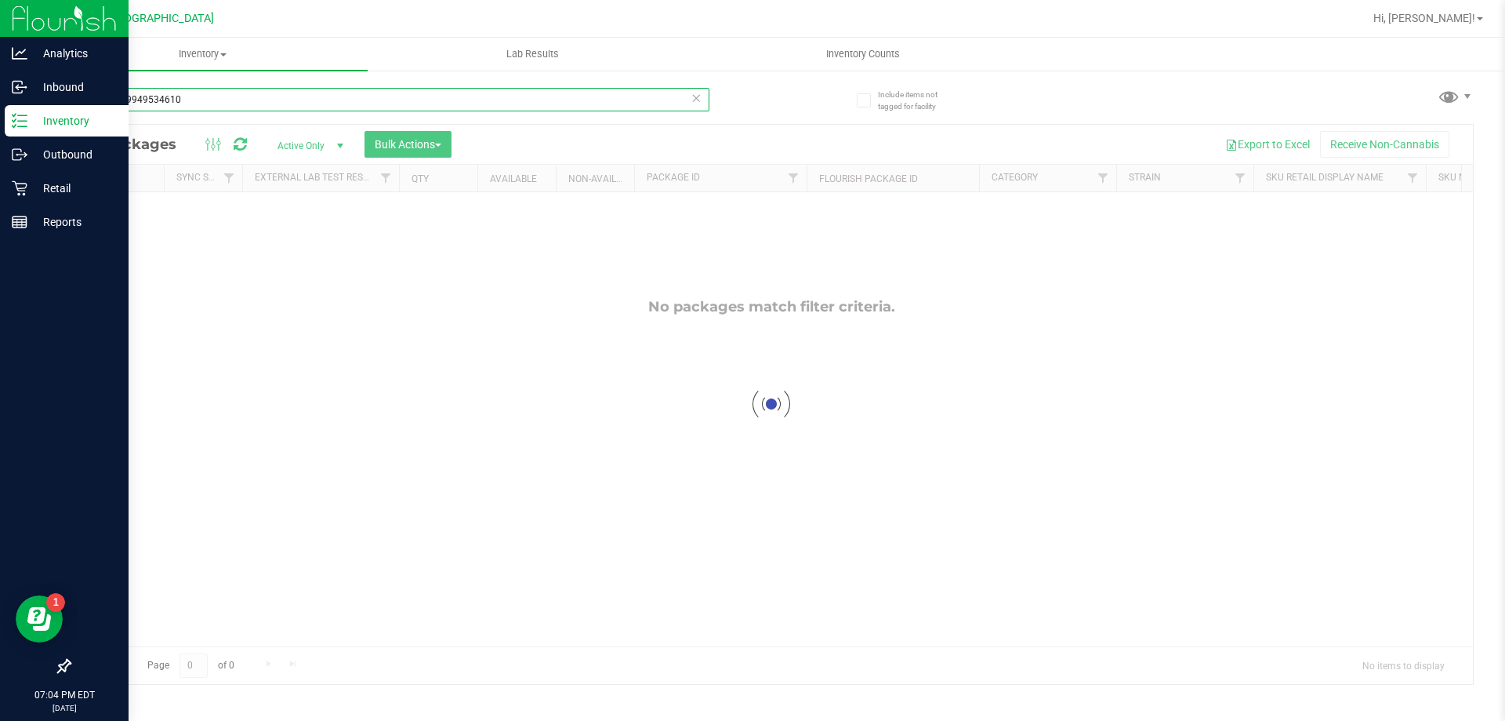
type input "7942339949534610"
click at [318, 147] on div at bounding box center [772, 404] width 1404 height 559
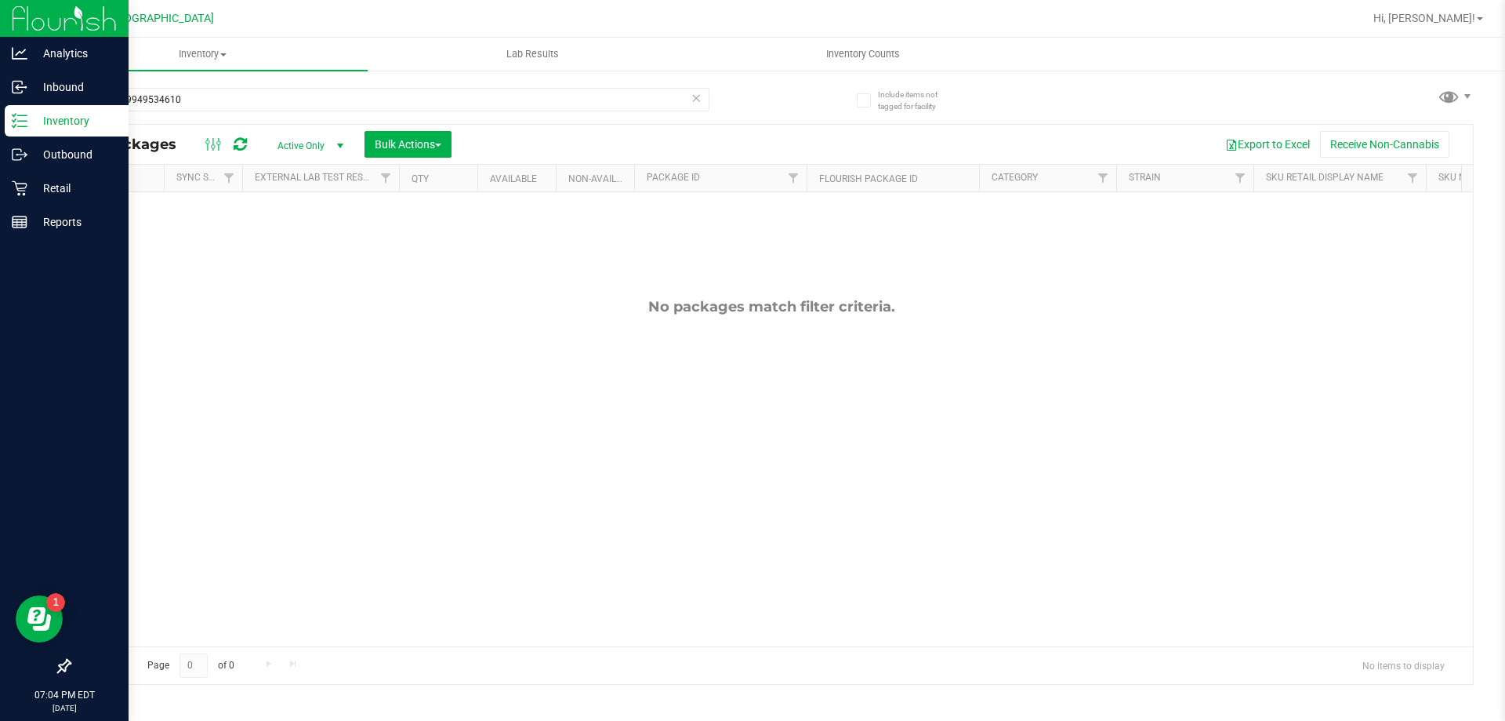
click at [315, 149] on span "Active Only" at bounding box center [307, 146] width 86 height 22
click at [312, 241] on li "All" at bounding box center [306, 241] width 85 height 24
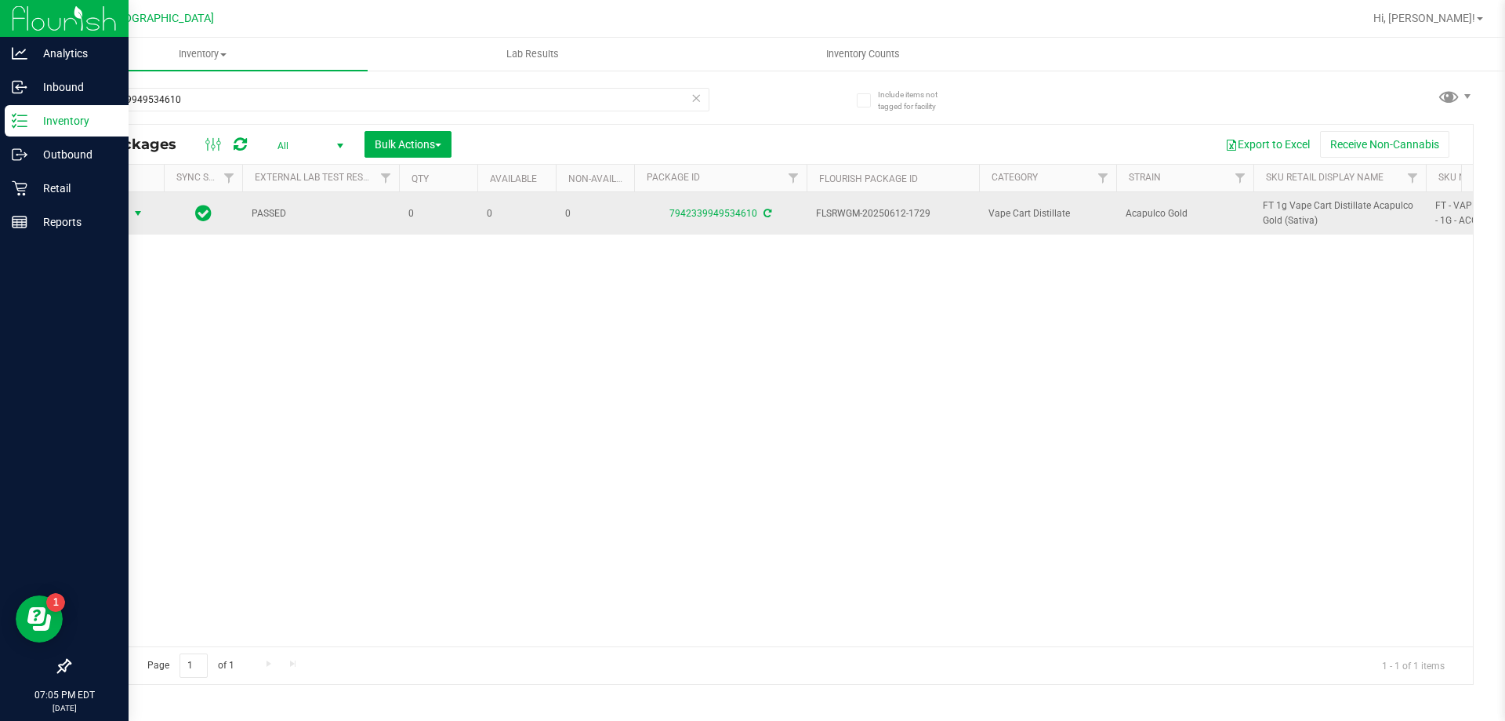
click at [125, 212] on span "Action" at bounding box center [106, 213] width 42 height 22
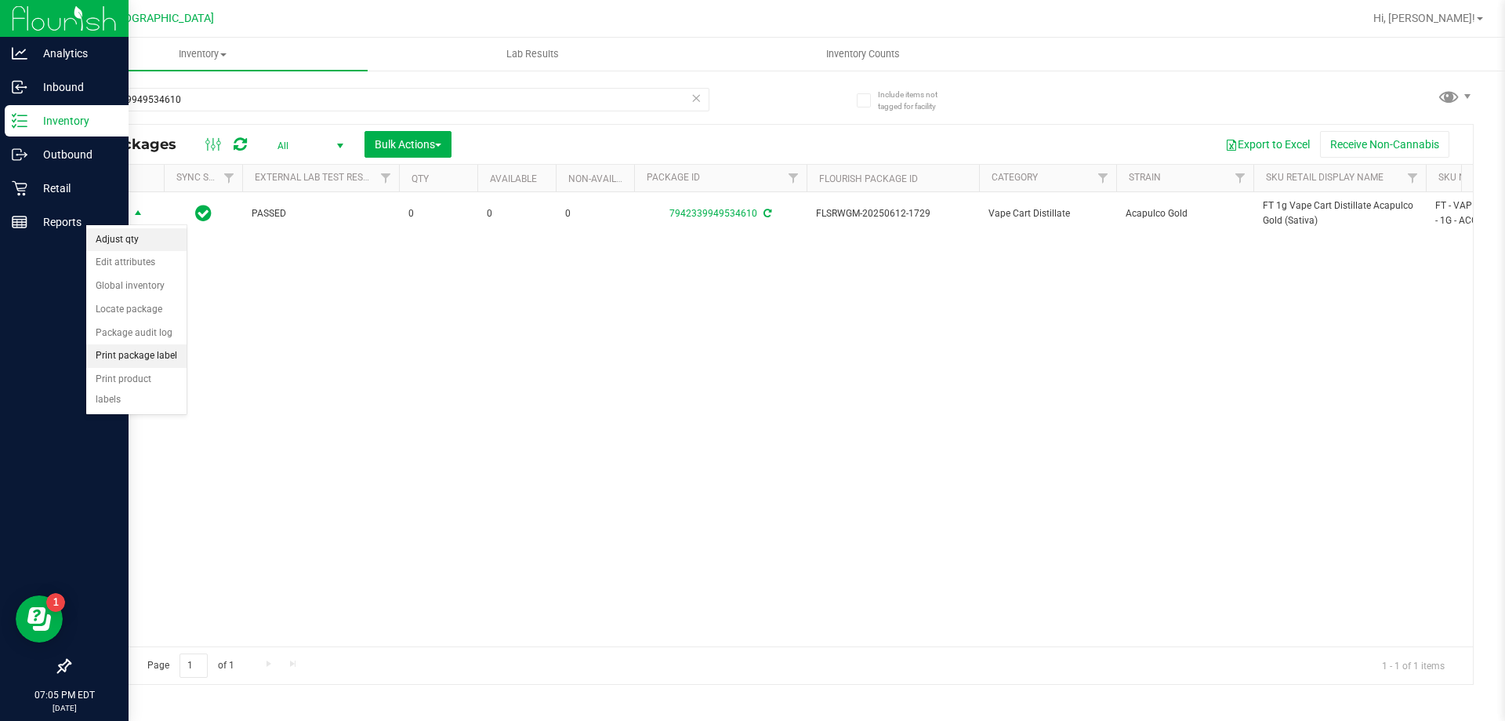
click at [133, 238] on li "Adjust qty" at bounding box center [136, 240] width 100 height 24
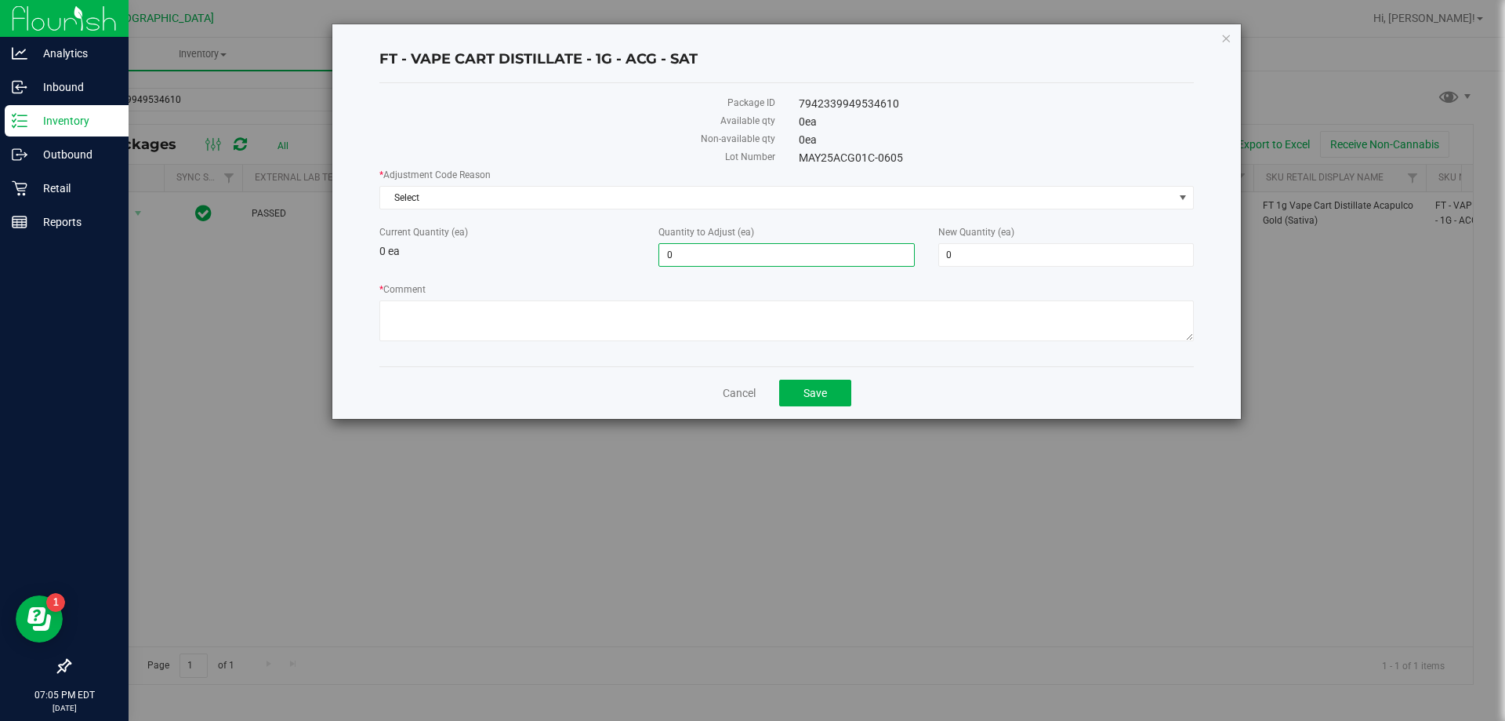
click at [695, 253] on span "0 0" at bounding box center [787, 255] width 256 height 24
click at [695, 253] on input "0" at bounding box center [786, 255] width 254 height 22
type input "1"
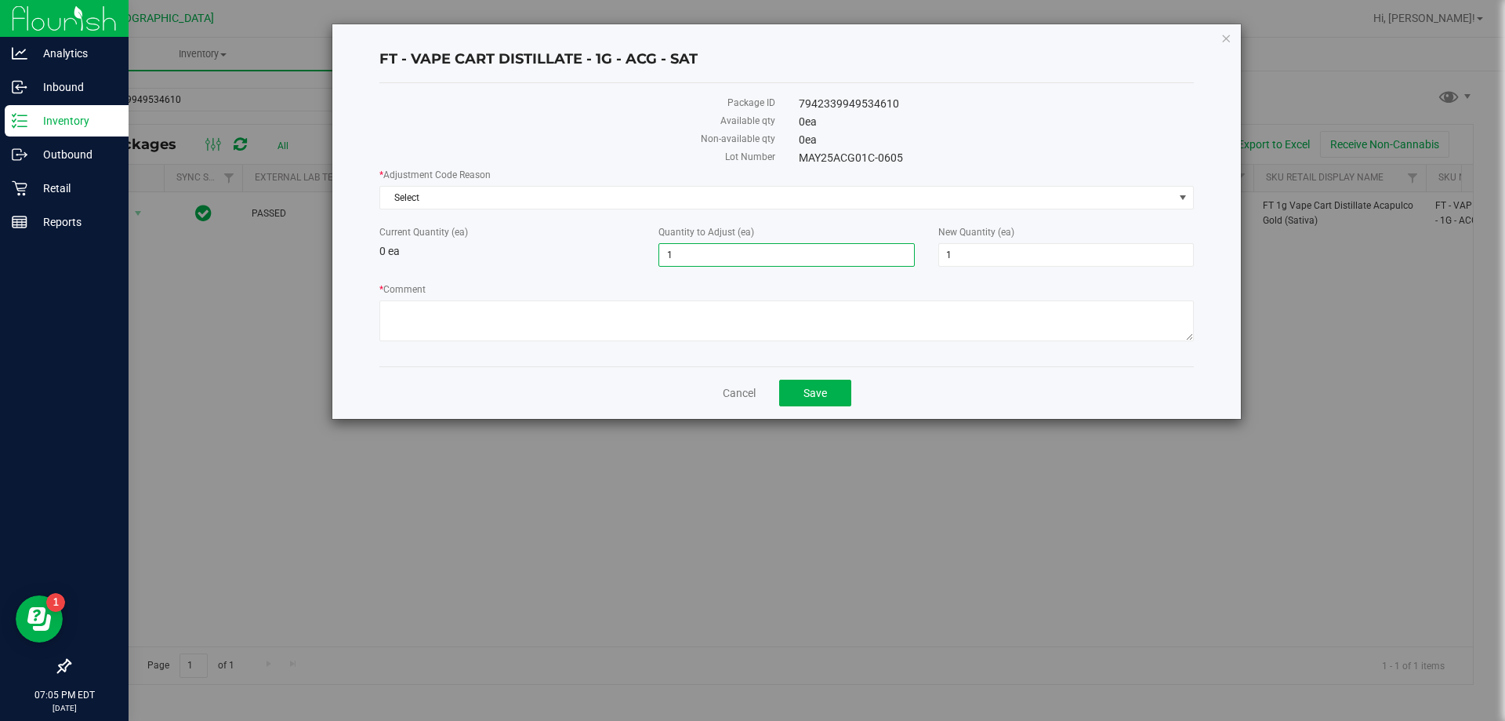
click at [576, 245] on div "Current Quantity (ea) 0 ea" at bounding box center [507, 242] width 279 height 34
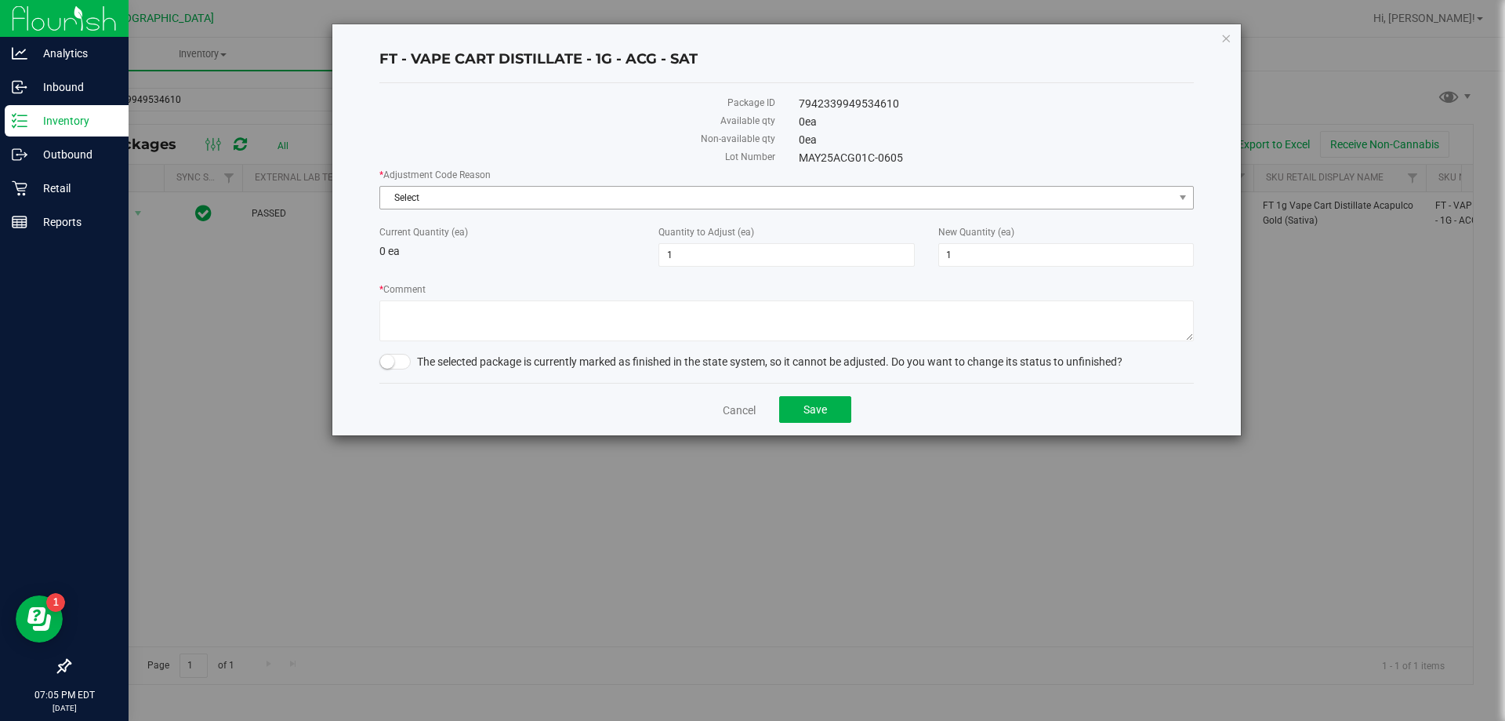
click at [580, 202] on span "Select" at bounding box center [776, 198] width 793 height 22
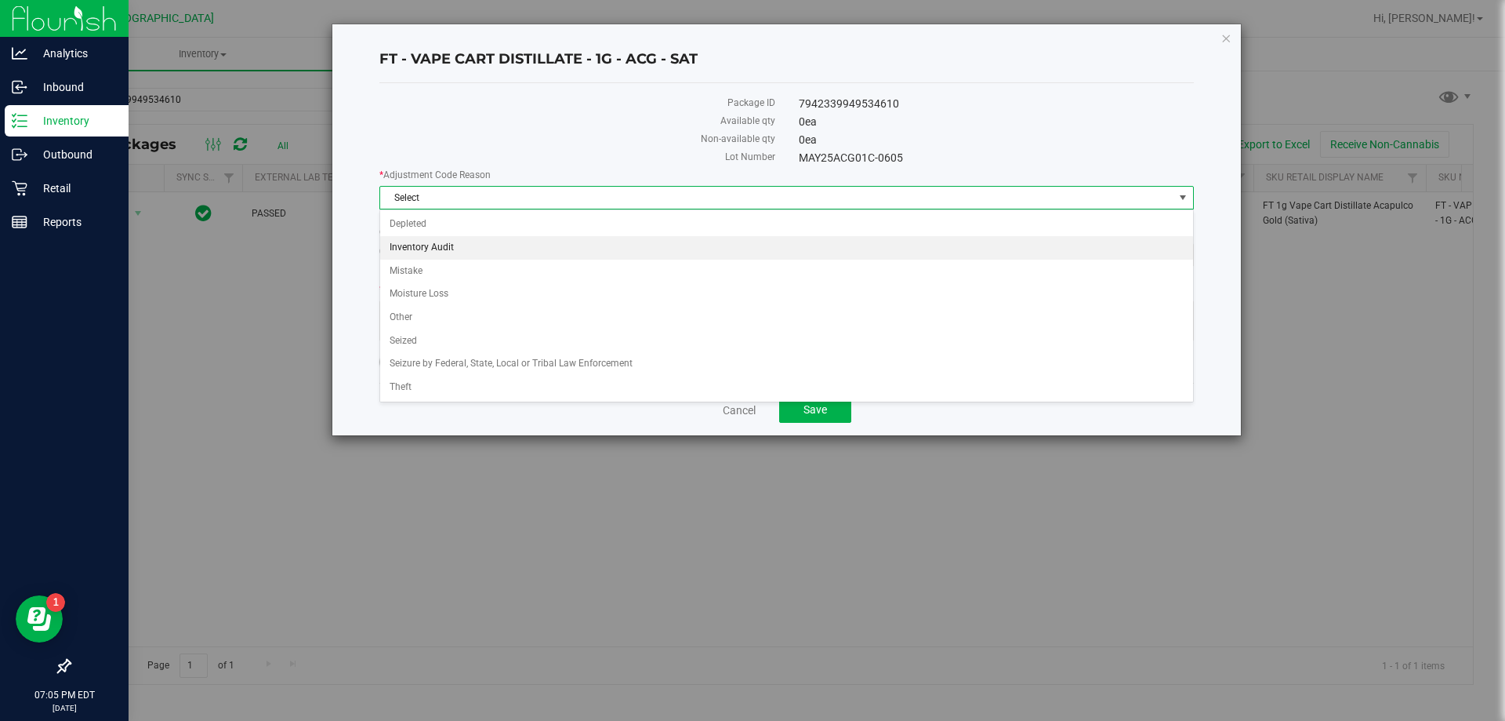
click at [485, 244] on li "Inventory Audit" at bounding box center [786, 248] width 813 height 24
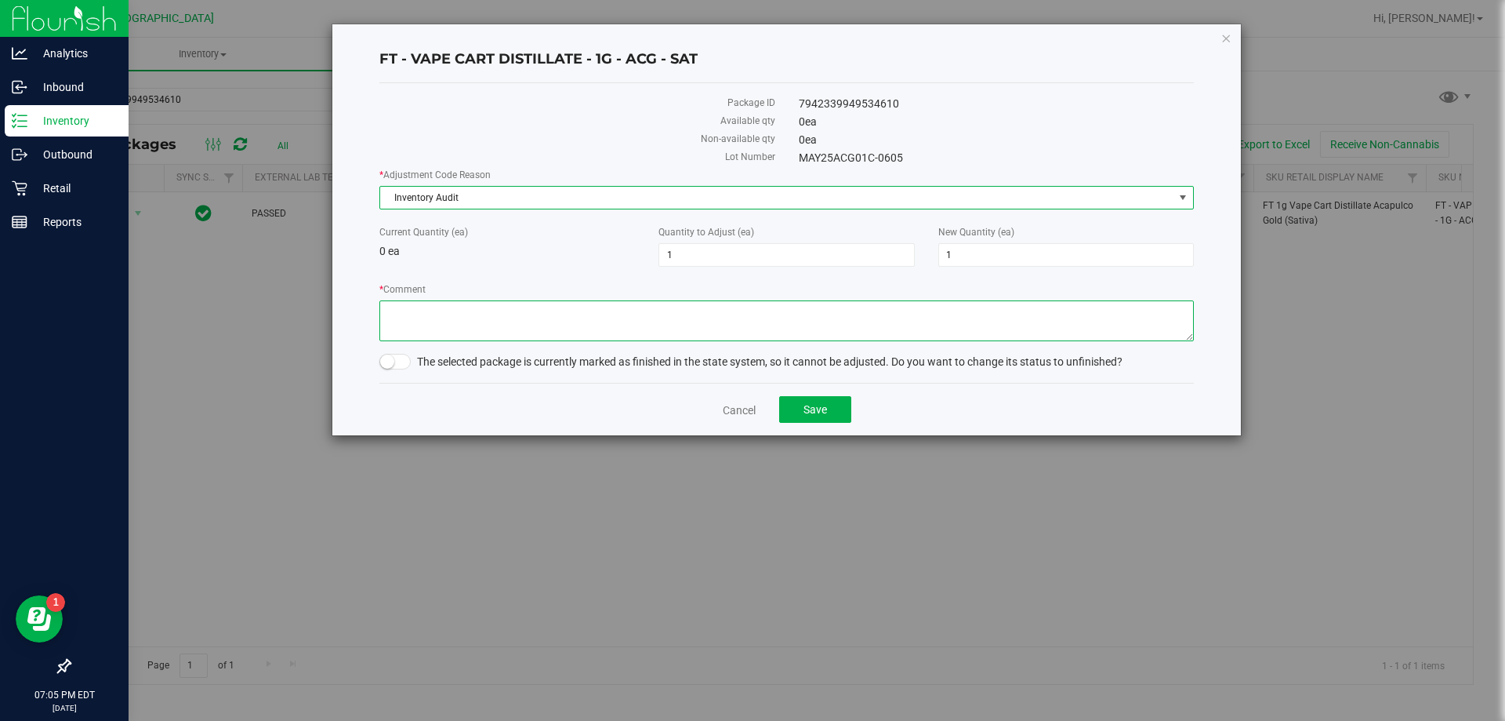
click at [512, 330] on textarea "* Comment" at bounding box center [786, 320] width 815 height 41
type textarea "allocation error, +1"
click at [408, 365] on span at bounding box center [394, 362] width 31 height 16
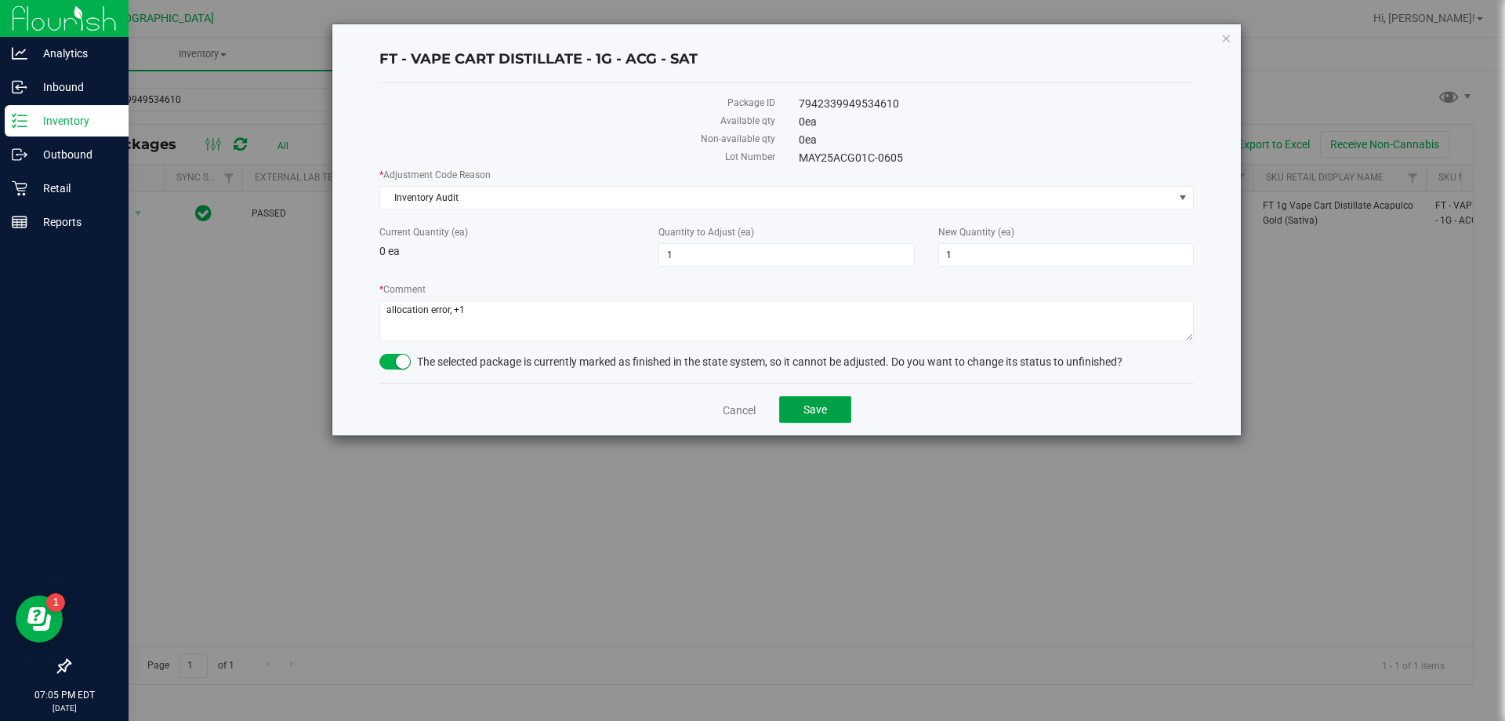
click at [830, 406] on button "Save" at bounding box center [815, 409] width 72 height 27
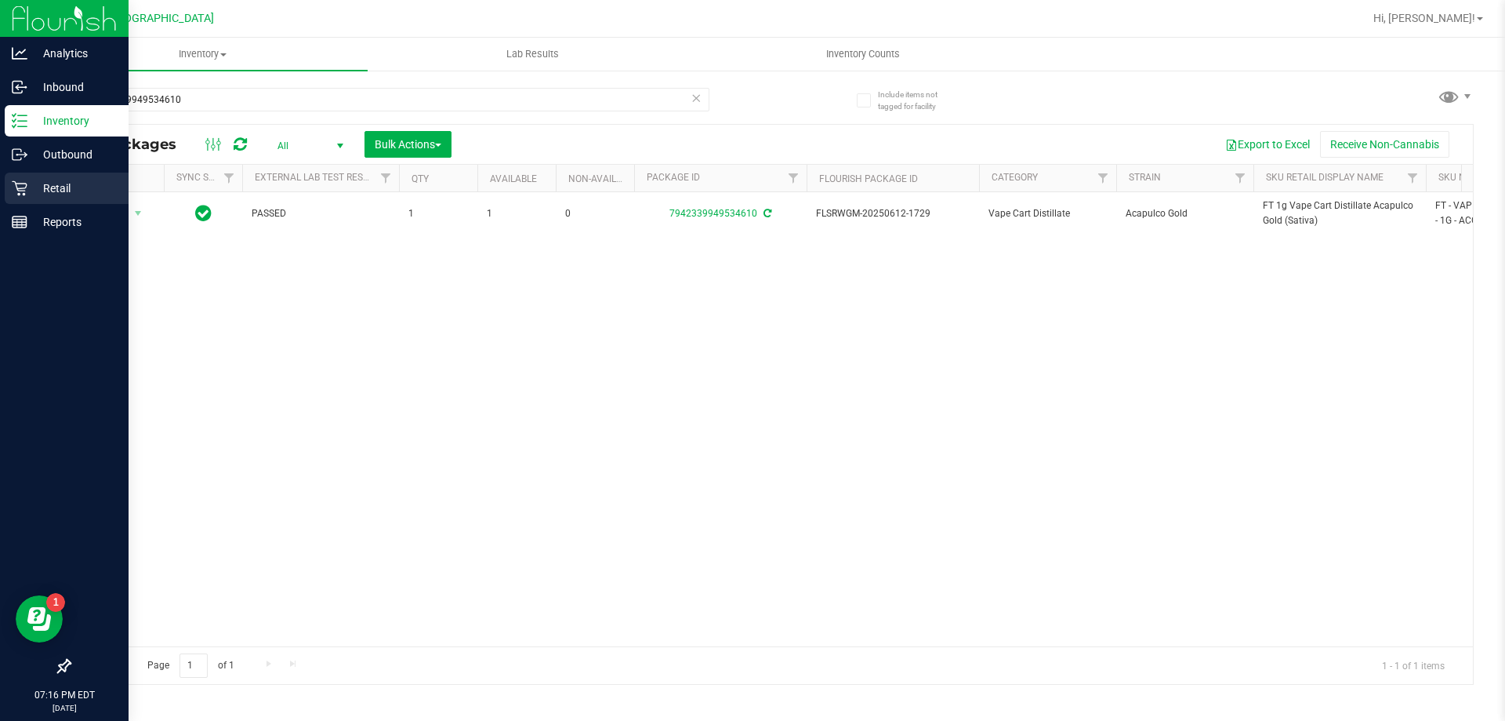
click at [49, 184] on p "Retail" at bounding box center [74, 188] width 94 height 19
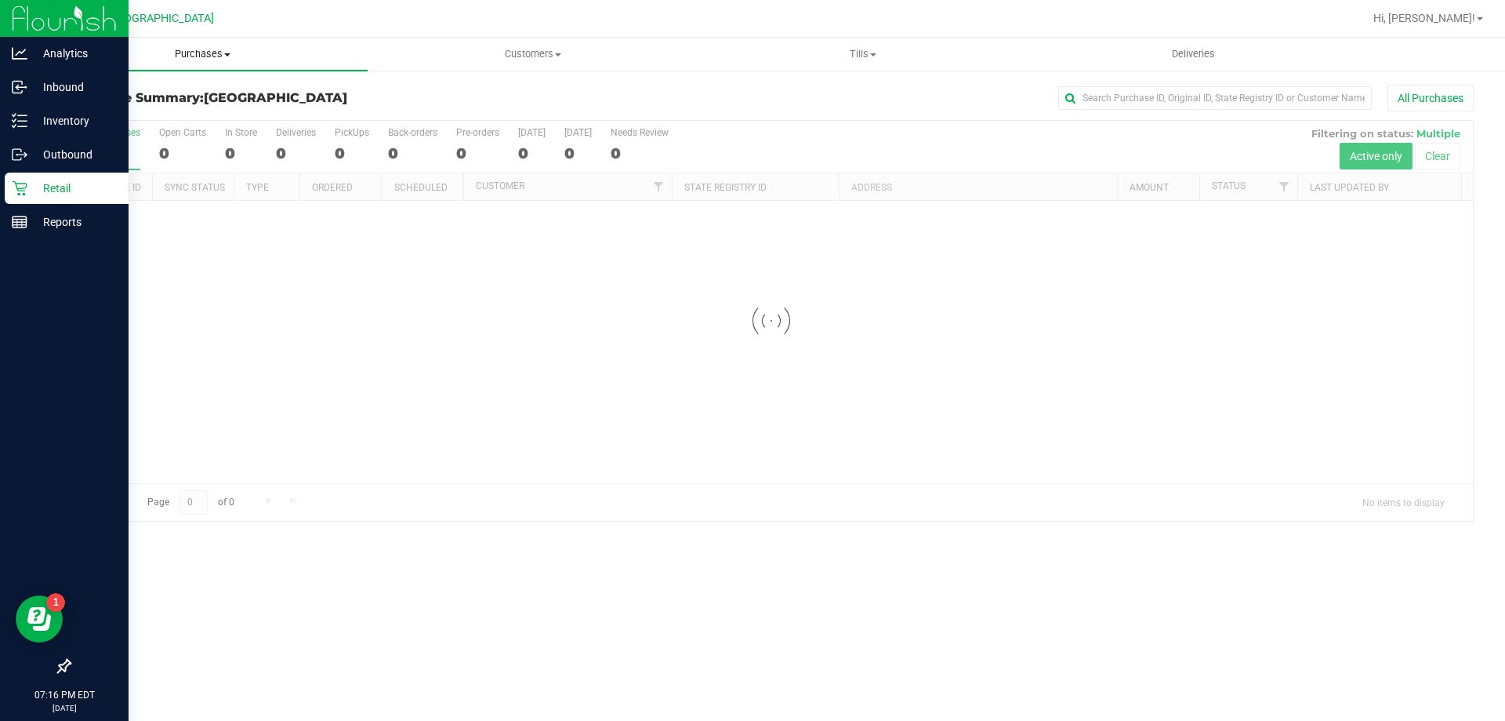
click at [206, 56] on span "Purchases" at bounding box center [203, 54] width 330 height 14
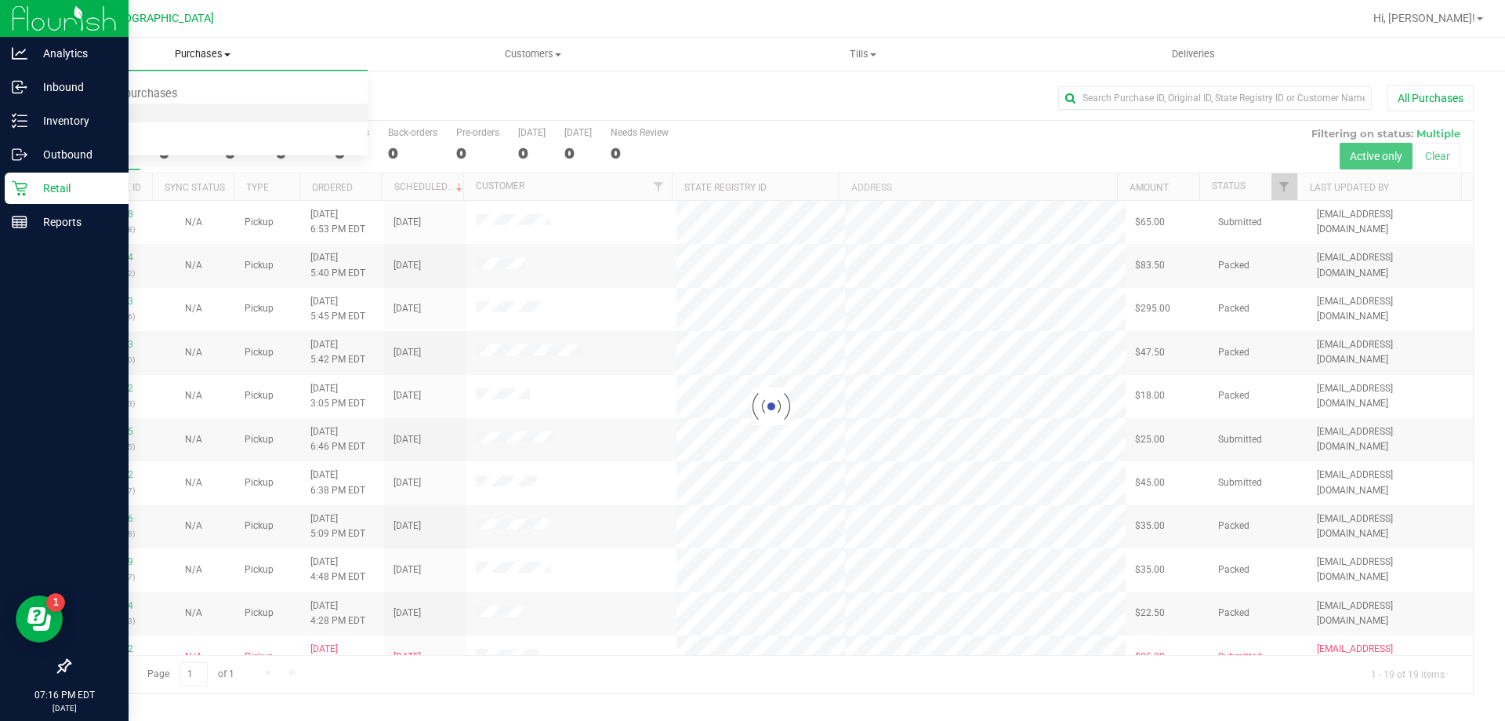
click at [175, 118] on li "Fulfillment" at bounding box center [203, 113] width 330 height 19
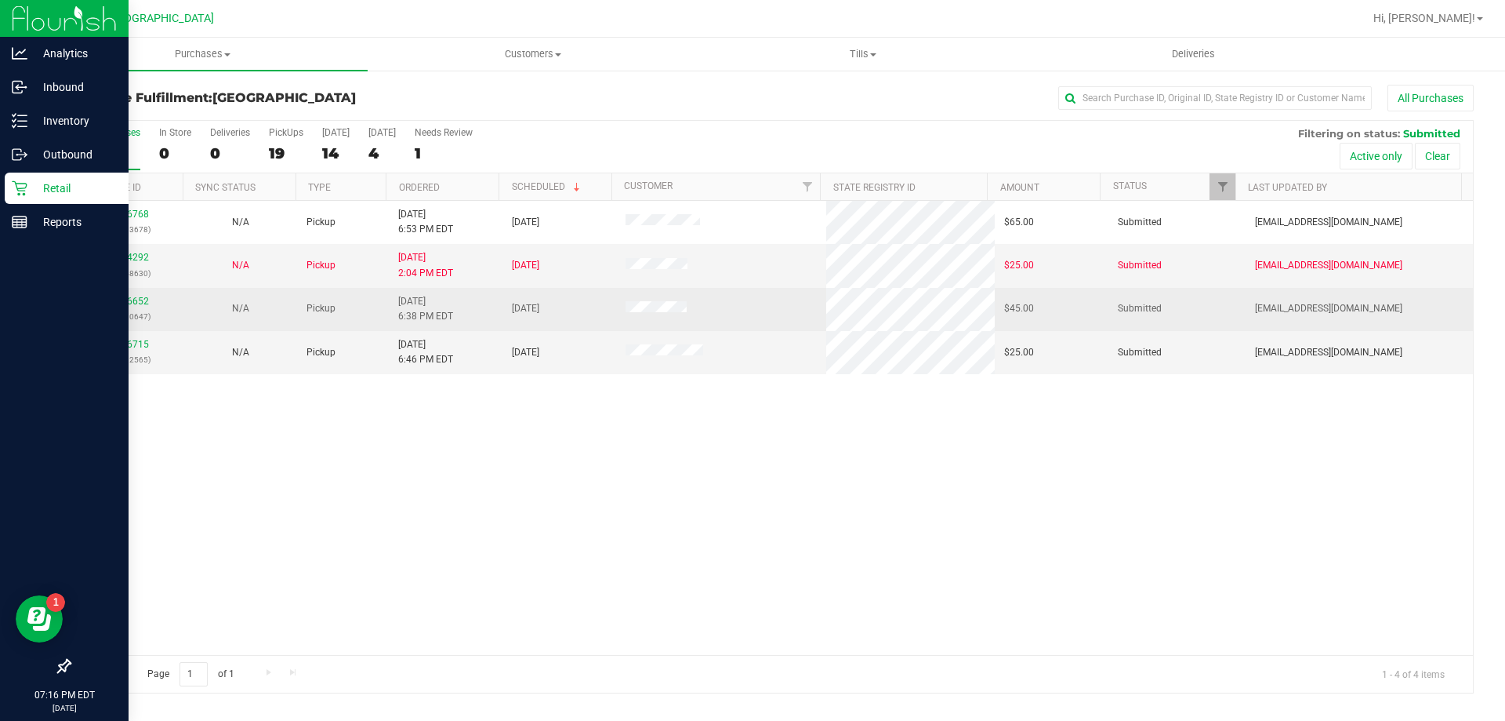
click at [129, 310] on p "(317210647)" at bounding box center [126, 316] width 95 height 15
click at [127, 301] on link "11846652" at bounding box center [127, 301] width 44 height 11
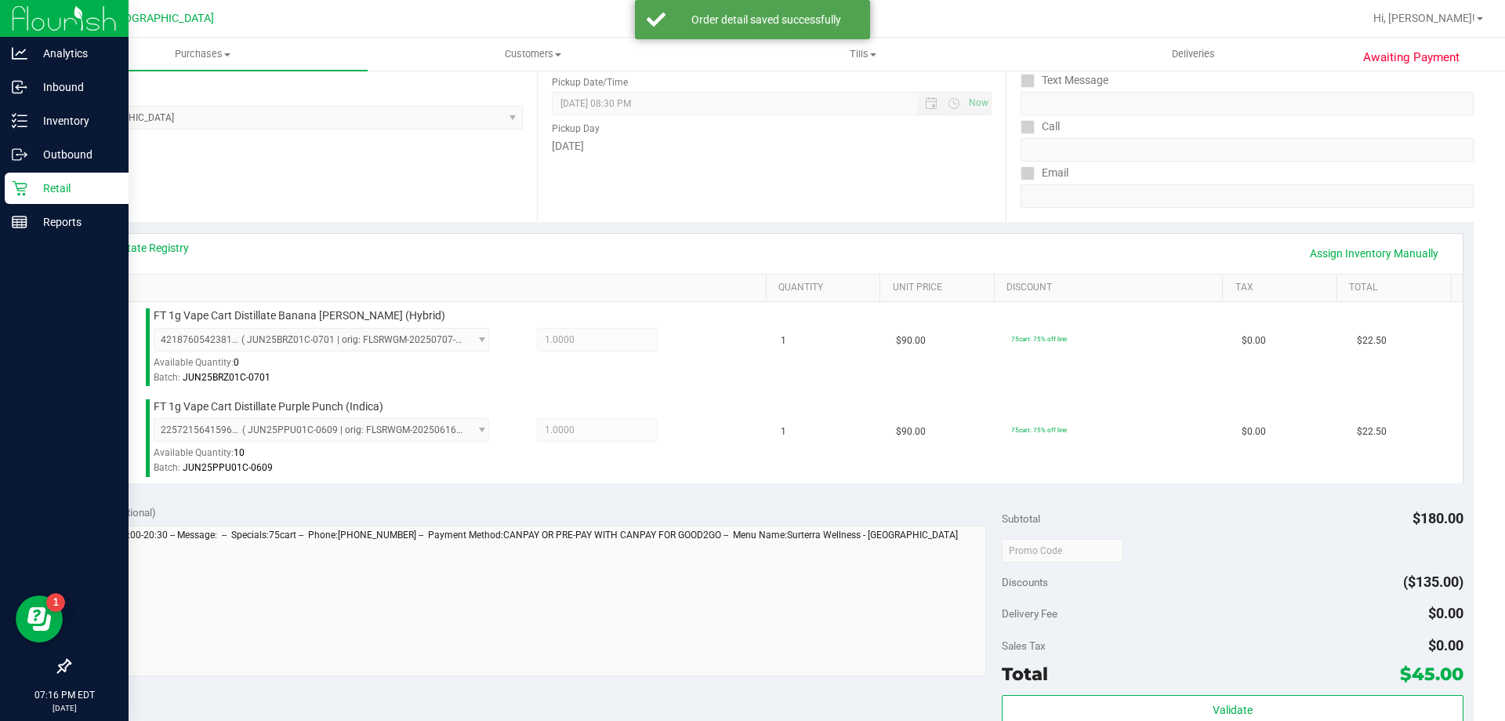
scroll to position [314, 0]
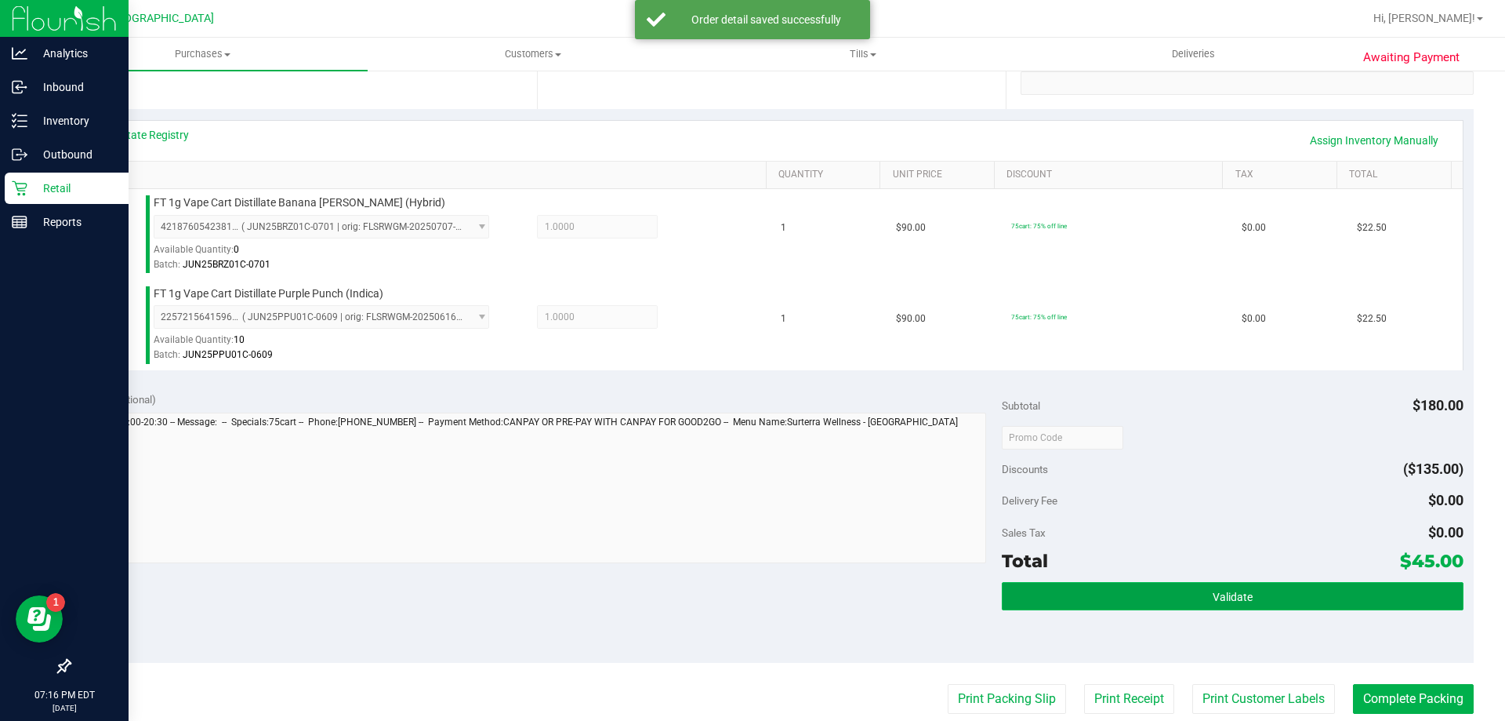
click at [1146, 590] on button "Validate" at bounding box center [1232, 596] width 461 height 28
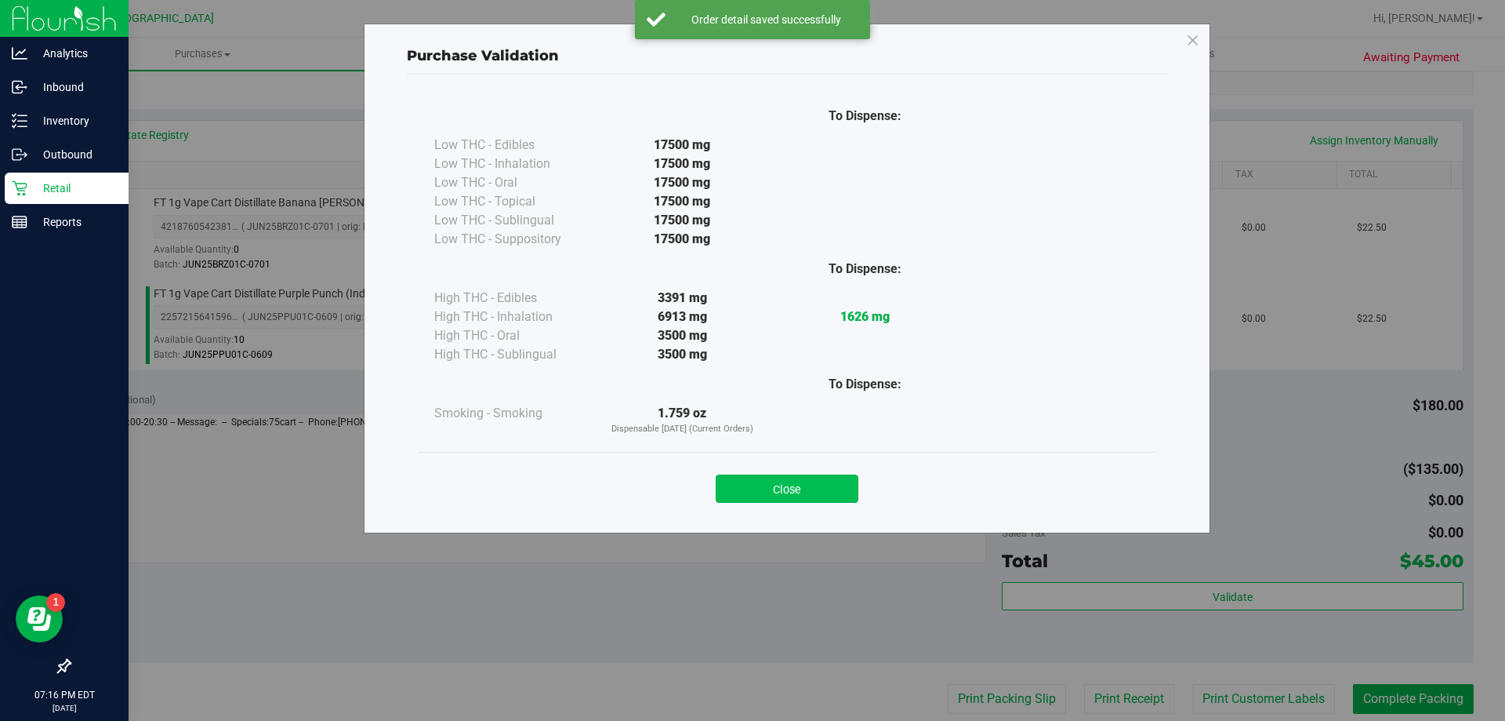
click at [799, 495] on button "Close" at bounding box center [787, 488] width 143 height 28
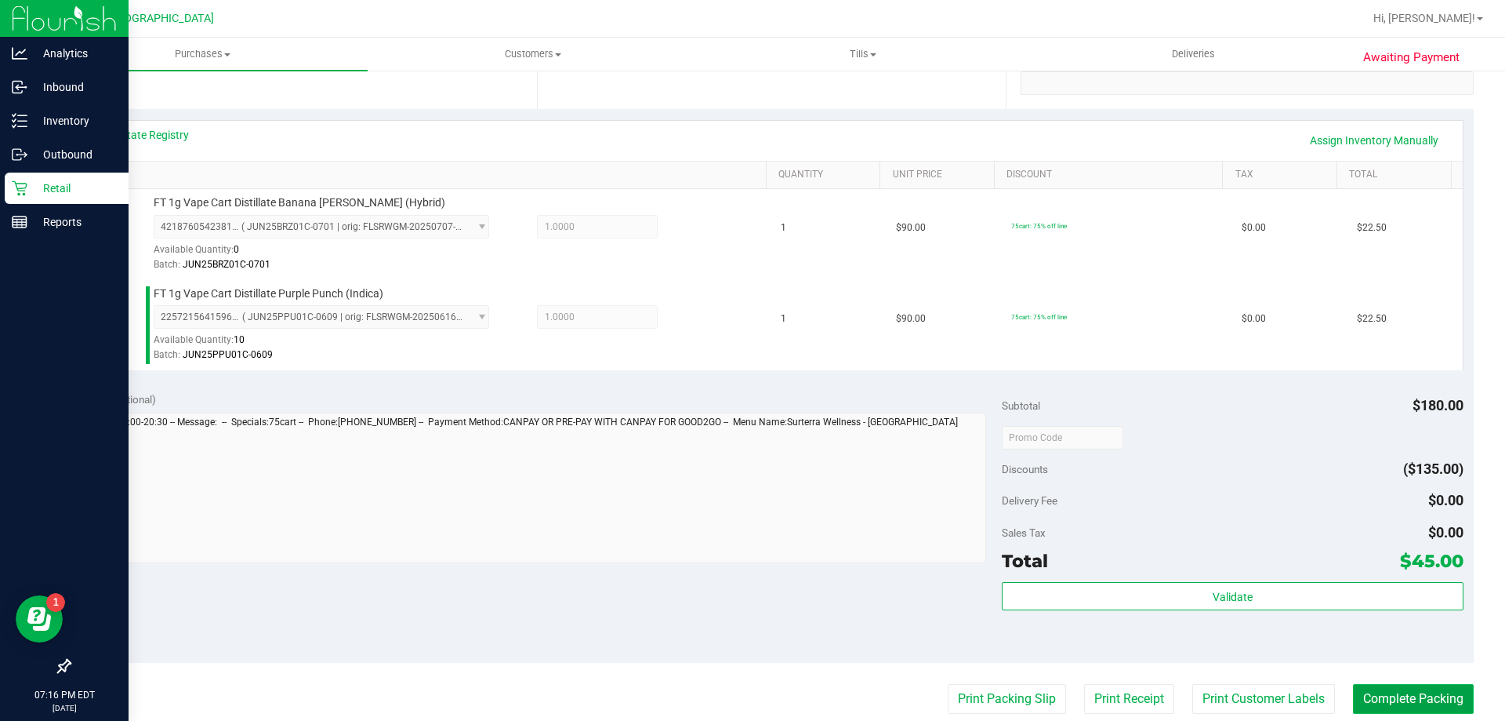
click at [1411, 695] on button "Complete Packing" at bounding box center [1413, 699] width 121 height 30
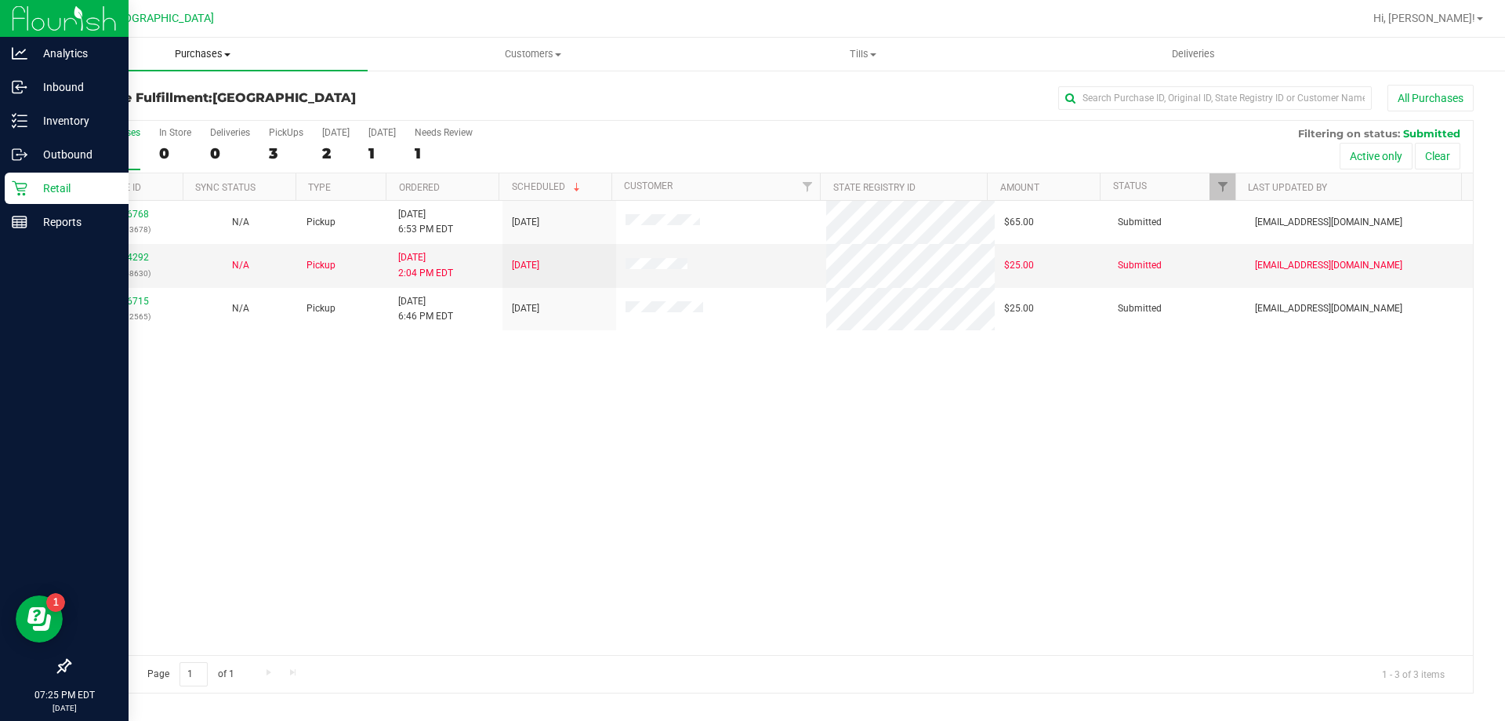
click at [216, 64] on uib-tab-heading "Purchases Summary of purchases Fulfillment All purchases" at bounding box center [203, 54] width 330 height 33
click at [125, 109] on span "Fulfillment" at bounding box center [86, 113] width 97 height 13
click at [855, 52] on span "Tills" at bounding box center [863, 54] width 329 height 14
click at [786, 97] on span "Manage tills" at bounding box center [751, 94] width 106 height 13
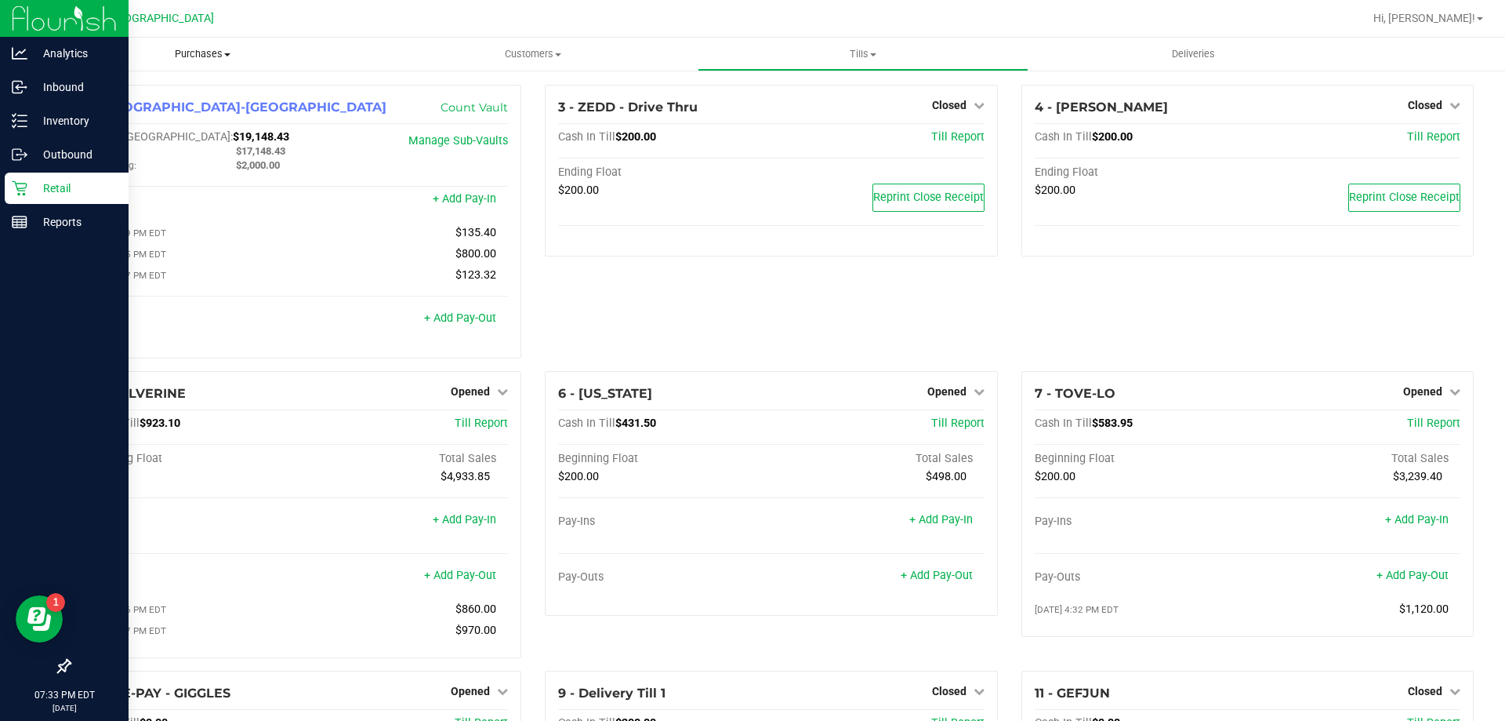
click at [195, 55] on span "Purchases" at bounding box center [203, 54] width 330 height 14
click at [125, 111] on span "Fulfillment" at bounding box center [86, 113] width 97 height 13
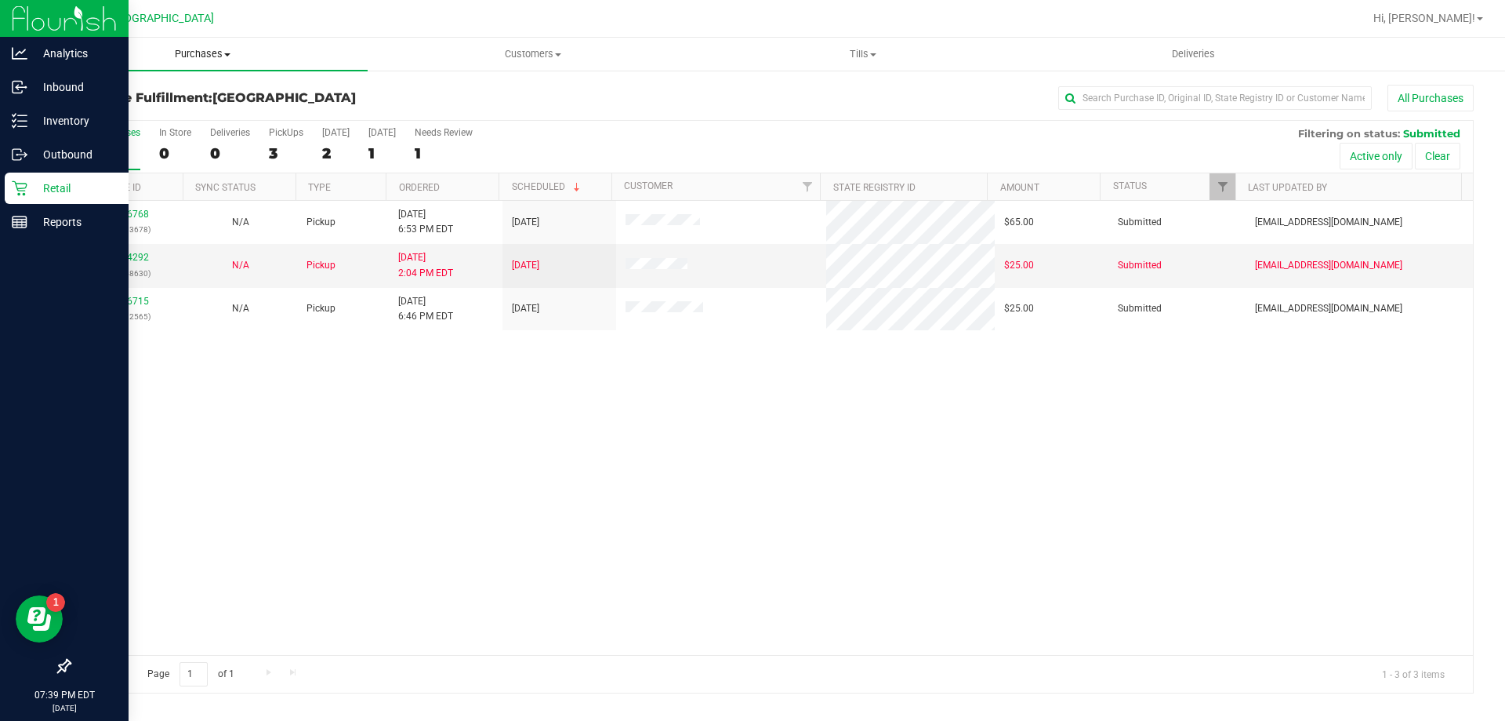
click at [196, 52] on span "Purchases" at bounding box center [203, 54] width 330 height 14
click at [130, 110] on span "Fulfillment" at bounding box center [86, 113] width 97 height 13
click at [205, 49] on span "Purchases" at bounding box center [203, 54] width 330 height 14
click at [122, 114] on span "Fulfillment" at bounding box center [86, 113] width 97 height 13
click at [857, 53] on span "Tills" at bounding box center [863, 54] width 329 height 14
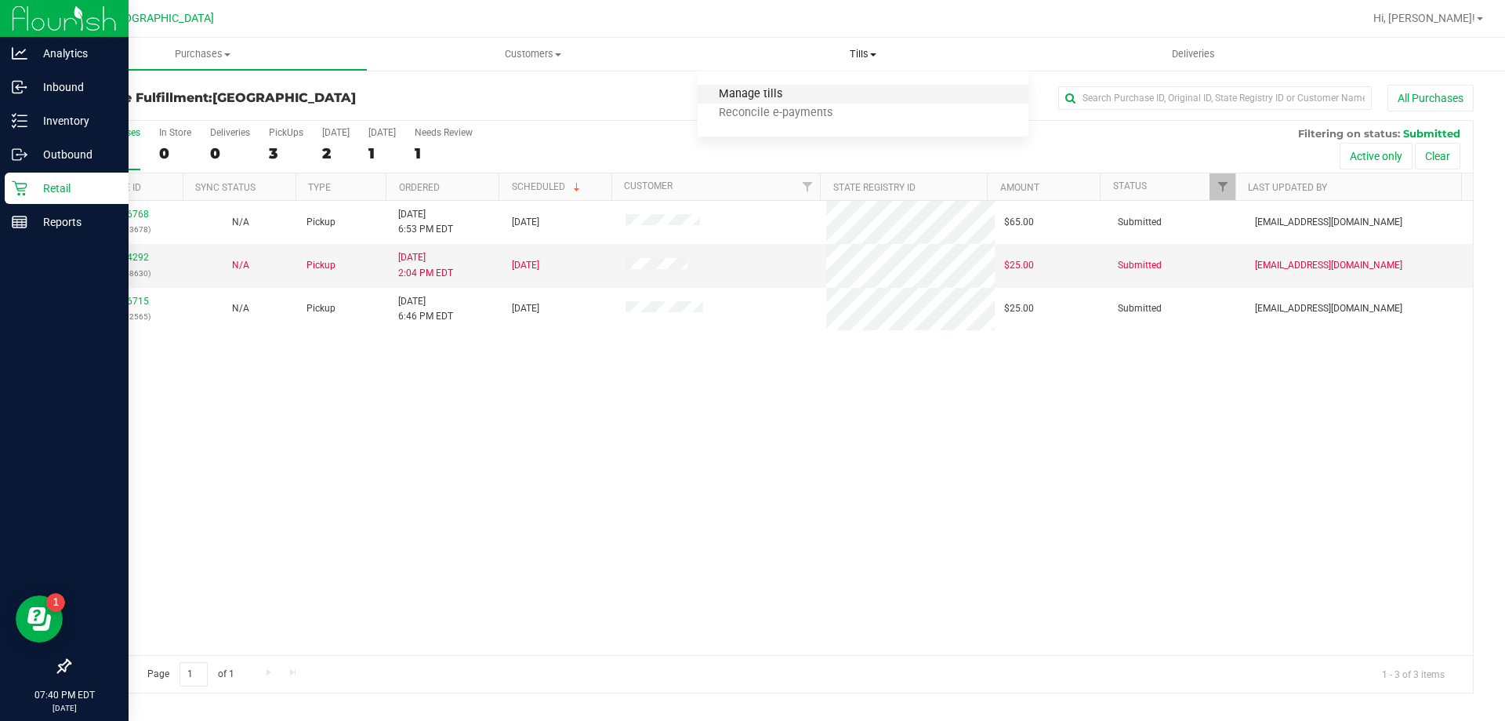
click at [797, 91] on span "Manage tills" at bounding box center [751, 94] width 106 height 13
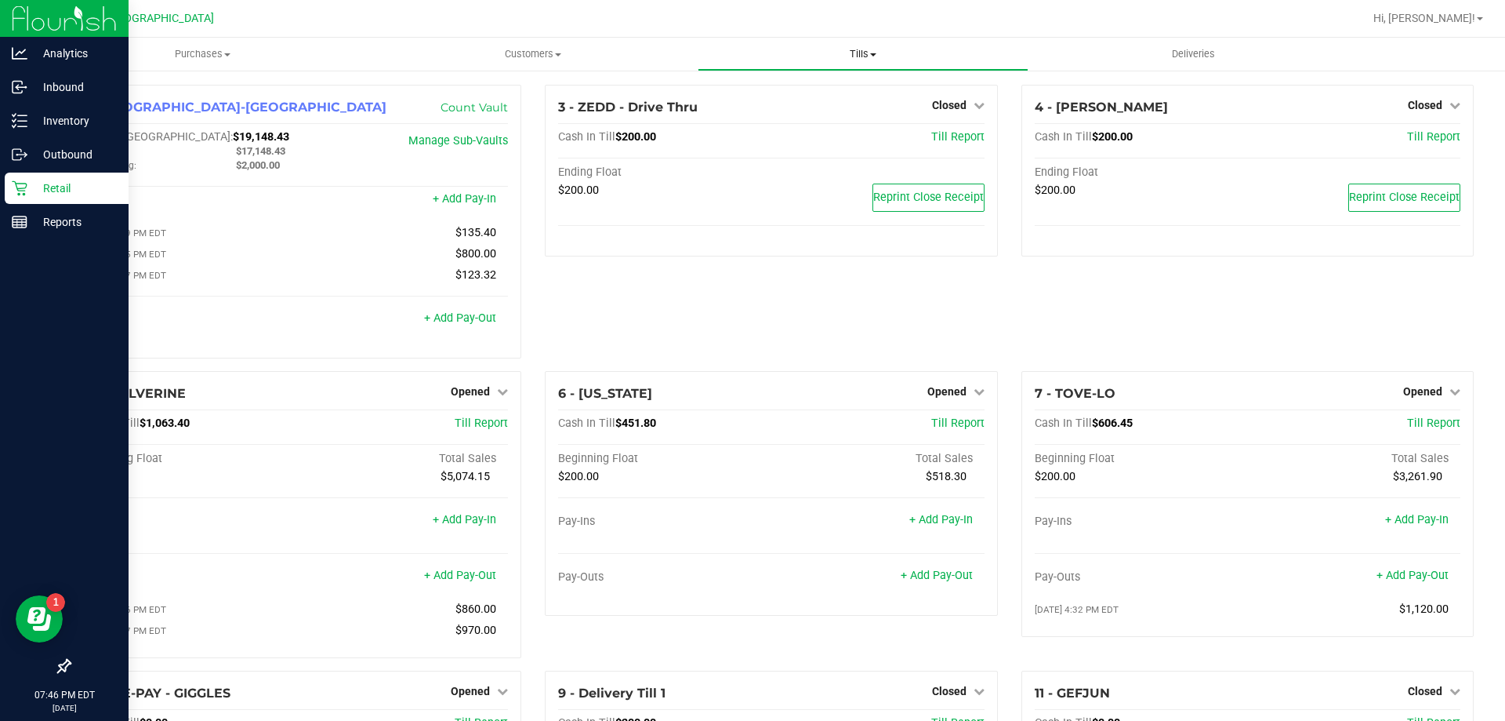
click at [871, 67] on uib-tab-heading "Tills Manage tills Reconcile e-payments" at bounding box center [863, 53] width 329 height 31
click at [766, 96] on span "Manage tills" at bounding box center [751, 94] width 106 height 13
click at [194, 59] on span "Purchases" at bounding box center [203, 54] width 330 height 14
click at [129, 114] on span "Fulfillment" at bounding box center [86, 113] width 97 height 13
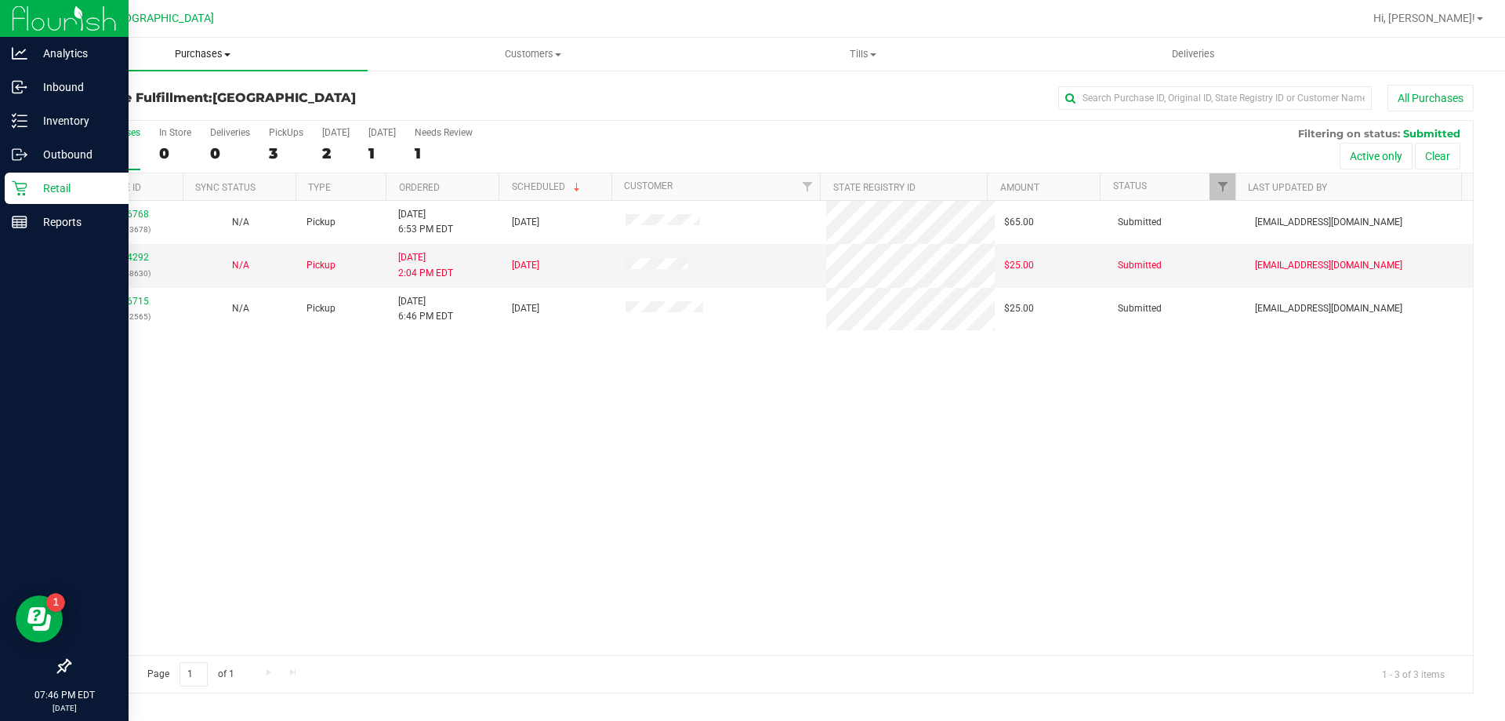
click at [193, 53] on span "Purchases" at bounding box center [203, 54] width 330 height 14
click at [134, 117] on li "Fulfillment" at bounding box center [203, 113] width 330 height 19
click at [183, 53] on span "Purchases" at bounding box center [203, 54] width 330 height 14
click at [118, 111] on span "Fulfillment" at bounding box center [86, 113] width 97 height 13
click at [216, 61] on uib-tab-heading "Purchases Summary of purchases Fulfillment All purchases" at bounding box center [203, 54] width 330 height 33
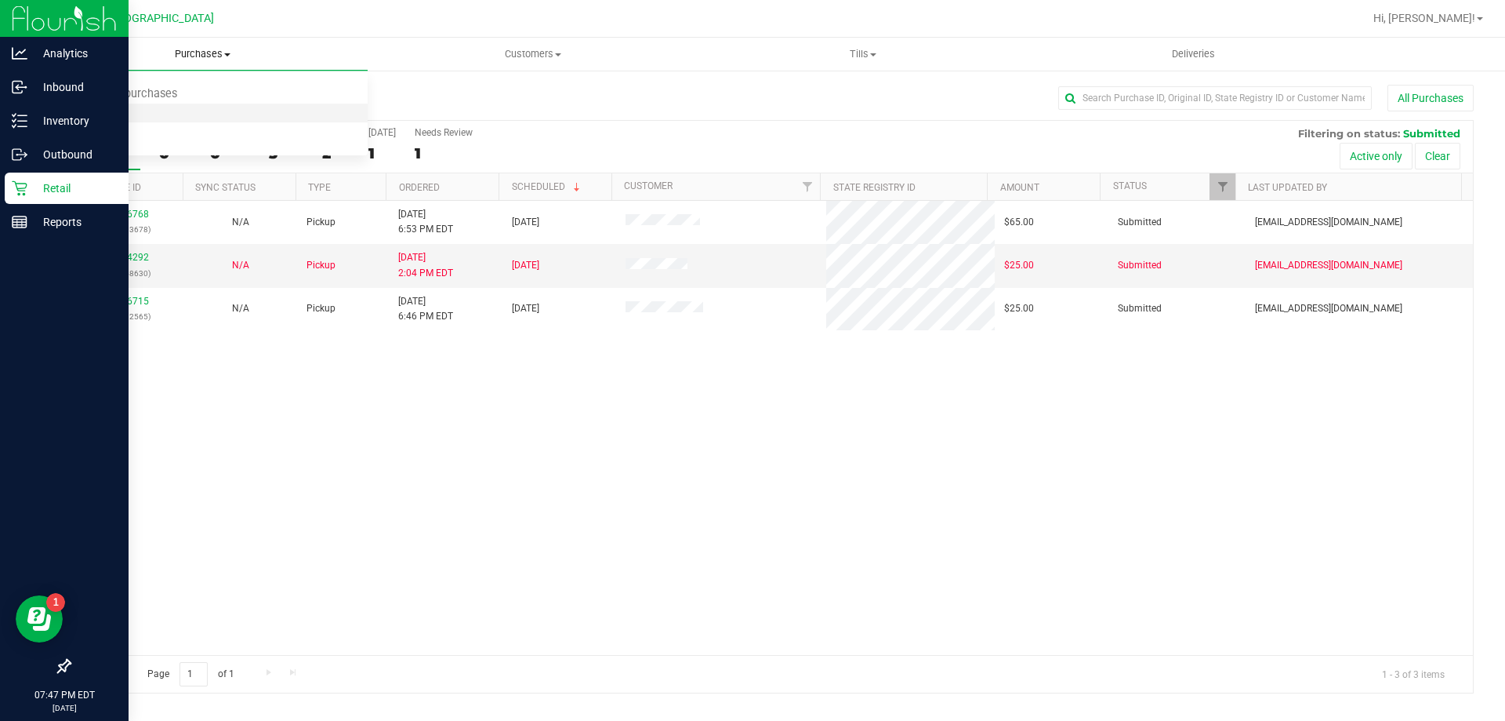
click at [114, 114] on span "Fulfillment" at bounding box center [86, 113] width 97 height 13
click at [197, 56] on span "Purchases" at bounding box center [203, 54] width 330 height 14
click at [79, 111] on span "Fulfillment" at bounding box center [86, 113] width 97 height 13
click at [202, 57] on span "Purchases" at bounding box center [203, 54] width 330 height 14
click at [165, 107] on li "Fulfillment" at bounding box center [203, 113] width 330 height 19
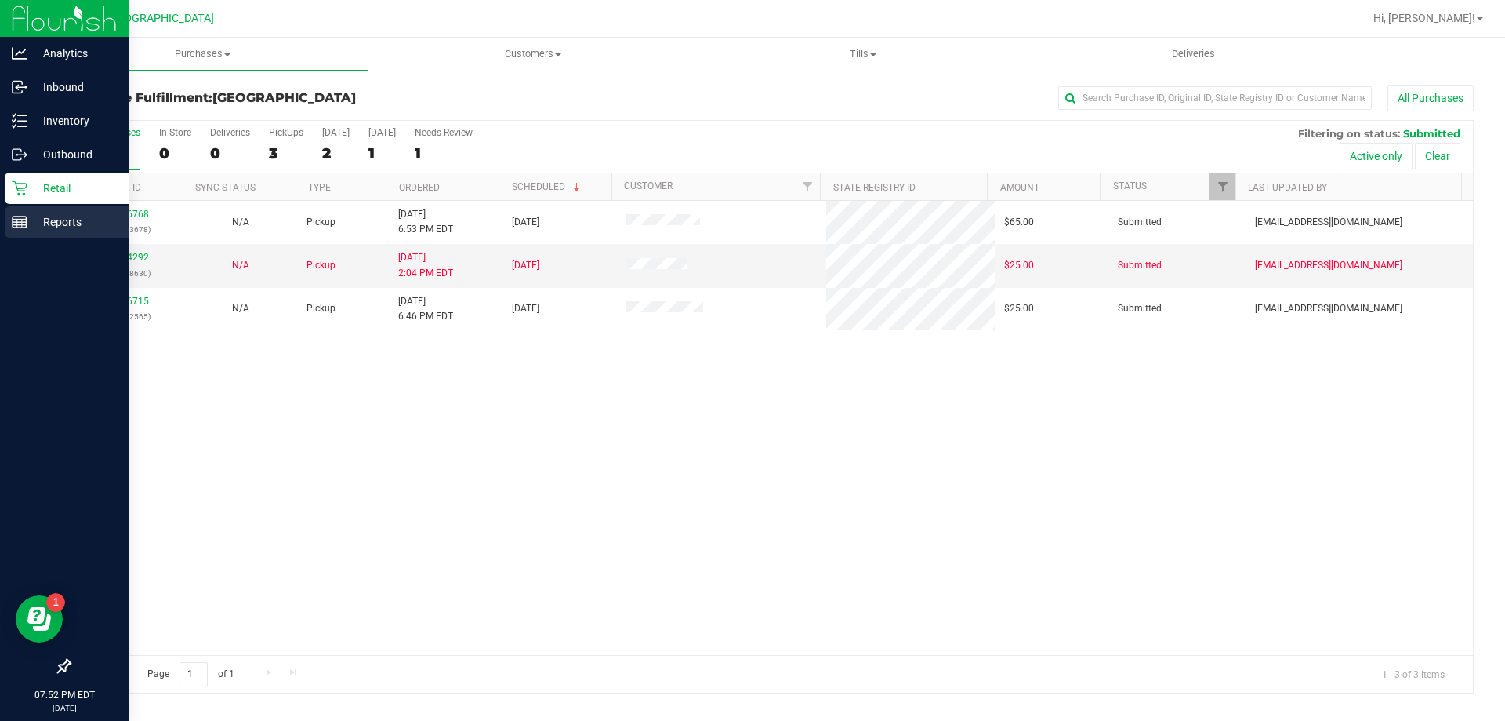
click at [46, 221] on p "Reports" at bounding box center [74, 221] width 94 height 19
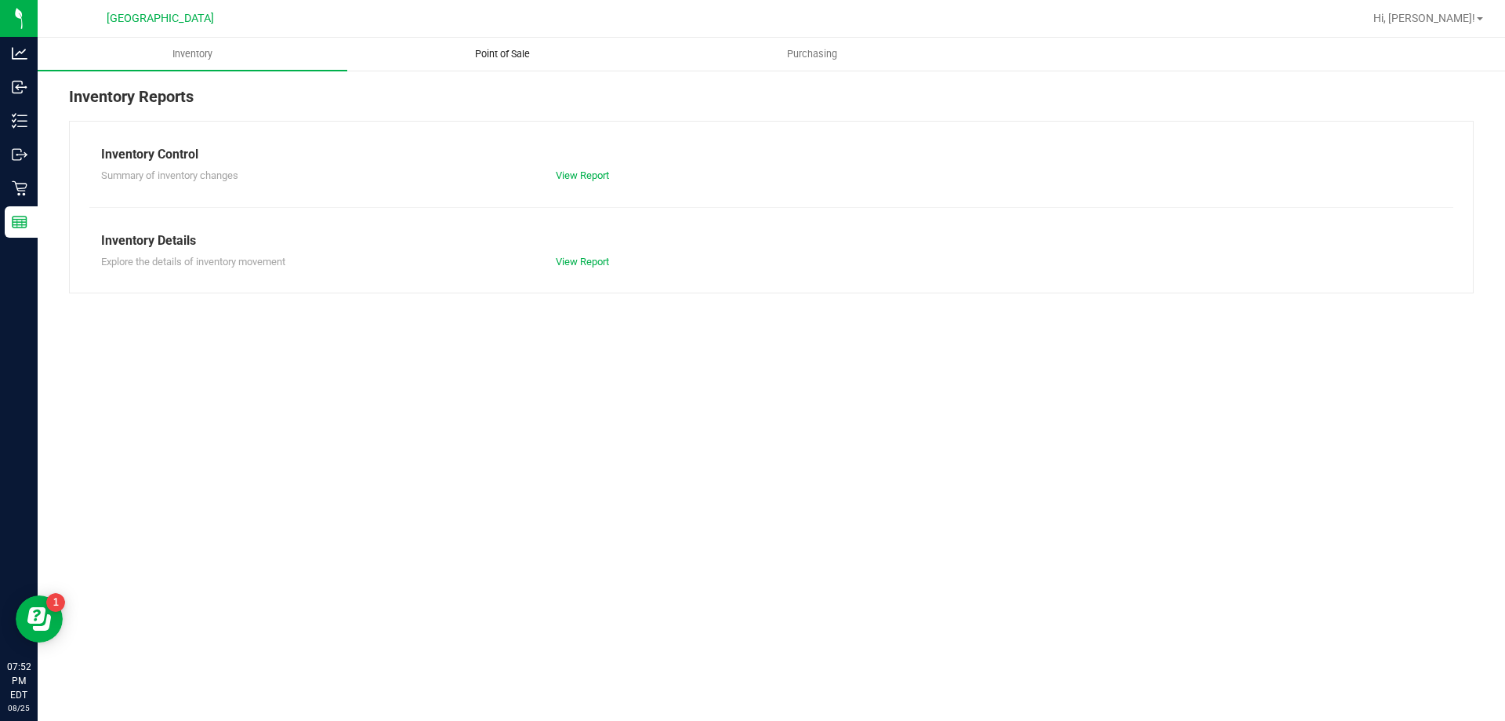
click at [517, 49] on span "Point of Sale" at bounding box center [502, 54] width 97 height 14
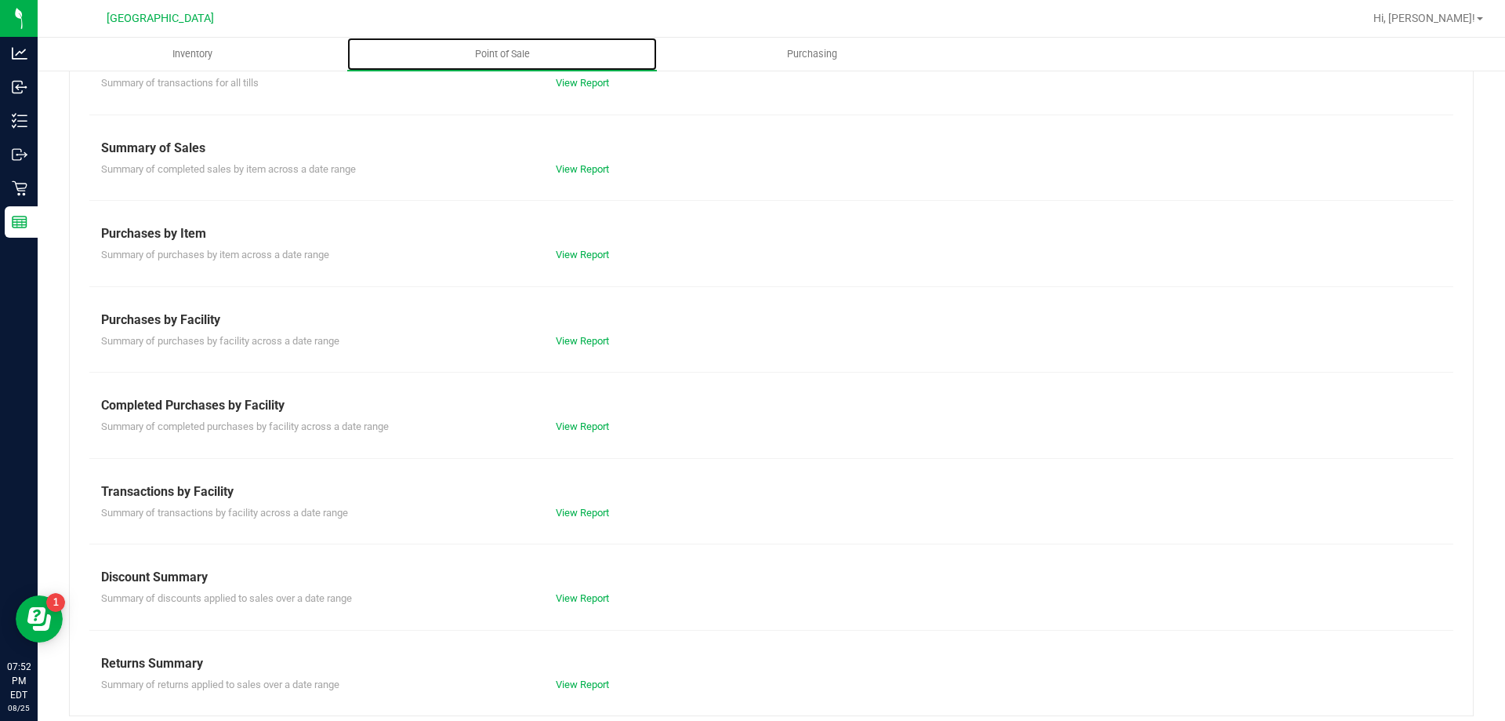
scroll to position [103, 0]
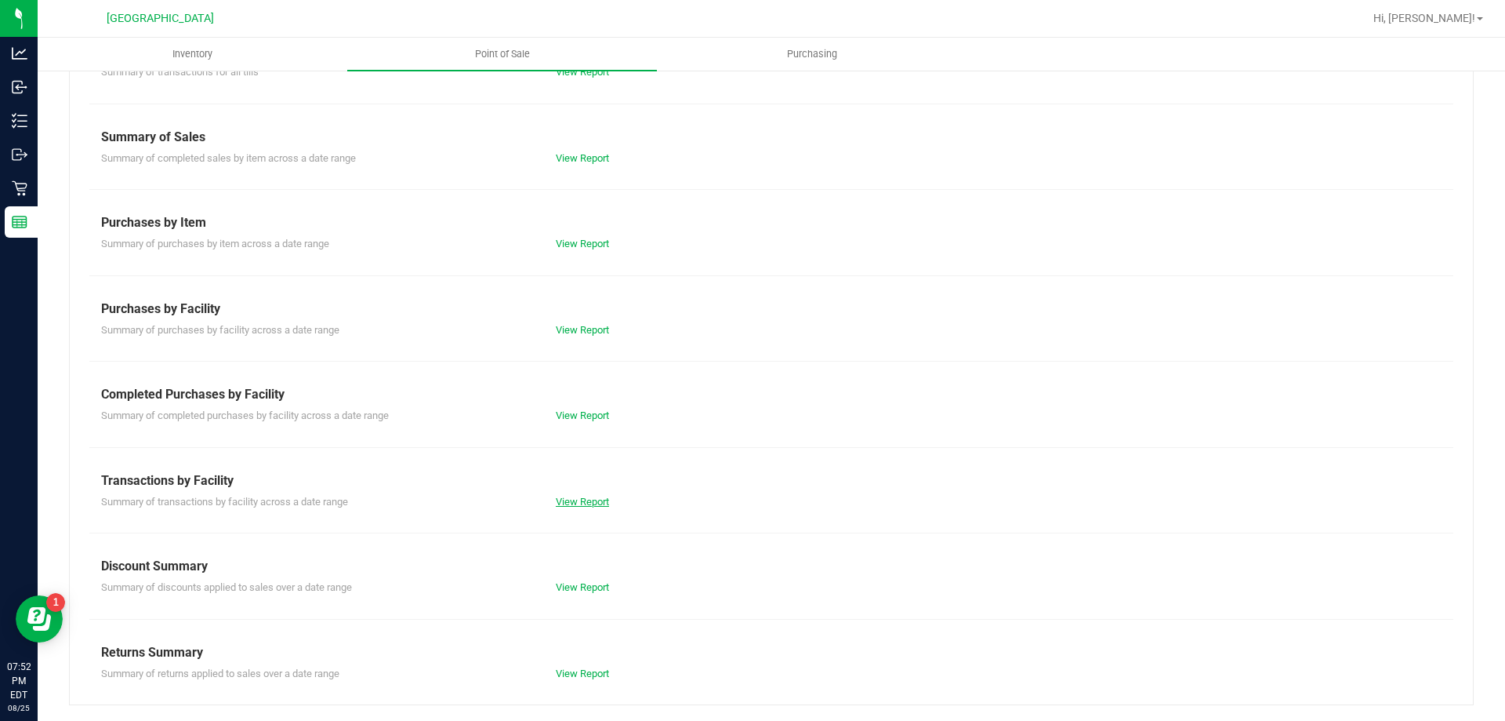
click at [588, 500] on link "View Report" at bounding box center [582, 502] width 53 height 12
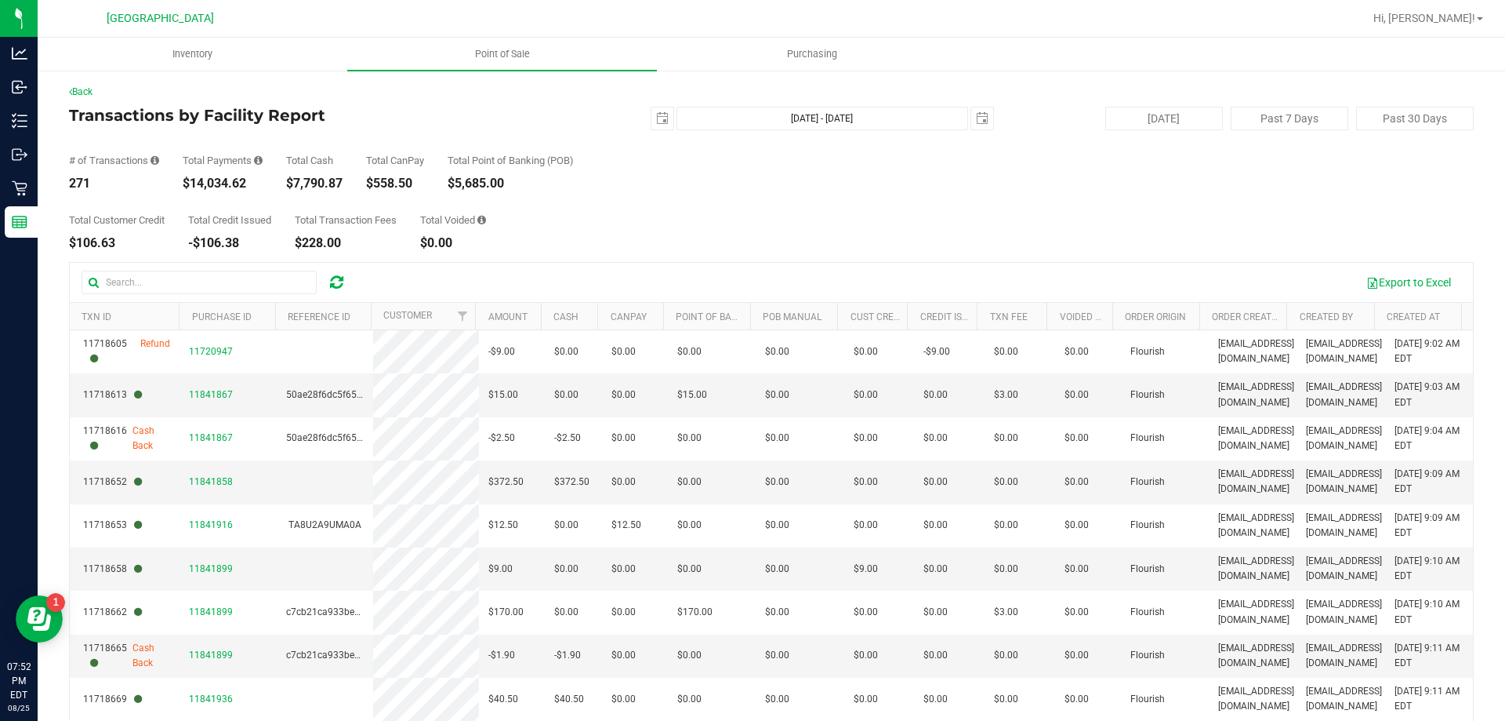
drag, startPoint x: 181, startPoint y: 187, endPoint x: 259, endPoint y: 193, distance: 77.8
click at [259, 193] on div "Back Transactions by Facility Report [DATE] [DATE] - [DATE] [DATE] [DATE] Past …" at bounding box center [771, 454] width 1405 height 738
click at [257, 187] on div "$14,034.62" at bounding box center [223, 183] width 80 height 13
drag, startPoint x: 252, startPoint y: 185, endPoint x: 198, endPoint y: 185, distance: 54.1
click at [198, 185] on div "$14,034.62" at bounding box center [223, 183] width 80 height 13
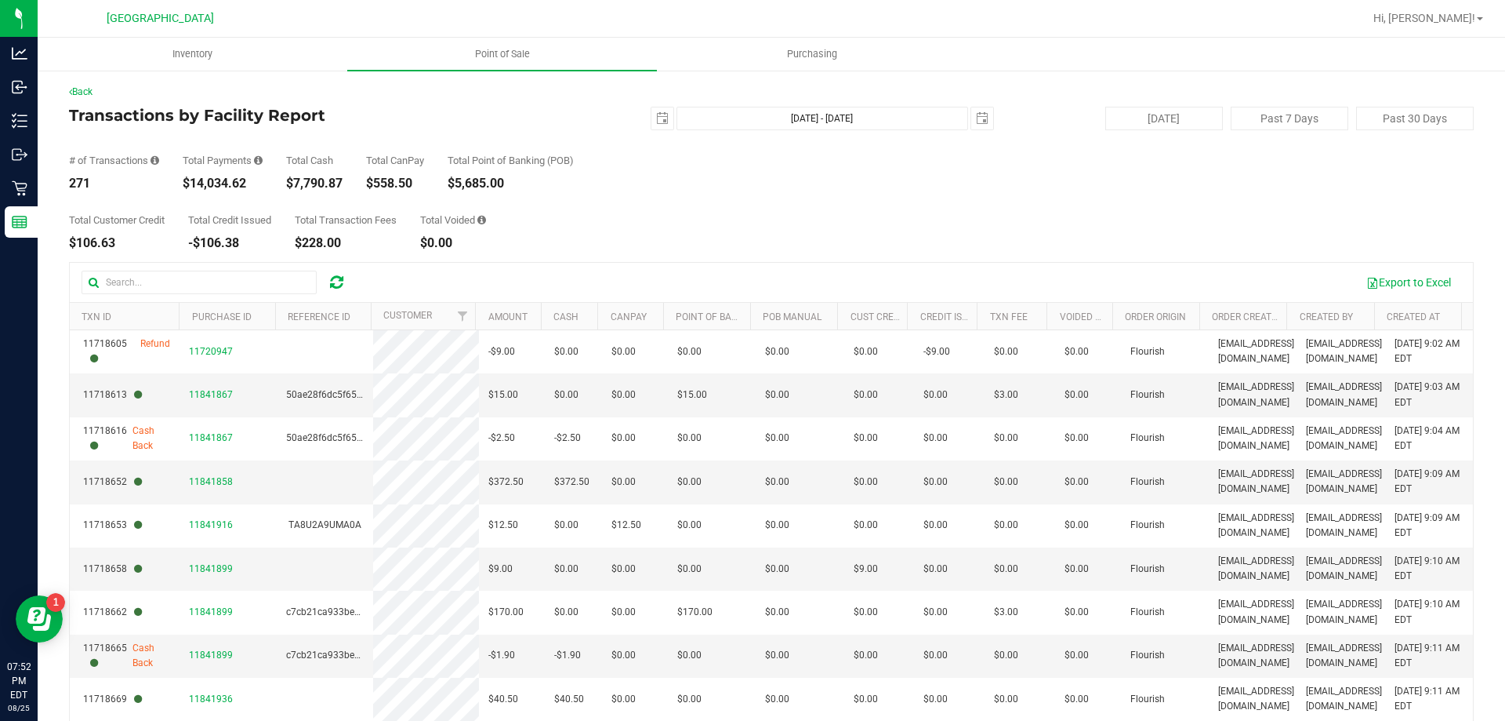
click at [196, 185] on div "$14,034.62" at bounding box center [223, 183] width 80 height 13
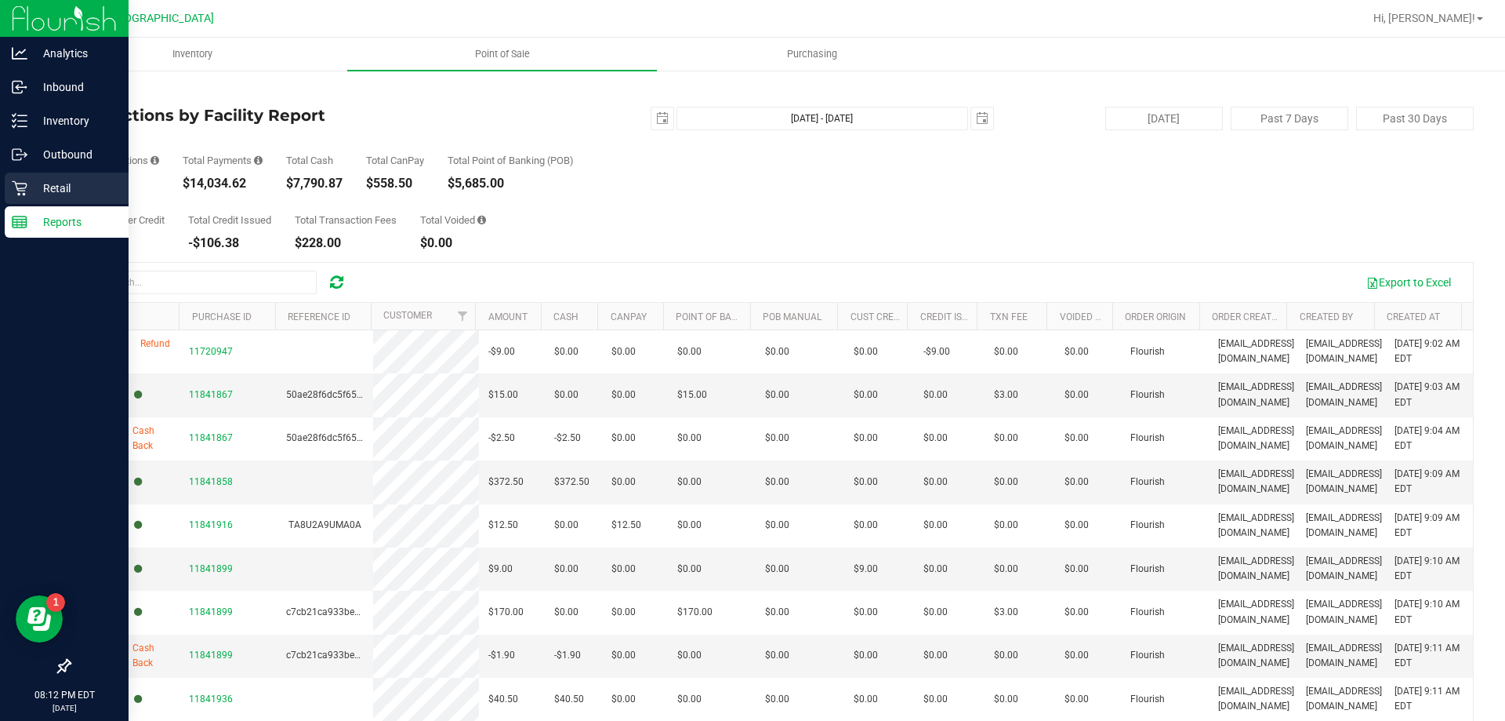
click at [10, 187] on div "Retail" at bounding box center [67, 187] width 124 height 31
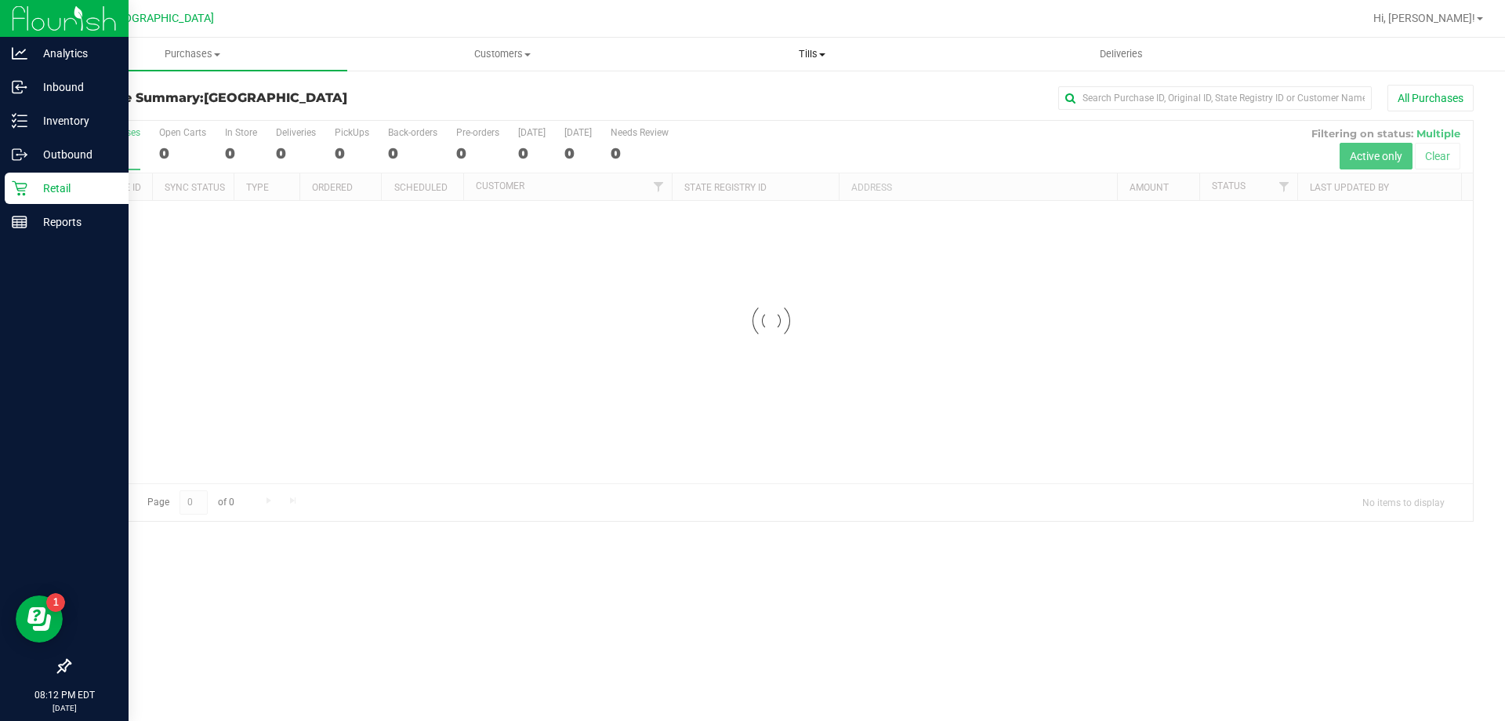
click at [815, 51] on span "Tills" at bounding box center [812, 54] width 308 height 14
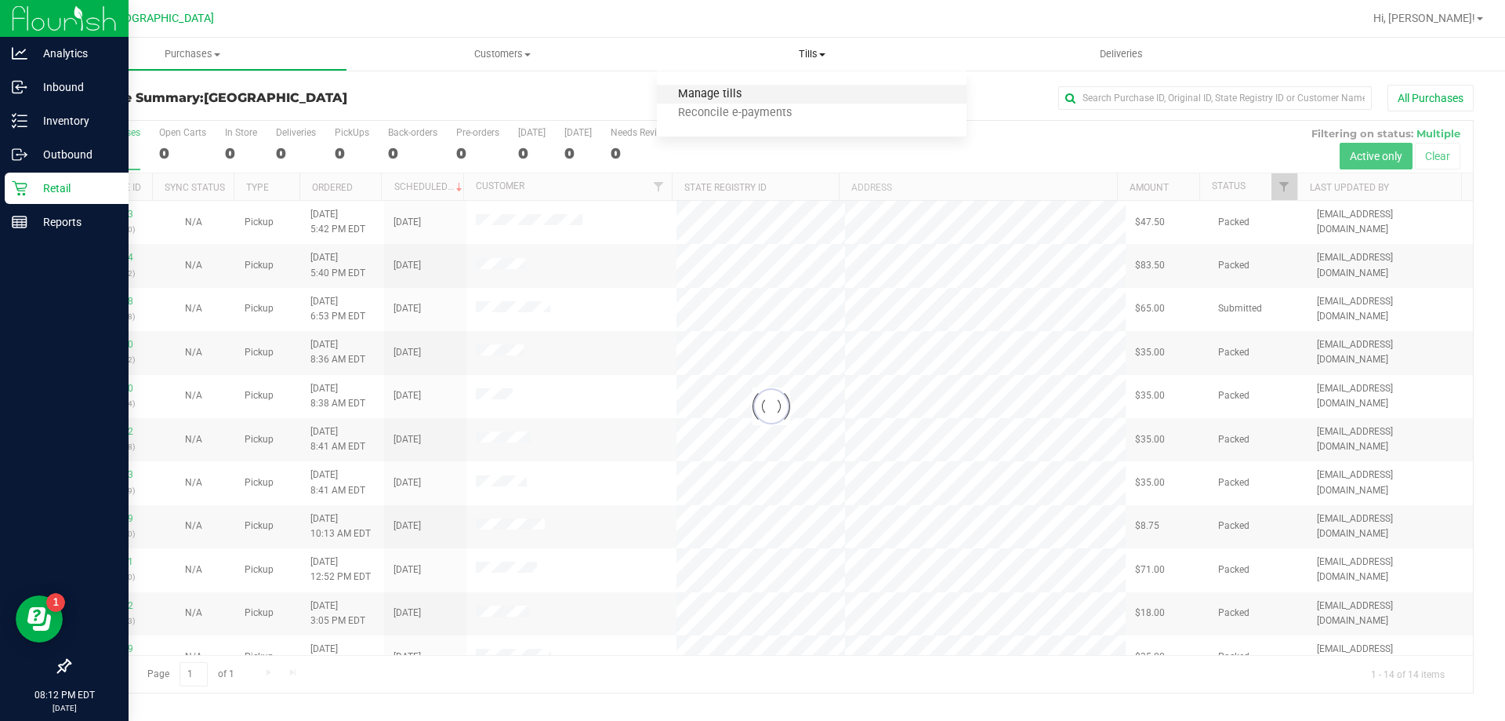
click at [734, 93] on span "Manage tills" at bounding box center [710, 94] width 106 height 13
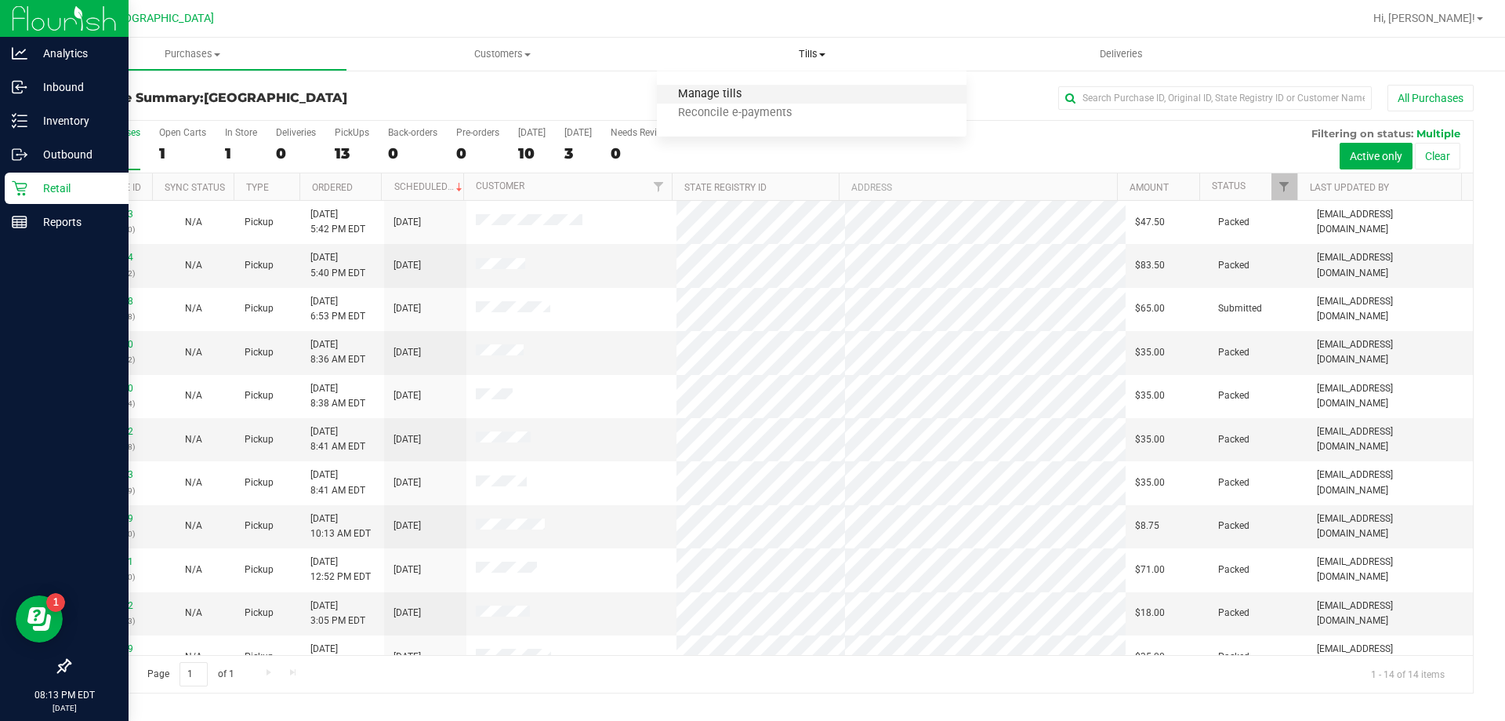
click at [717, 91] on span "Manage tills" at bounding box center [710, 94] width 106 height 13
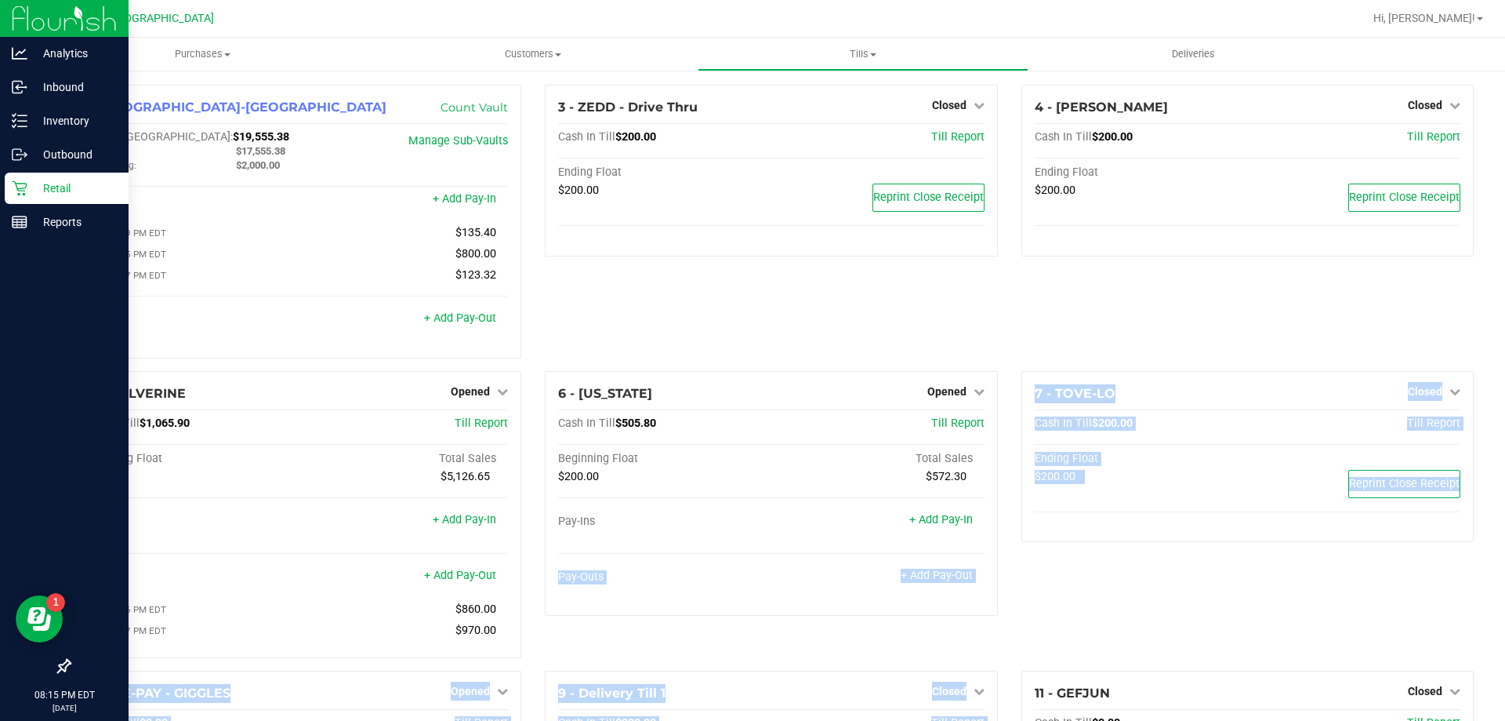
click at [1080, 720] on html "Analytics Inbound Inventory Outbound Retail Reports 08:15 PM EDT [DATE] 08/25 P…" at bounding box center [752, 360] width 1505 height 721
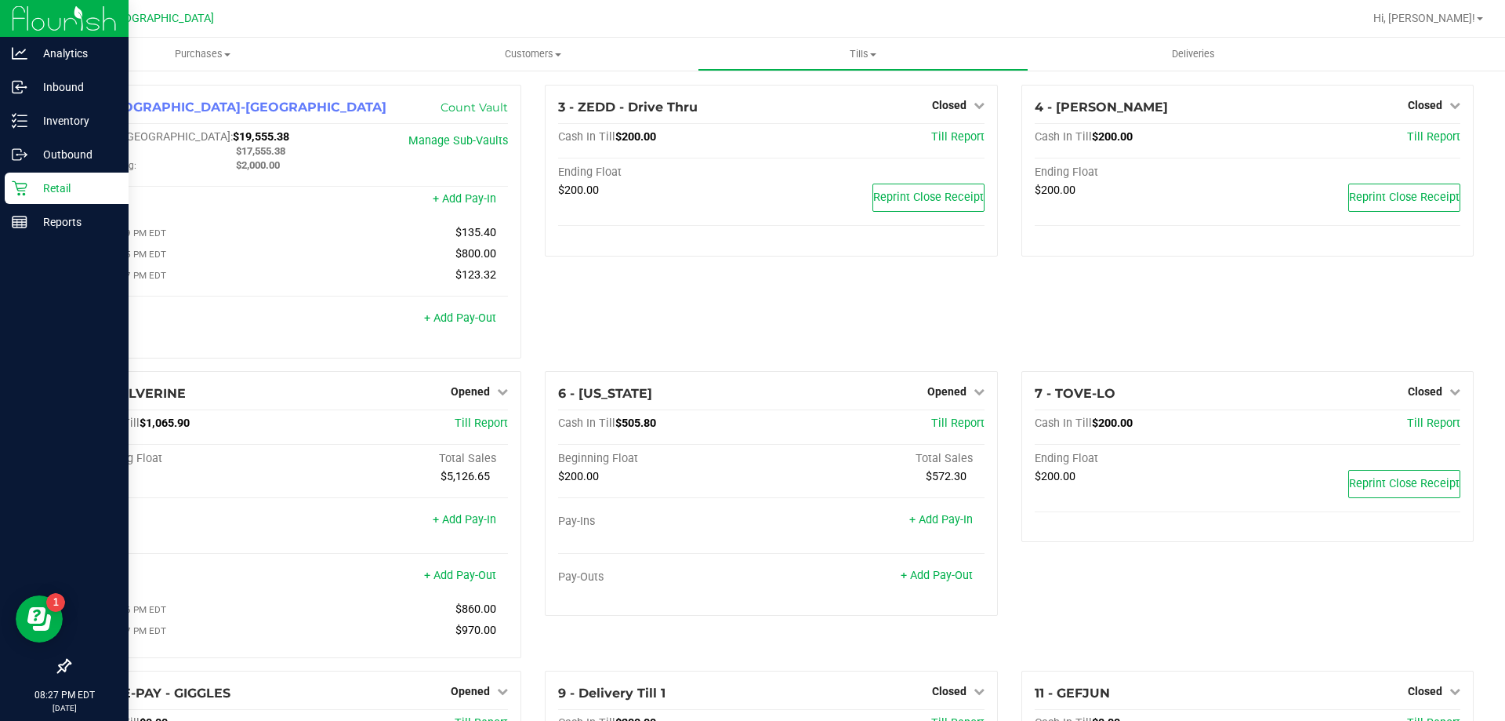
click at [379, 20] on div at bounding box center [822, 18] width 1083 height 31
click at [847, 46] on uib-tab-heading "Tills Manage tills Reconcile e-payments" at bounding box center [863, 53] width 329 height 31
click at [814, 100] on li "Manage tills" at bounding box center [863, 94] width 330 height 19
